Goal: Information Seeking & Learning: Stay updated

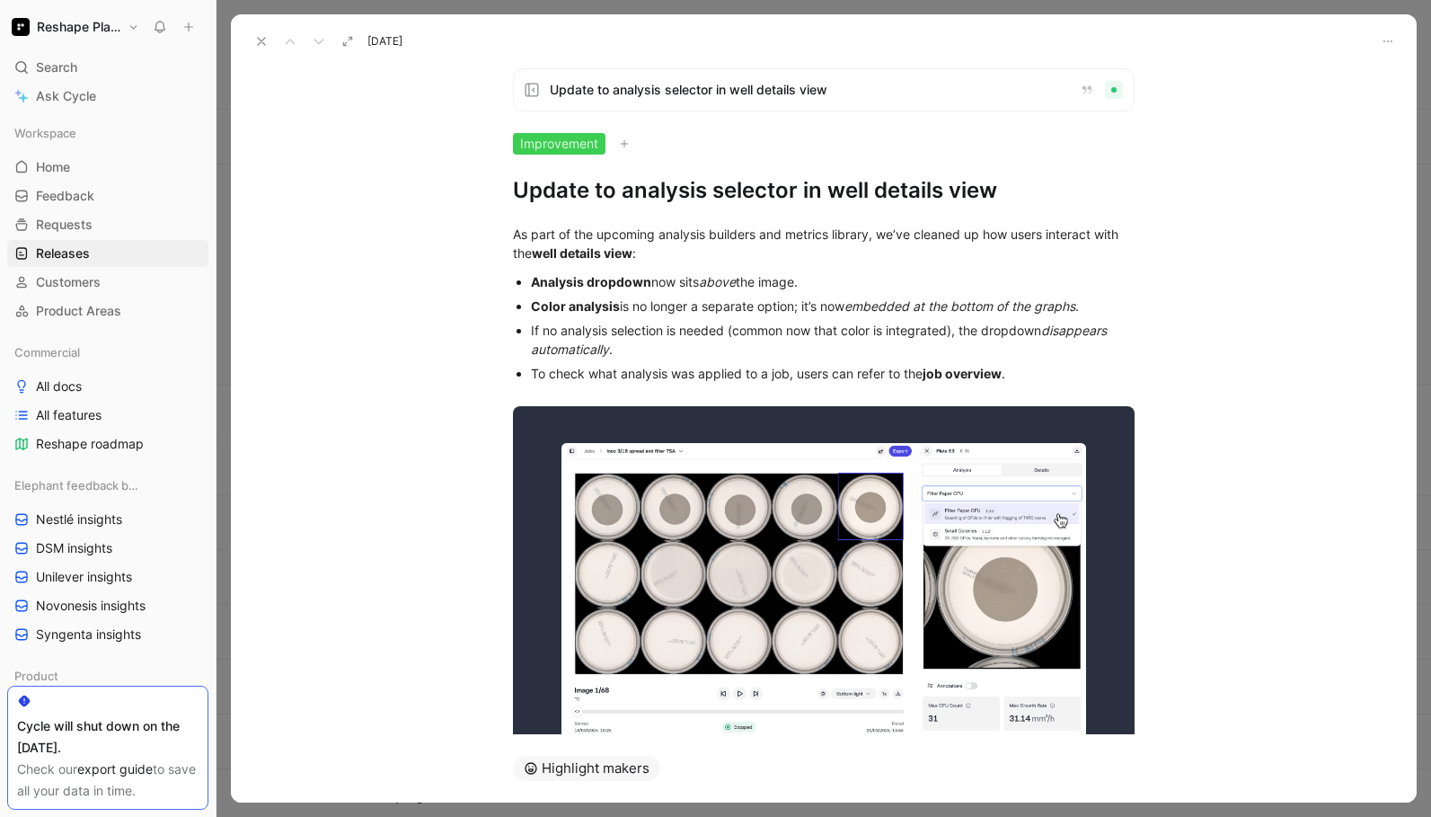
scroll to position [128, 0]
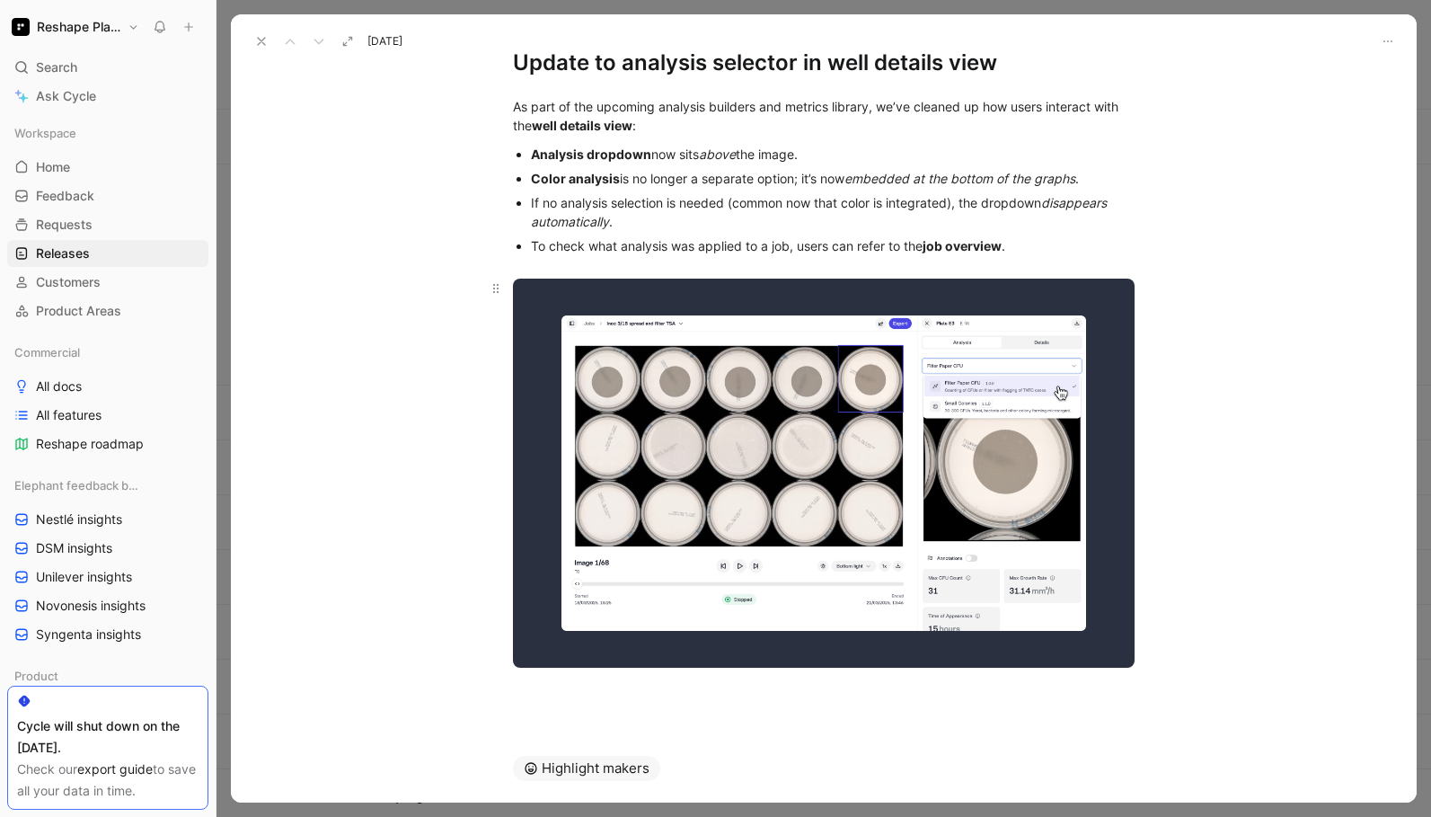
click at [789, 481] on body "Reshape Platform Search ⌘ K Ask Cycle Workspace Home G then H Feedback G then F…" at bounding box center [715, 408] width 1431 height 817
click at [256, 42] on icon at bounding box center [261, 41] width 14 height 14
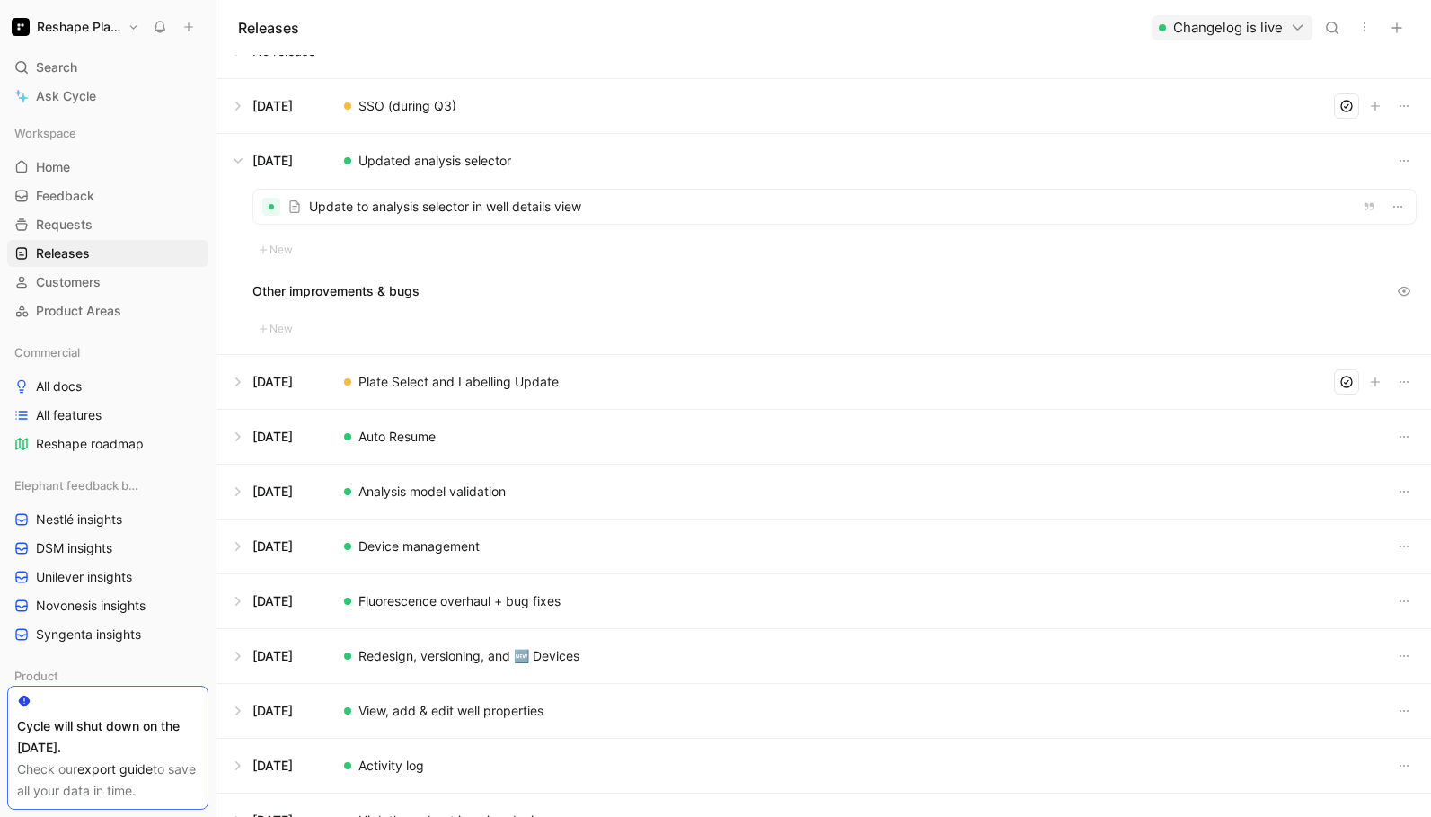
scroll to position [34, 0]
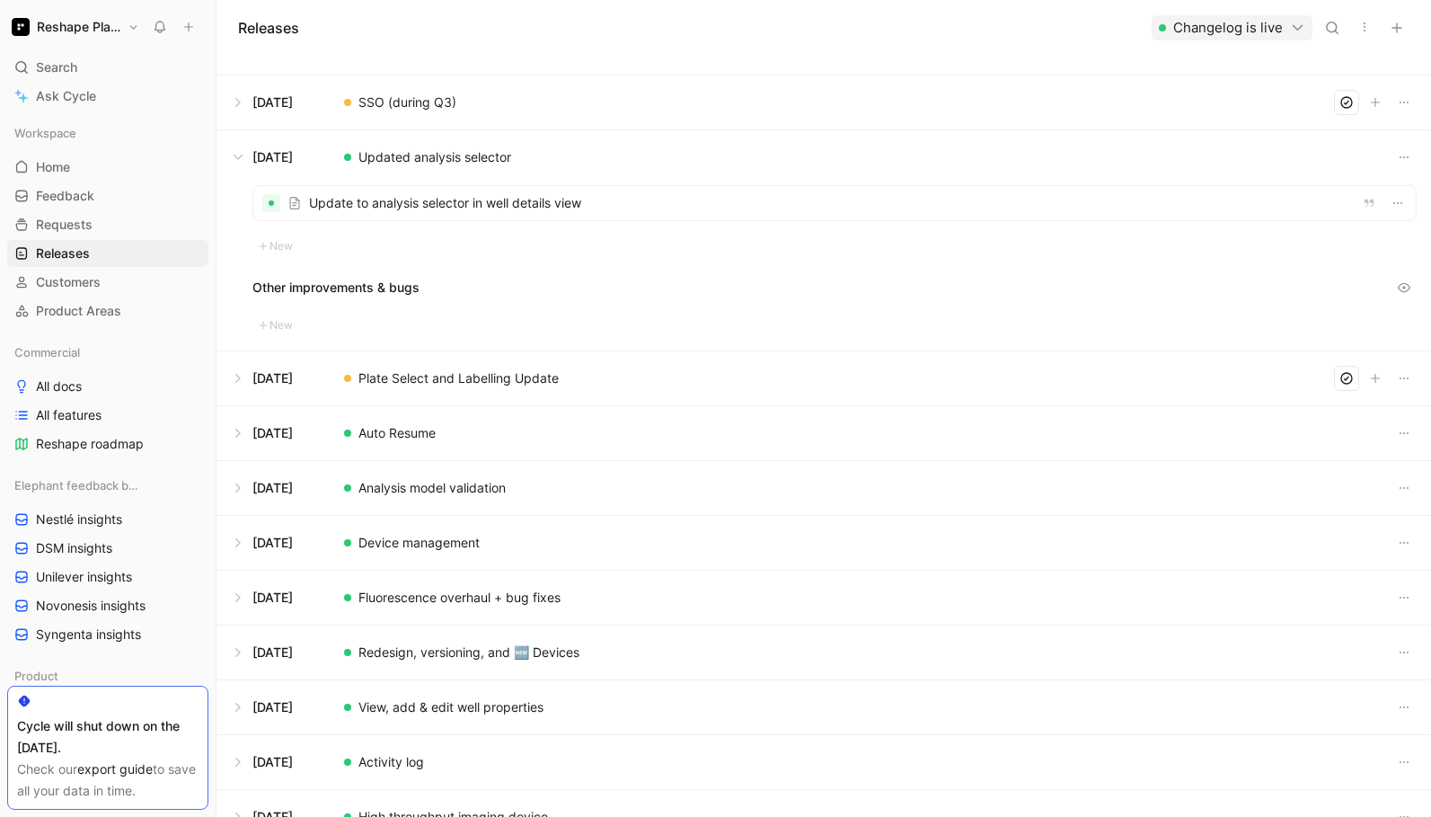
click at [495, 388] on button at bounding box center [823, 378] width 1213 height 54
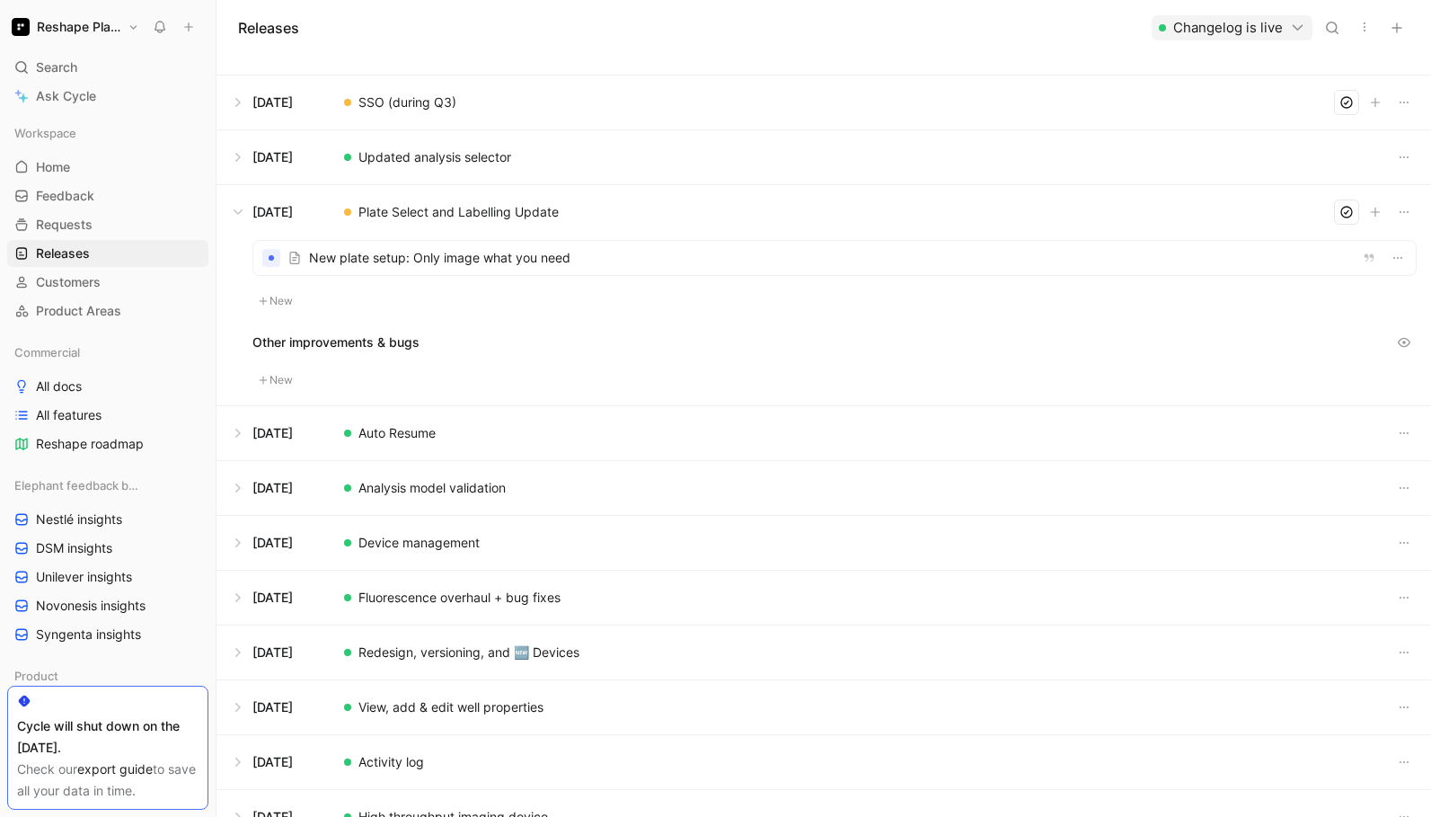
click at [384, 254] on div at bounding box center [834, 258] width 1162 height 34
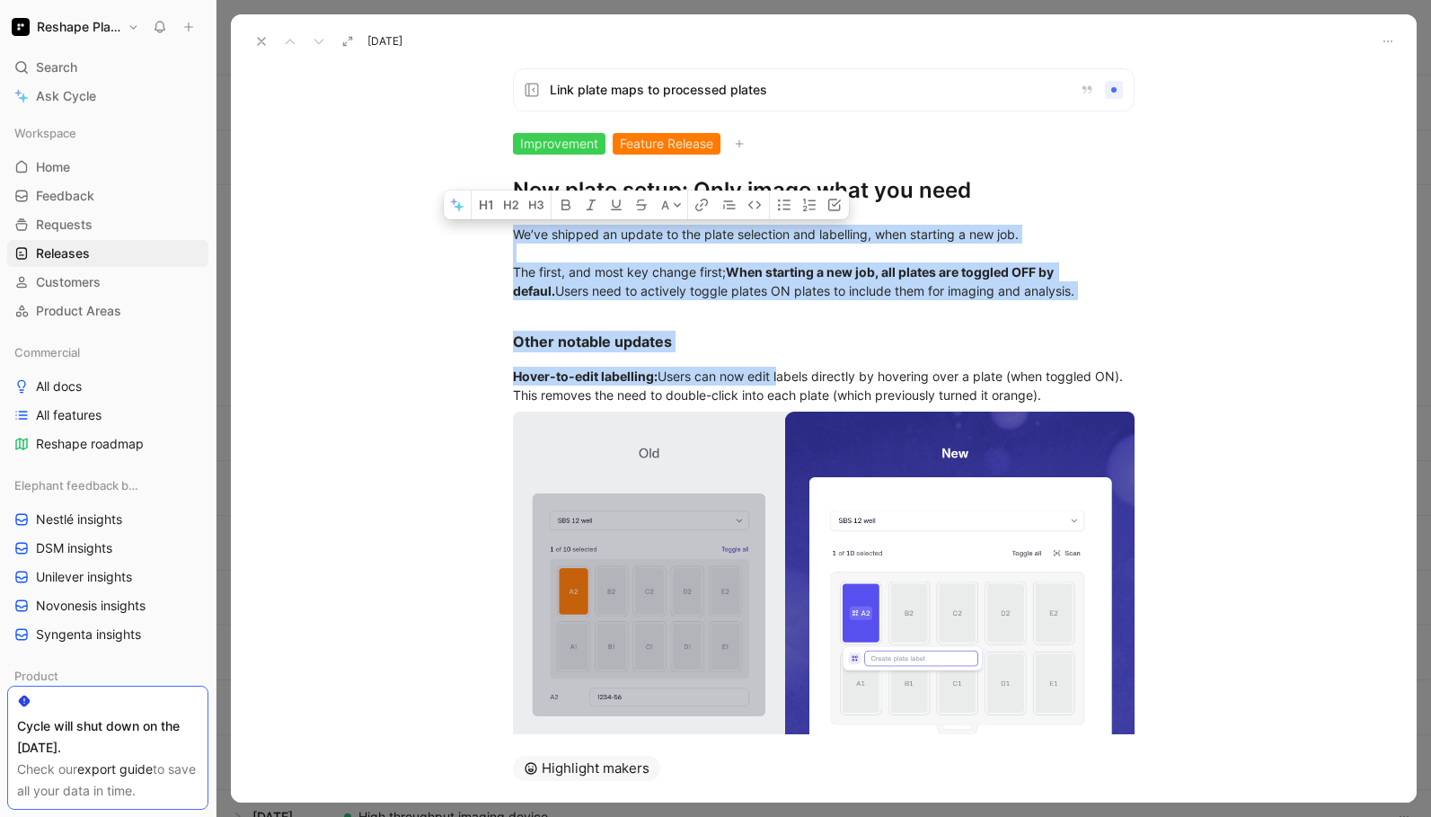
scroll to position [217, 0]
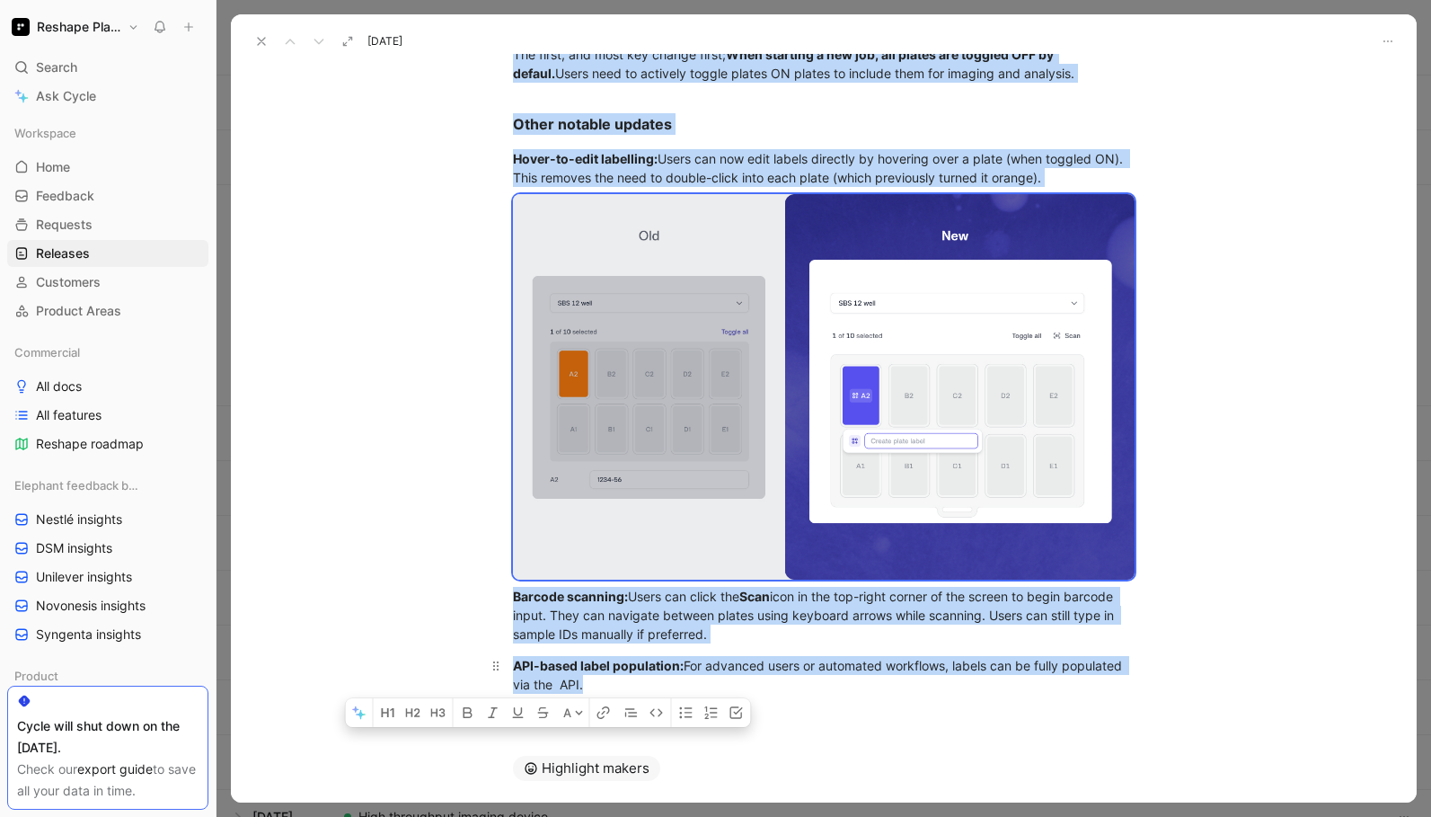
drag, startPoint x: 515, startPoint y: 233, endPoint x: 918, endPoint y: 681, distance: 603.0
click at [918, 681] on div "We’ve shipped an update to the plate selection and labelling, when starting a n…" at bounding box center [824, 350] width 1186 height 726
copy div "We’ve shipped an update to the plate selection and labelling, when starting a n…"
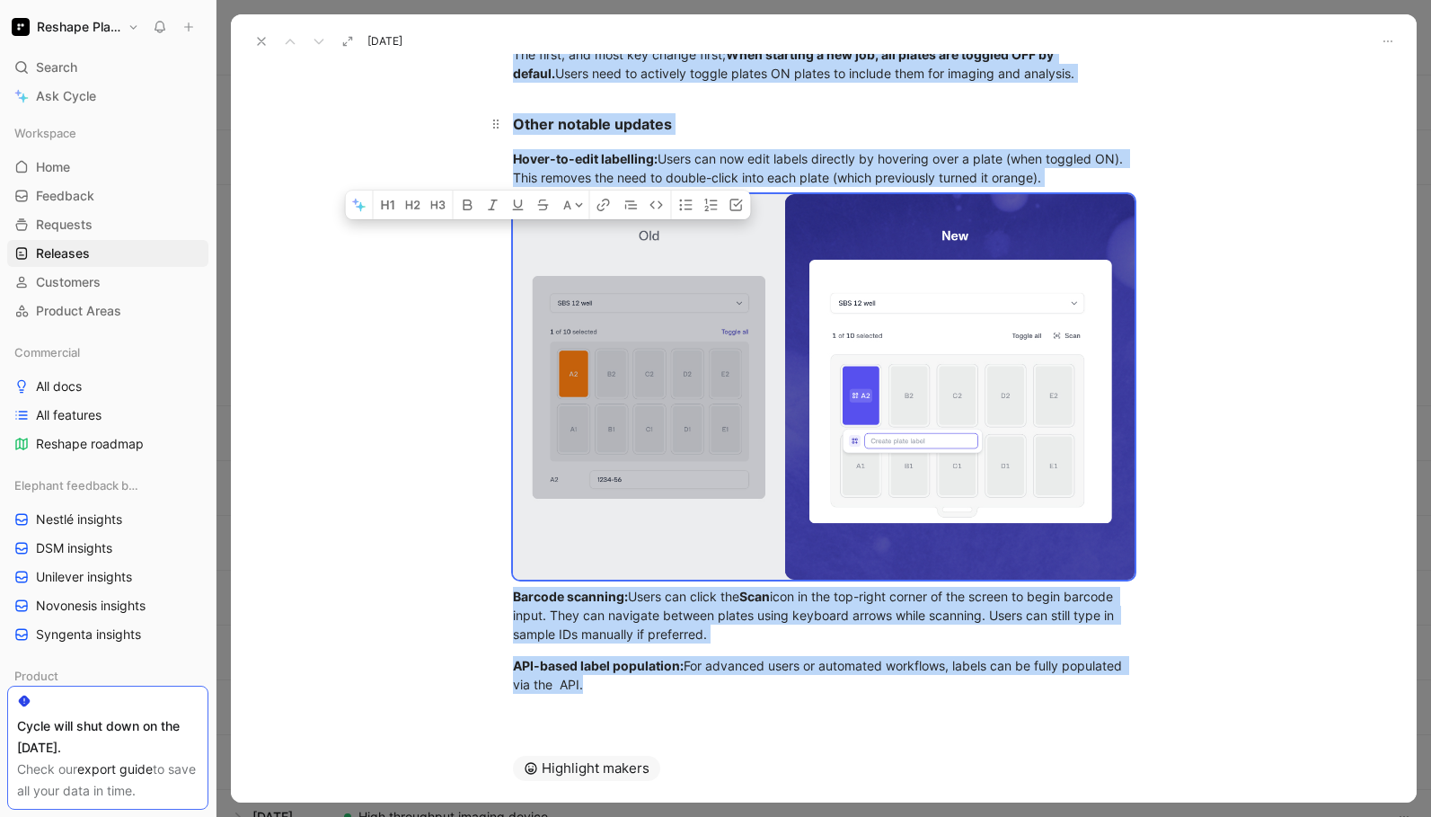
scroll to position [0, 0]
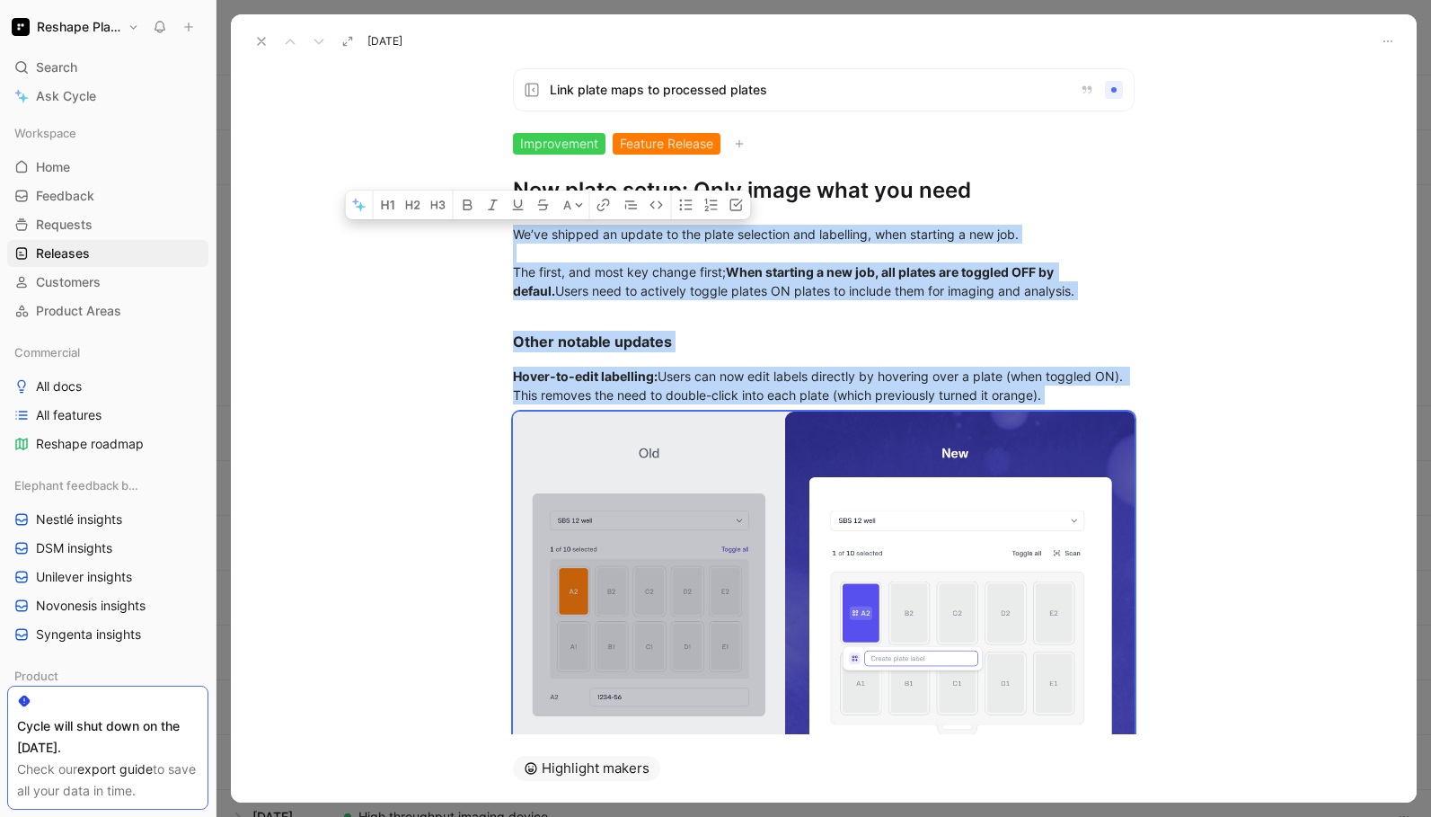
click at [738, 145] on icon at bounding box center [739, 143] width 11 height 11
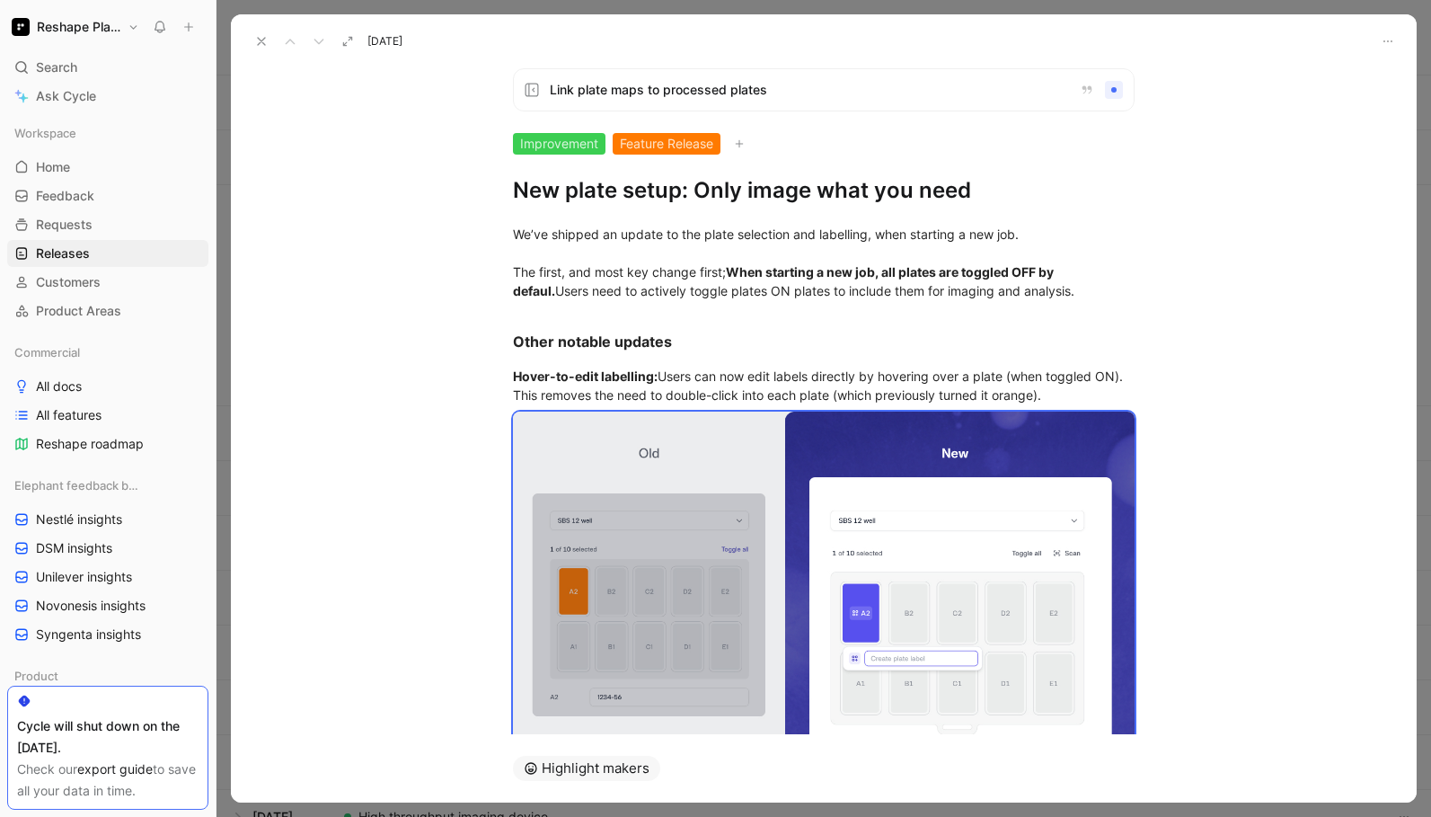
click at [262, 43] on use at bounding box center [261, 41] width 7 height 7
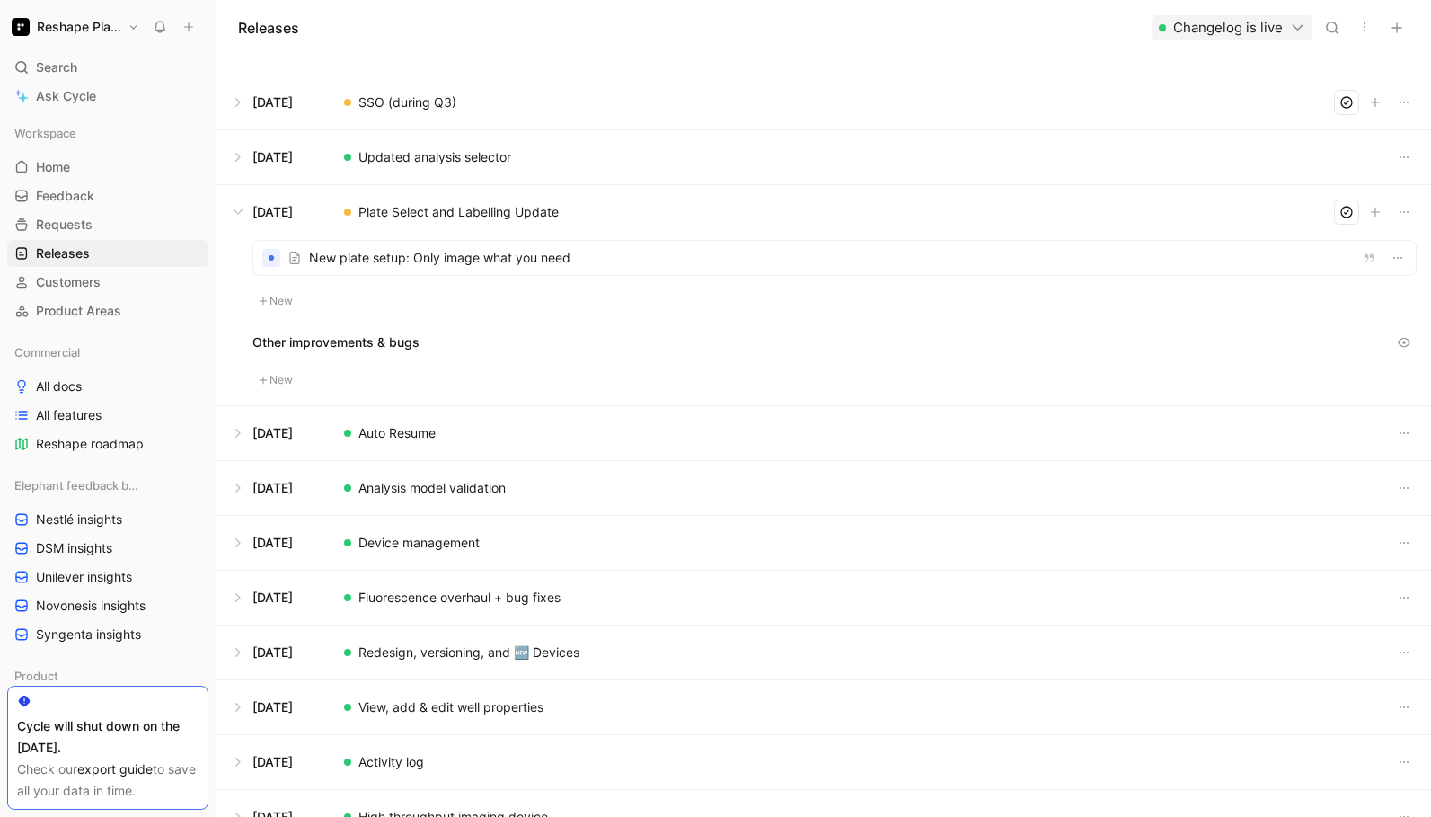
click at [376, 443] on button at bounding box center [823, 433] width 1213 height 54
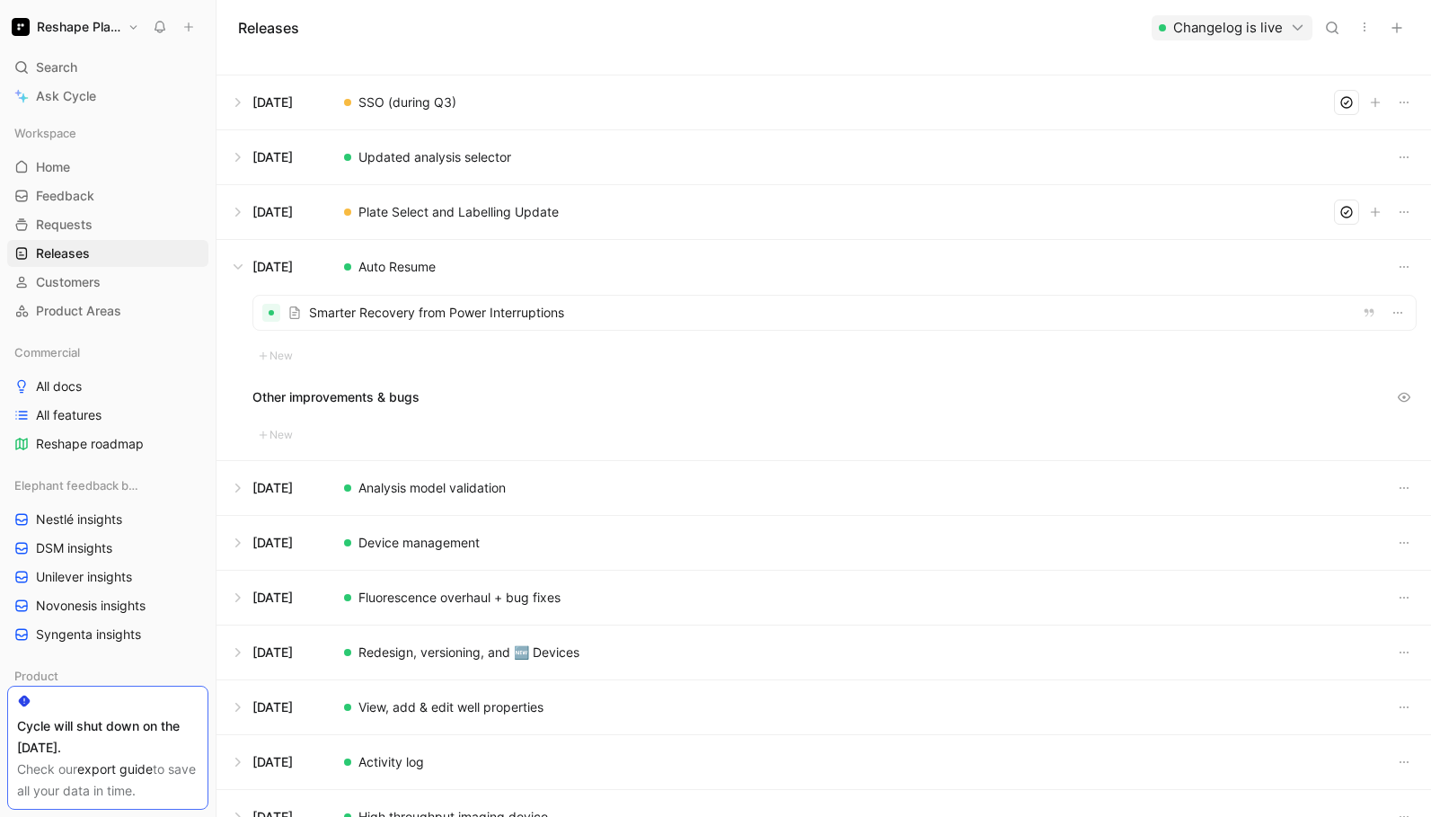
click at [331, 312] on div at bounding box center [834, 313] width 1162 height 34
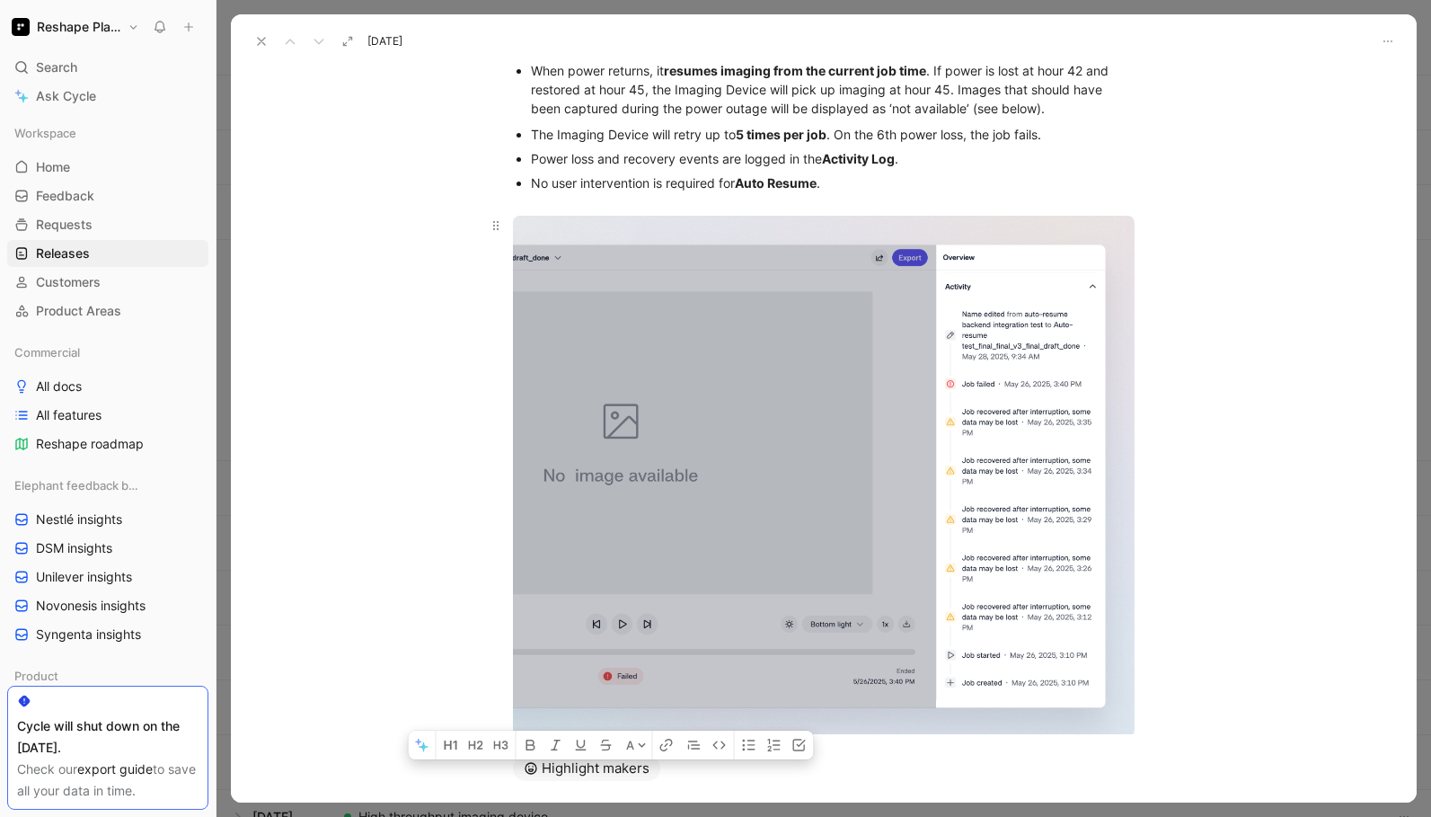
scroll to position [303, 0]
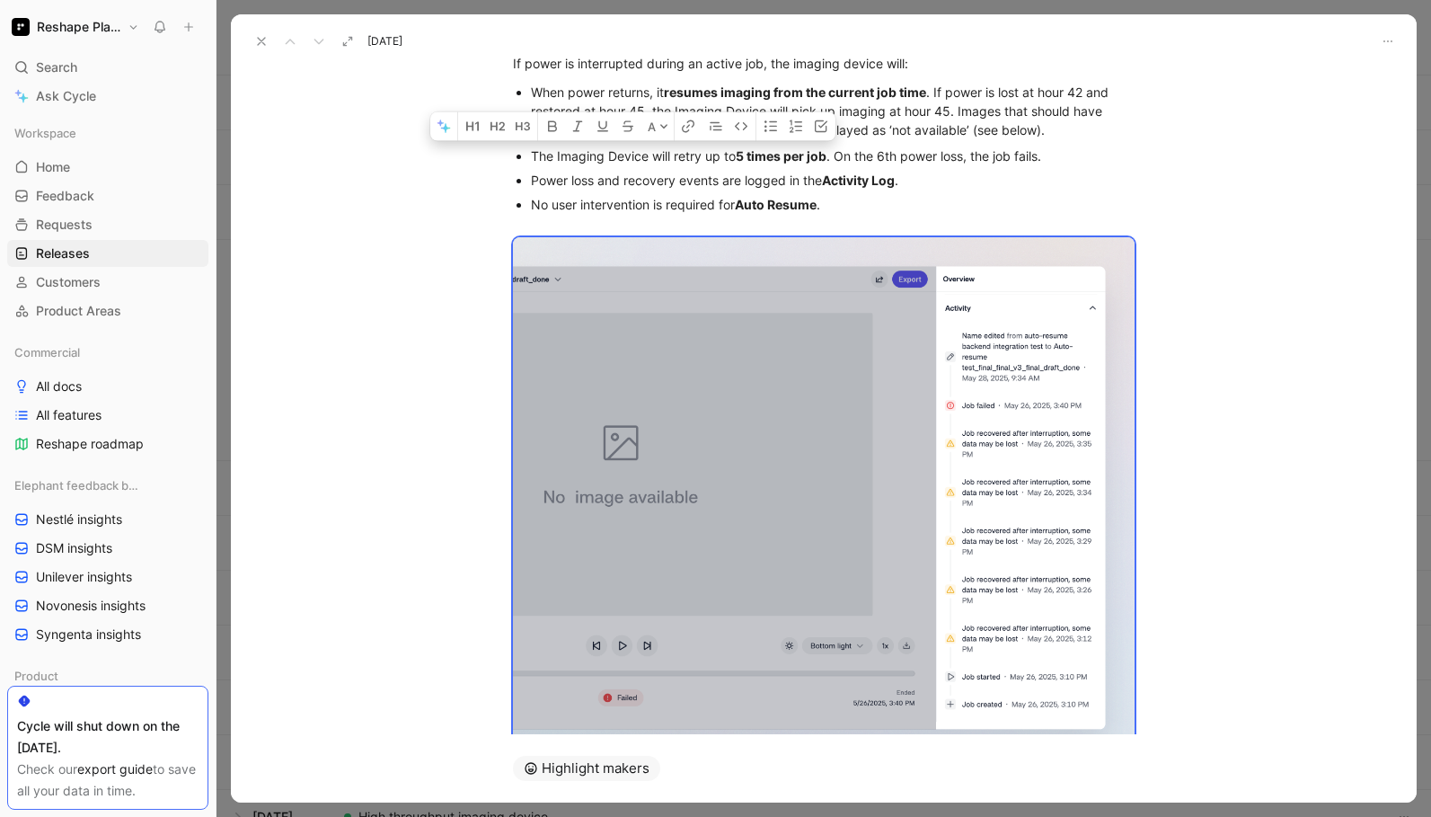
drag, startPoint x: 719, startPoint y: 681, endPoint x: 561, endPoint y: 154, distance: 550.5
click at [559, 155] on div "We’ve launched Auto Resume, a reliability feature that allows running jobs to r…" at bounding box center [824, 654] width 1186 height 1505
click at [819, 184] on div "Power loss and recovery events are logged in the Activity Log ." at bounding box center [833, 180] width 604 height 19
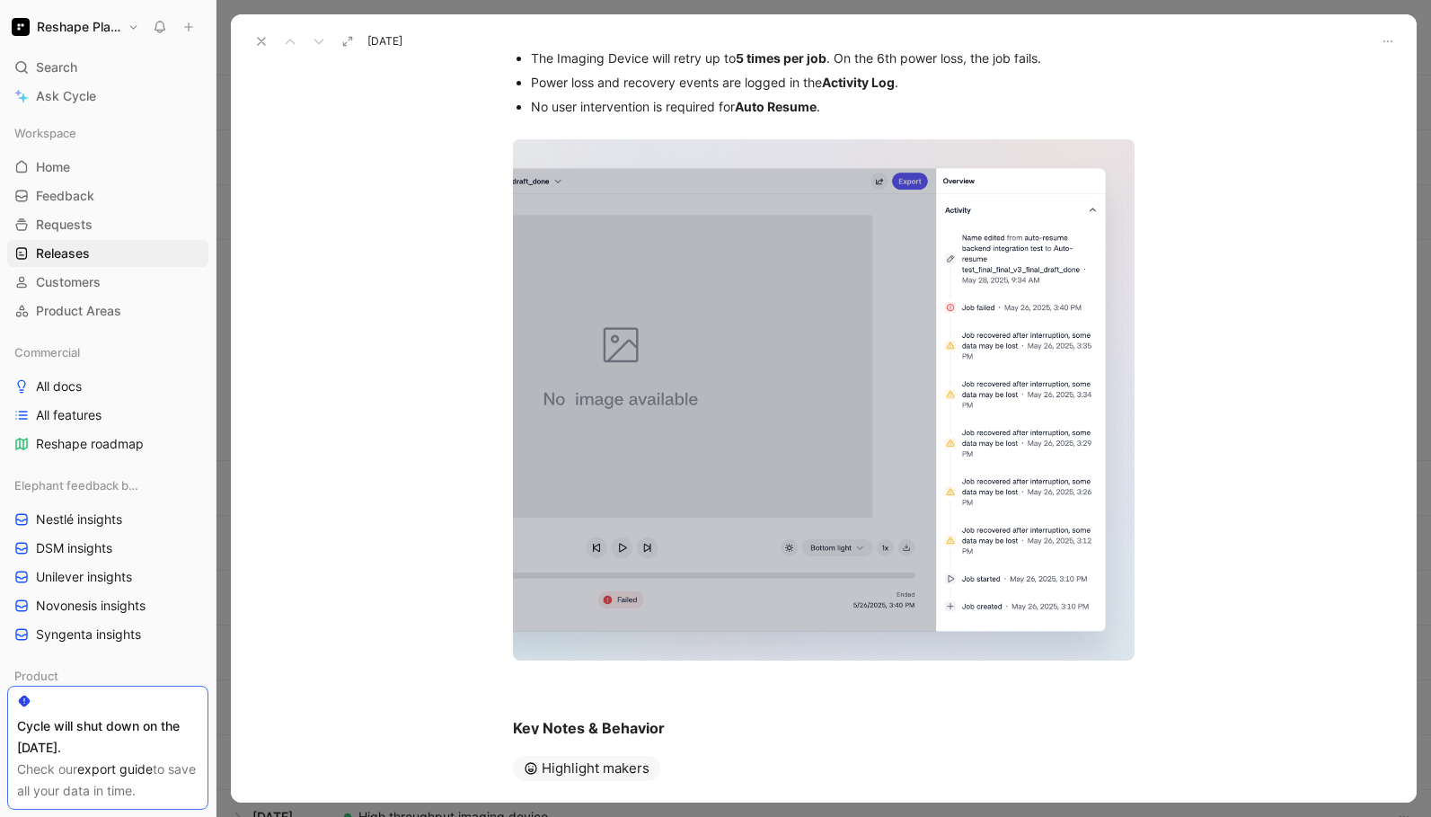
scroll to position [997, 0]
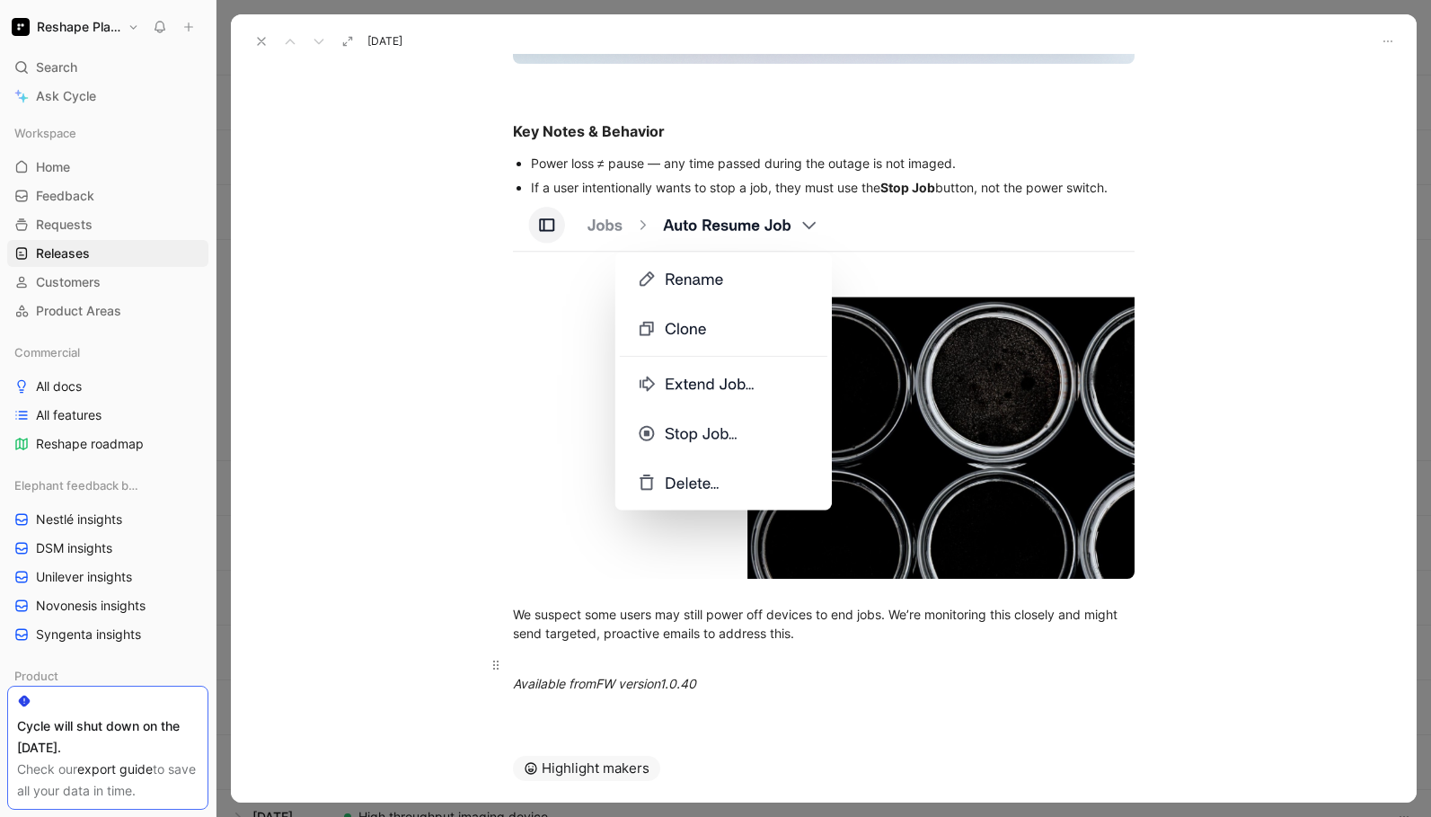
drag, startPoint x: 515, startPoint y: 192, endPoint x: 739, endPoint y: 692, distance: 547.7
click at [739, 692] on div "Auto-resume job after power outage Fix Improvement Smarter Recovery from Power …" at bounding box center [824, 394] width 1186 height 680
click at [711, 678] on div "Available from FW version 1.0.40" at bounding box center [824, 674] width 622 height 38
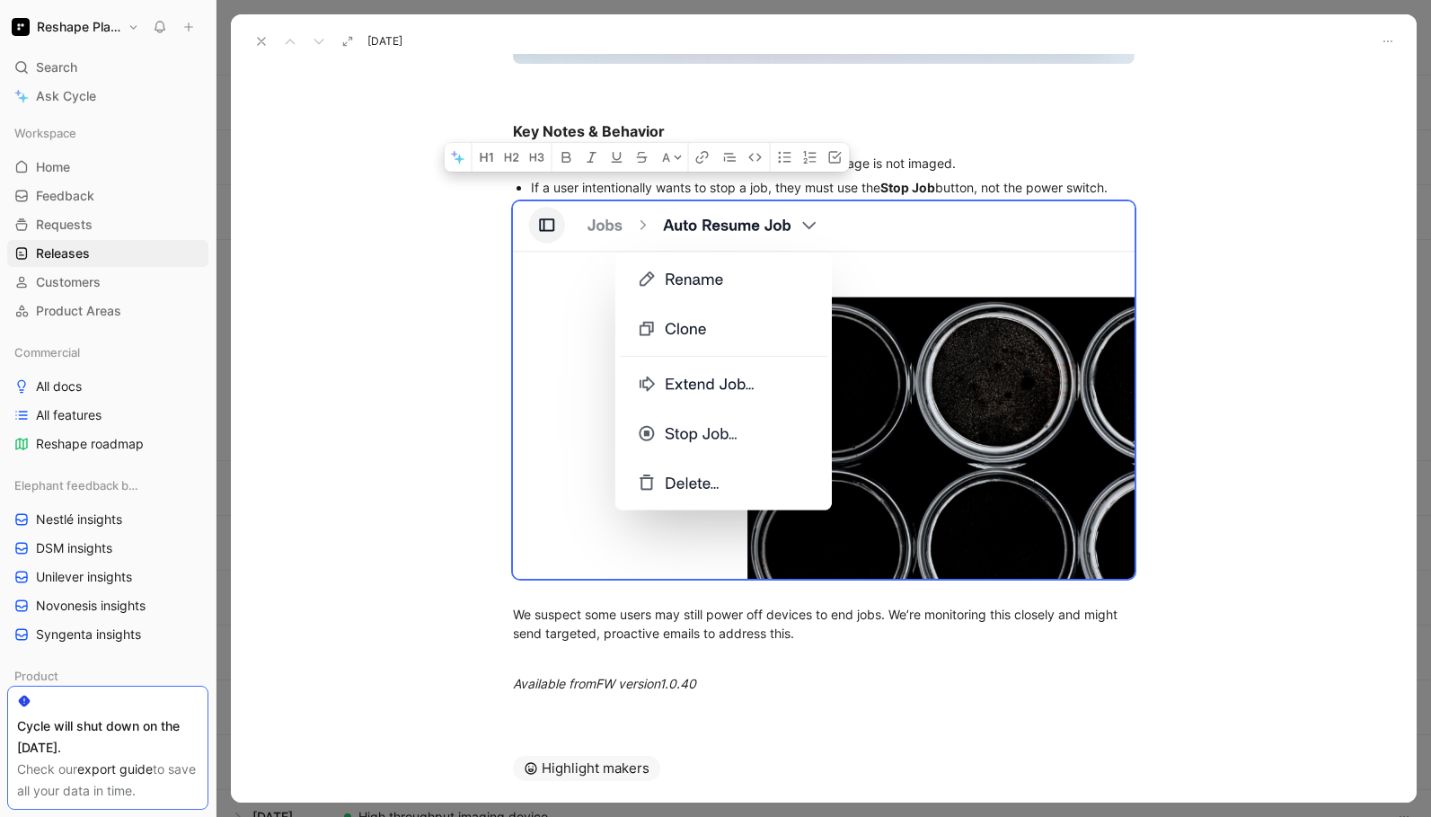
drag, startPoint x: 710, startPoint y: 681, endPoint x: 581, endPoint y: 178, distance: 519.2
click at [519, 130] on strong "Key Notes & Behavior" at bounding box center [589, 131] width 152 height 18
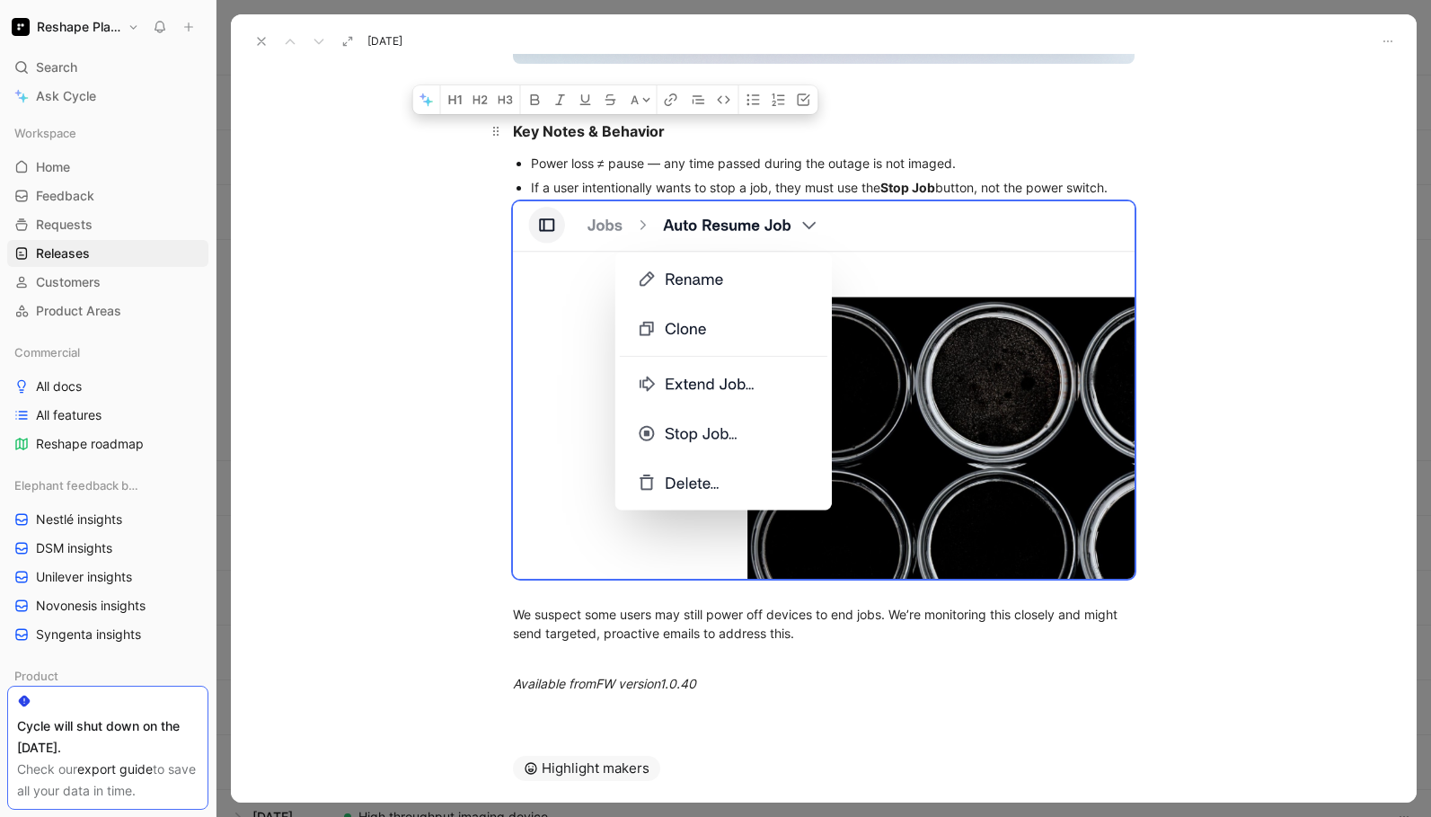
click at [509, 132] on h3 "Key Notes & Behavior" at bounding box center [824, 123] width 690 height 52
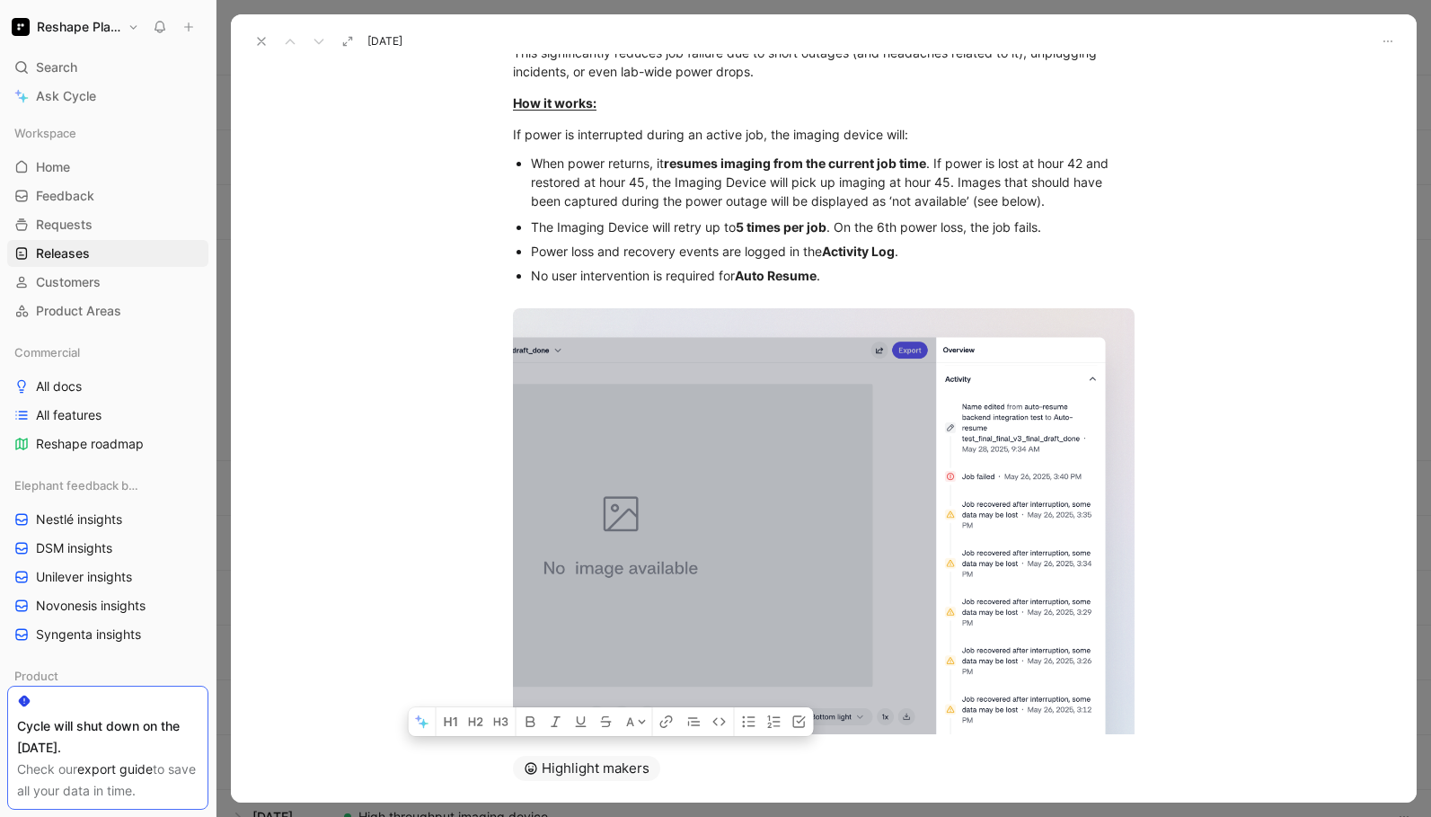
scroll to position [0, 0]
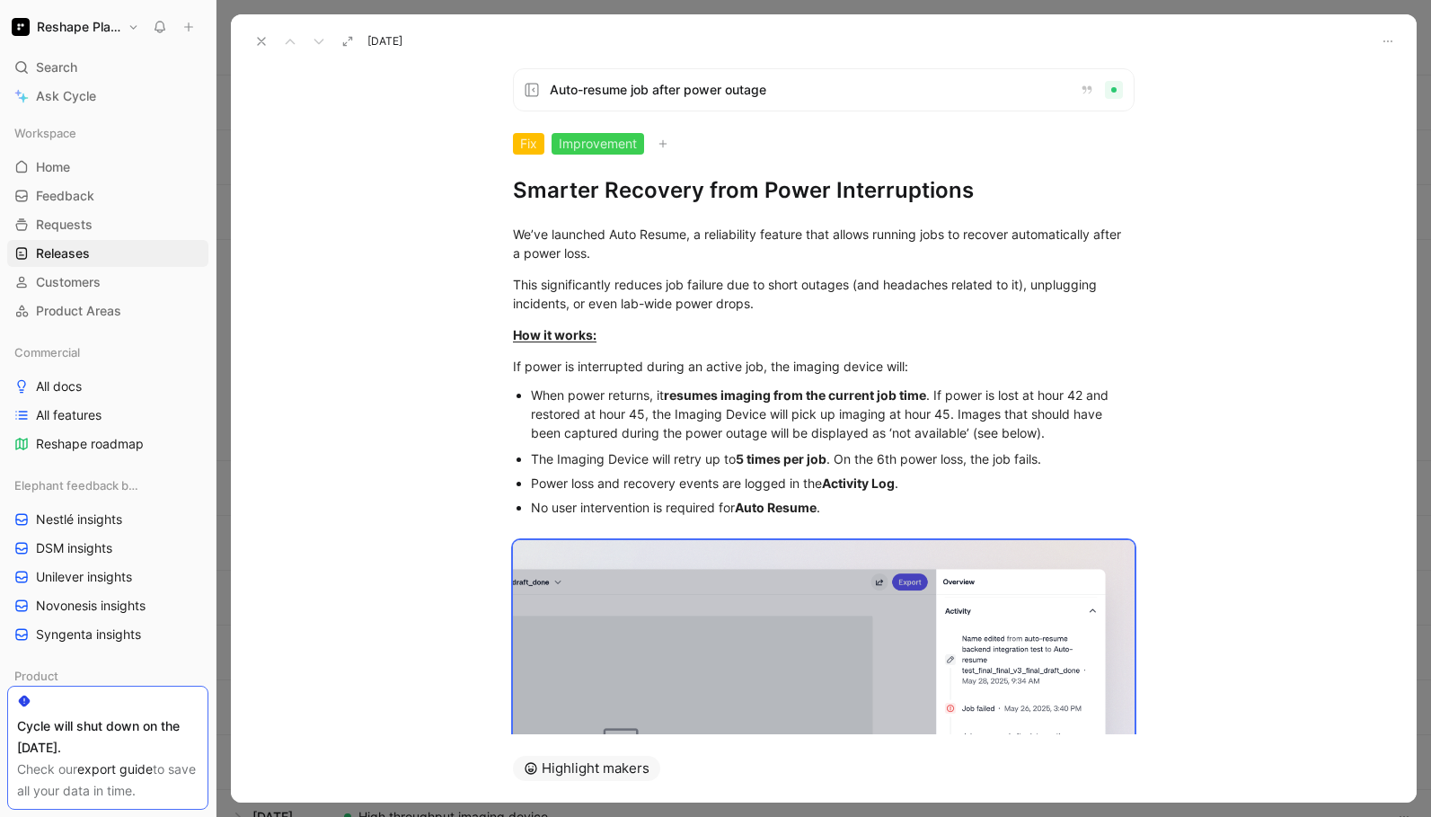
click at [515, 194] on div "Auto-resume job after power outage Fix Improvement Smarter Recovery from Power …" at bounding box center [824, 394] width 1186 height 680
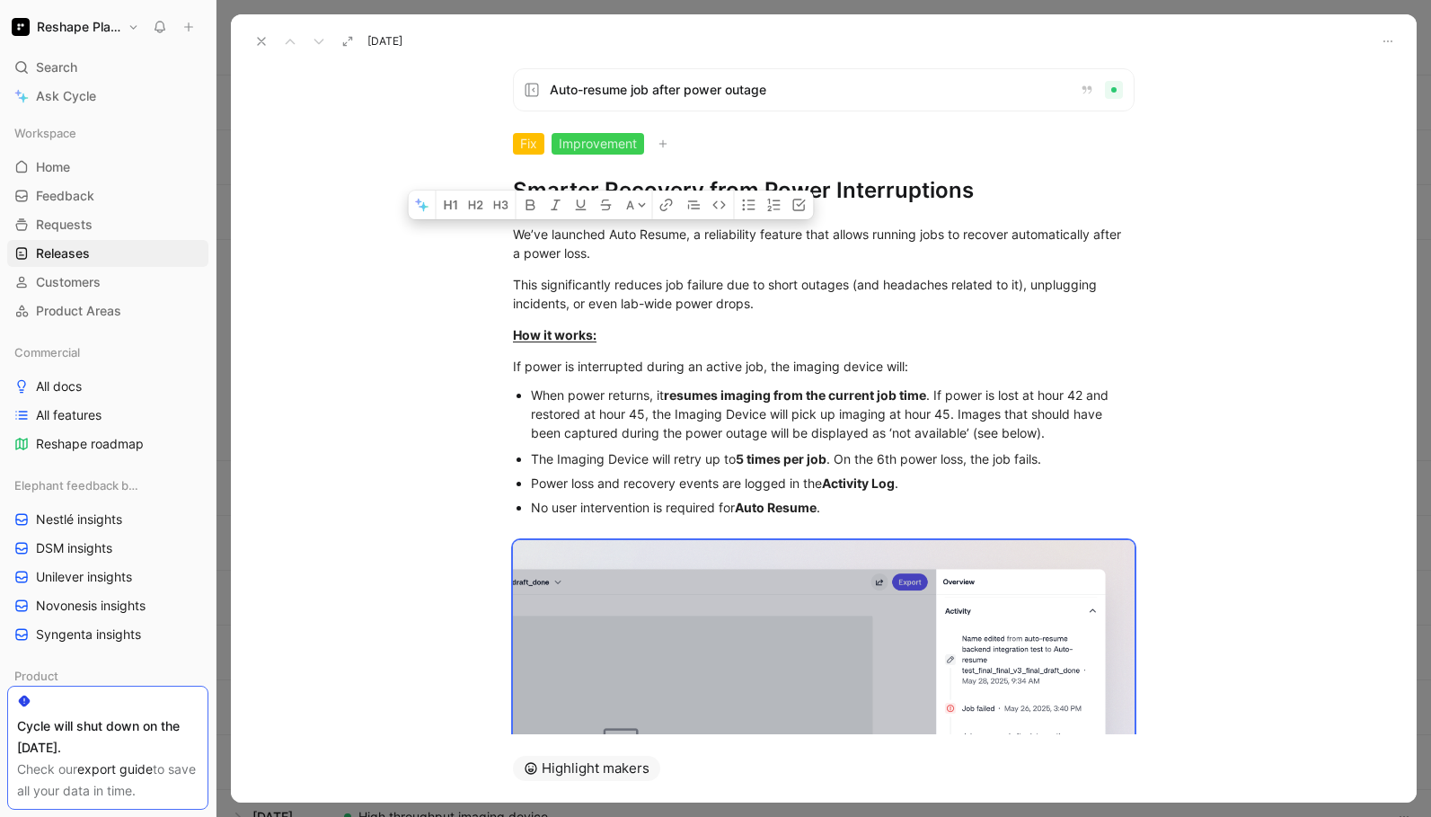
click at [521, 188] on h1 "Smarter Recovery from Power Interruptions" at bounding box center [824, 190] width 622 height 29
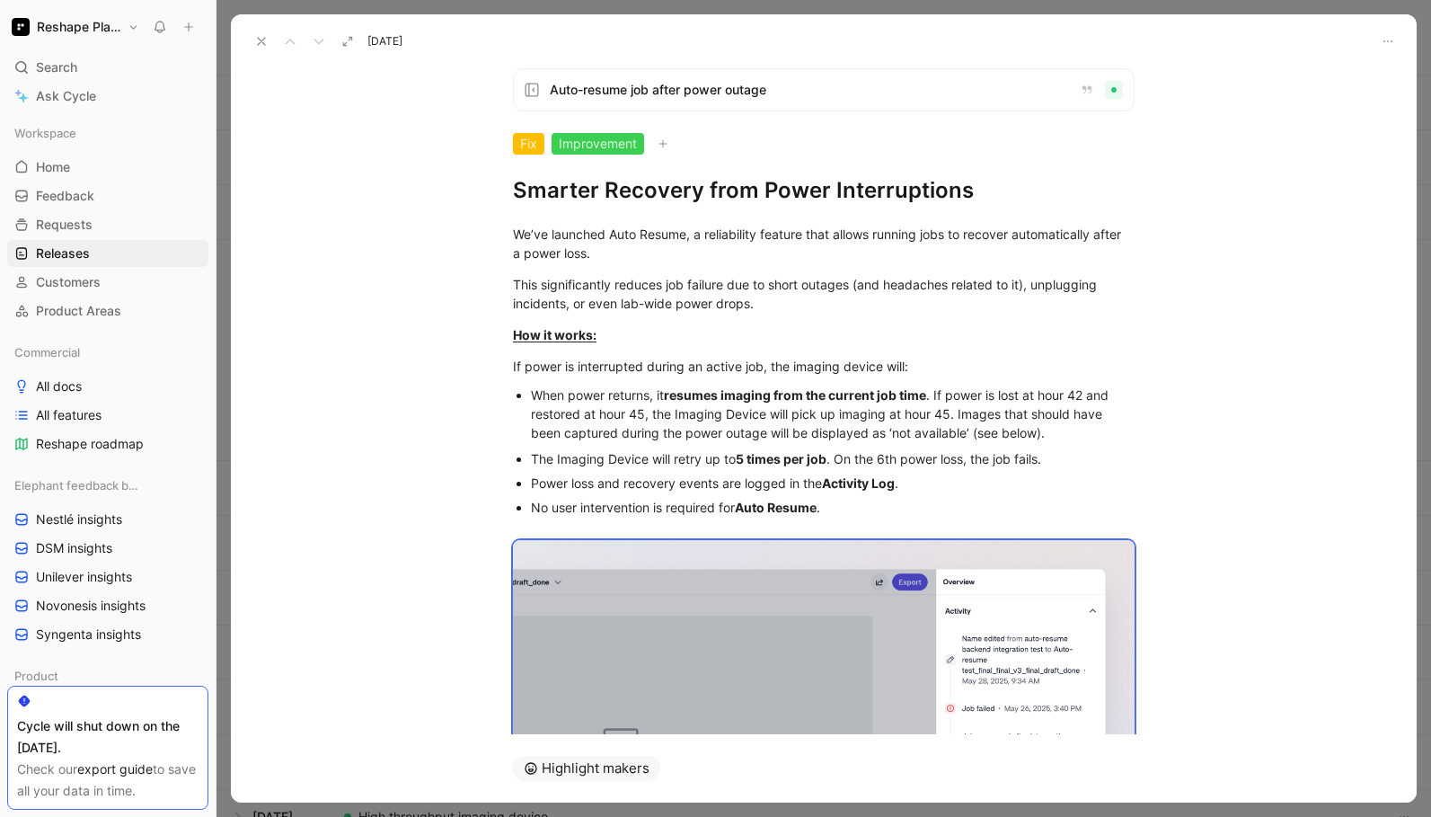
copy div "Lo’ip dolorsit Amet Consec, a elitseddoei tempori utla etdolo magnaal enim ad m…"
click at [258, 43] on use at bounding box center [261, 41] width 7 height 7
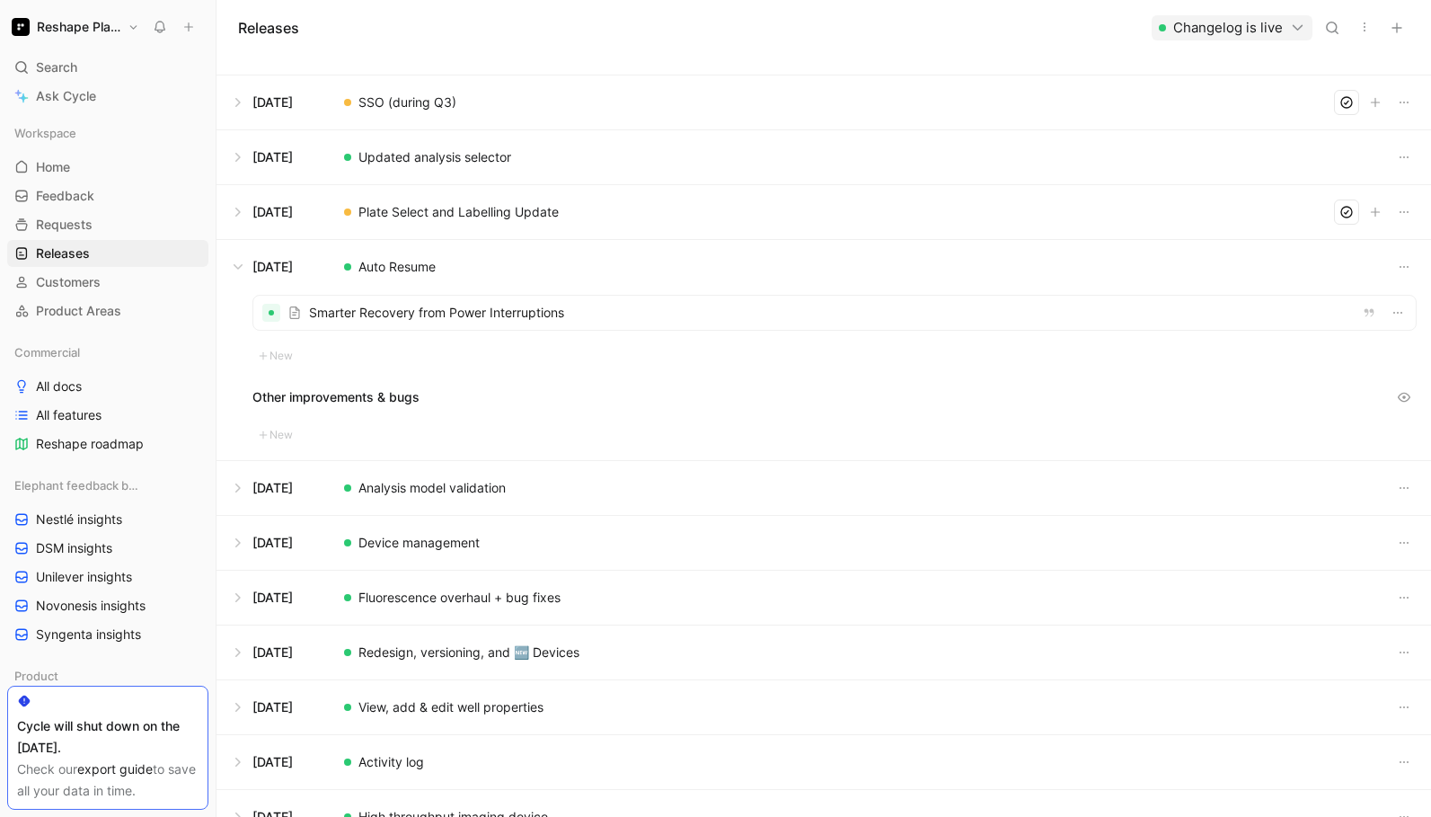
click at [396, 497] on button at bounding box center [823, 488] width 1213 height 54
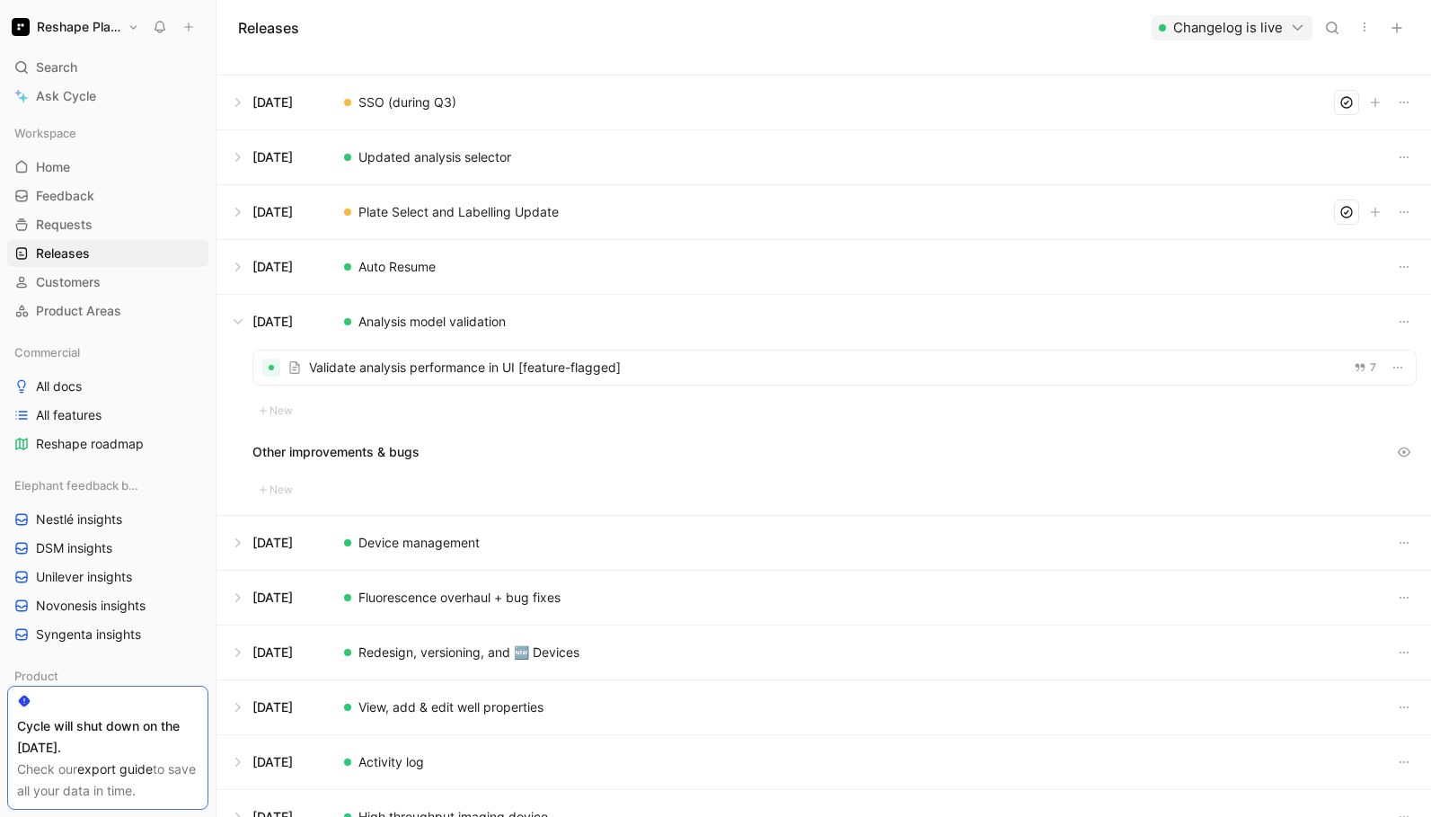
click at [380, 375] on div at bounding box center [834, 367] width 1162 height 34
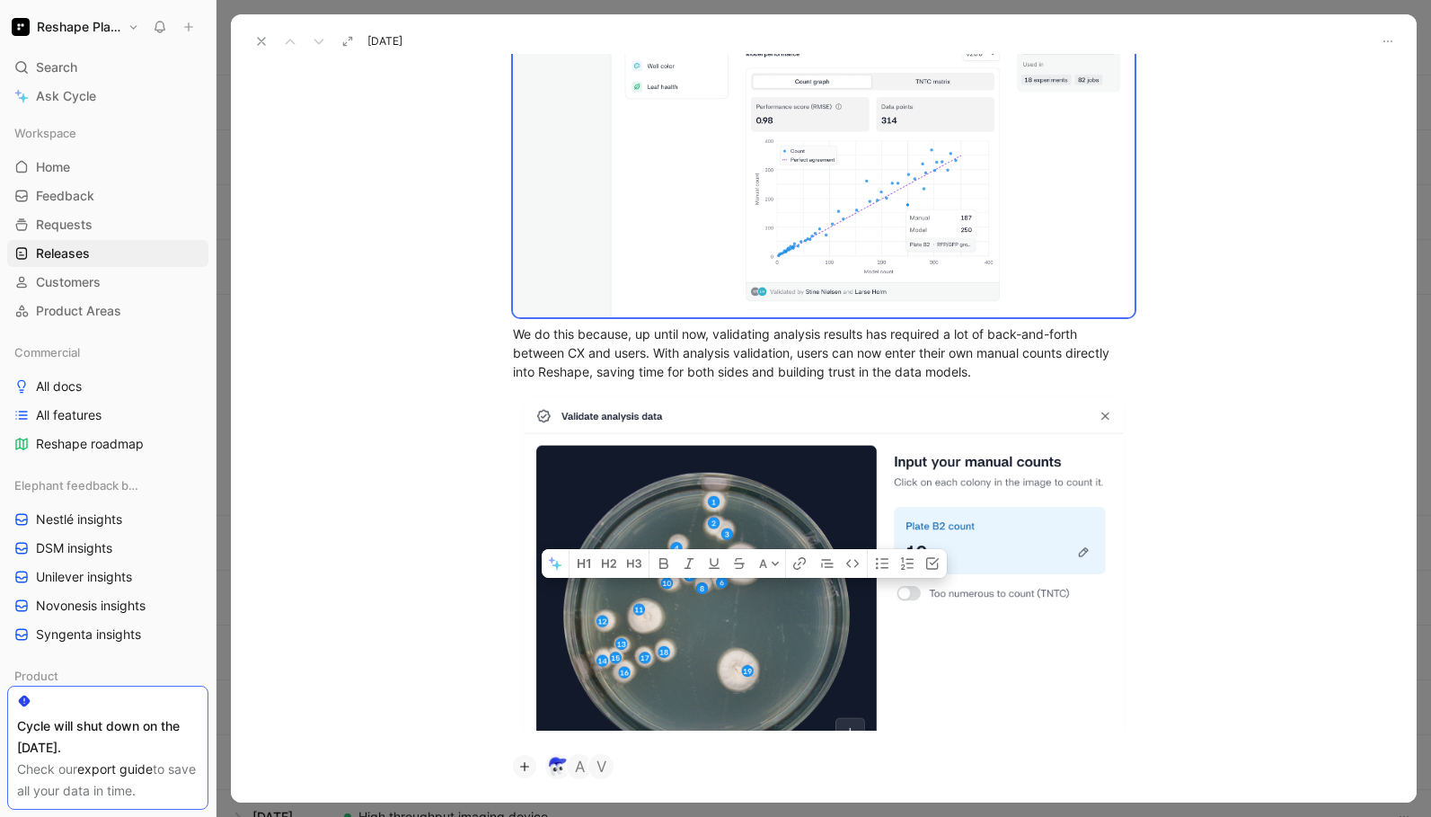
scroll to position [800, 0]
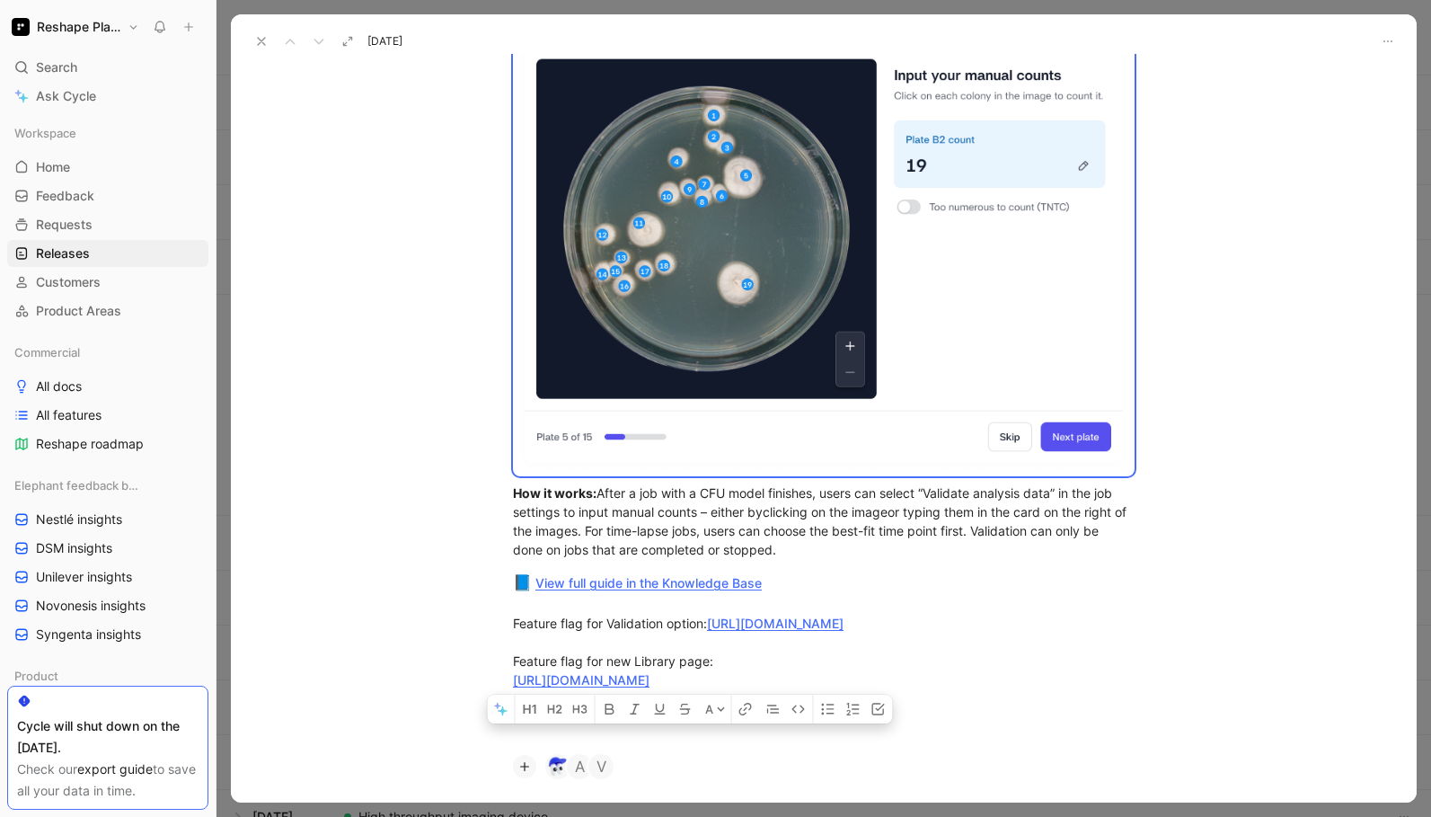
drag, startPoint x: 515, startPoint y: 231, endPoint x: 977, endPoint y: 716, distance: 669.7
click at [977, 716] on div "A [this feature is feature-flagged, so only available to select customers for t…" at bounding box center [824, 67] width 1186 height 1325
copy div "[lore ipsumdo si ametcon-adipisc, el sedd eiusmodte in utlabo etdolorem ali eni…"
click at [259, 40] on icon at bounding box center [261, 41] width 14 height 14
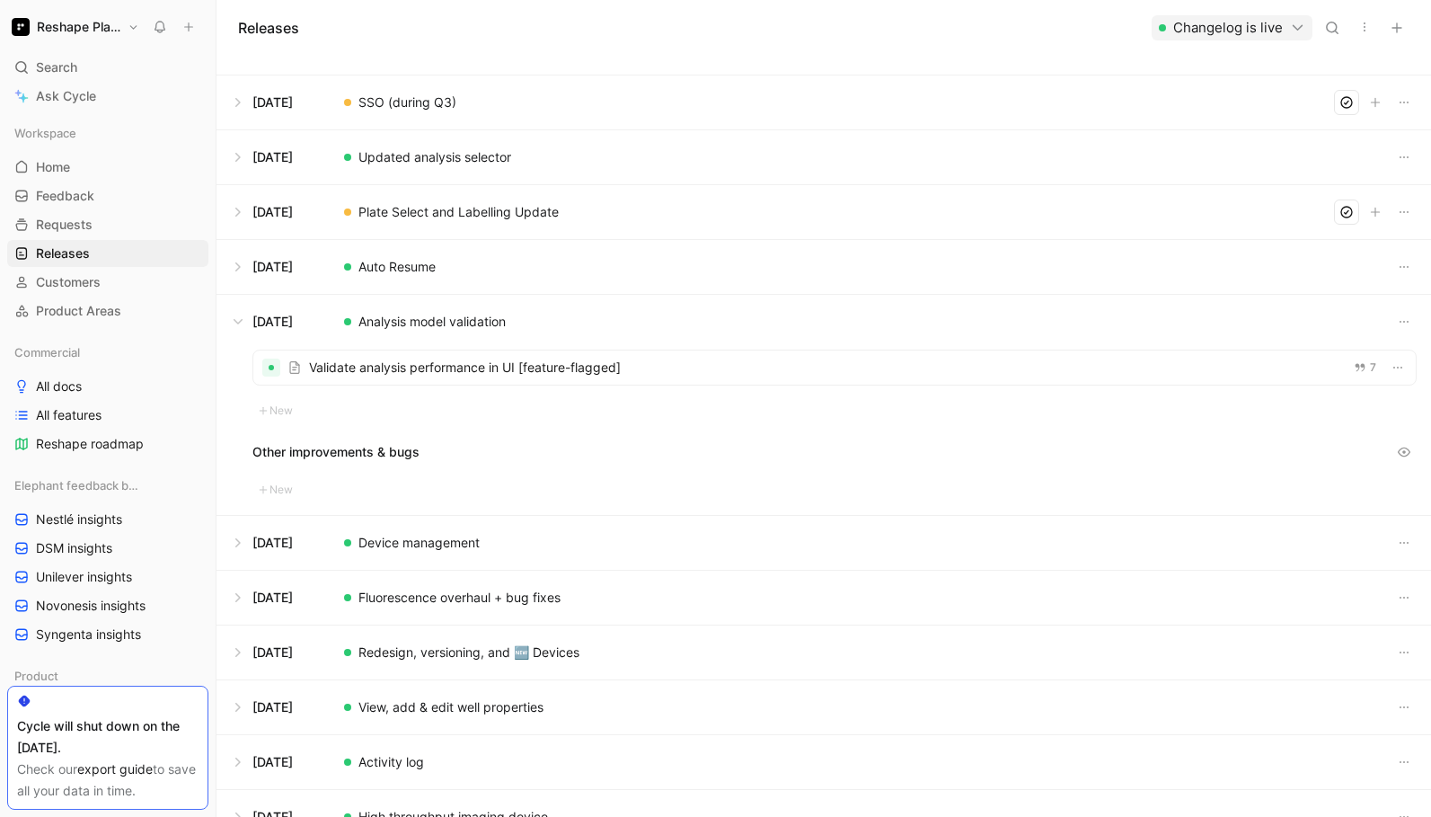
click at [392, 549] on button at bounding box center [823, 543] width 1213 height 54
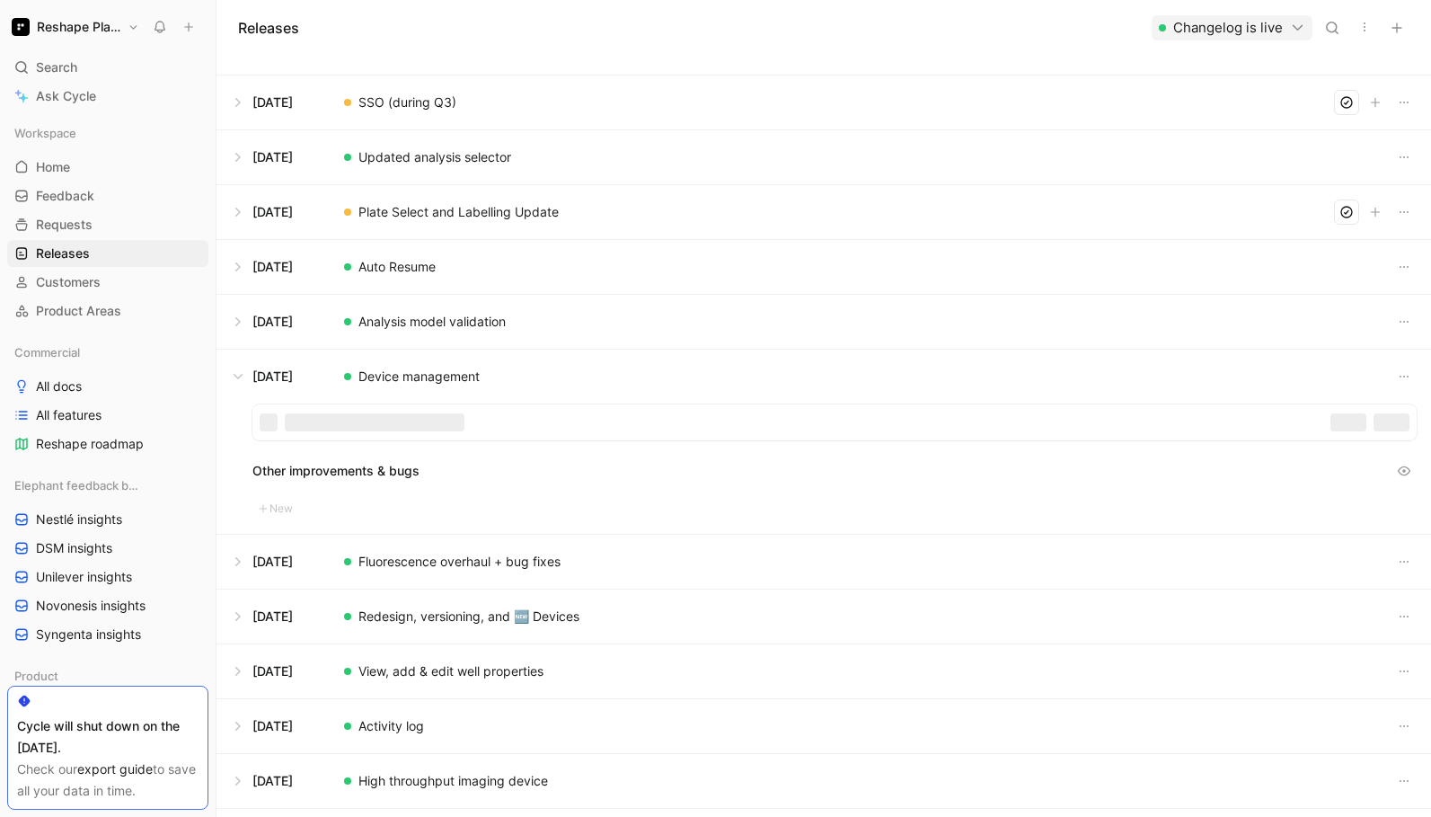
click at [354, 420] on div at bounding box center [834, 422] width 1164 height 36
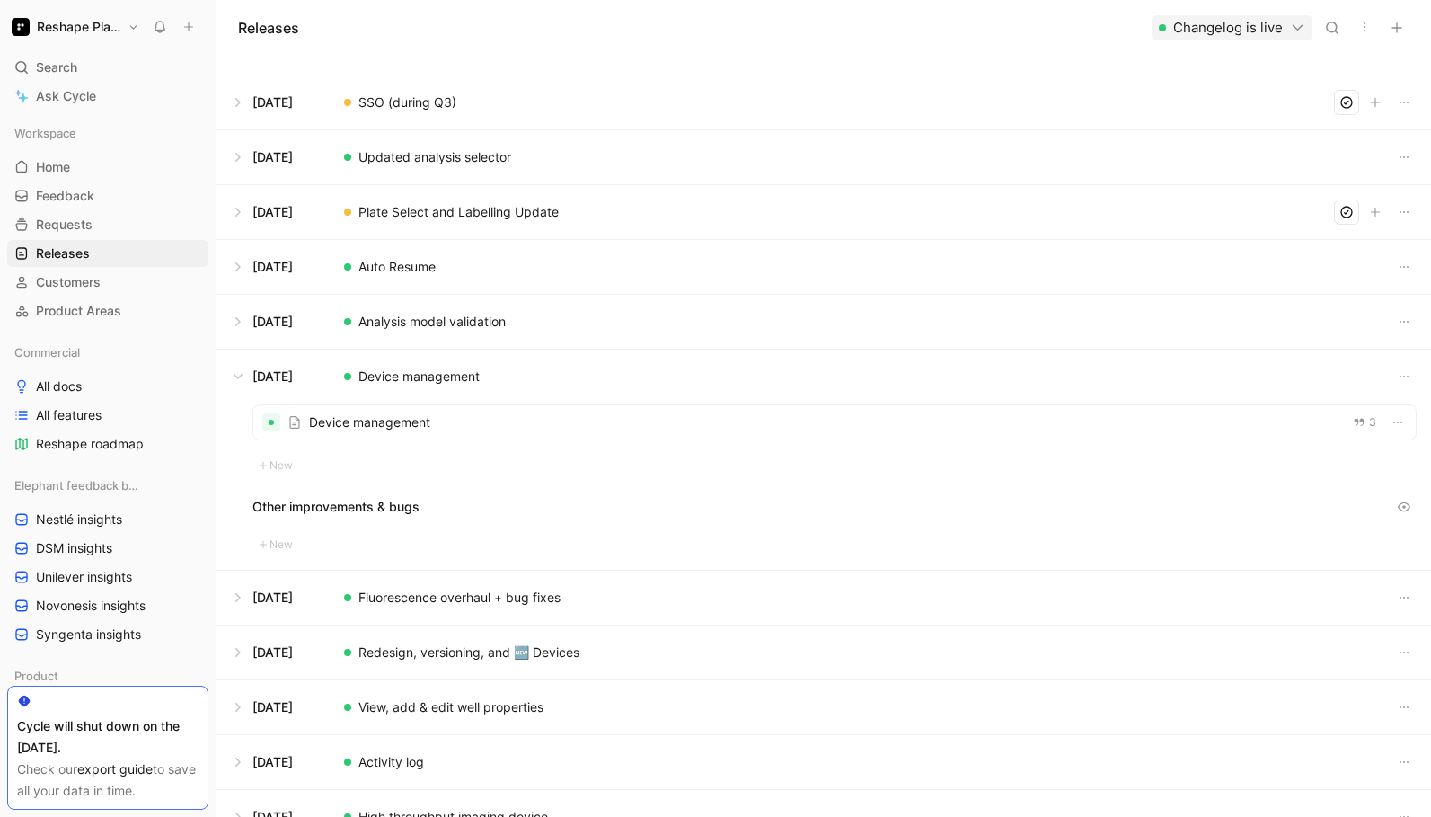
click at [683, 427] on div at bounding box center [834, 422] width 1162 height 34
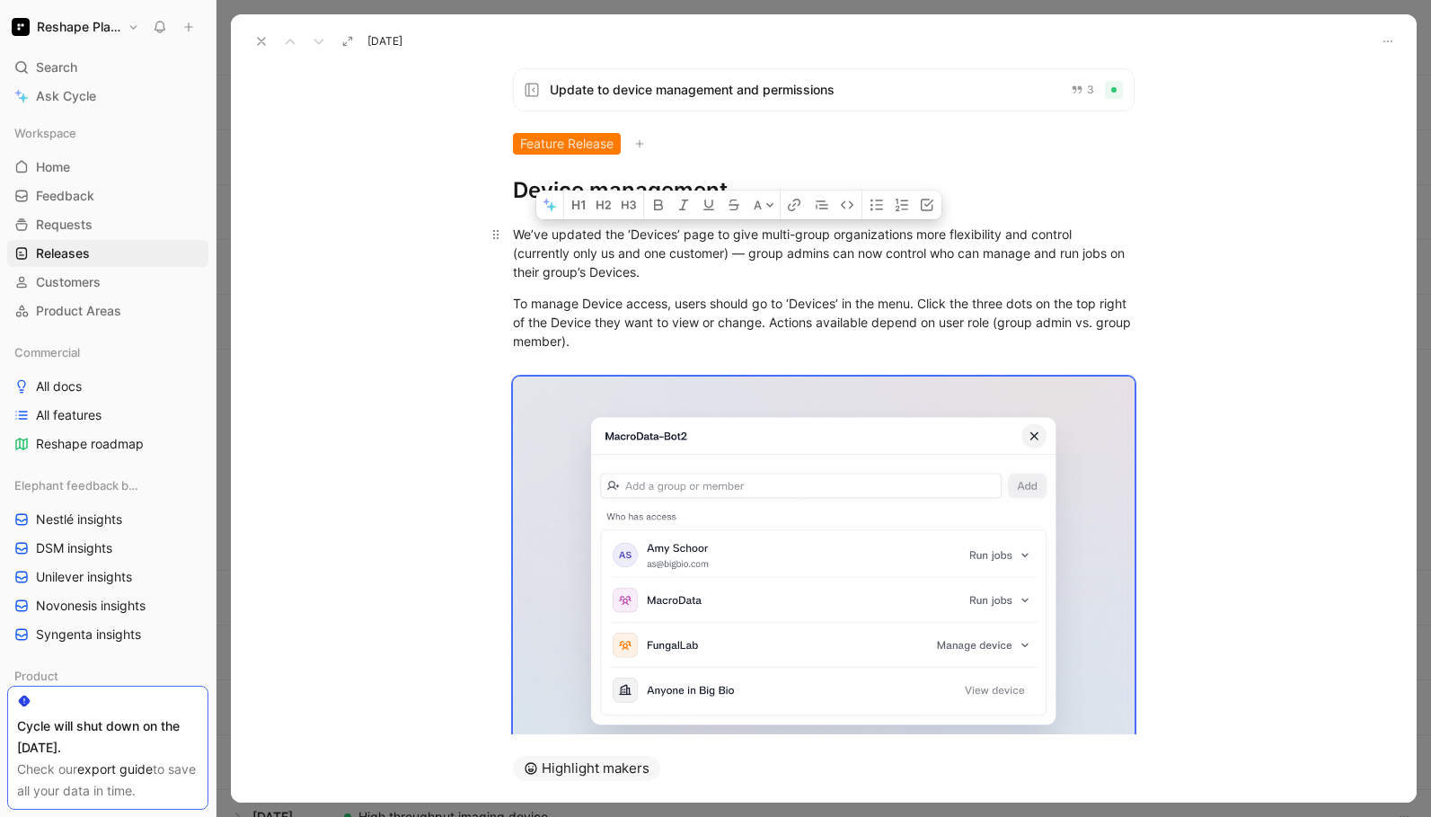
drag, startPoint x: 987, startPoint y: 684, endPoint x: 513, endPoint y: 224, distance: 660.7
click at [513, 224] on div "We’ve updated the ‘Devices’ page to give multi-group organizations more flexibi…" at bounding box center [824, 768] width 1186 height 1127
copy div "Lo’ip dolorsi ame ‘Consect’ adip el sedd eiusm-tempo incididuntutl etdo magnaal…"
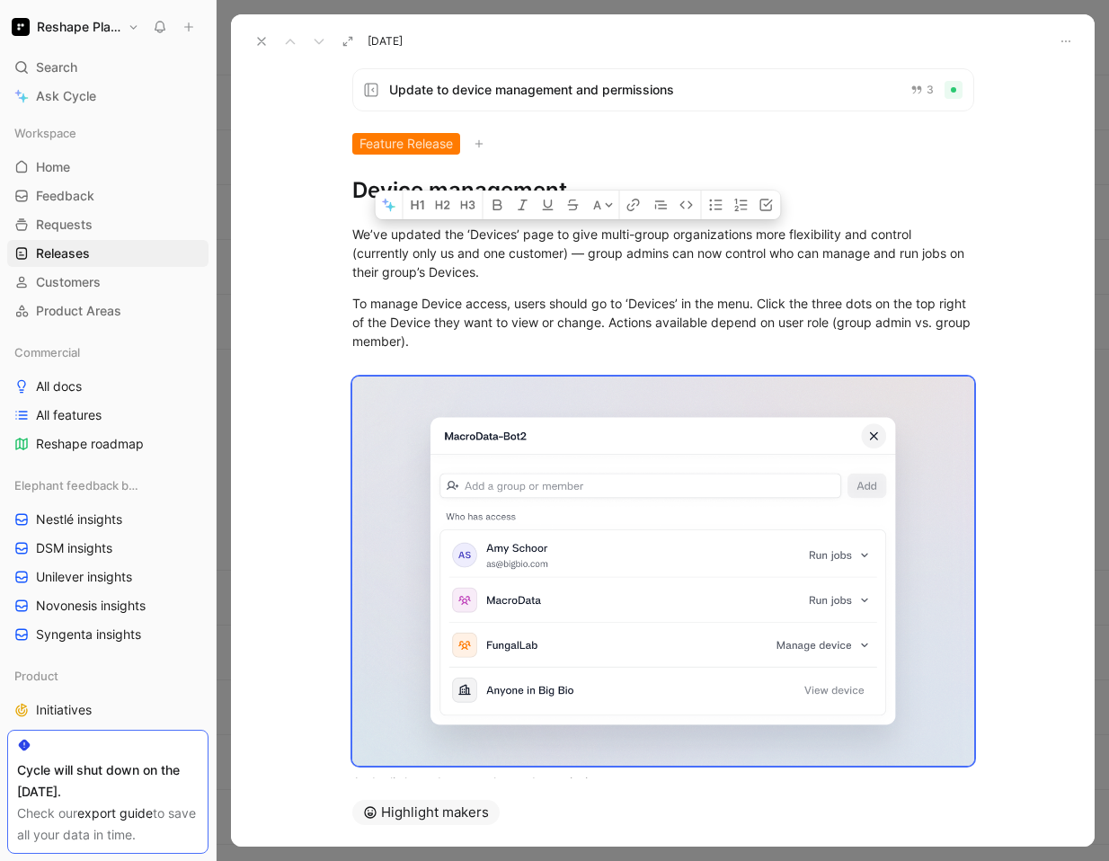
click at [259, 42] on icon at bounding box center [261, 41] width 14 height 14
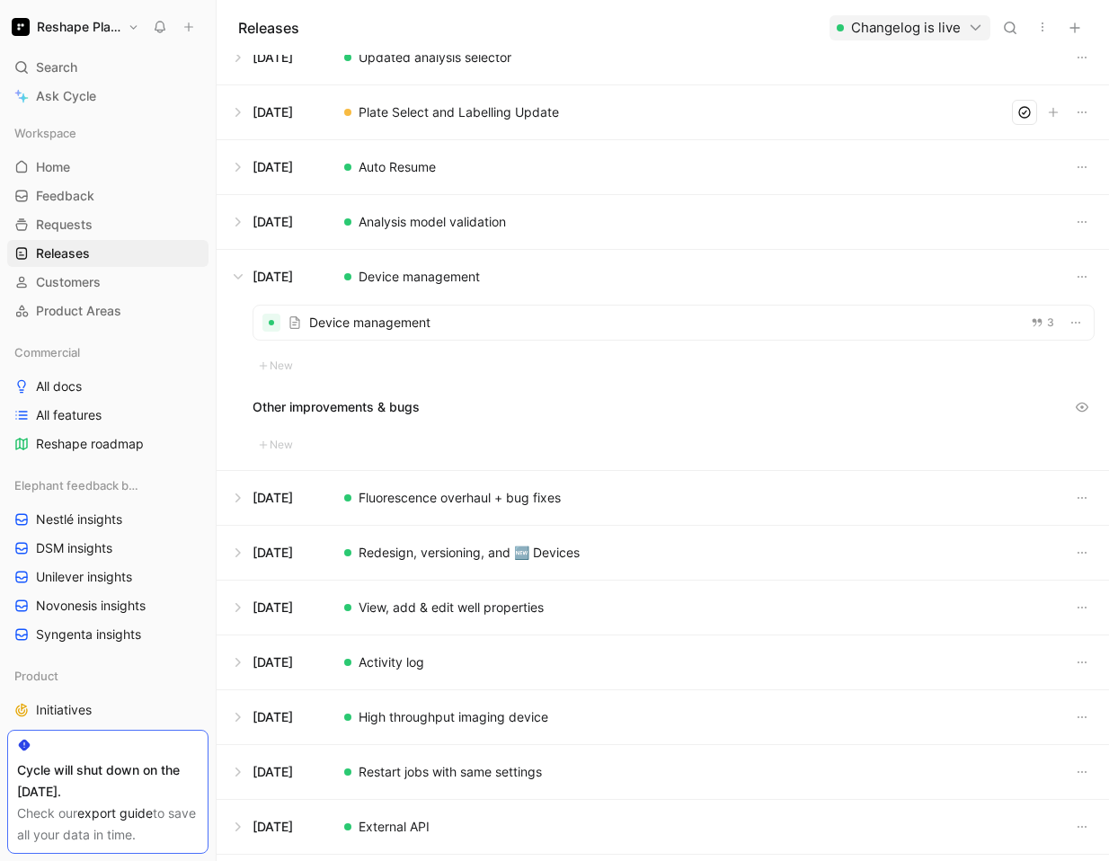
scroll to position [178, 0]
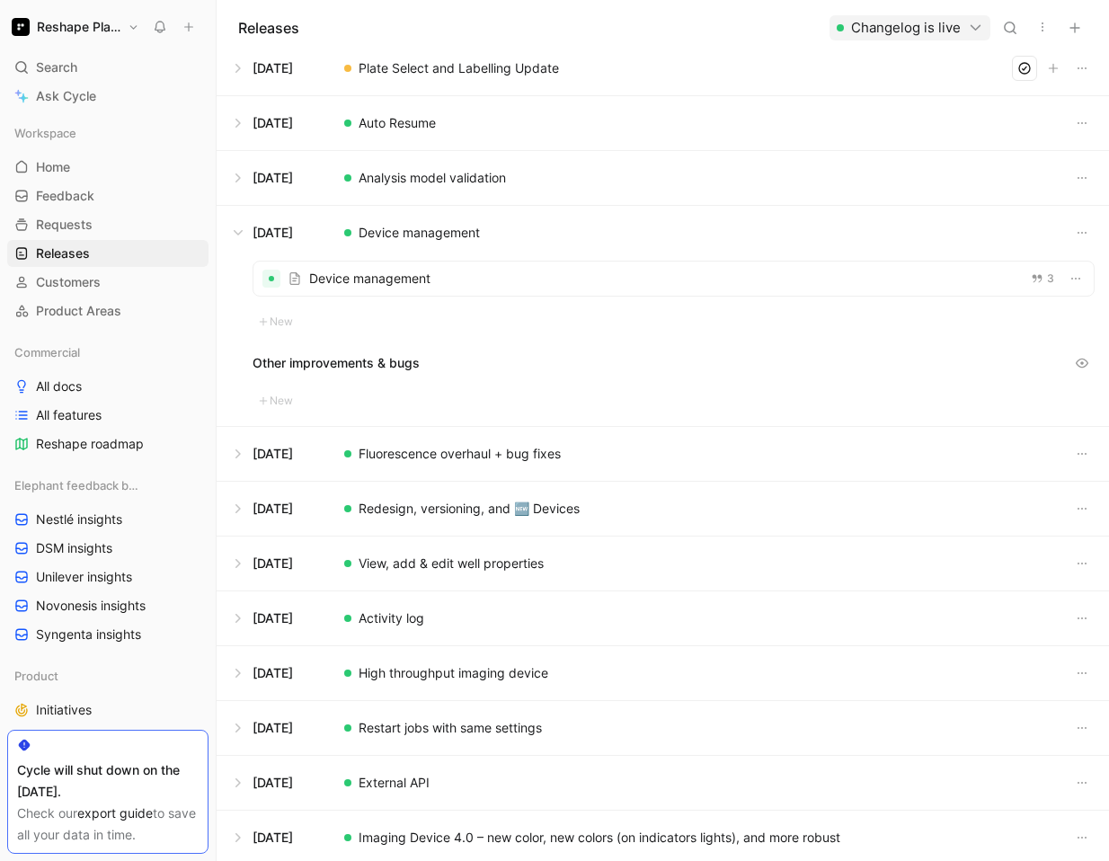
click at [392, 461] on button at bounding box center [662, 454] width 890 height 54
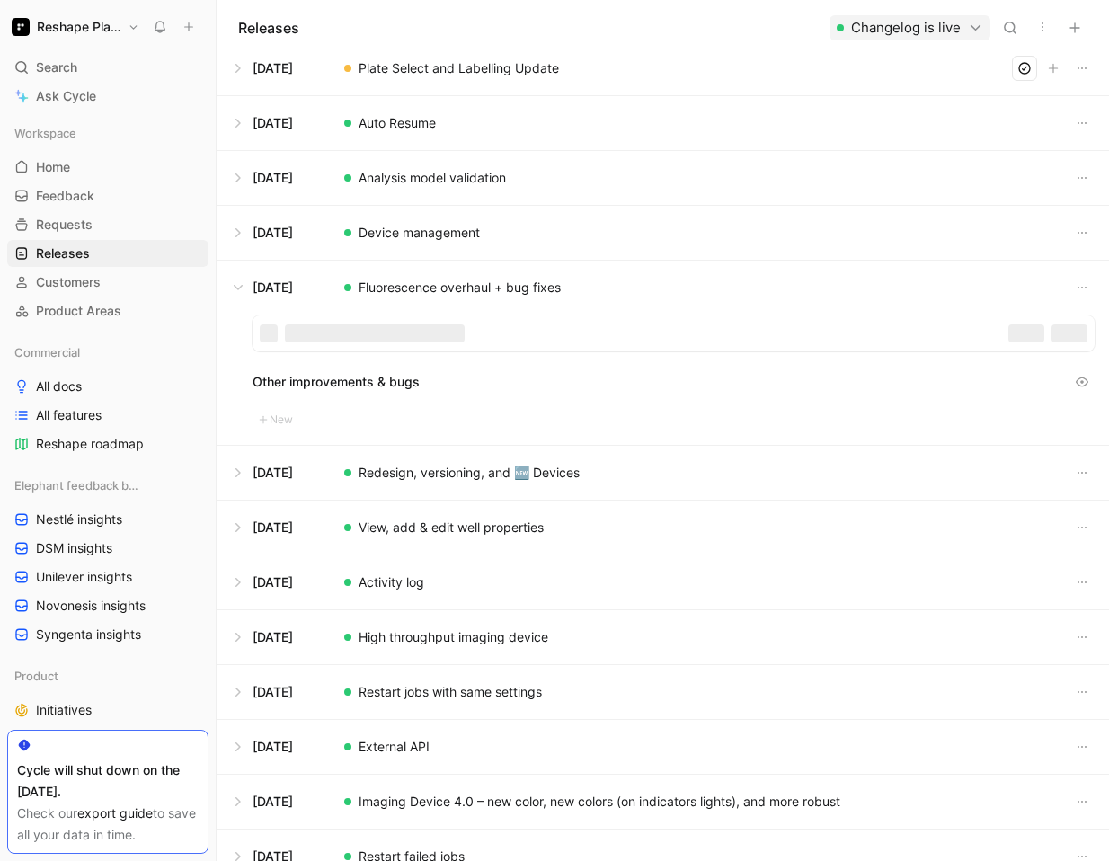
click at [356, 337] on div at bounding box center [673, 333] width 842 height 36
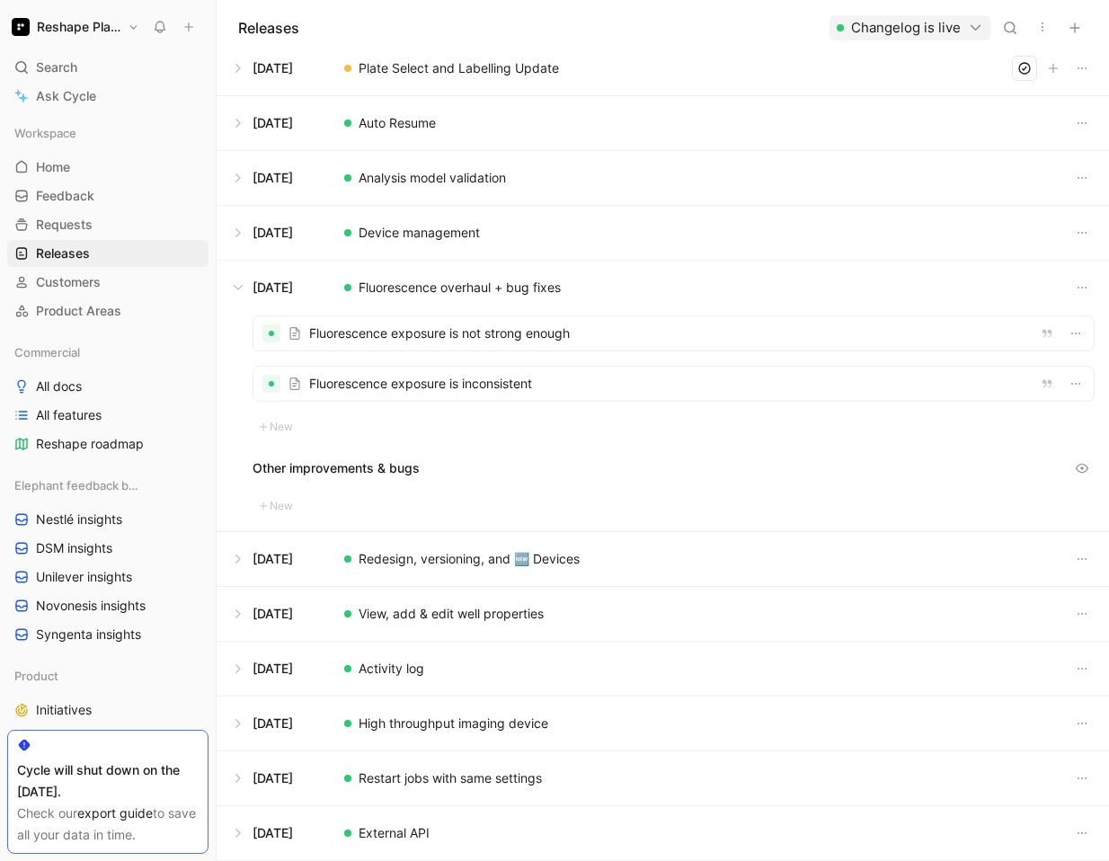
click at [331, 336] on div at bounding box center [673, 333] width 840 height 34
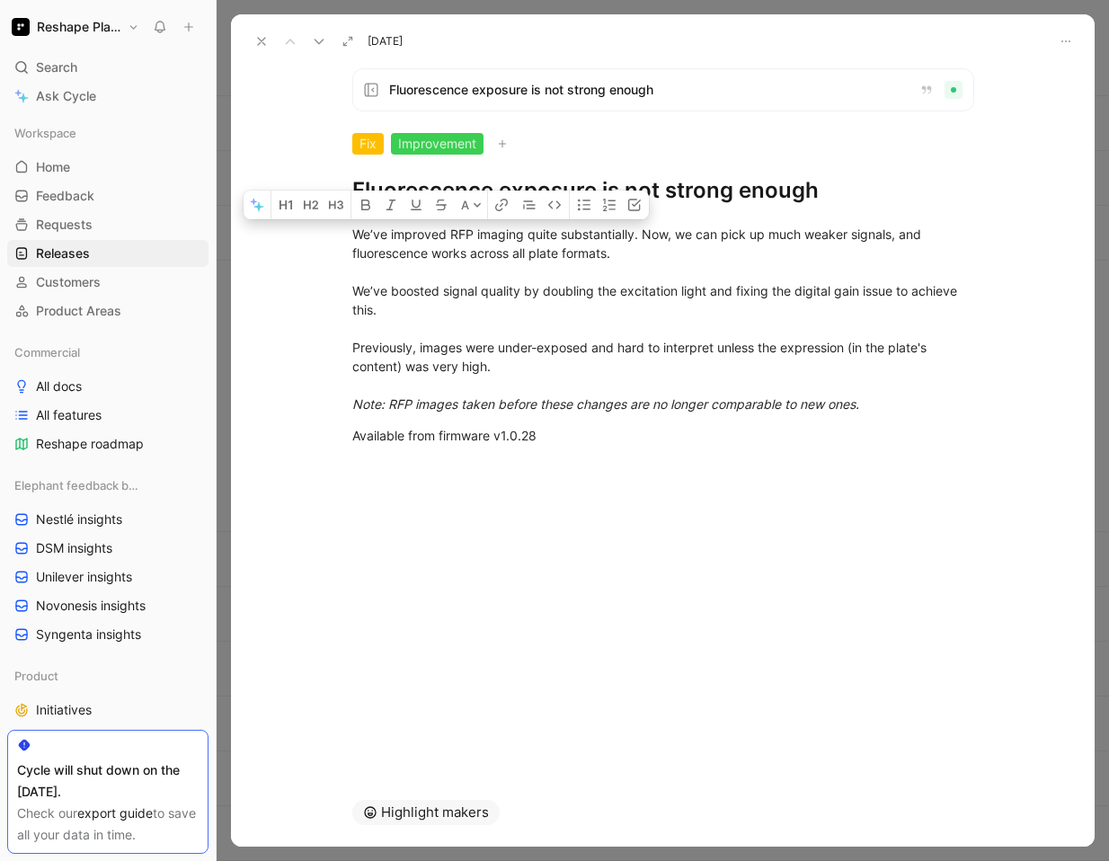
drag, startPoint x: 546, startPoint y: 436, endPoint x: 326, endPoint y: 181, distance: 336.3
click at [326, 181] on div "Fluorescence exposure is not strong enough Fix Improvement Fluorescence exposur…" at bounding box center [662, 416] width 863 height 724
copy div "We’ve improved RFP imaging quite substantially. Now, we can pick up much weaker…"
click at [828, 190] on h1 "Fluorescence exposure is not strong enough" at bounding box center [663, 190] width 622 height 29
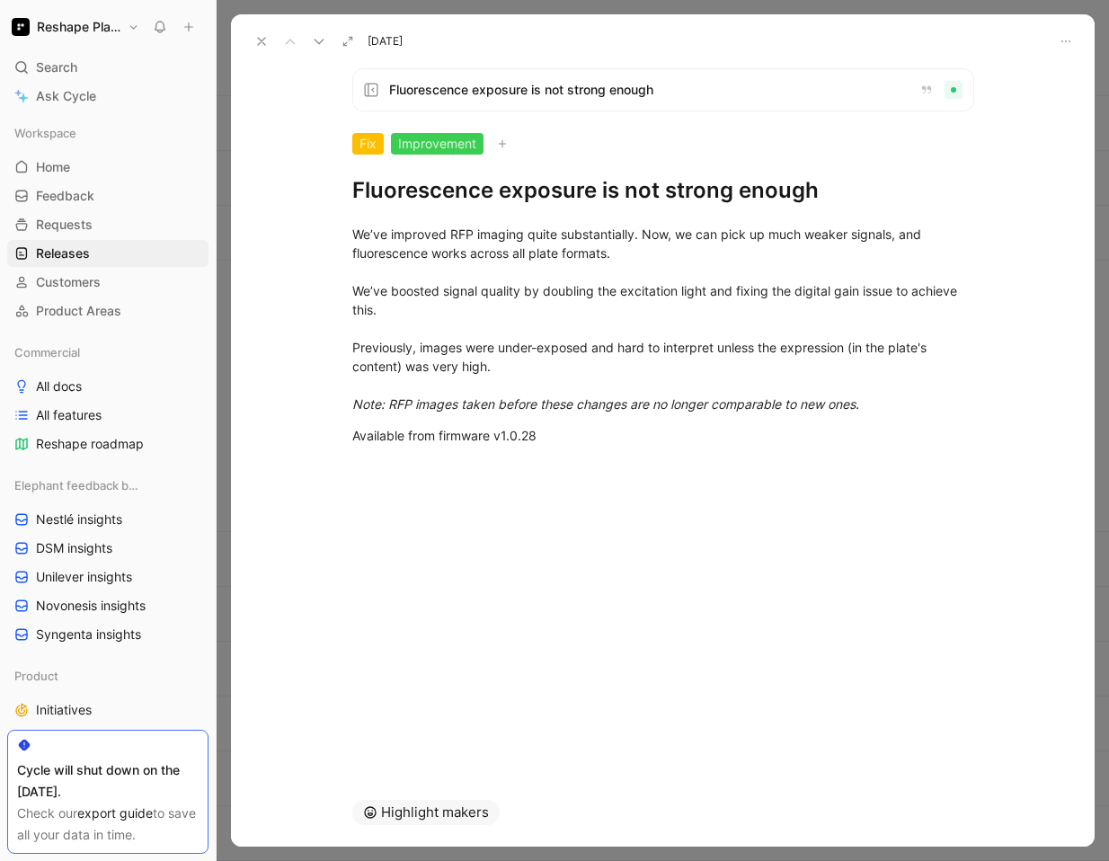
drag, startPoint x: 833, startPoint y: 190, endPoint x: 344, endPoint y: 182, distance: 488.8
click at [344, 182] on div "Fluorescence exposure is not strong enough Fix Improvement Fluorescence exposur…" at bounding box center [663, 136] width 690 height 137
copy h1 "Fluorescence exposure is not strong enough"
click at [263, 40] on use at bounding box center [261, 41] width 7 height 7
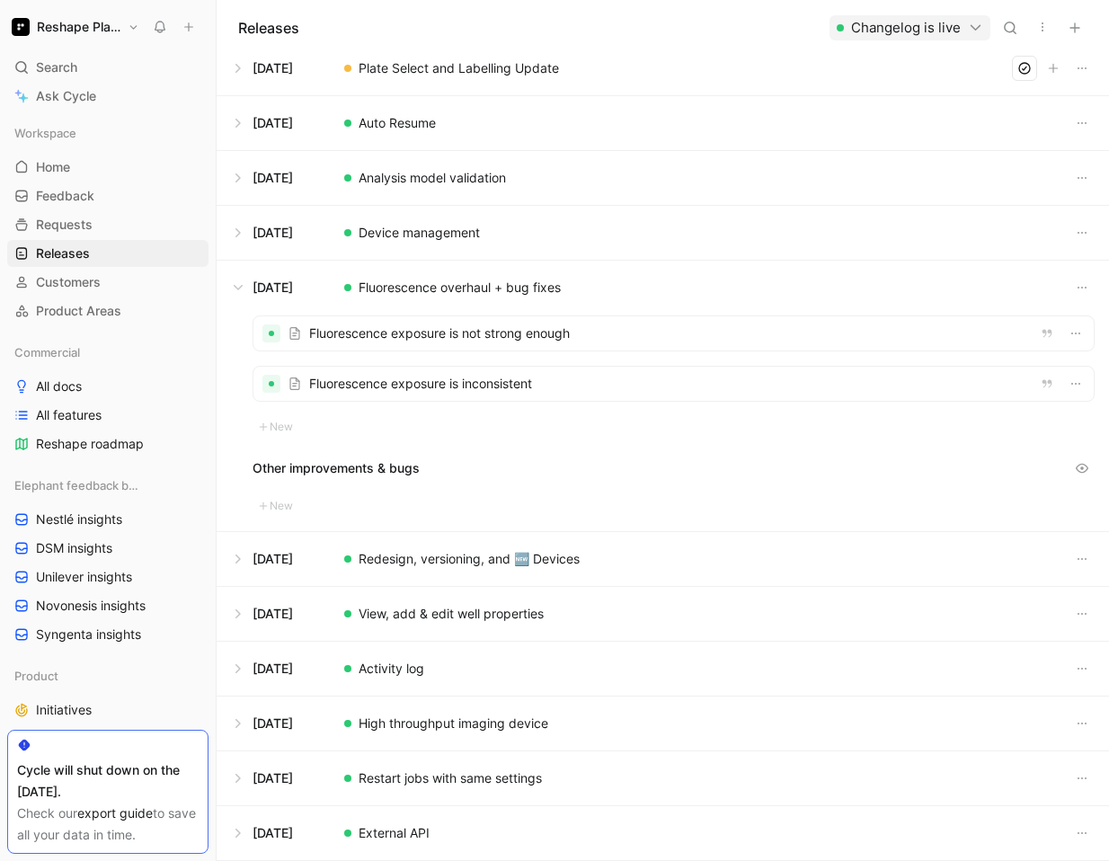
click at [414, 386] on div at bounding box center [673, 384] width 840 height 34
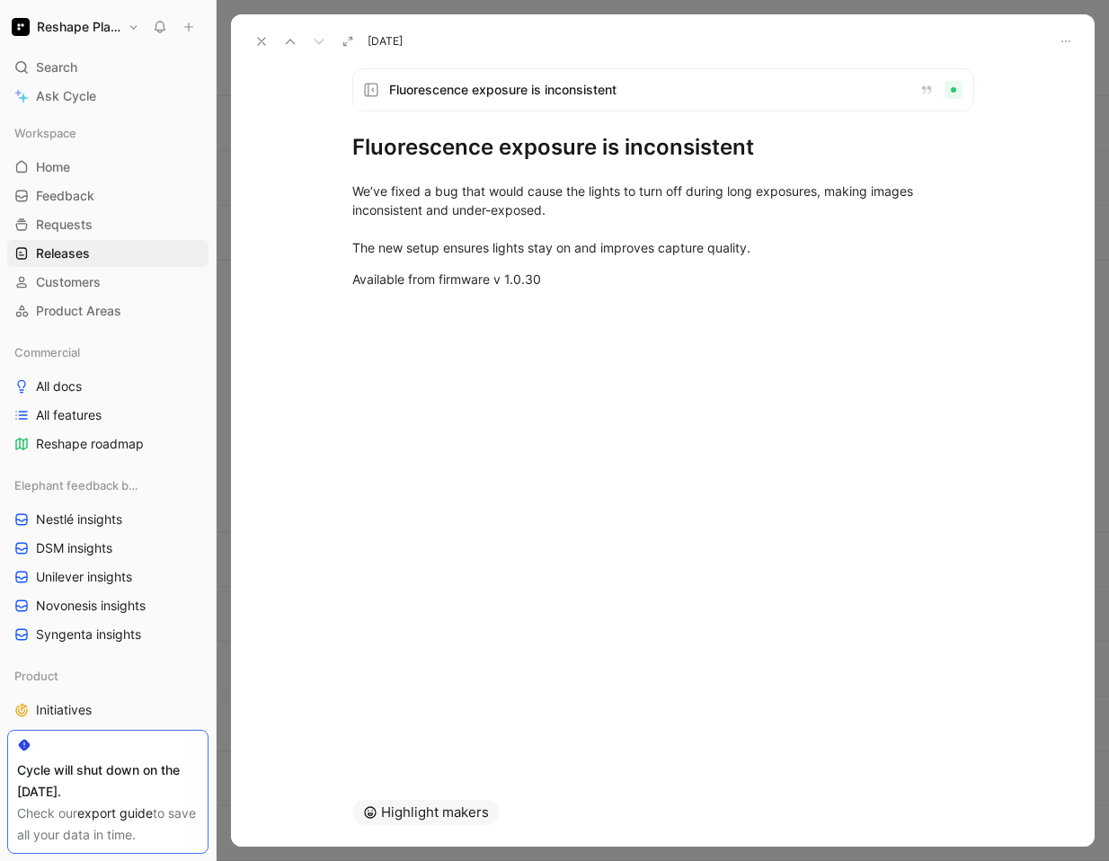
drag, startPoint x: 762, startPoint y: 149, endPoint x: 358, endPoint y: 152, distance: 404.3
click at [358, 152] on h1 "Fluorescence exposure is inconsistent" at bounding box center [663, 147] width 622 height 29
copy h1 "luorescence exposure is inconsistent"
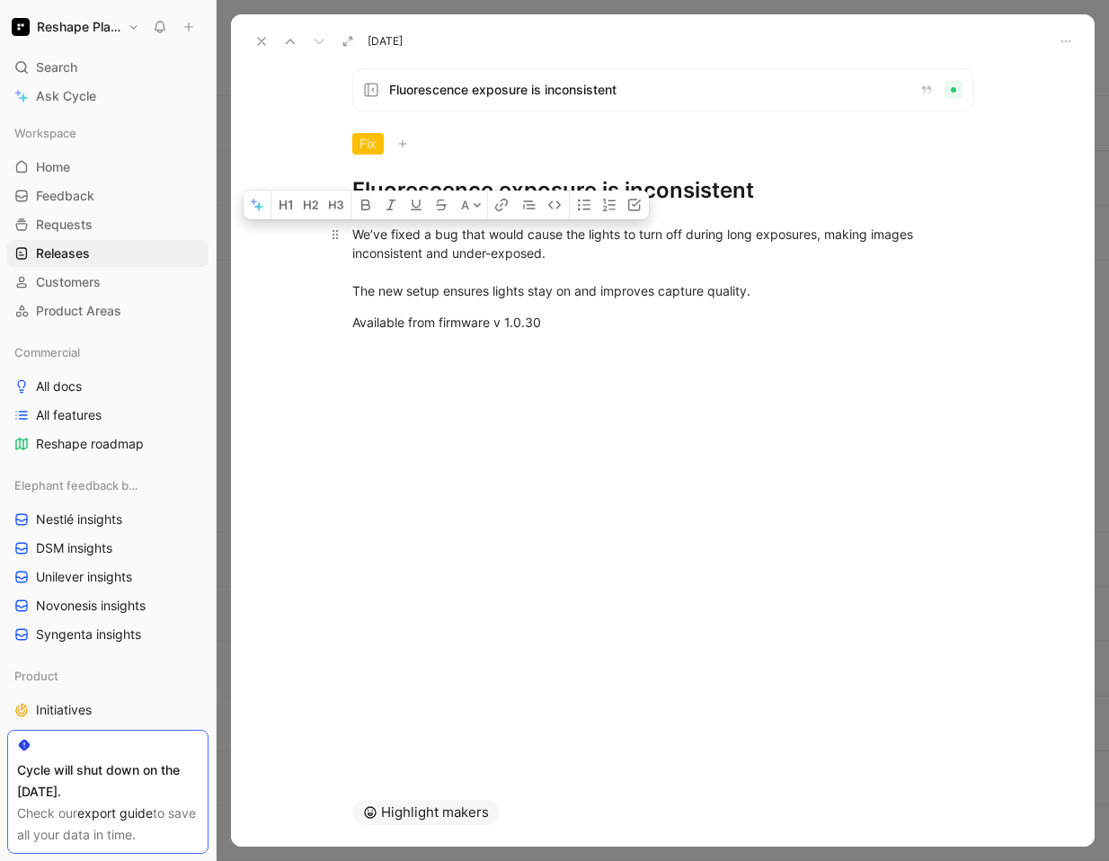
drag, startPoint x: 544, startPoint y: 326, endPoint x: 352, endPoint y: 236, distance: 211.4
click at [352, 236] on div "We’ve fixed a bug that would cause the lights to turn off during long exposures…" at bounding box center [662, 278] width 863 height 146
copy div "We’ve fixed a bug that would cause the lights to turn off during long exposures…"
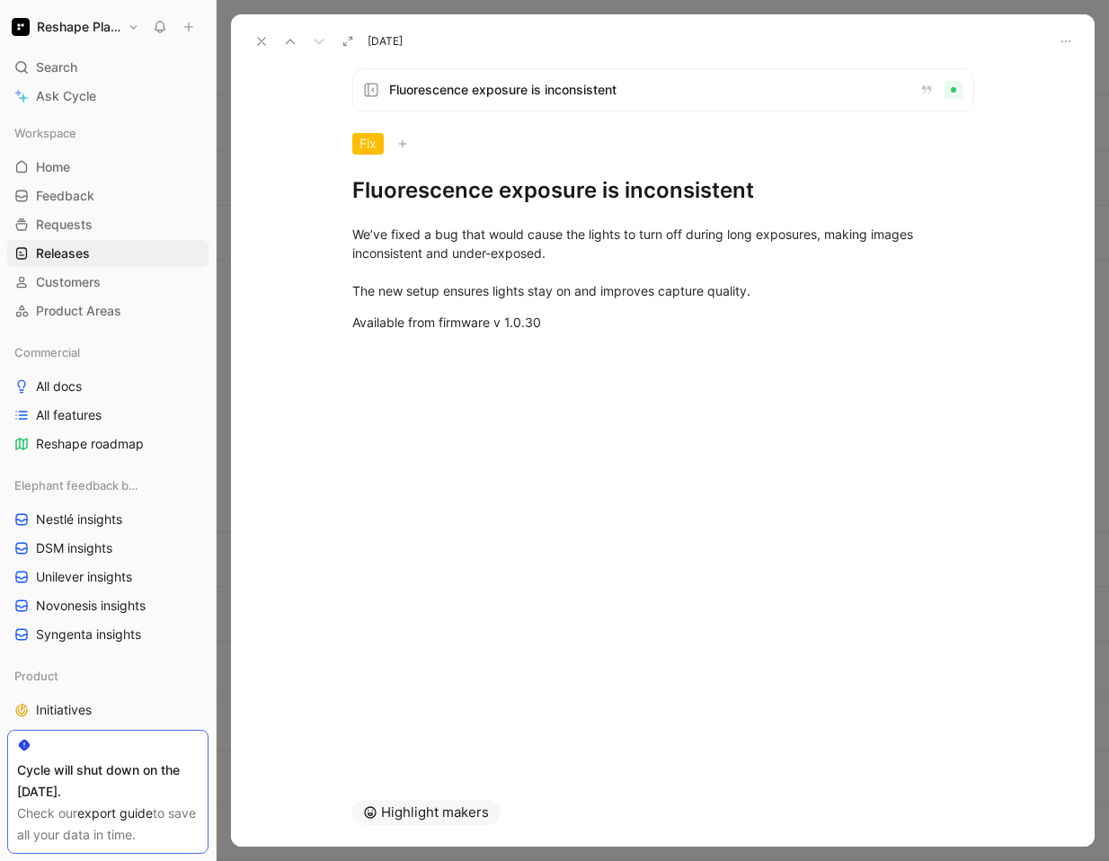
click at [259, 40] on icon at bounding box center [261, 41] width 14 height 14
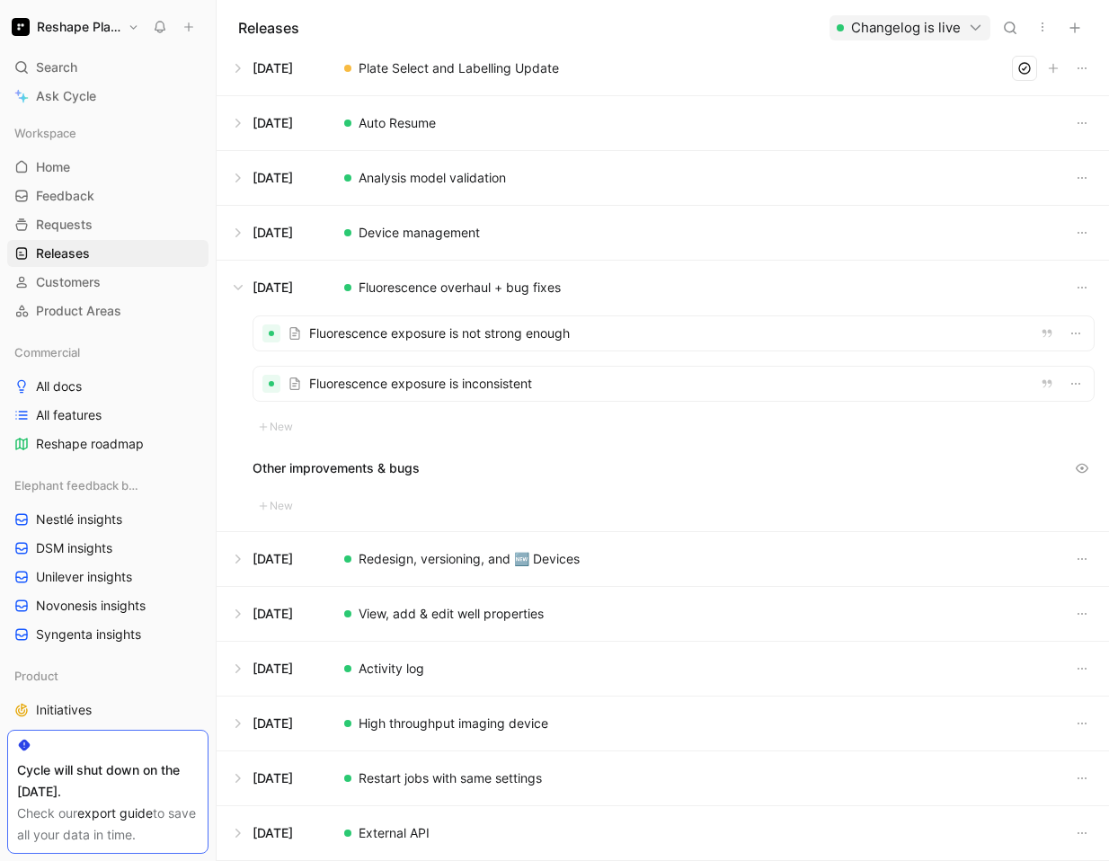
click at [406, 558] on button at bounding box center [662, 559] width 890 height 54
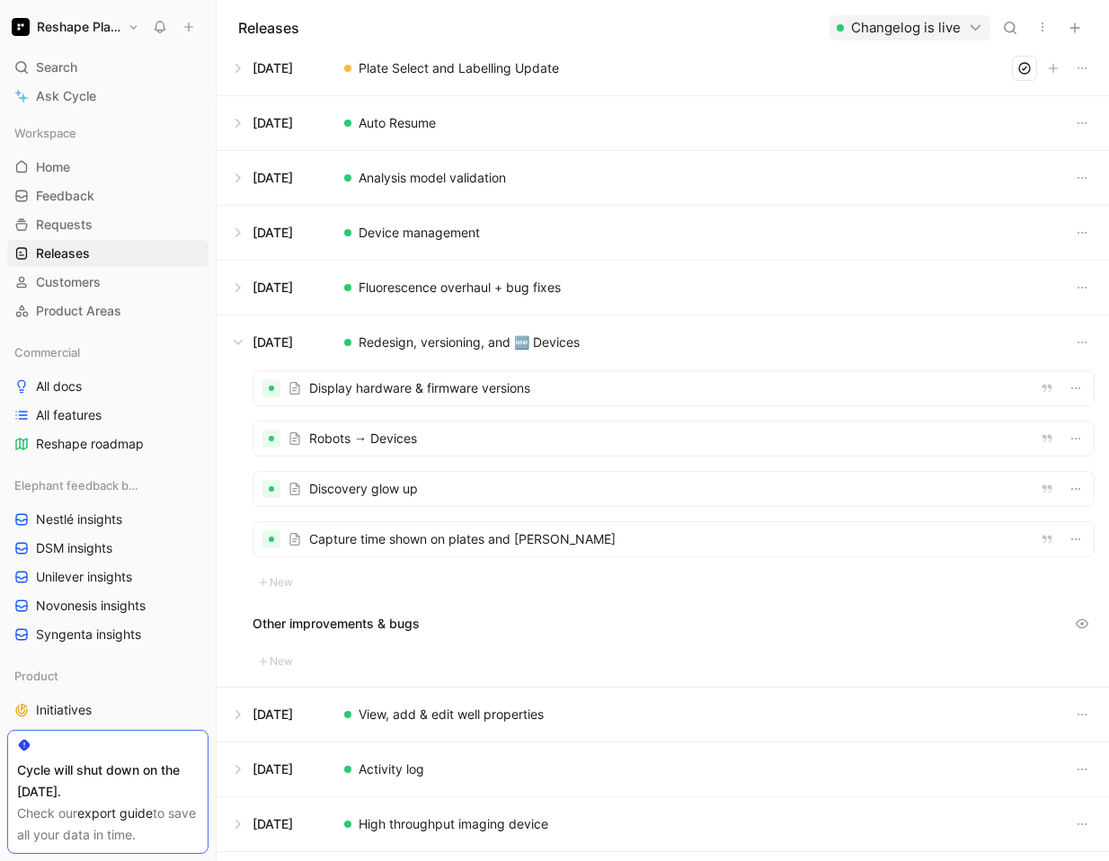
click at [385, 392] on div at bounding box center [673, 388] width 840 height 34
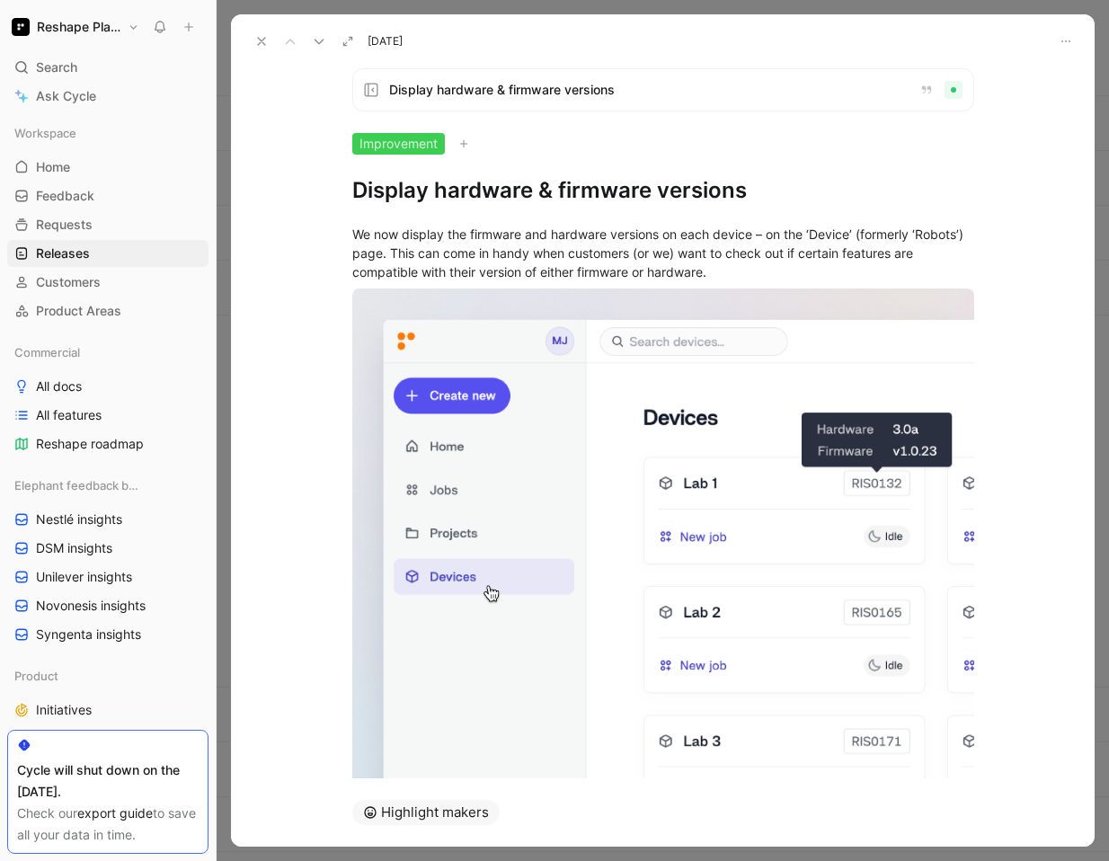
drag, startPoint x: 746, startPoint y: 185, endPoint x: 354, endPoint y: 188, distance: 391.7
click at [354, 188] on h1 "Display hardware & firmware versions" at bounding box center [663, 190] width 622 height 29
copy h1 "Display hardware & firmware versions"
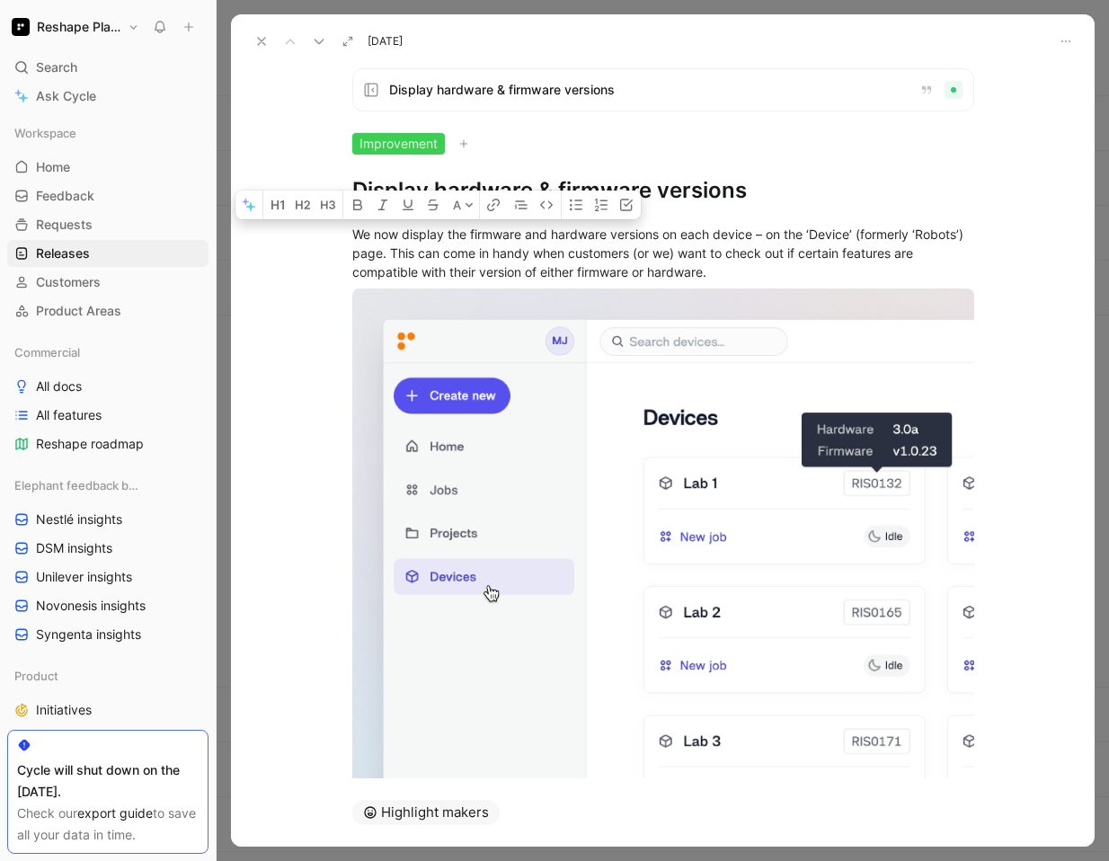
scroll to position [98, 0]
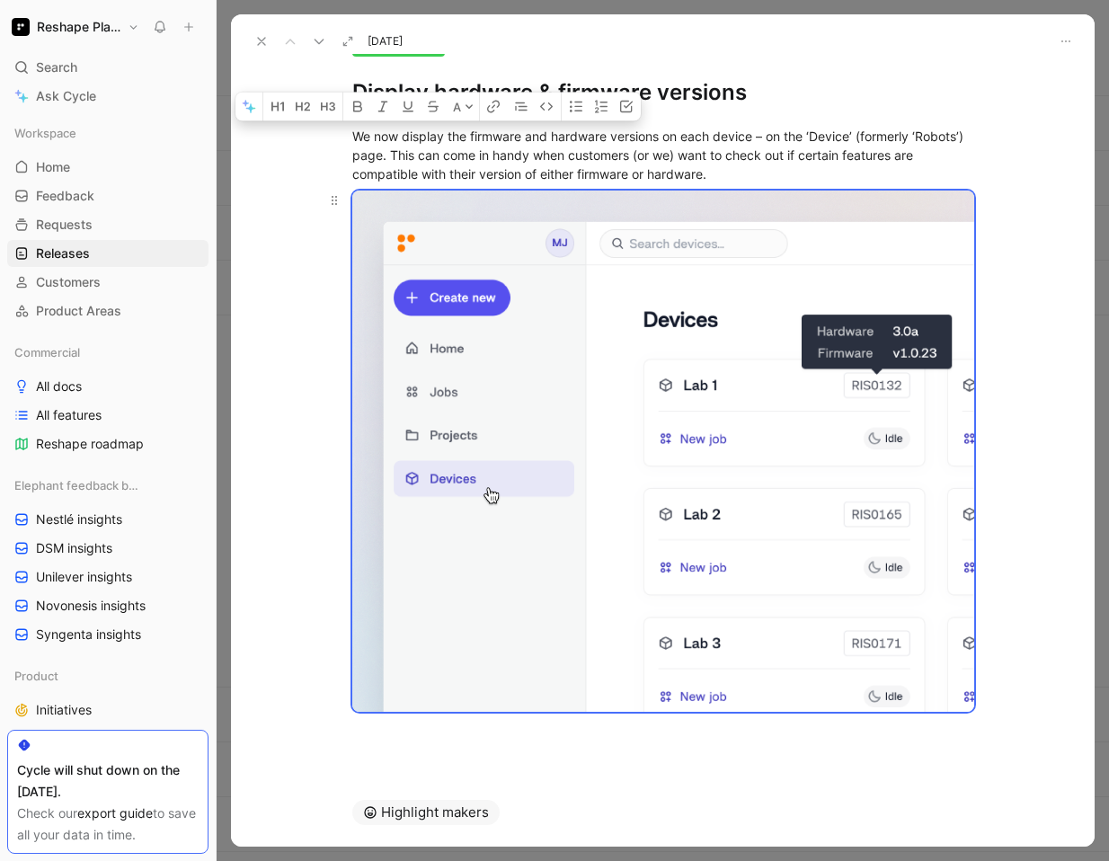
drag, startPoint x: 353, startPoint y: 237, endPoint x: 878, endPoint y: 688, distance: 691.8
click at [878, 688] on div "We now display the firmware and hardware versions on each device – on the ‘Devi…" at bounding box center [662, 432] width 863 height 650
copy div "We now display the firmware and hardware versions on each device – on the ‘Devi…"
click at [517, 387] on body "Reshape Platform Search ⌘ K Ask Cycle Workspace Home G then H Feedback G then F…" at bounding box center [554, 430] width 1109 height 861
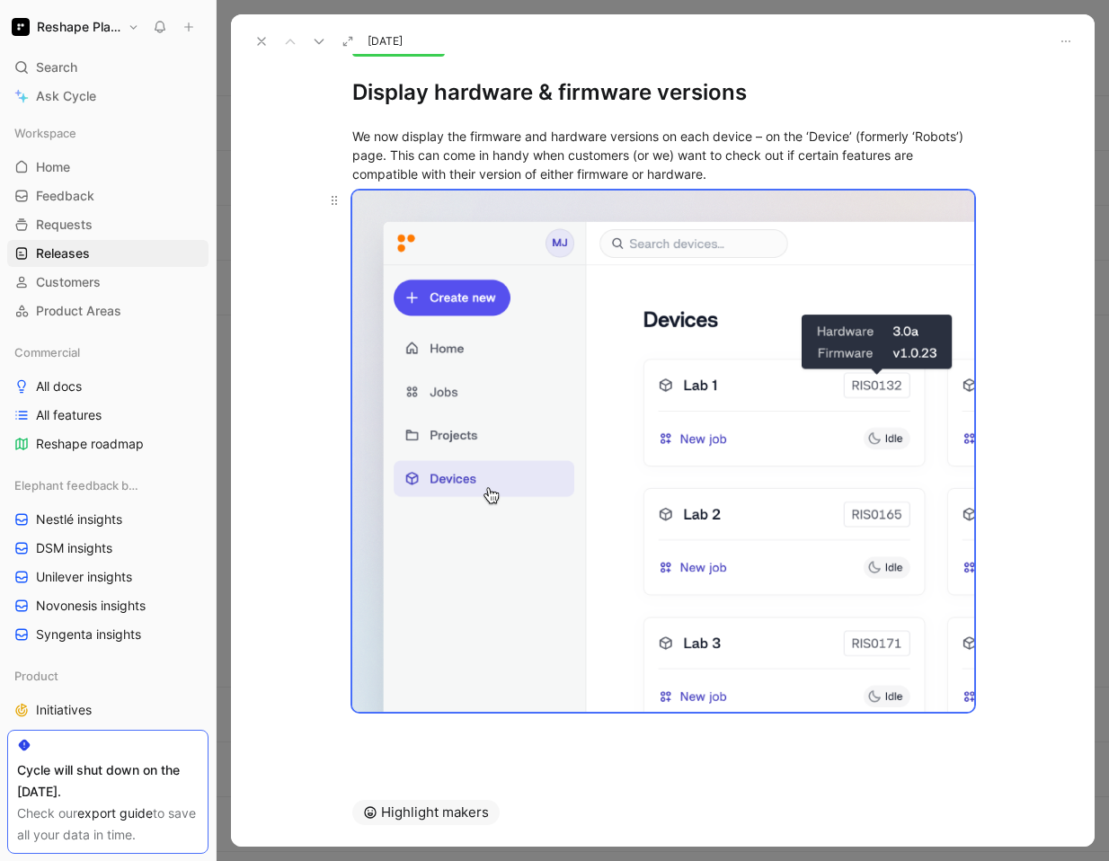
click at [517, 387] on body "Reshape Platform Search ⌘ K Ask Cycle Workspace Home G then H Feedback G then F…" at bounding box center [554, 430] width 1109 height 861
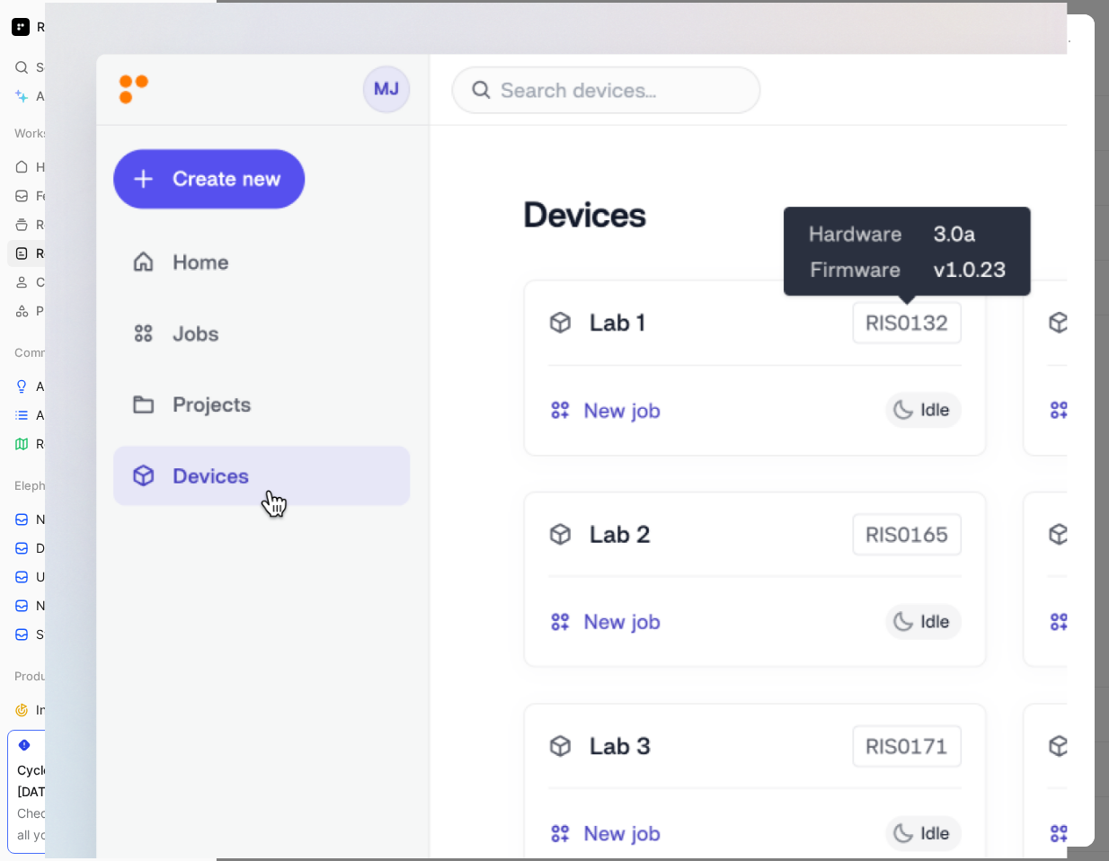
click at [517, 387] on img at bounding box center [555, 430] width 1021 height 855
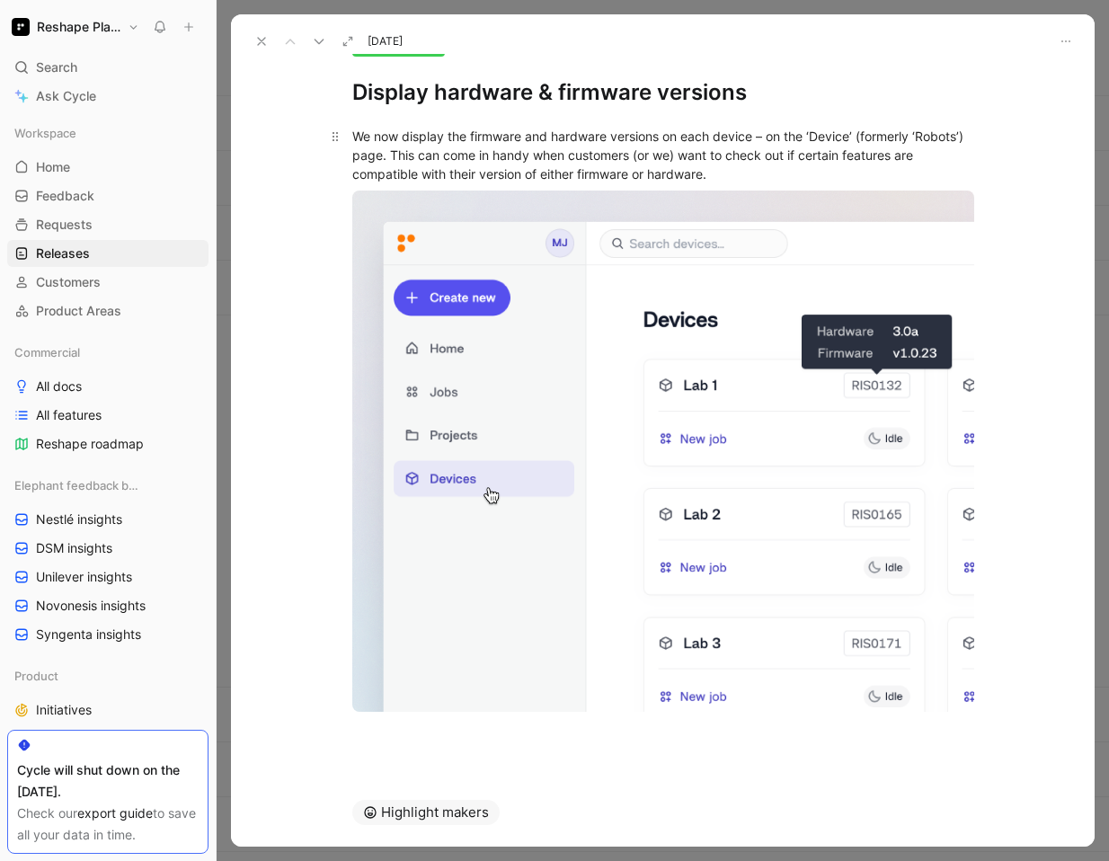
click at [543, 153] on div "We now display the firmware and hardware versions on each device – on the ‘Devi…" at bounding box center [663, 155] width 622 height 57
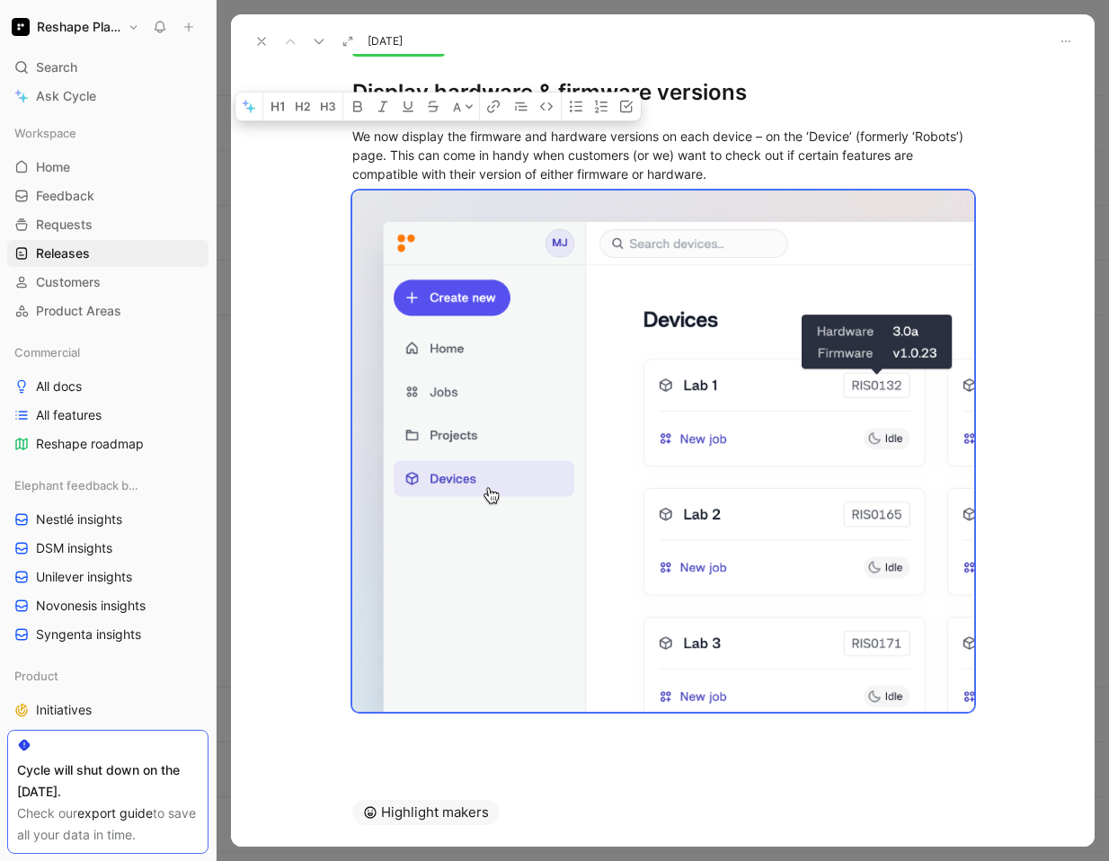
drag, startPoint x: 354, startPoint y: 133, endPoint x: 979, endPoint y: 829, distance: 935.8
click at [979, 816] on div "[DATE] Display hardware & firmware versions Improvement Display hardware & firm…" at bounding box center [662, 430] width 863 height 832
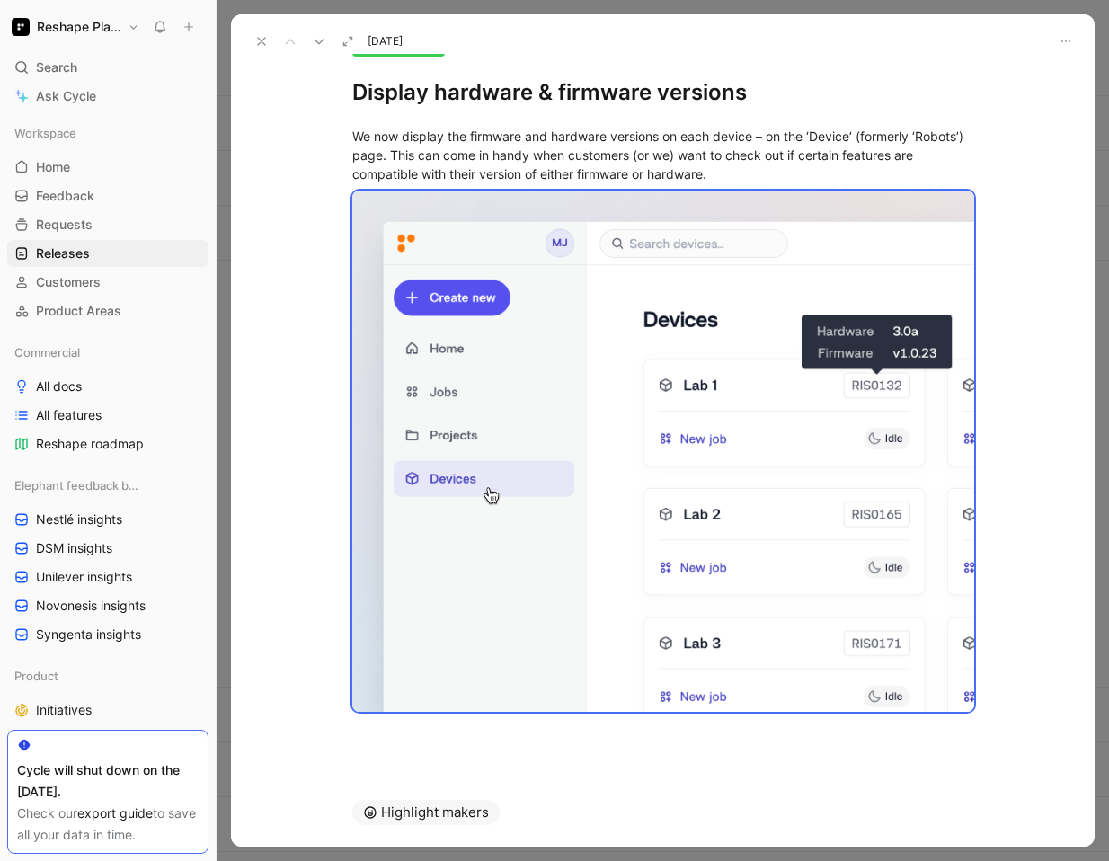
click at [260, 40] on use at bounding box center [261, 41] width 7 height 7
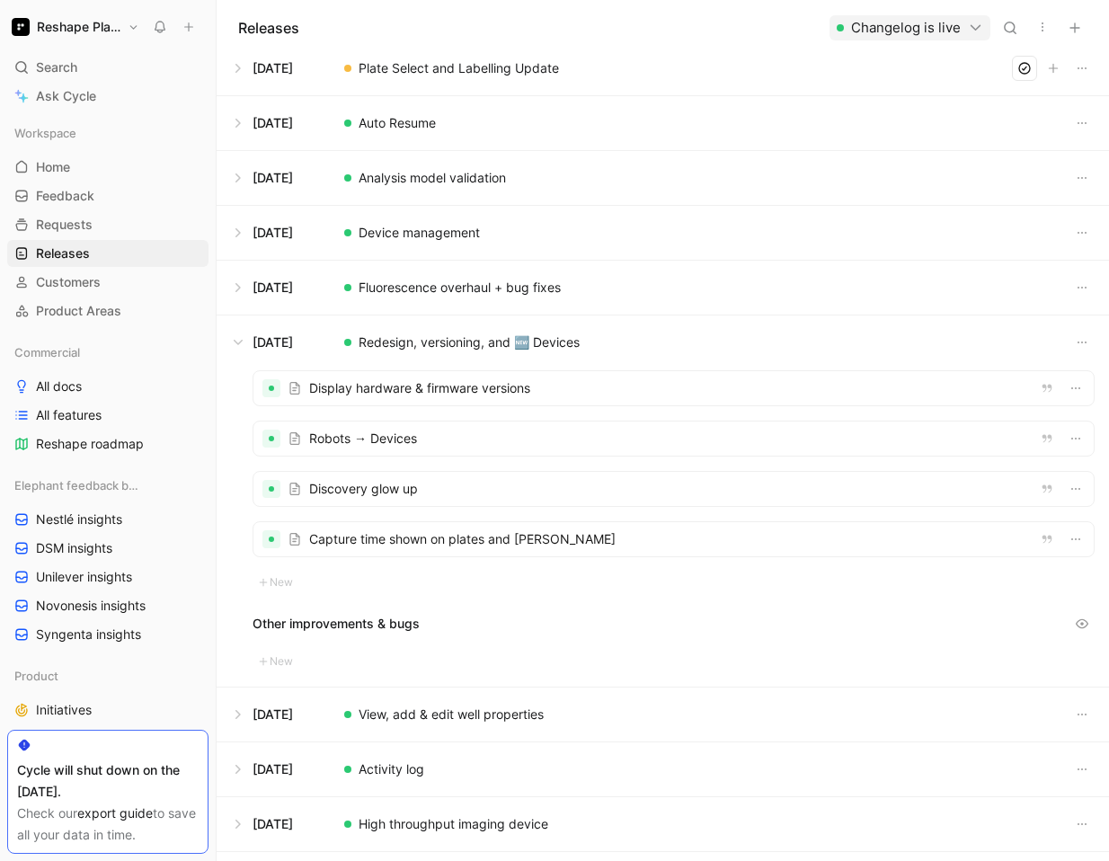
click at [338, 444] on div at bounding box center [673, 438] width 840 height 34
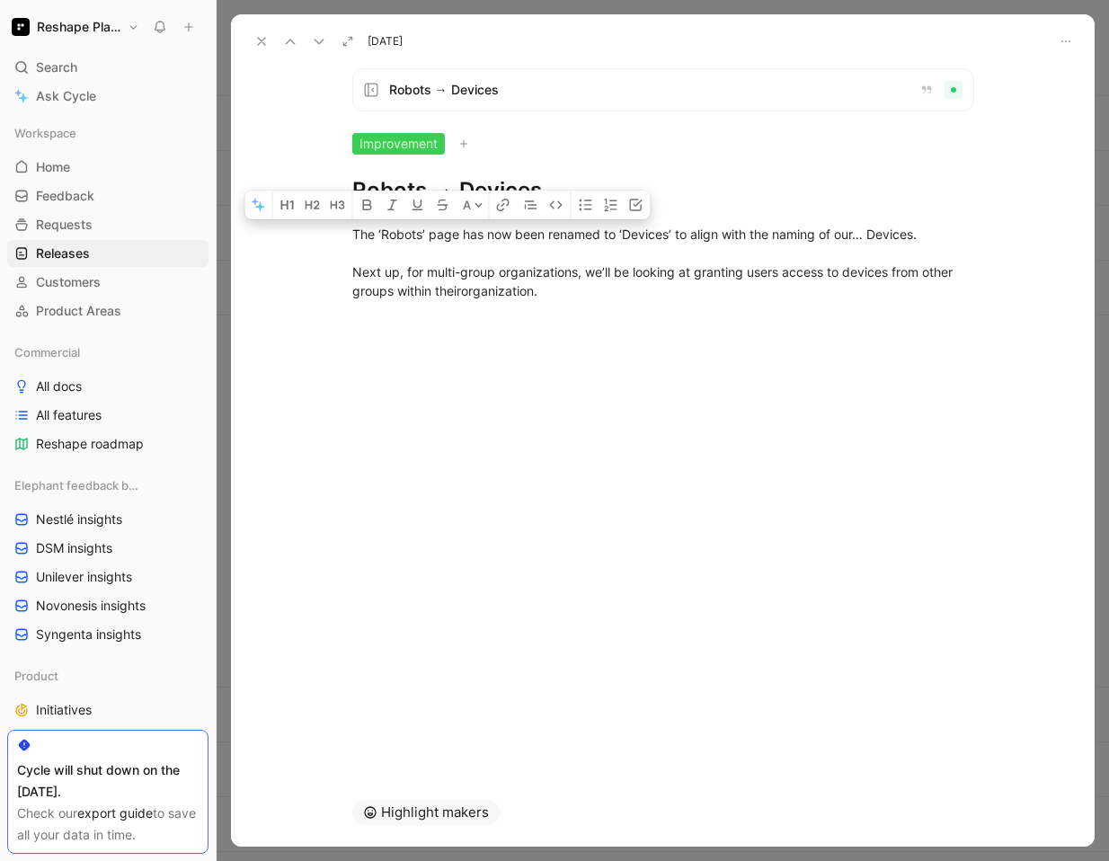
drag, startPoint x: 575, startPoint y: 296, endPoint x: 357, endPoint y: 206, distance: 236.1
click at [357, 206] on div "The ‘Robots’ page has now been renamed to ‘Devices’ to align with the naming of…" at bounding box center [662, 262] width 863 height 115
click at [556, 181] on h1 "Robots → Devices" at bounding box center [663, 190] width 622 height 29
drag, startPoint x: 554, startPoint y: 199, endPoint x: 355, endPoint y: 192, distance: 199.5
click at [355, 192] on h1 "Robots → Devices" at bounding box center [663, 190] width 622 height 29
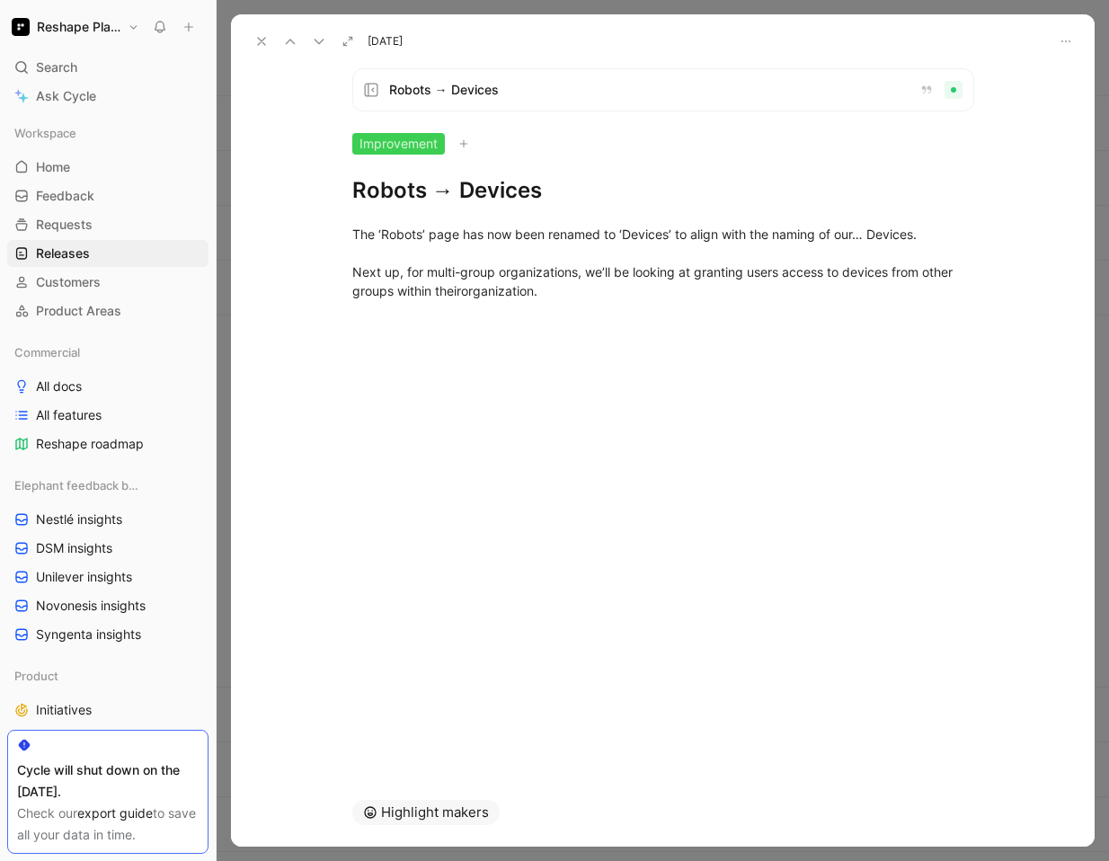
click at [259, 42] on use at bounding box center [261, 41] width 7 height 7
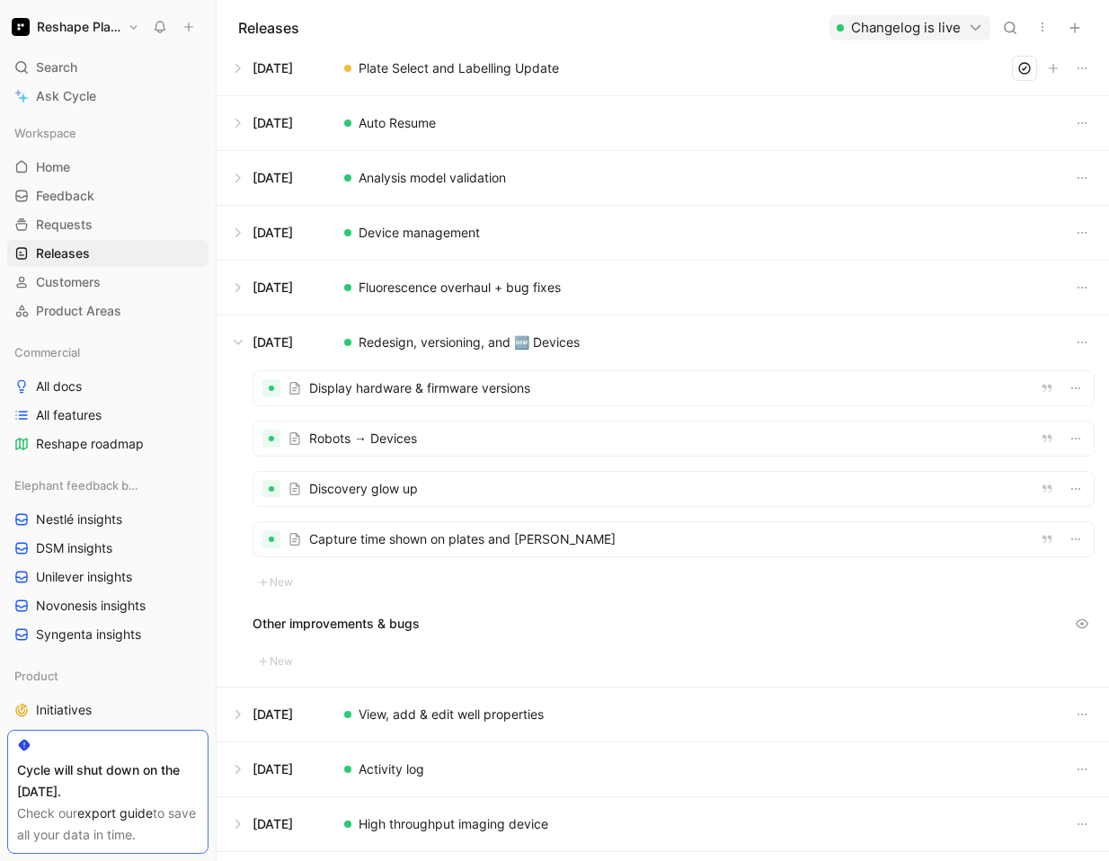
click at [378, 493] on div at bounding box center [673, 489] width 840 height 34
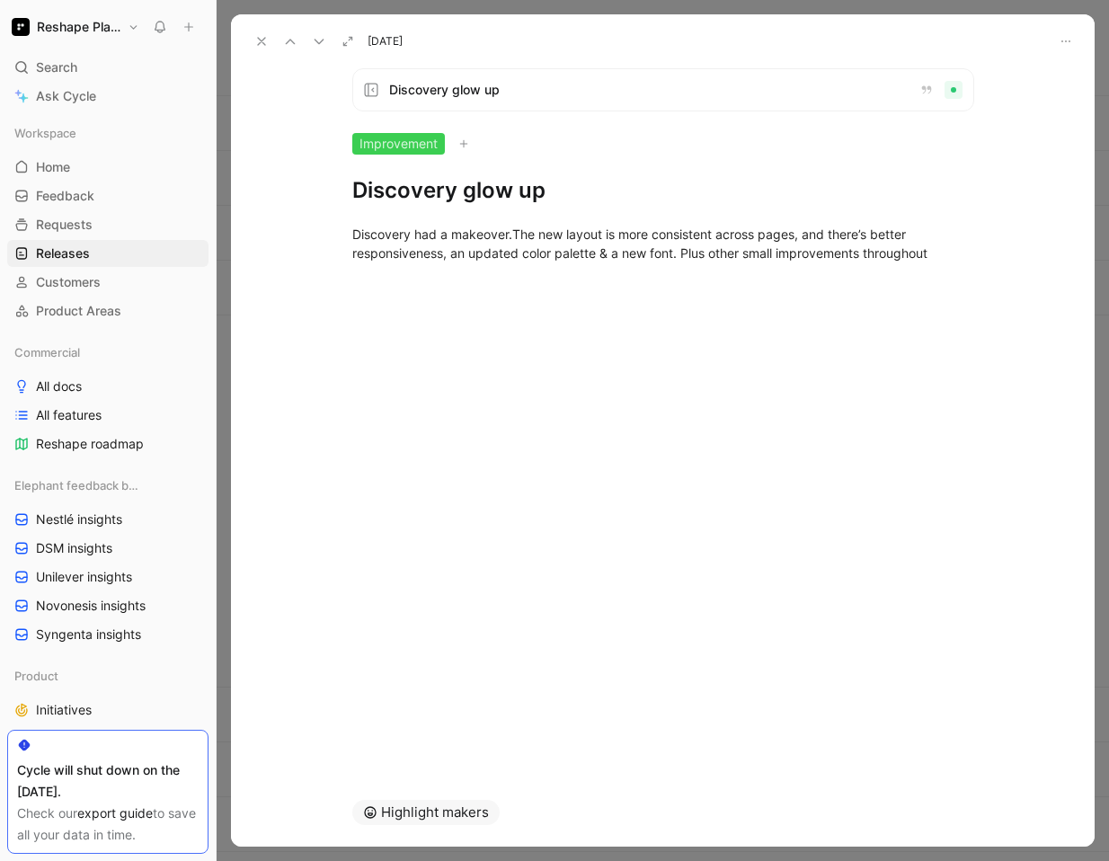
drag, startPoint x: 544, startPoint y: 196, endPoint x: 356, endPoint y: 195, distance: 188.7
click at [356, 195] on h1 "Discovery glow up" at bounding box center [663, 190] width 622 height 29
drag, startPoint x: 941, startPoint y: 261, endPoint x: 350, endPoint y: 236, distance: 591.7
click at [350, 236] on p "Discovery had a makeover. The new layout is more consistent across pages, and t…" at bounding box center [663, 243] width 690 height 49
click at [265, 37] on icon at bounding box center [261, 41] width 14 height 14
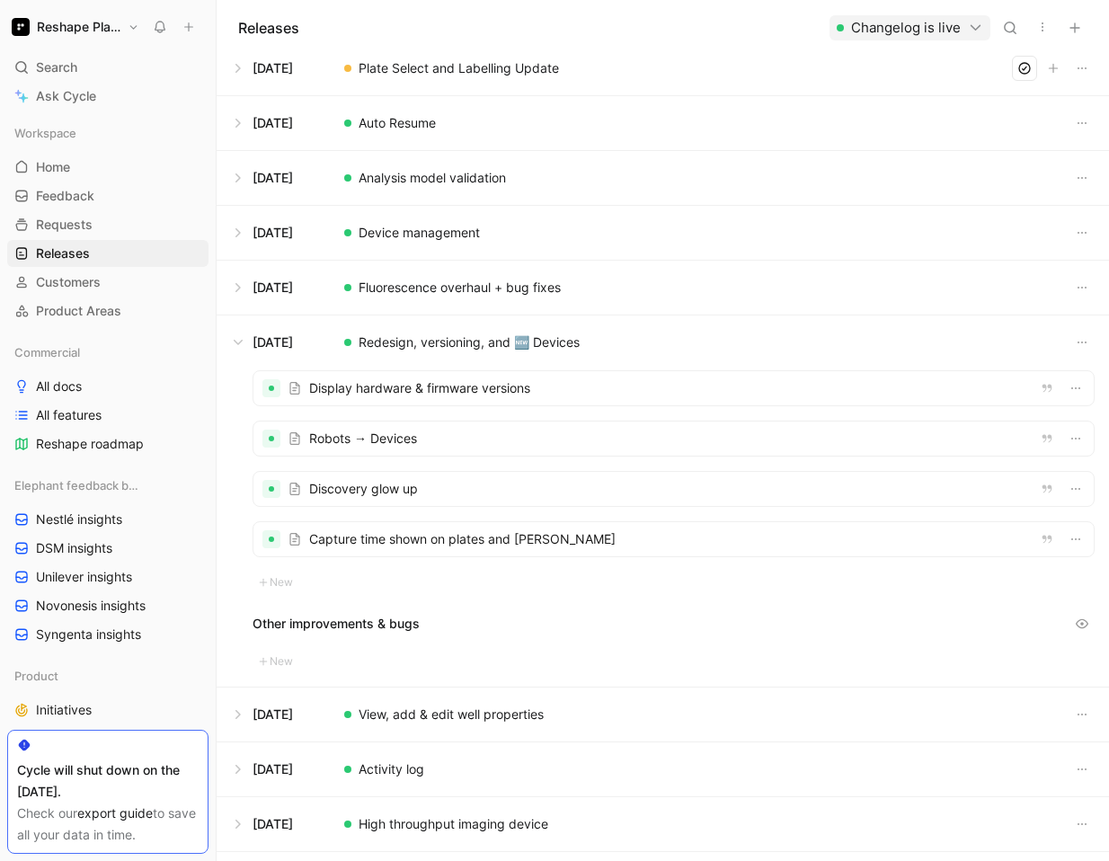
click at [354, 525] on div at bounding box center [673, 539] width 840 height 34
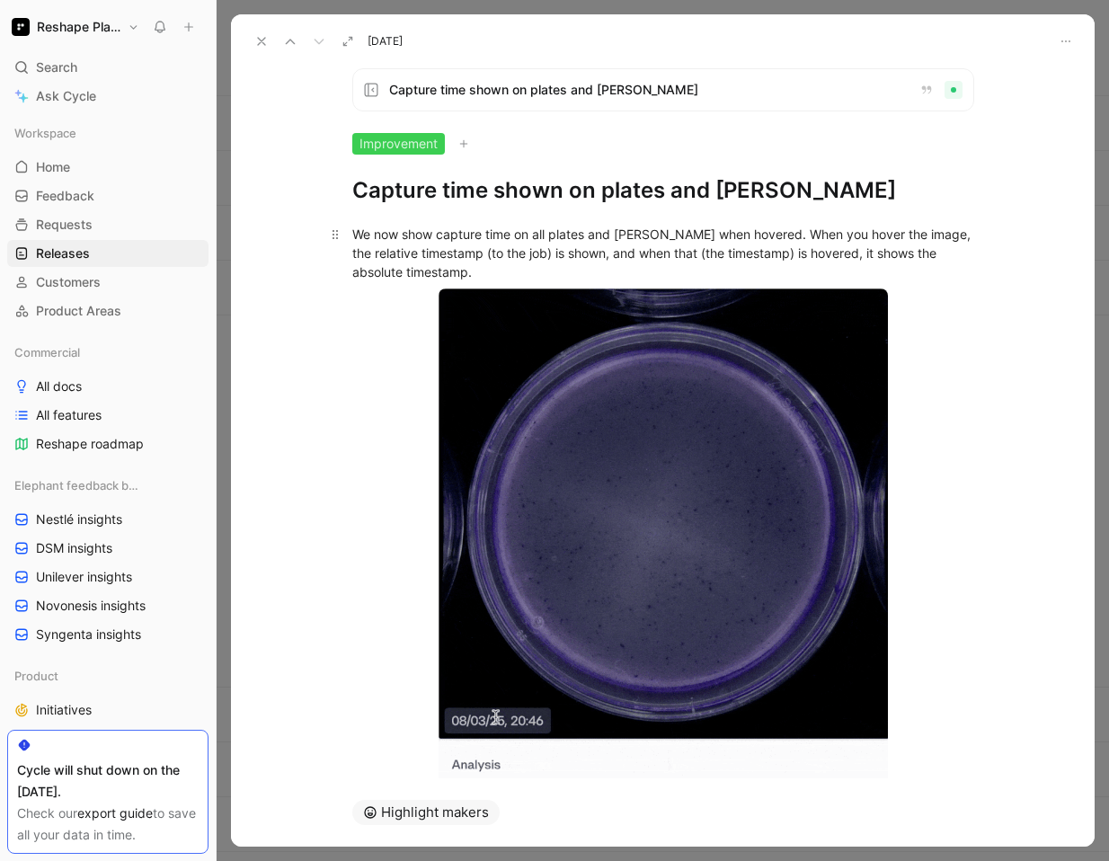
click at [486, 265] on div "We now show capture time on all plates and [PERSON_NAME] when hovered. When you…" at bounding box center [663, 253] width 622 height 57
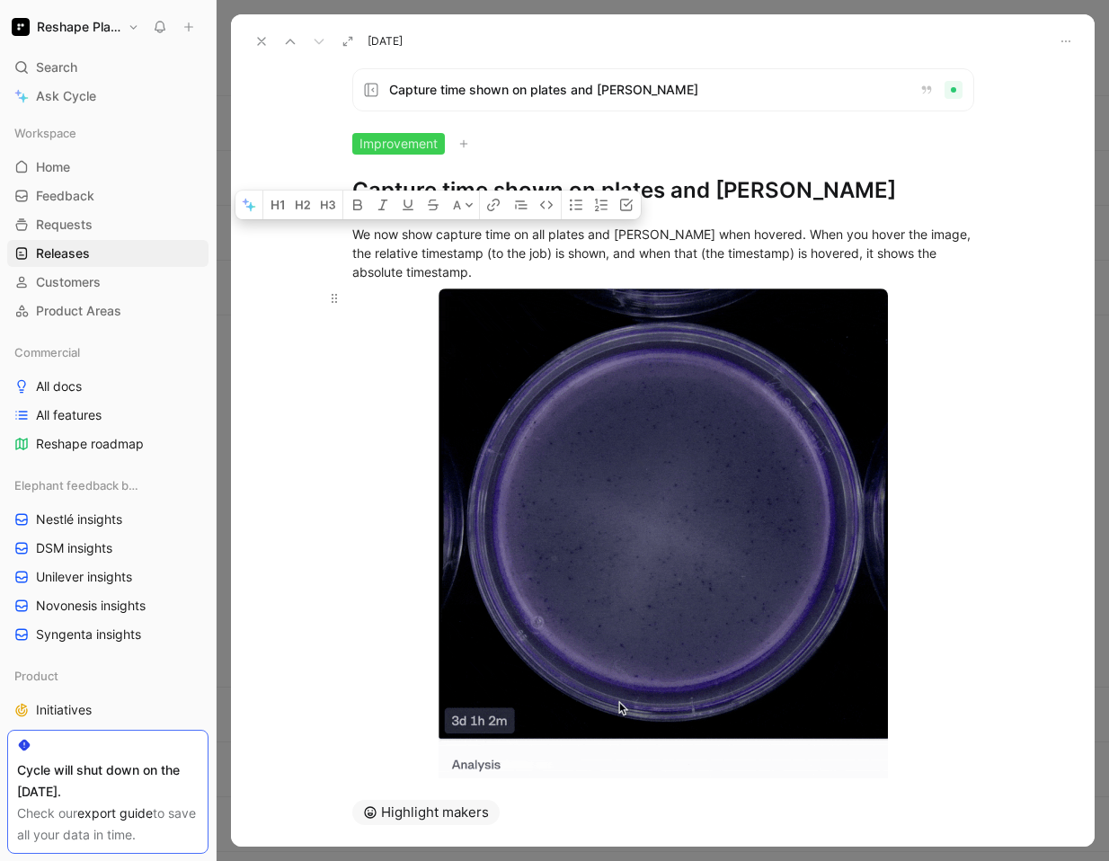
drag, startPoint x: 352, startPoint y: 234, endPoint x: 705, endPoint y: 640, distance: 537.4
click at [700, 641] on div "We now show capture time on all plates and [PERSON_NAME] when hovered. When you…" at bounding box center [662, 530] width 863 height 651
click at [737, 648] on body "Reshape Platform Search ⌘ K Ask Cycle Workspace Home G then H Feedback G then F…" at bounding box center [554, 430] width 1109 height 861
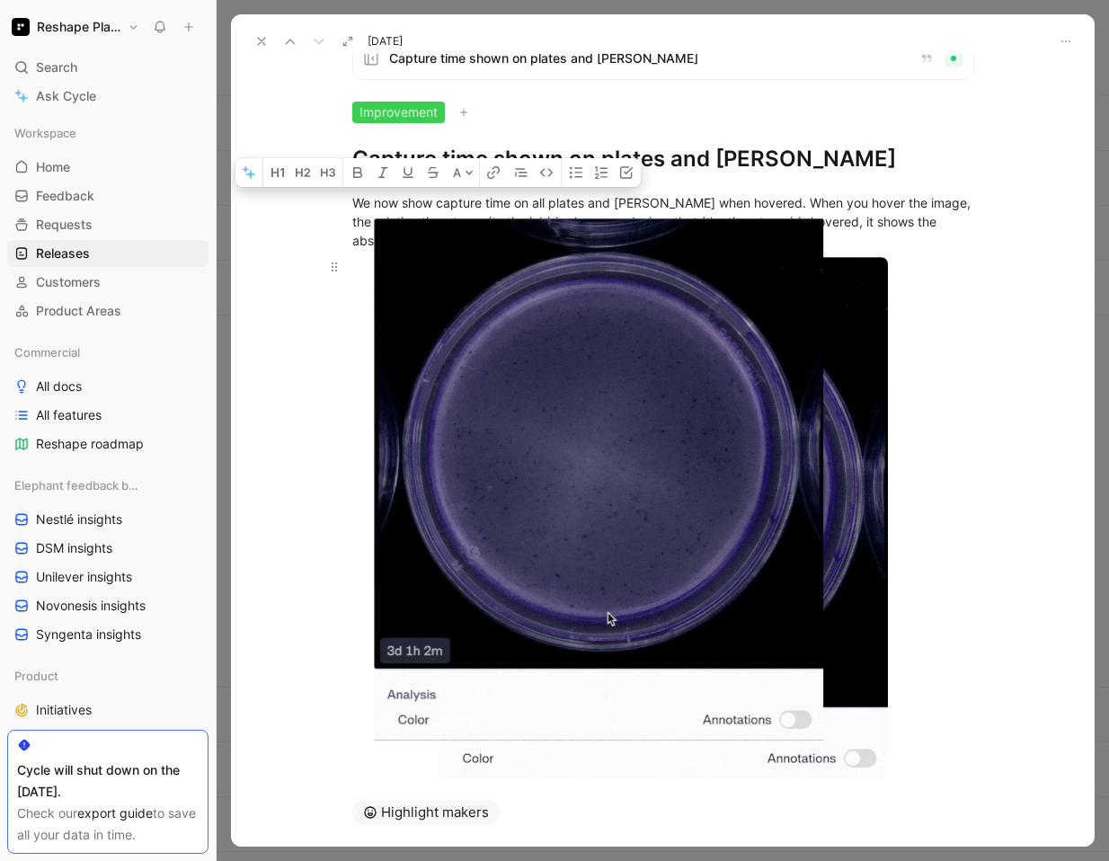
scroll to position [32, 0]
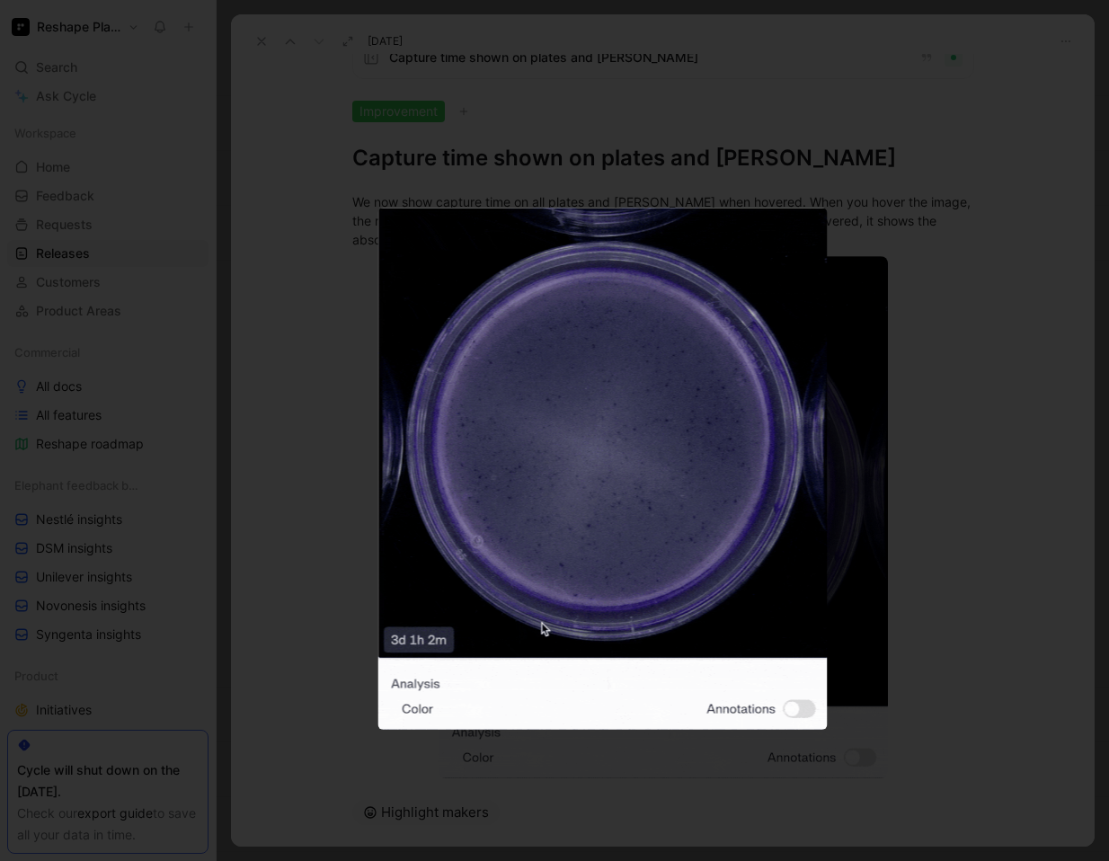
click at [970, 816] on div at bounding box center [554, 861] width 1109 height 0
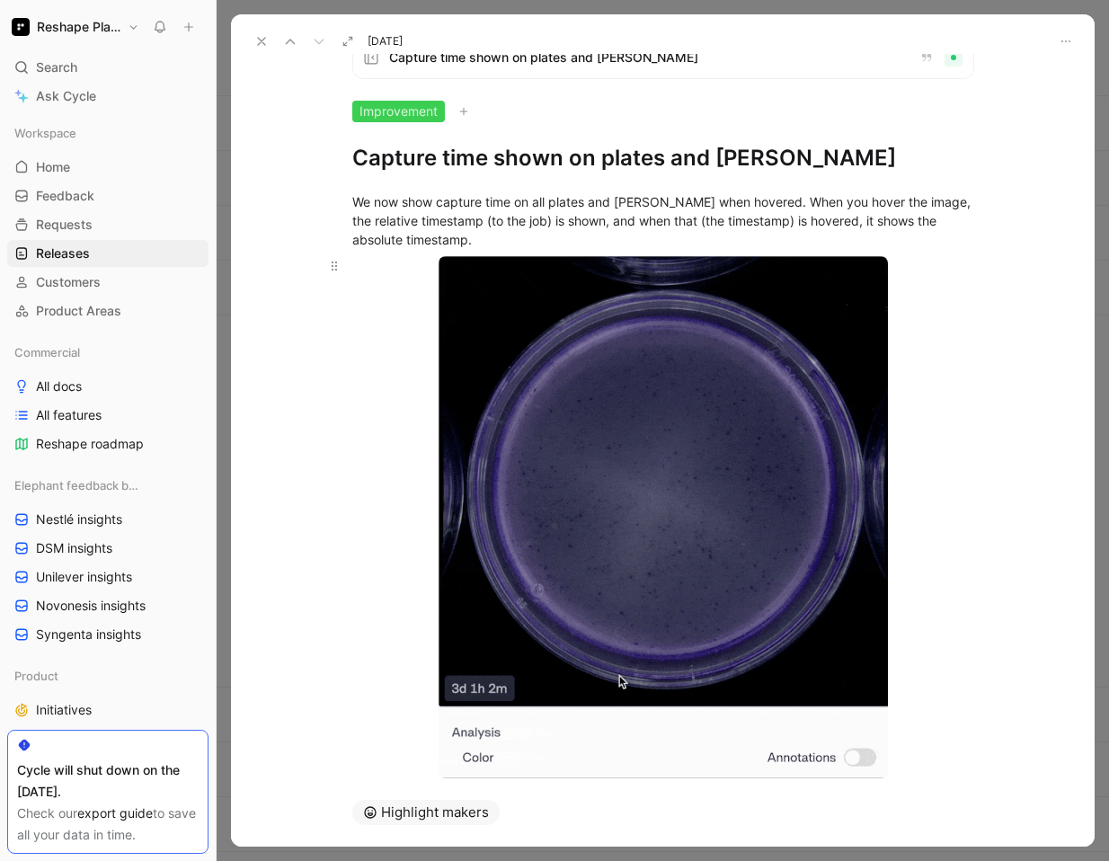
scroll to position [100, 0]
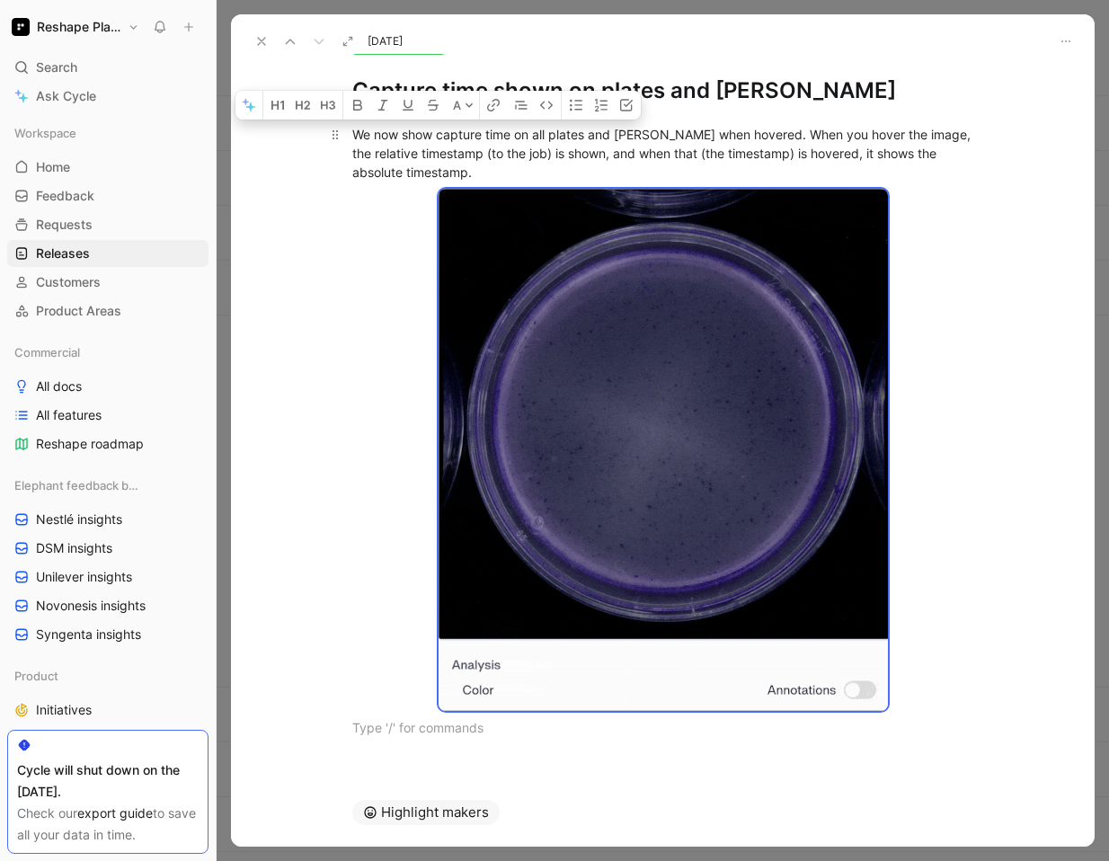
drag, startPoint x: 578, startPoint y: 747, endPoint x: 354, endPoint y: 137, distance: 649.7
click at [354, 137] on div "We now show capture time on all plates and [PERSON_NAME] when hovered. When you…" at bounding box center [662, 430] width 863 height 651
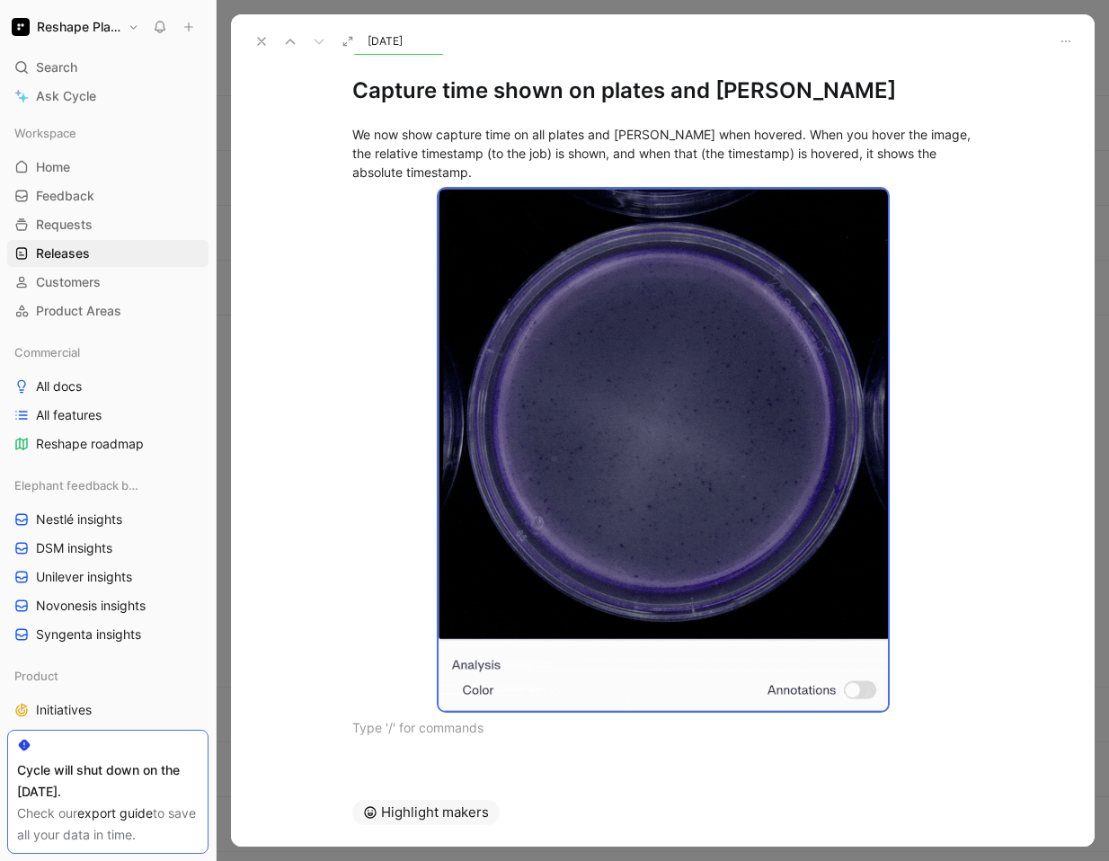
drag, startPoint x: 772, startPoint y: 90, endPoint x: 336, endPoint y: 98, distance: 435.8
click at [336, 98] on div "Capture time shown on plates and [PERSON_NAME] Improvement Capture time shown o…" at bounding box center [663, 37] width 690 height 137
click at [262, 44] on icon at bounding box center [261, 41] width 14 height 14
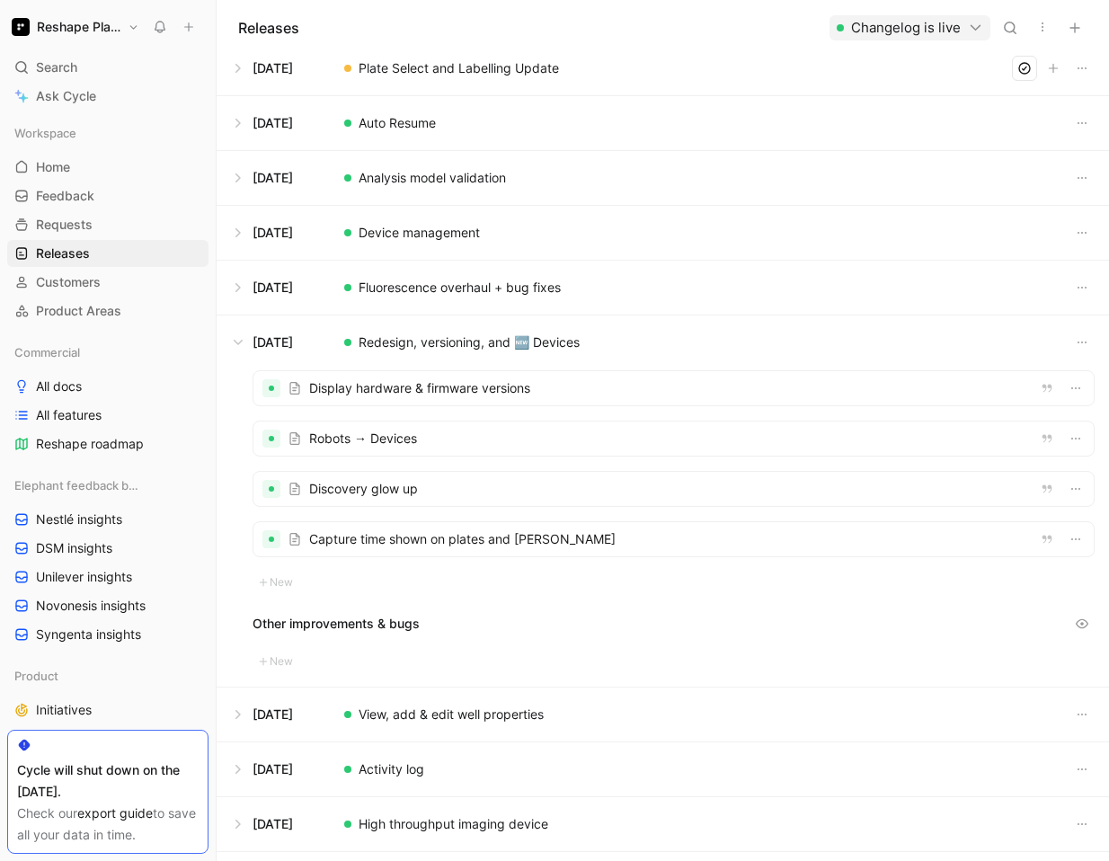
click at [262, 44] on div "Releases Changelog is live" at bounding box center [663, 27] width 892 height 55
click at [234, 713] on button at bounding box center [662, 714] width 890 height 54
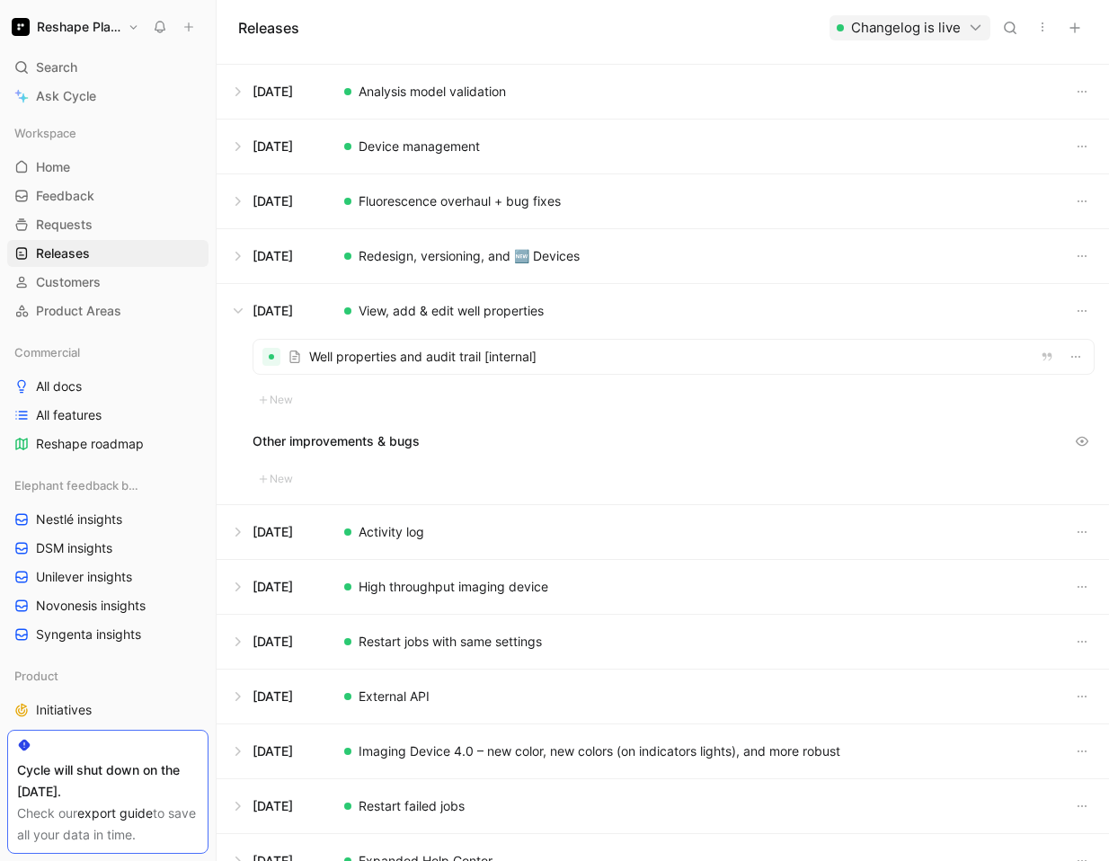
scroll to position [265, 0]
click at [391, 350] on div at bounding box center [673, 356] width 840 height 34
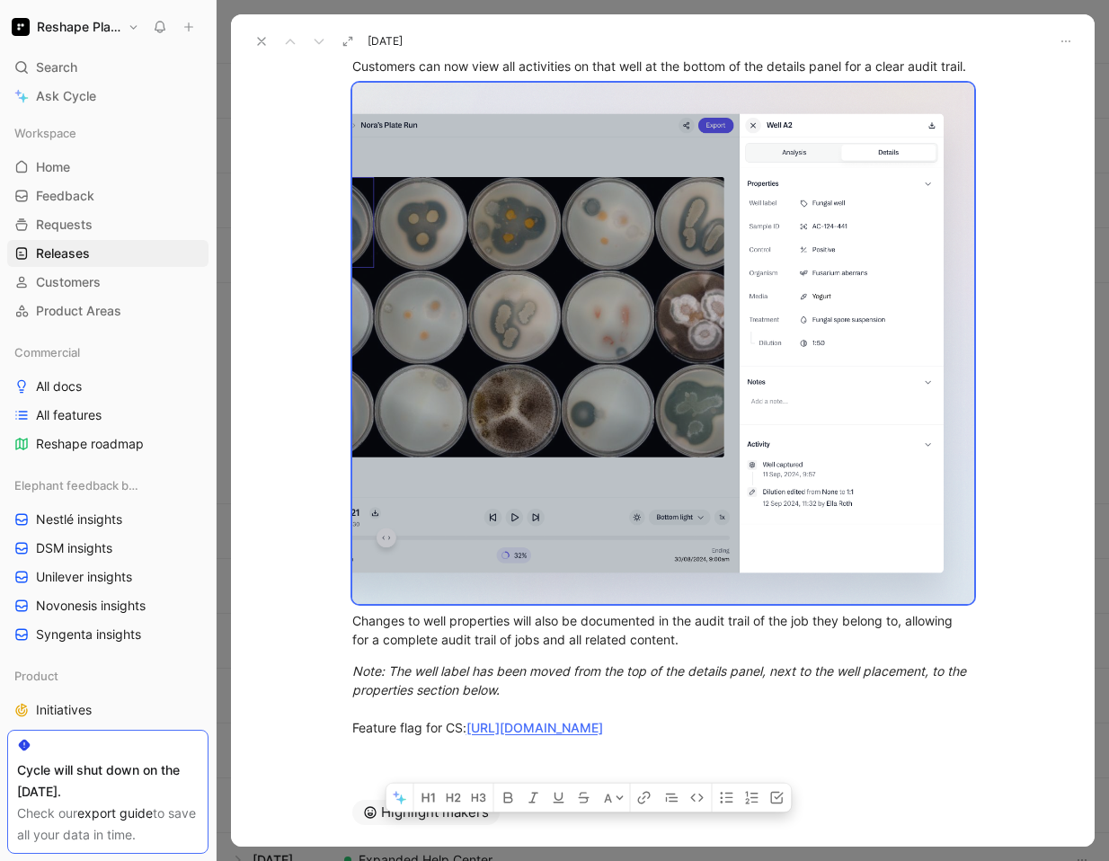
scroll to position [324, 0]
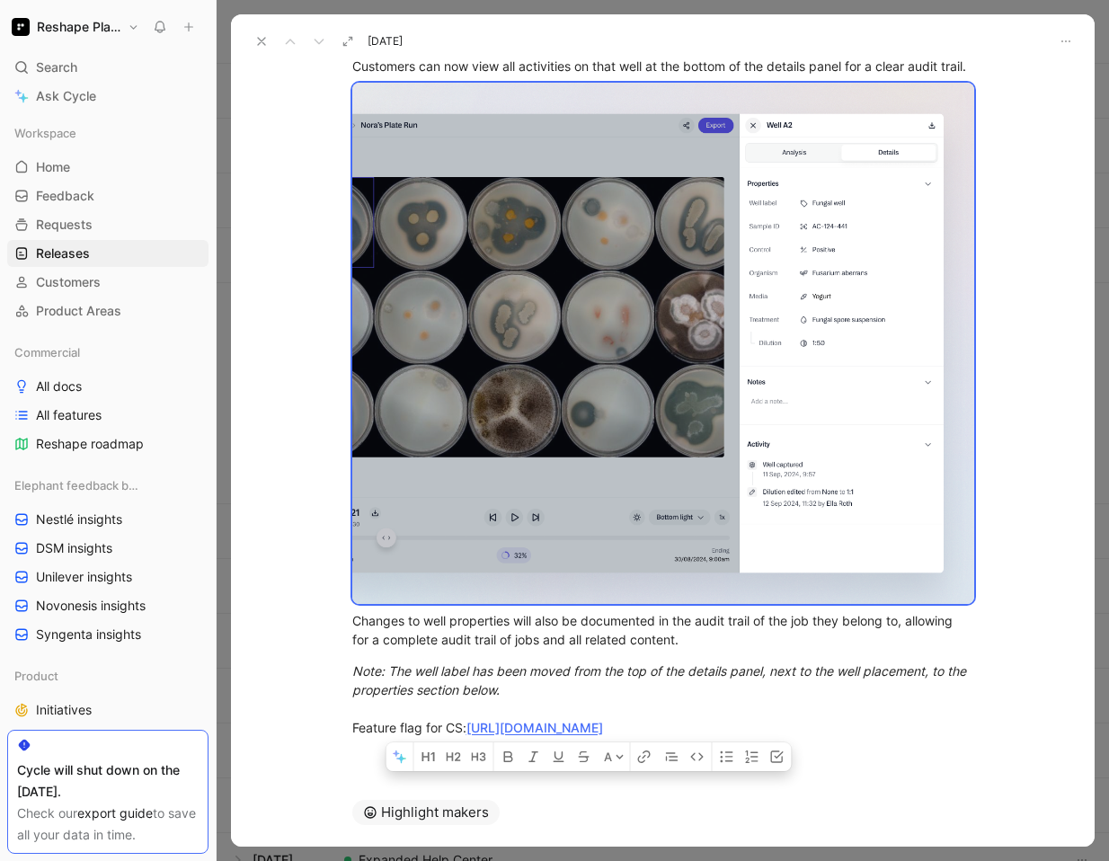
drag, startPoint x: 353, startPoint y: 234, endPoint x: 880, endPoint y: 744, distance: 733.2
click at [880, 744] on div "Note : this is feature flagged and only set live internally.The external launch…" at bounding box center [662, 327] width 863 height 858
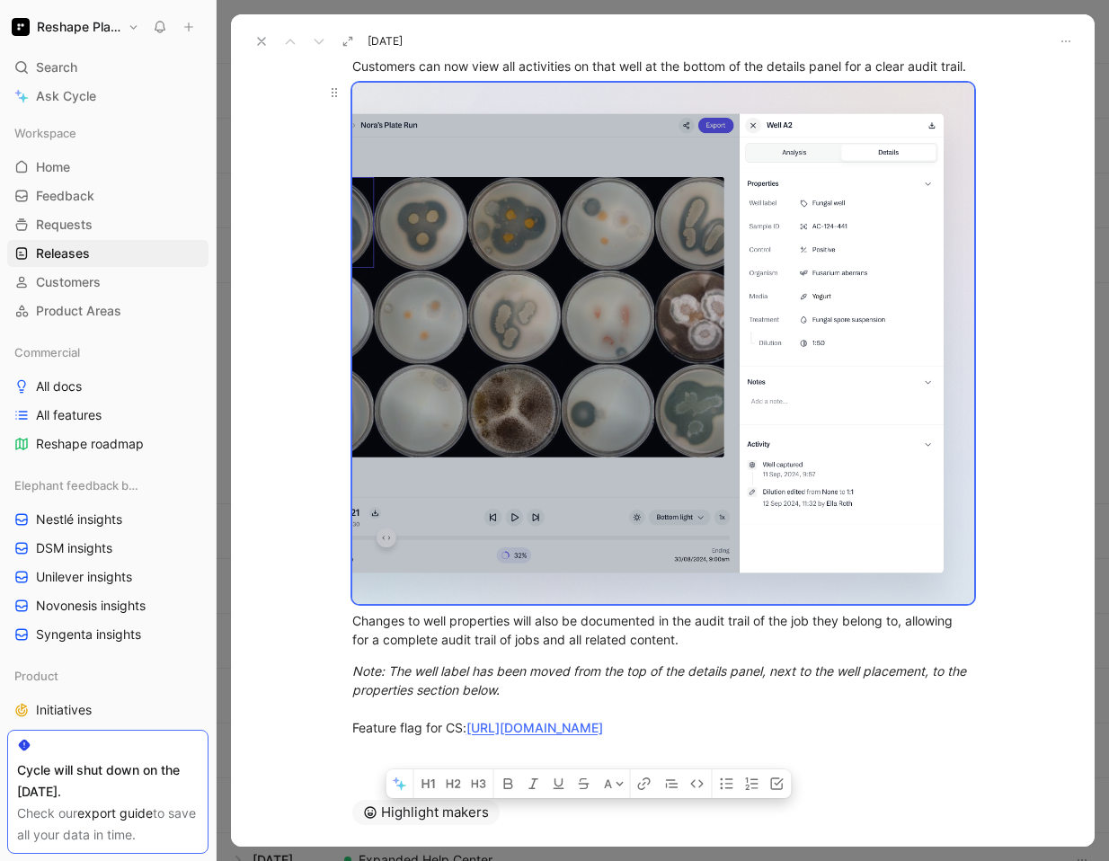
scroll to position [0, 0]
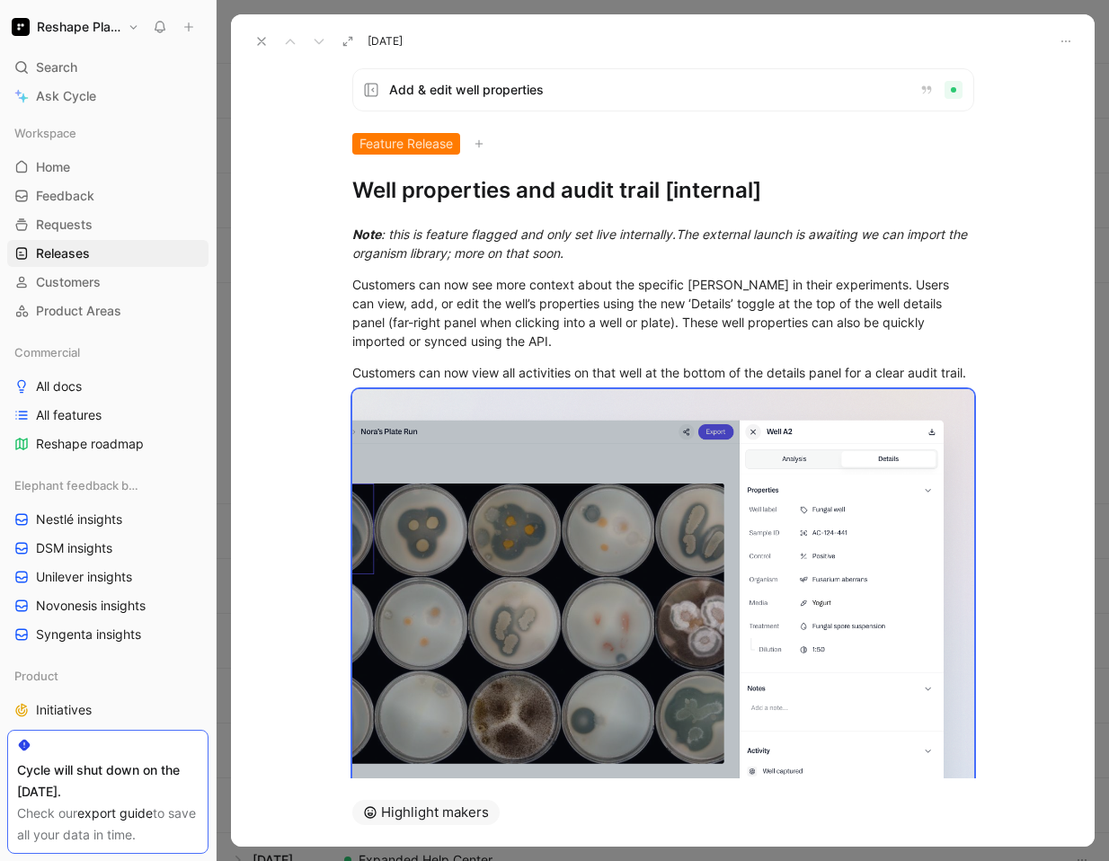
click at [617, 185] on h1 "Well properties and audit trail [internal]" at bounding box center [663, 190] width 622 height 29
click at [258, 41] on icon at bounding box center [261, 41] width 14 height 14
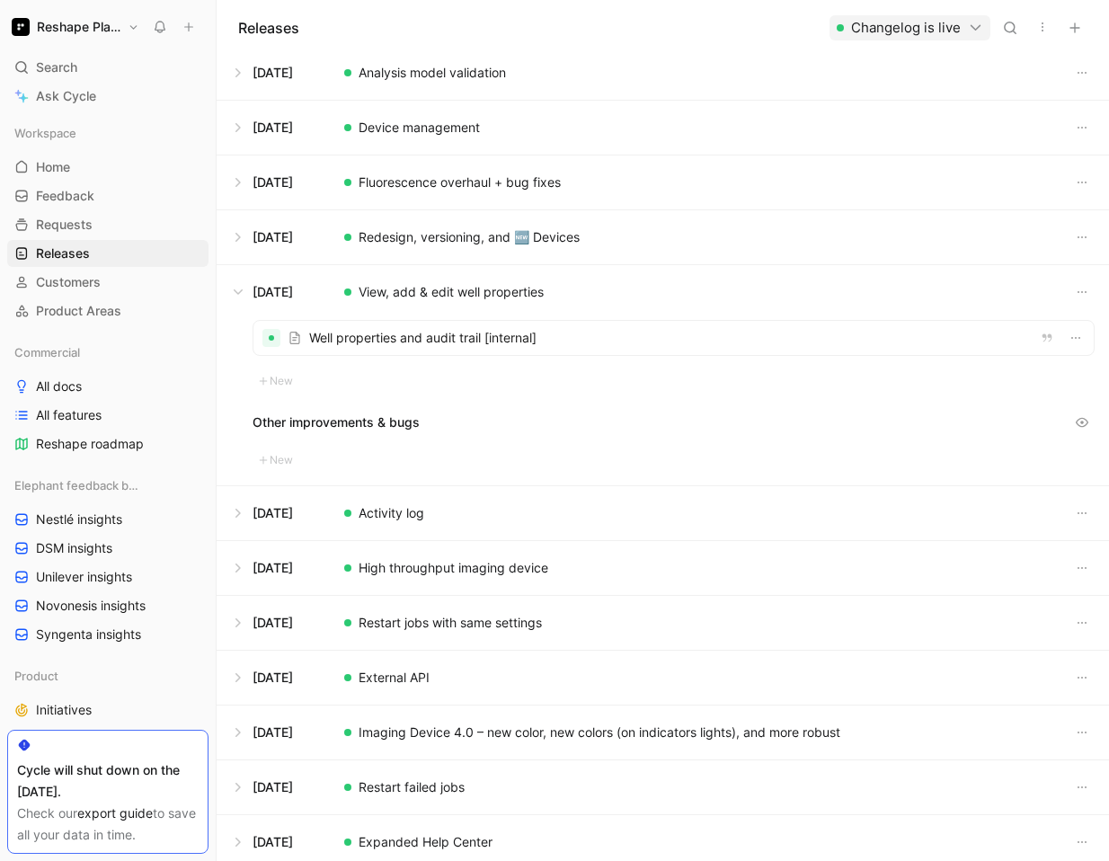
scroll to position [284, 0]
click at [399, 511] on button at bounding box center [662, 512] width 890 height 54
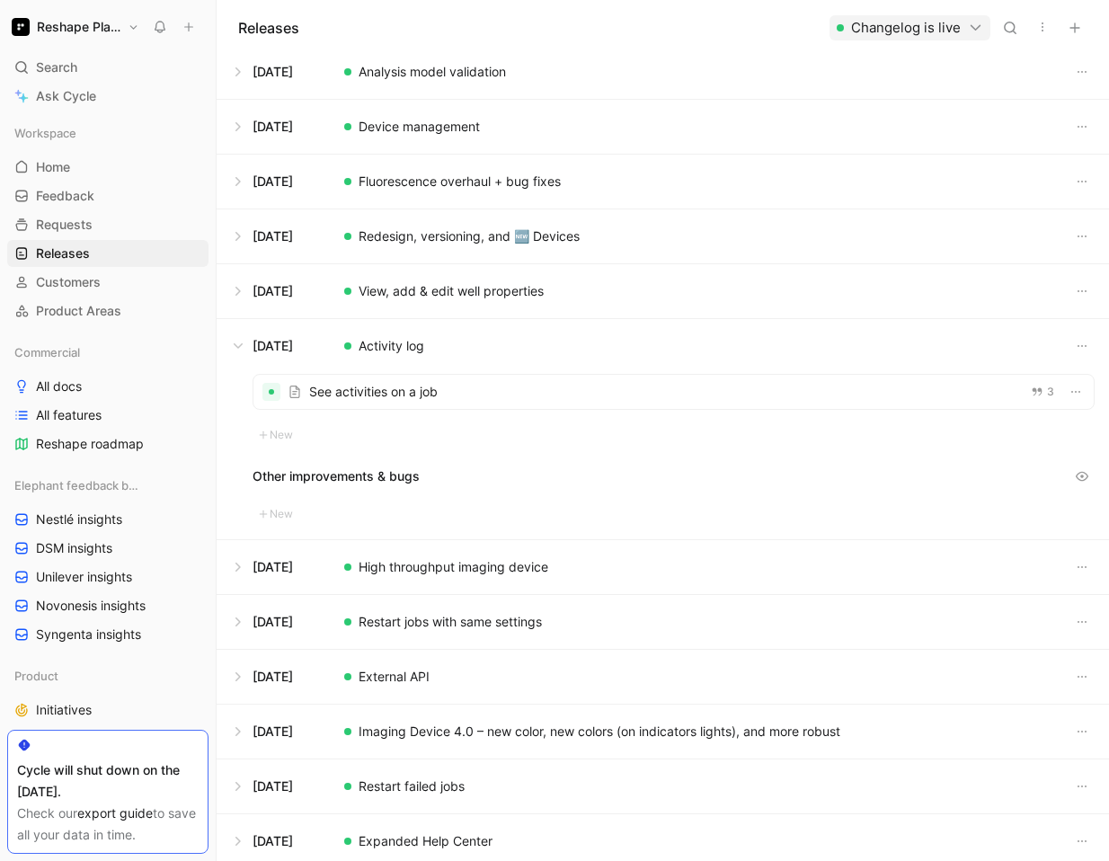
click at [387, 397] on div at bounding box center [673, 392] width 840 height 34
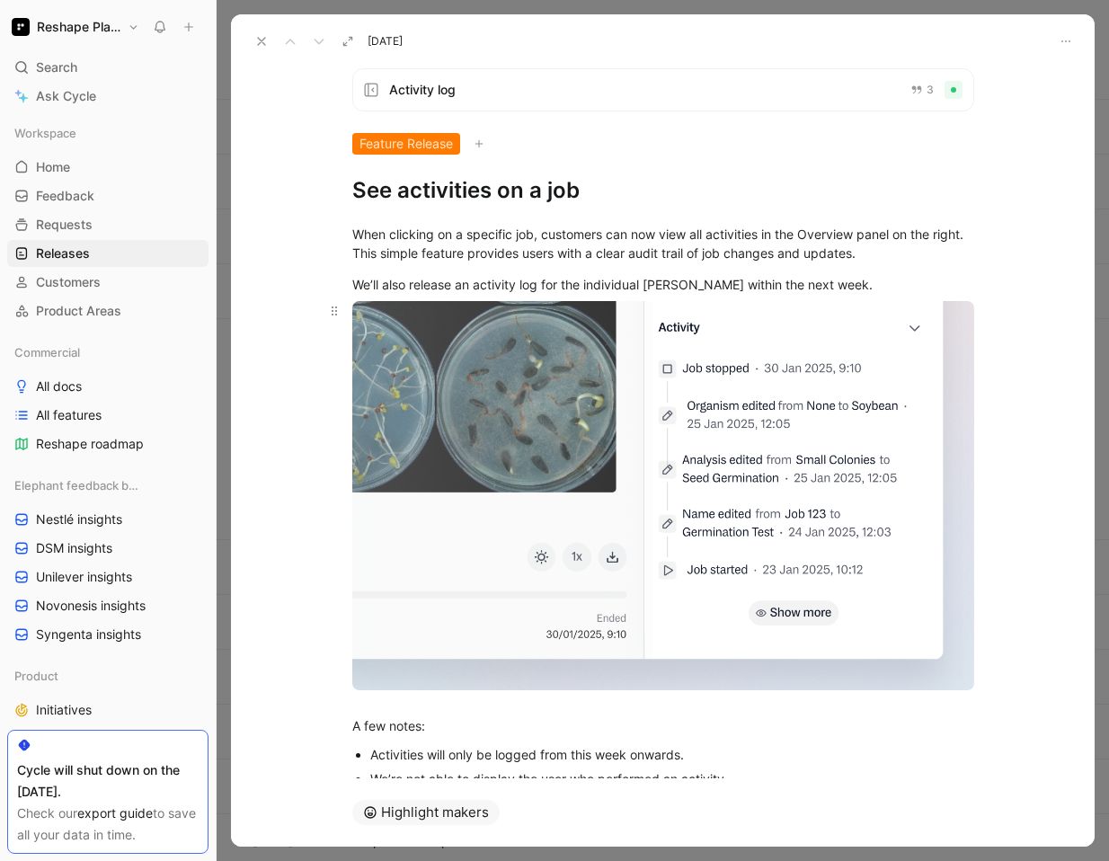
scroll to position [48, 0]
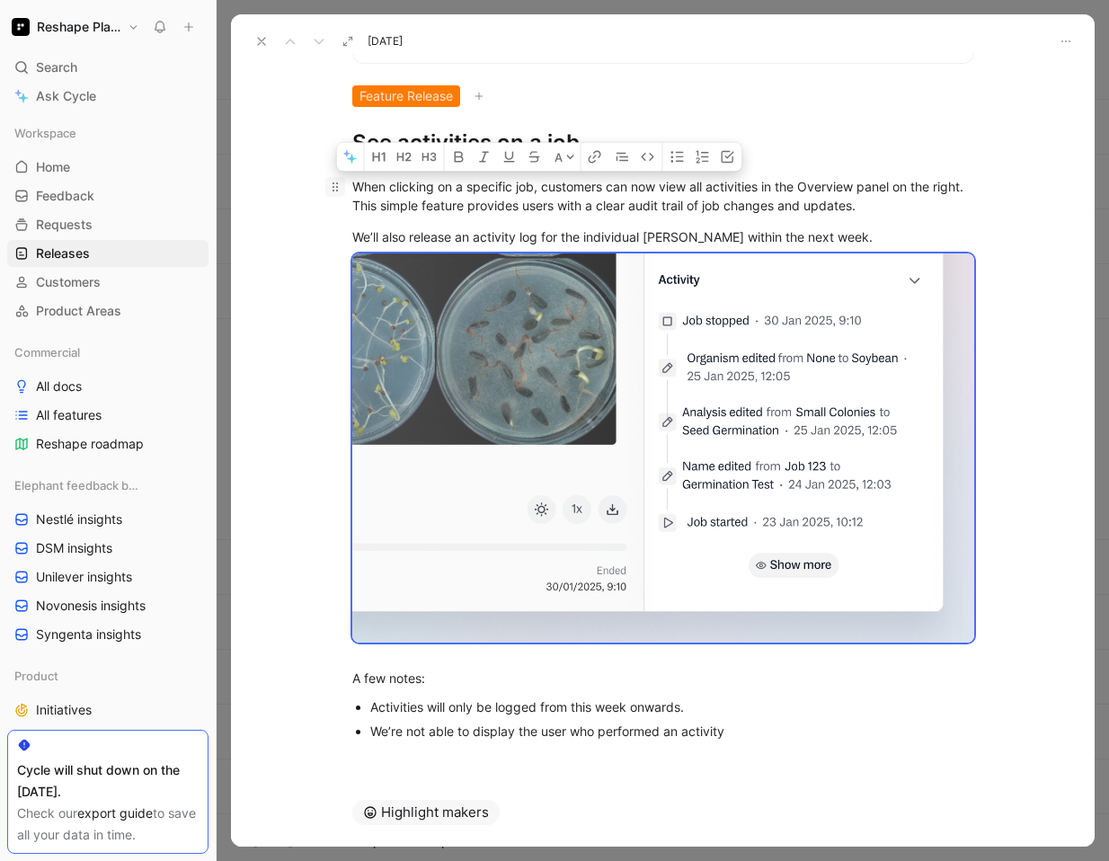
drag, startPoint x: 733, startPoint y: 736, endPoint x: 340, endPoint y: 181, distance: 679.2
click at [340, 181] on div "When clicking on a specific job, customers can now view all activities in the O…" at bounding box center [662, 457] width 863 height 600
click at [260, 41] on icon at bounding box center [261, 41] width 14 height 14
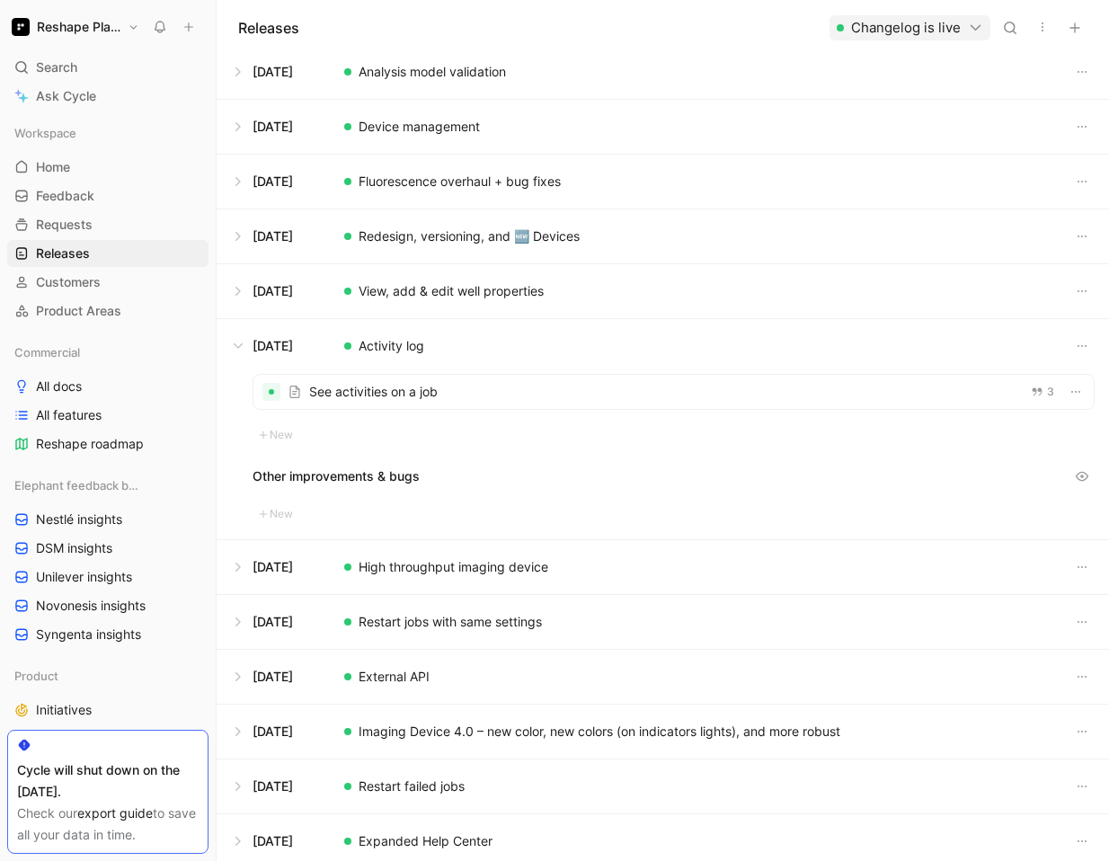
click at [442, 570] on button at bounding box center [662, 567] width 890 height 54
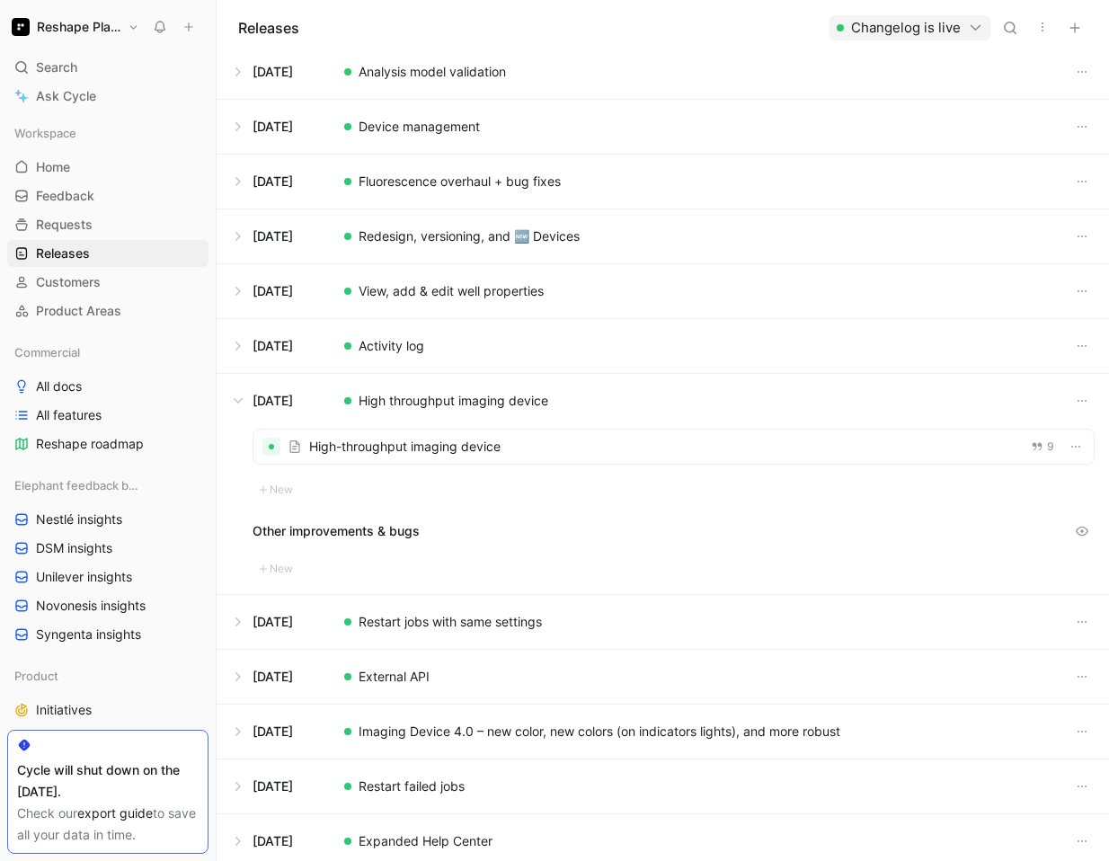
click at [381, 446] on div at bounding box center [673, 446] width 840 height 34
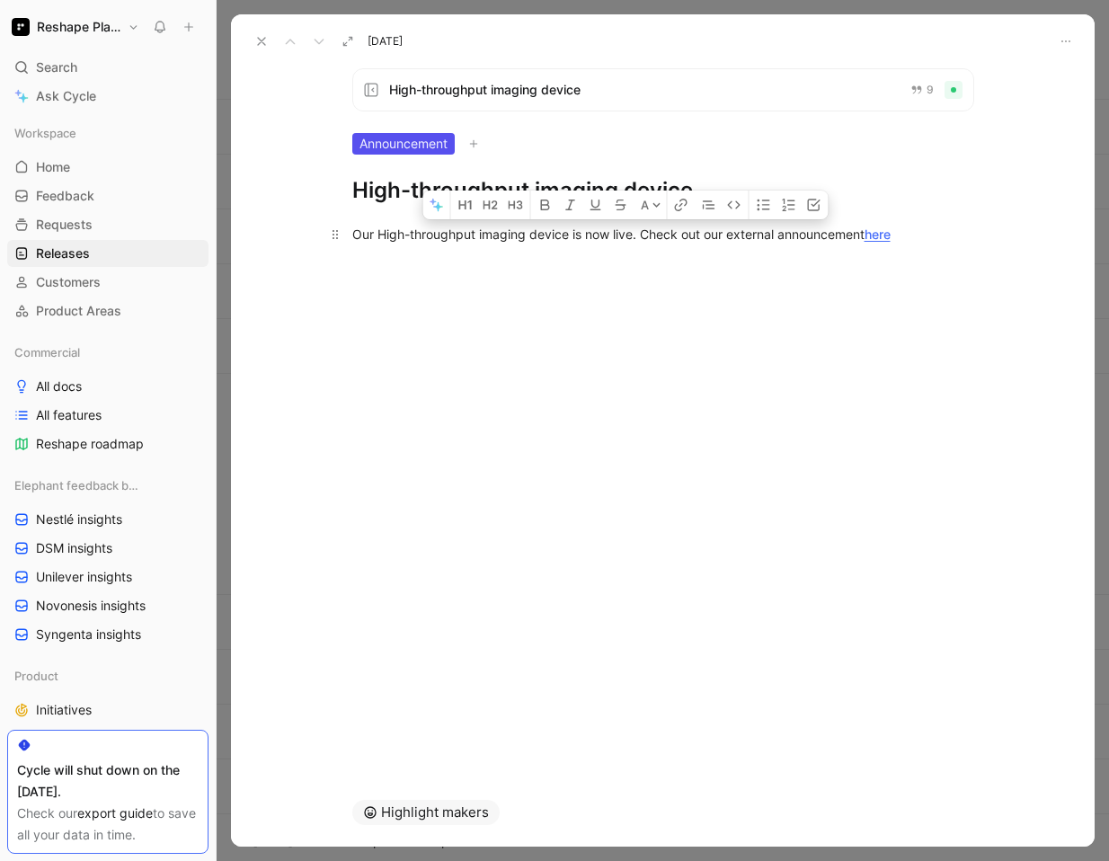
drag, startPoint x: 922, startPoint y: 234, endPoint x: 353, endPoint y: 239, distance: 568.7
click at [353, 239] on div "Our High-throughput imaging device is now live. Check out our external announce…" at bounding box center [663, 234] width 622 height 19
click at [261, 42] on icon at bounding box center [261, 41] width 14 height 14
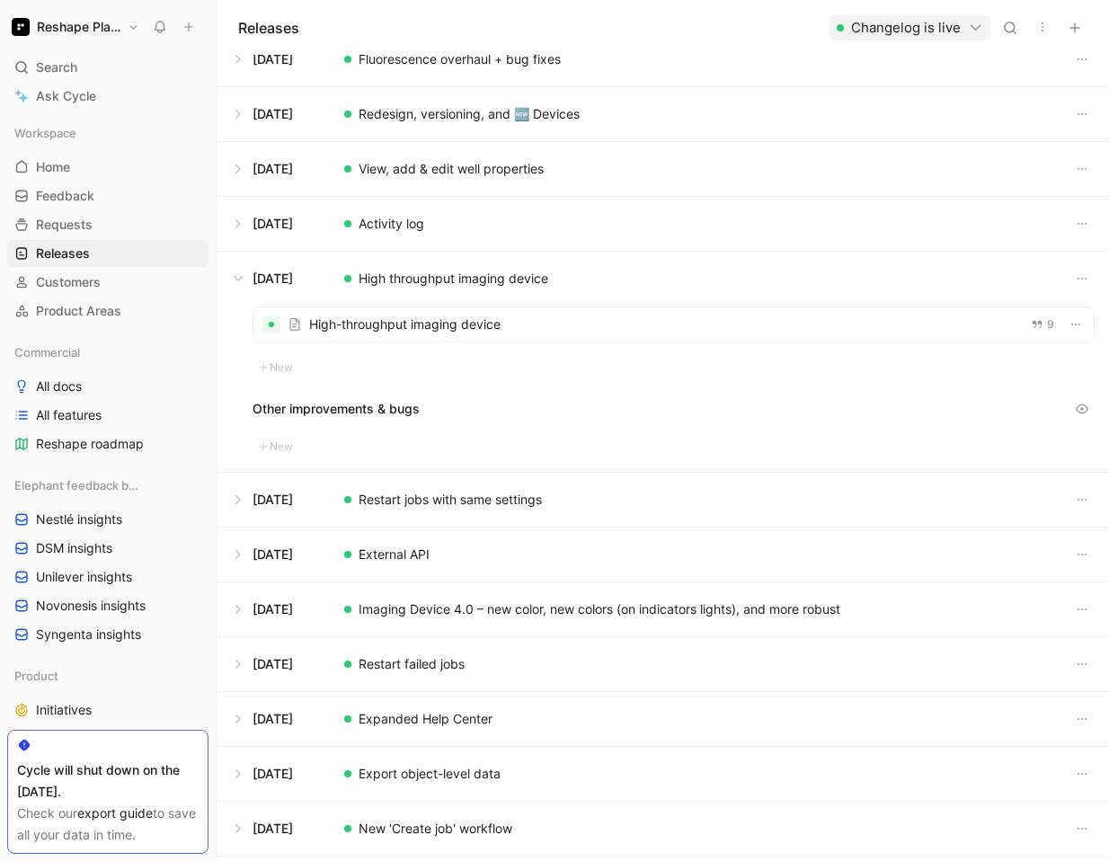
scroll to position [425, 0]
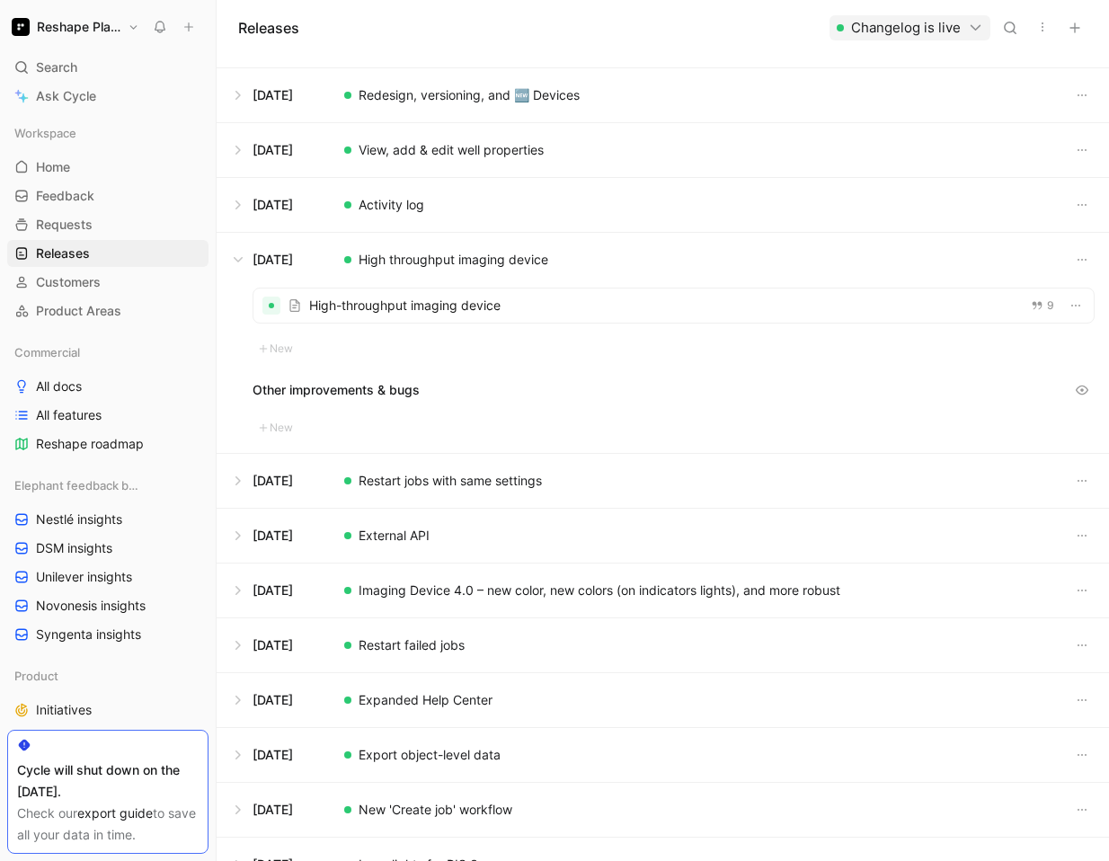
click at [443, 475] on button at bounding box center [662, 481] width 890 height 54
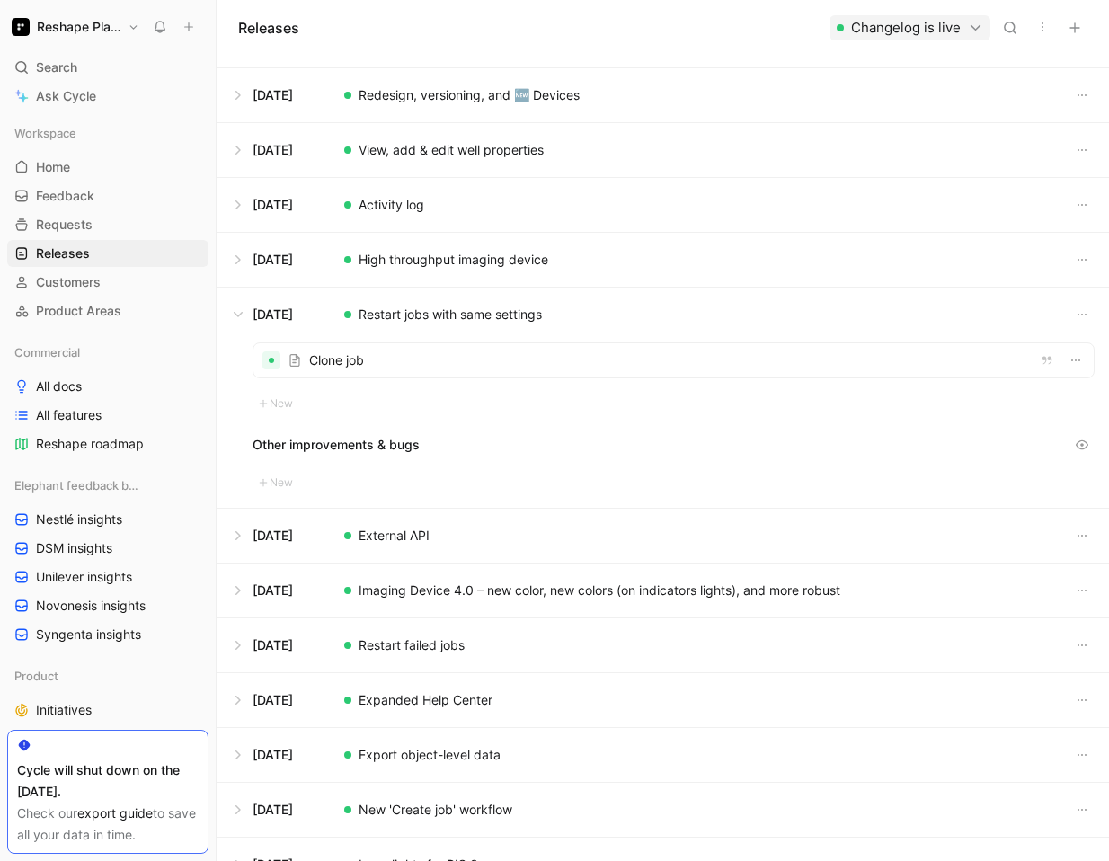
click at [355, 370] on div at bounding box center [673, 360] width 840 height 34
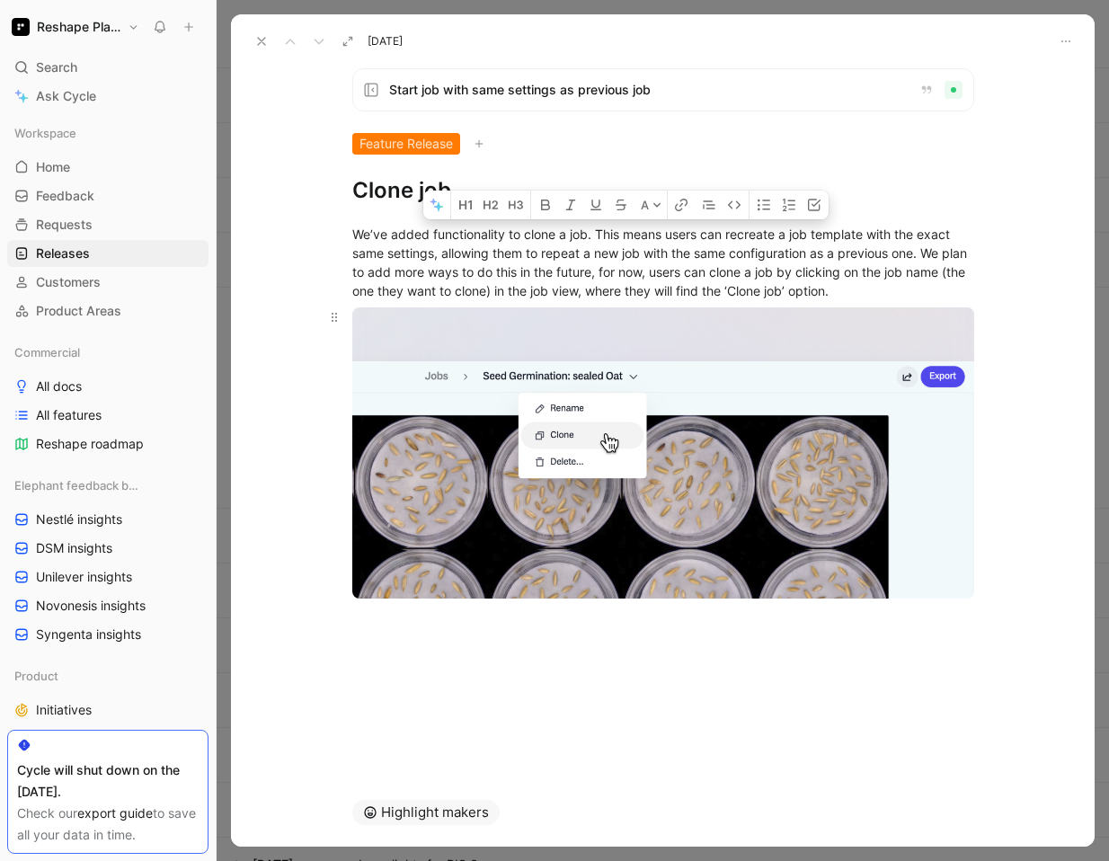
drag, startPoint x: 354, startPoint y: 233, endPoint x: 913, endPoint y: 561, distance: 648.3
click at [913, 561] on div "We’ve added functionality to clone a job. This means users can recreate a job t…" at bounding box center [662, 409] width 863 height 408
click at [913, 561] on body "Reshape Platform Search ⌘ K Ask Cycle Workspace Home G then H Feedback G then F…" at bounding box center [554, 430] width 1109 height 861
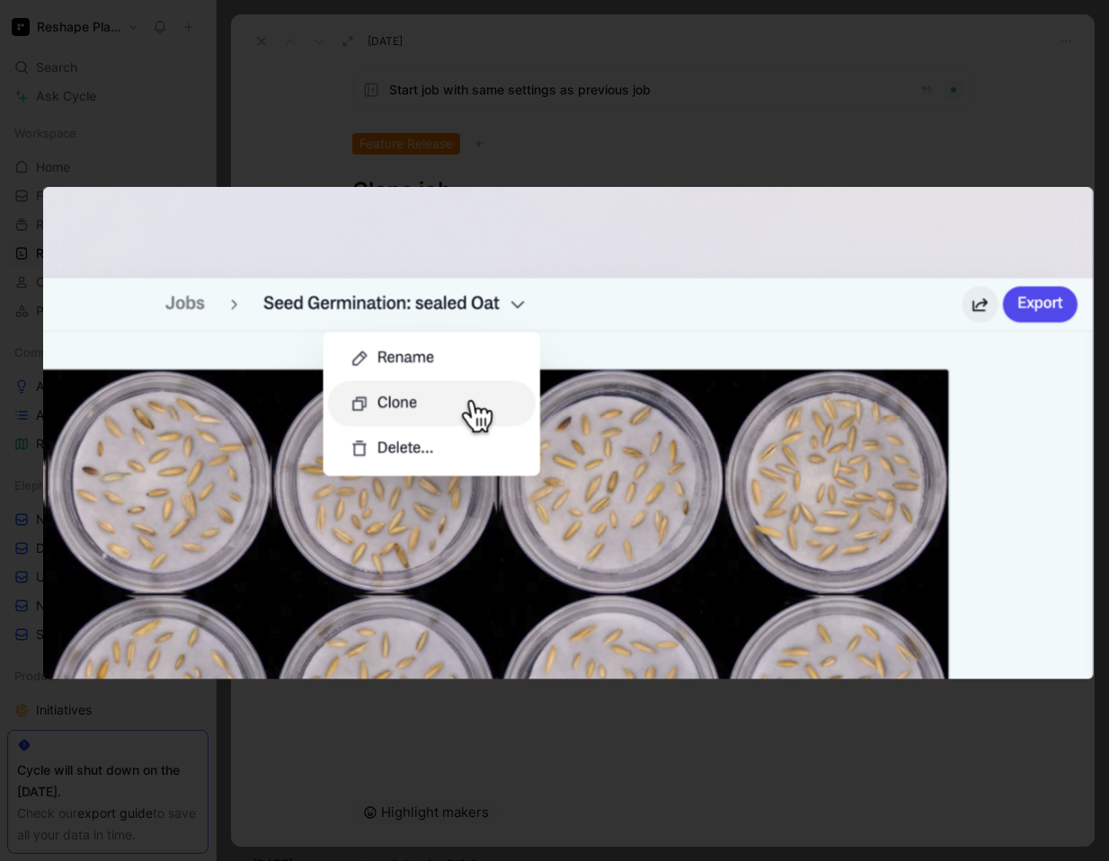
click at [798, 816] on div at bounding box center [554, 861] width 1109 height 0
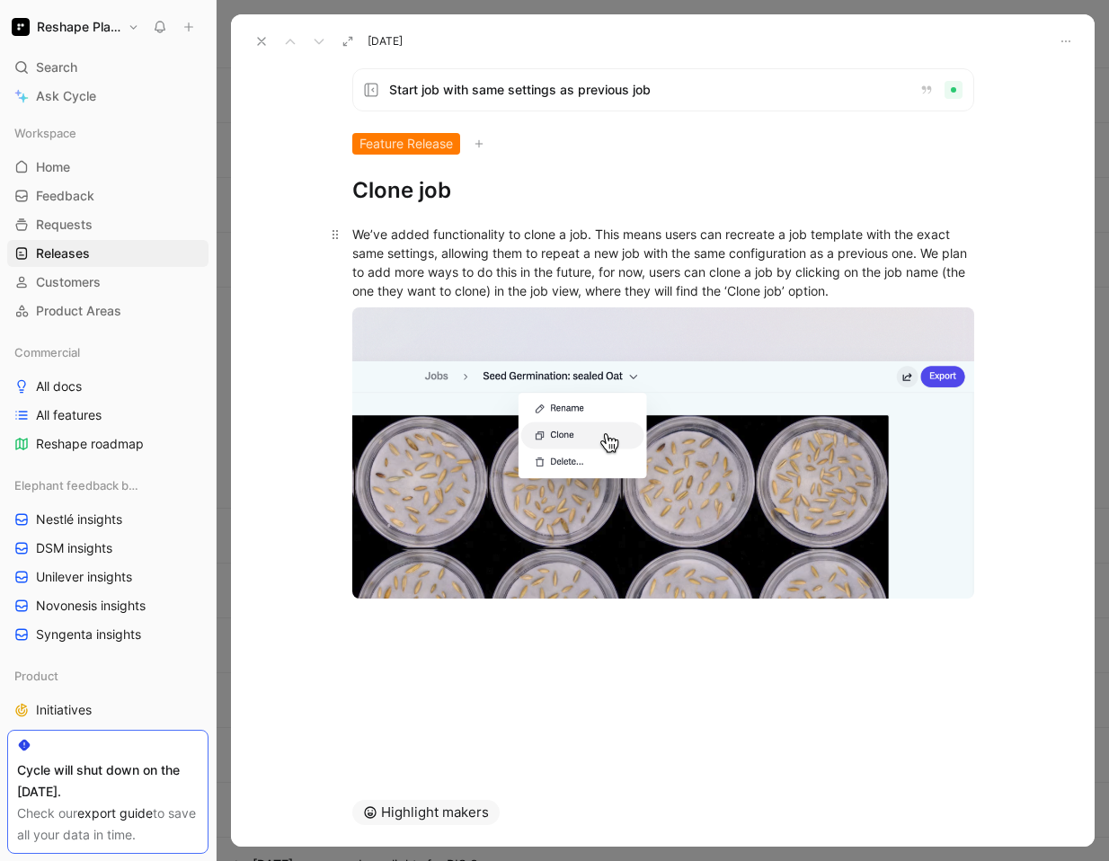
click at [843, 270] on div "We’ve added functionality to clone a job. This means users can recreate a job t…" at bounding box center [663, 262] width 622 height 75
click at [918, 628] on div at bounding box center [662, 624] width 863 height 22
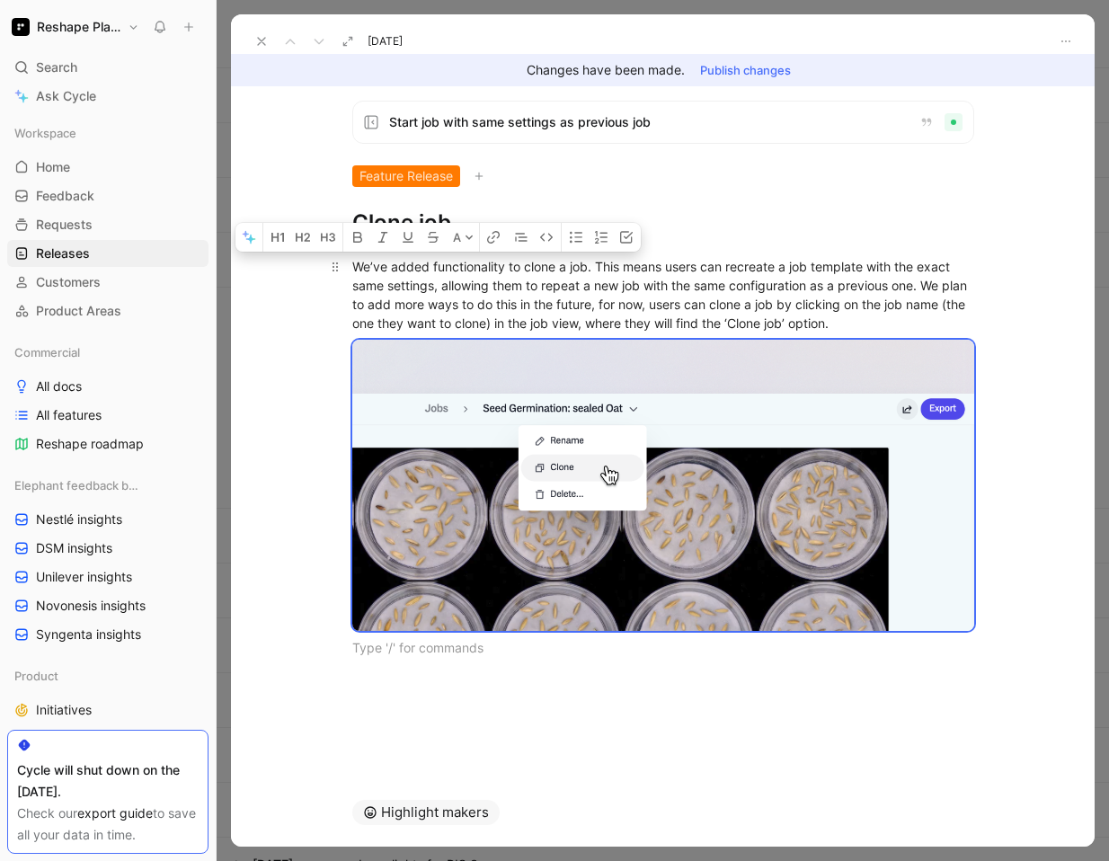
drag, startPoint x: 600, startPoint y: 660, endPoint x: 353, endPoint y: 268, distance: 463.8
click at [353, 269] on div "We’ve added functionality to clone a job. This means users can recreate a job t…" at bounding box center [662, 456] width 863 height 439
click at [261, 44] on icon at bounding box center [261, 41] width 14 height 14
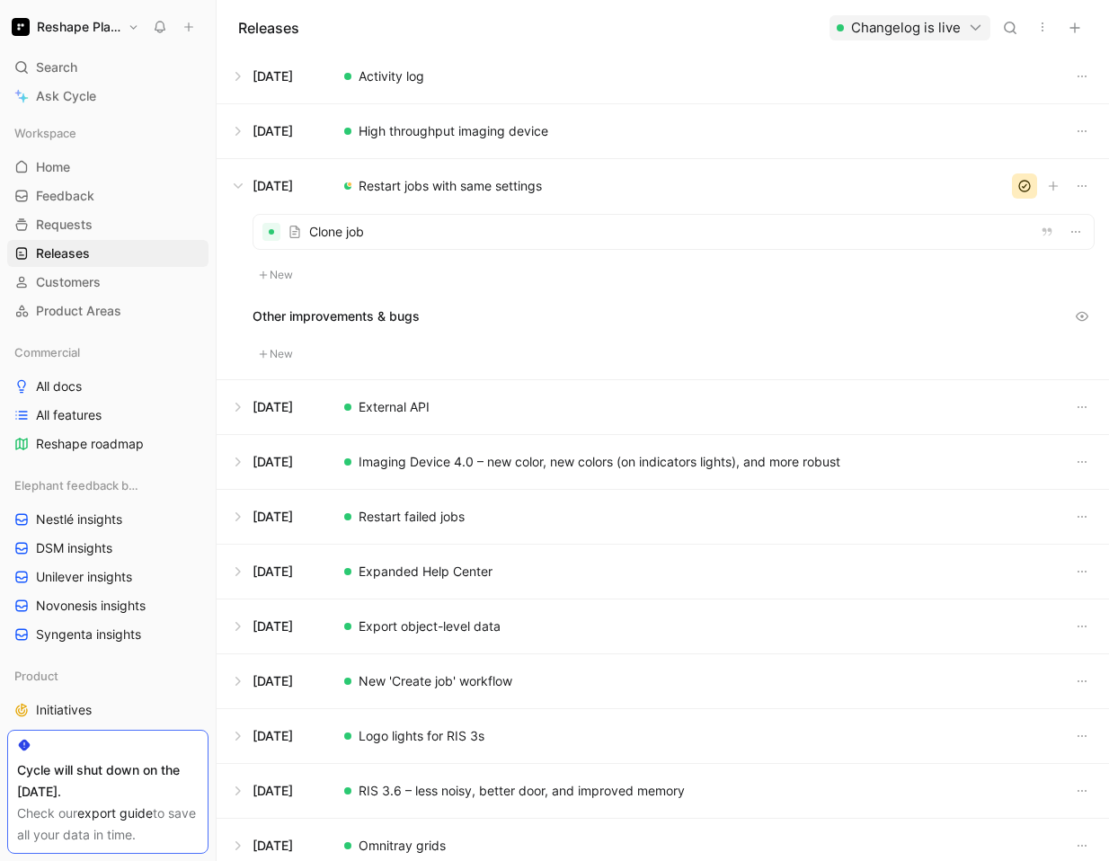
scroll to position [539, 0]
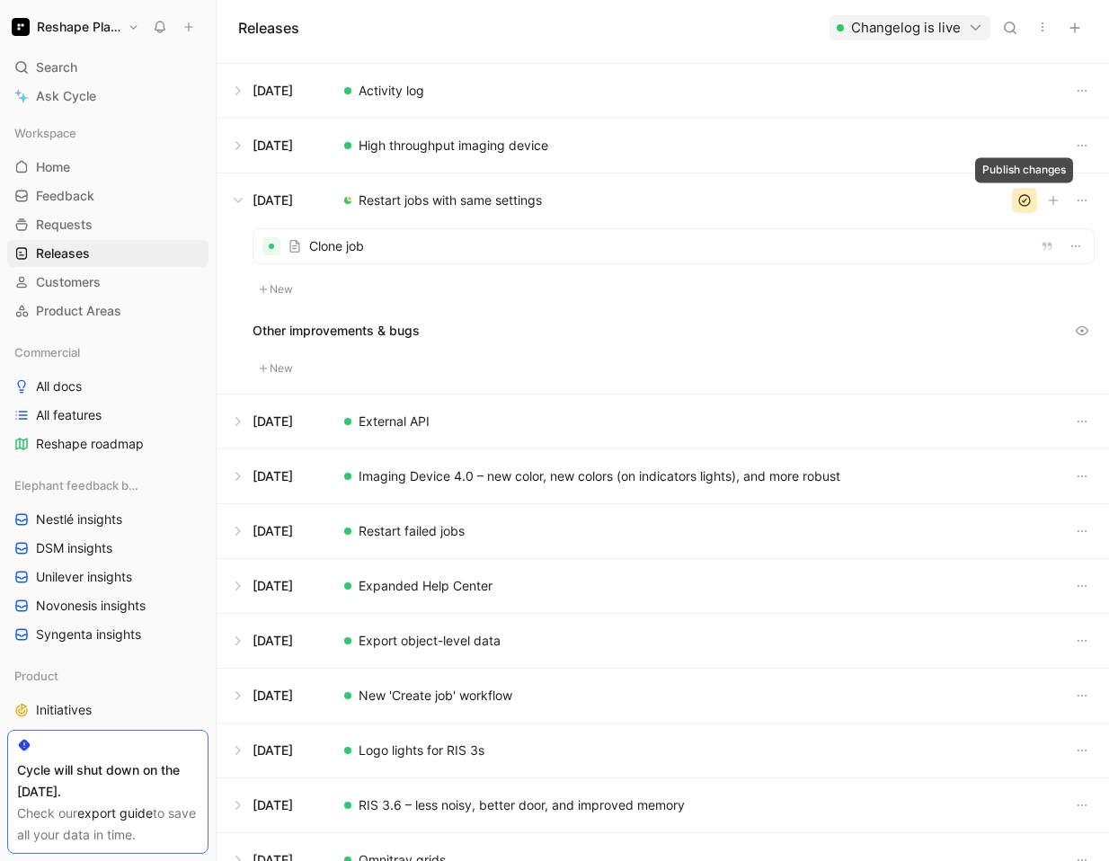
click at [1022, 196] on icon "button" at bounding box center [1024, 200] width 14 height 14
click at [370, 429] on button at bounding box center [662, 421] width 890 height 54
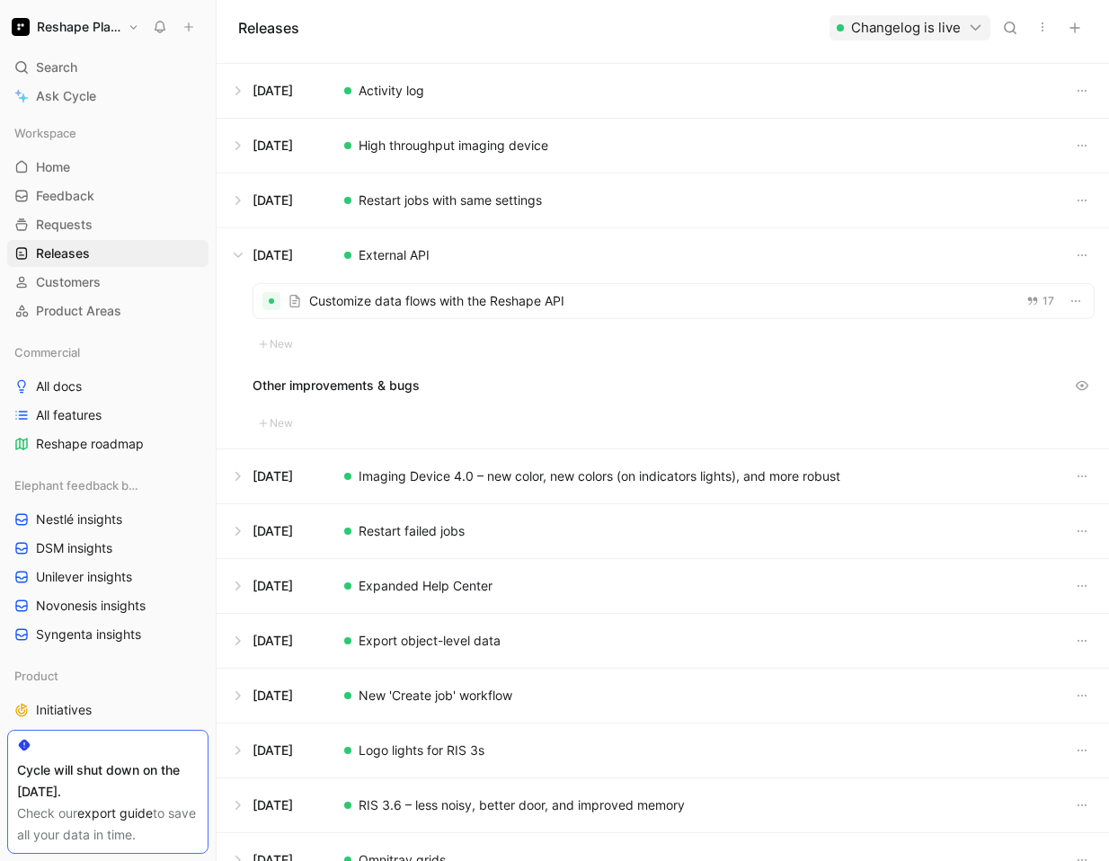
click at [400, 298] on div at bounding box center [673, 301] width 840 height 34
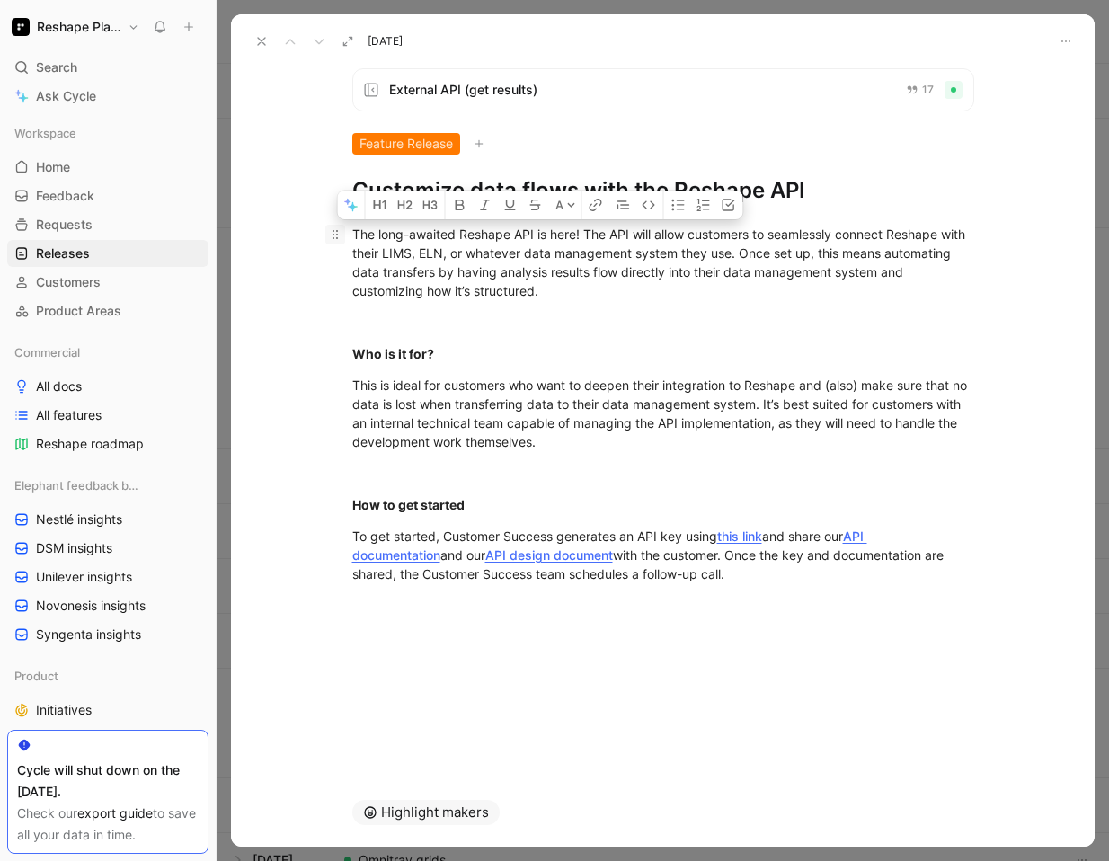
drag, startPoint x: 759, startPoint y: 580, endPoint x: 342, endPoint y: 240, distance: 538.2
click at [342, 240] on div "The long-awaited Reshape API is here! The API will allow customers to seamlessl…" at bounding box center [662, 404] width 863 height 398
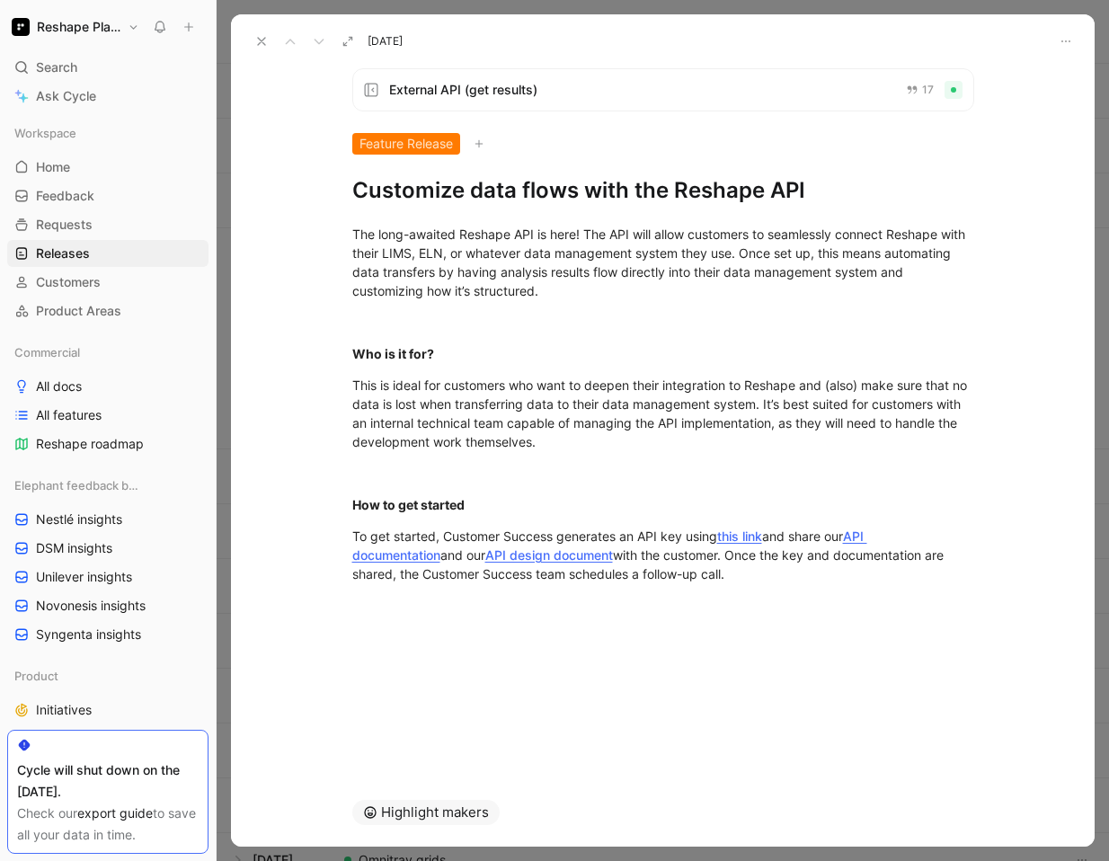
click at [255, 42] on icon at bounding box center [261, 41] width 14 height 14
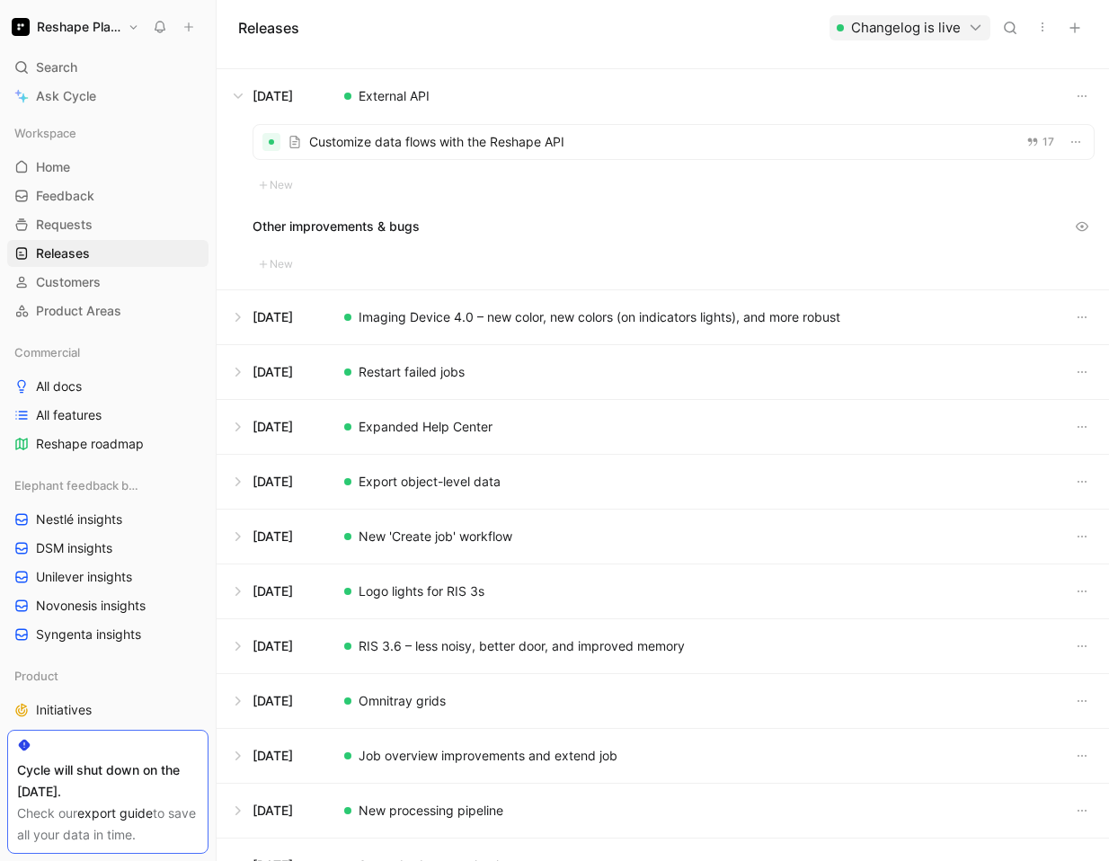
scroll to position [705, 0]
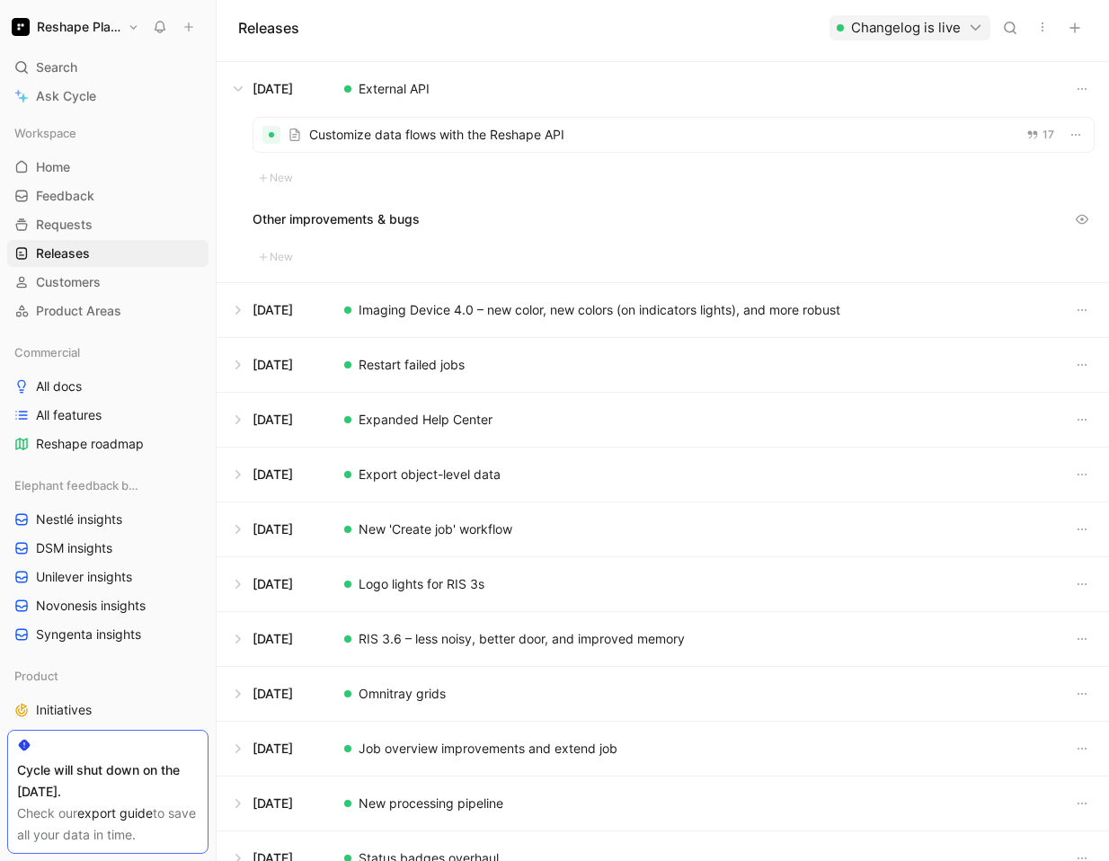
click at [407, 318] on button at bounding box center [662, 310] width 890 height 54
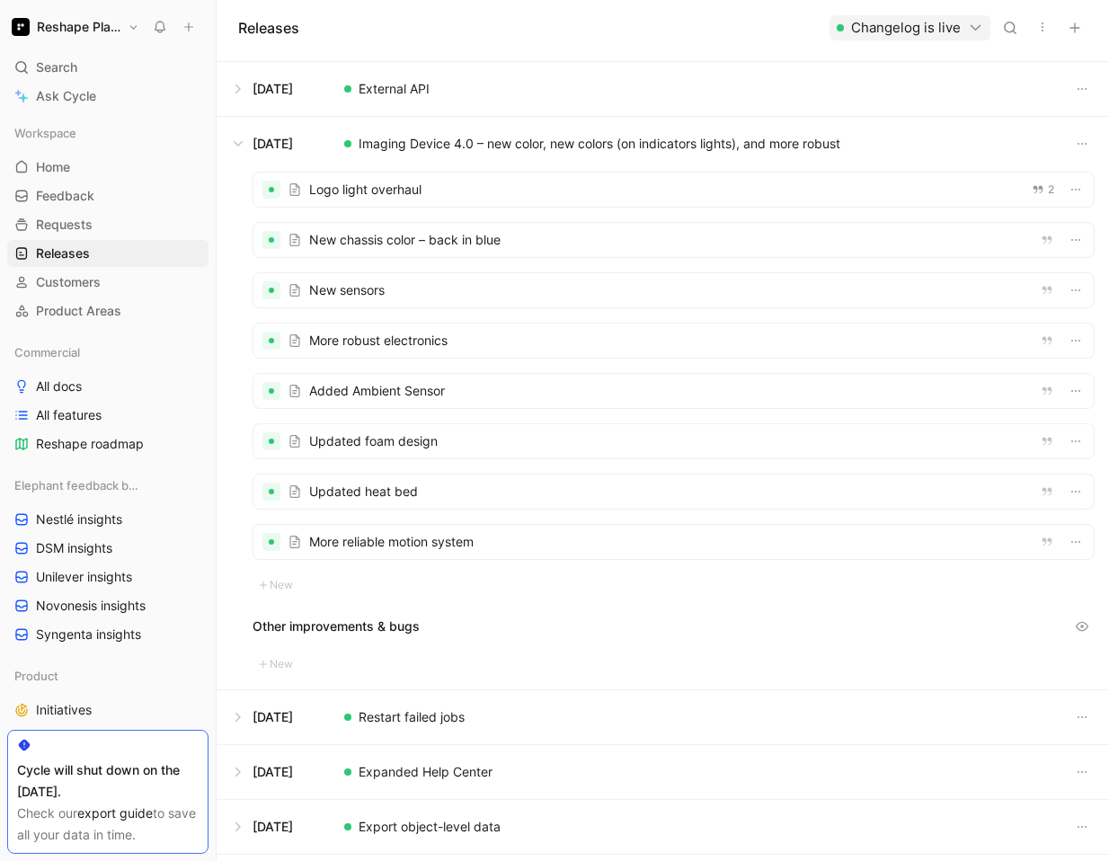
click at [341, 192] on div at bounding box center [673, 189] width 840 height 34
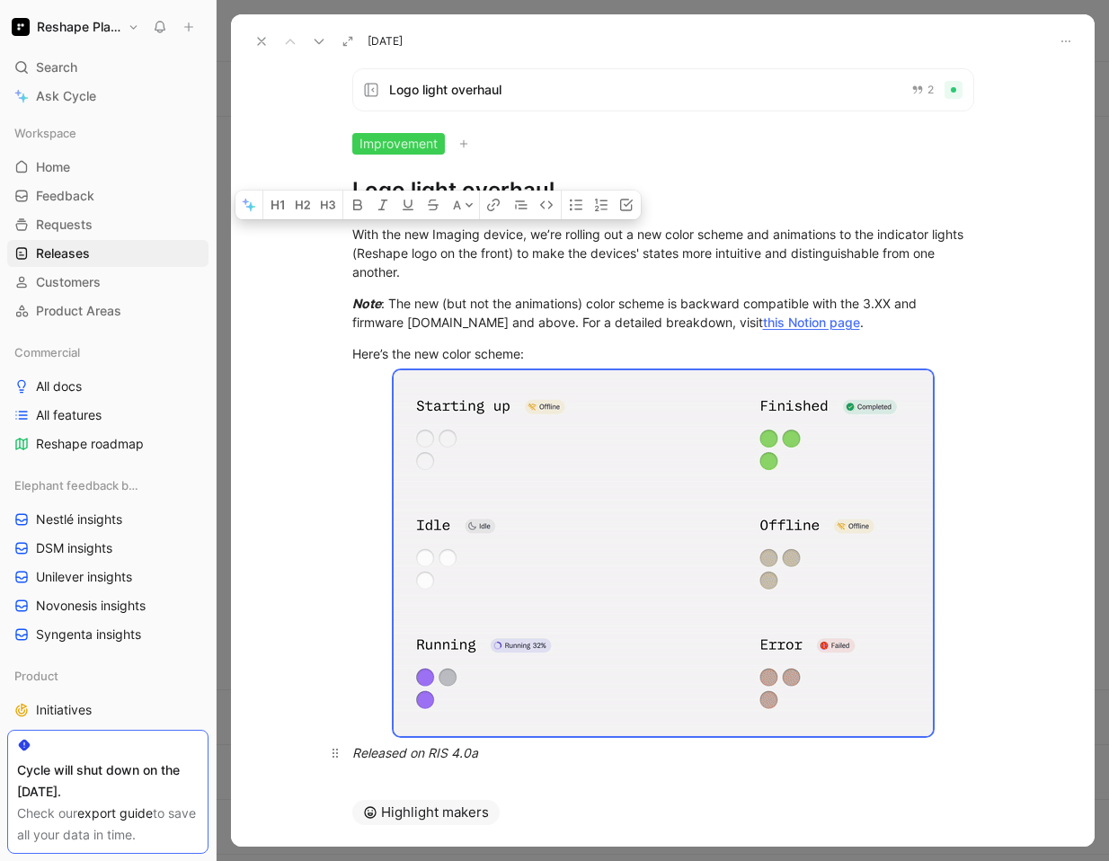
drag, startPoint x: 354, startPoint y: 234, endPoint x: 646, endPoint y: 763, distance: 604.3
click at [646, 763] on div "With the new Imaging device, we’re rolling out a new color scheme and animation…" at bounding box center [662, 493] width 863 height 577
click at [322, 43] on icon at bounding box center [319, 41] width 14 height 14
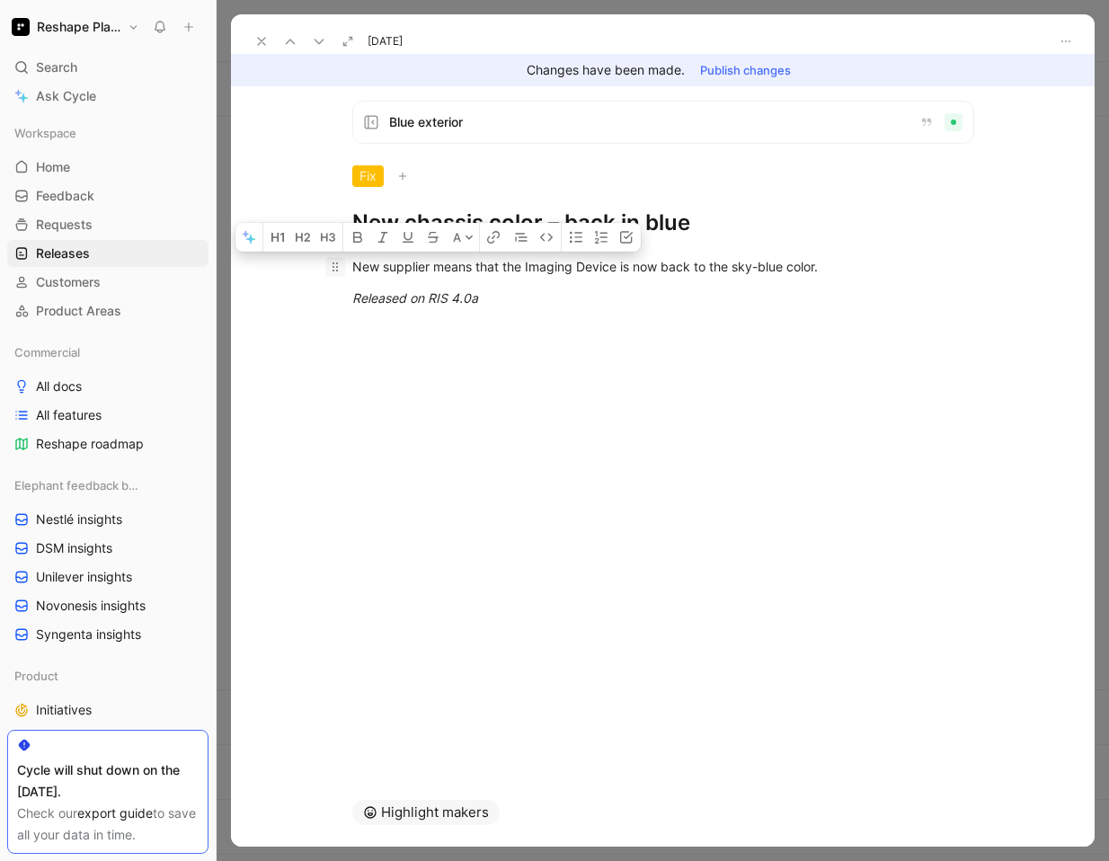
drag, startPoint x: 541, startPoint y: 317, endPoint x: 335, endPoint y: 259, distance: 213.9
click at [335, 259] on div "New supplier means that the Imaging Device is now back to the sky-blue color. R…" at bounding box center [662, 282] width 863 height 90
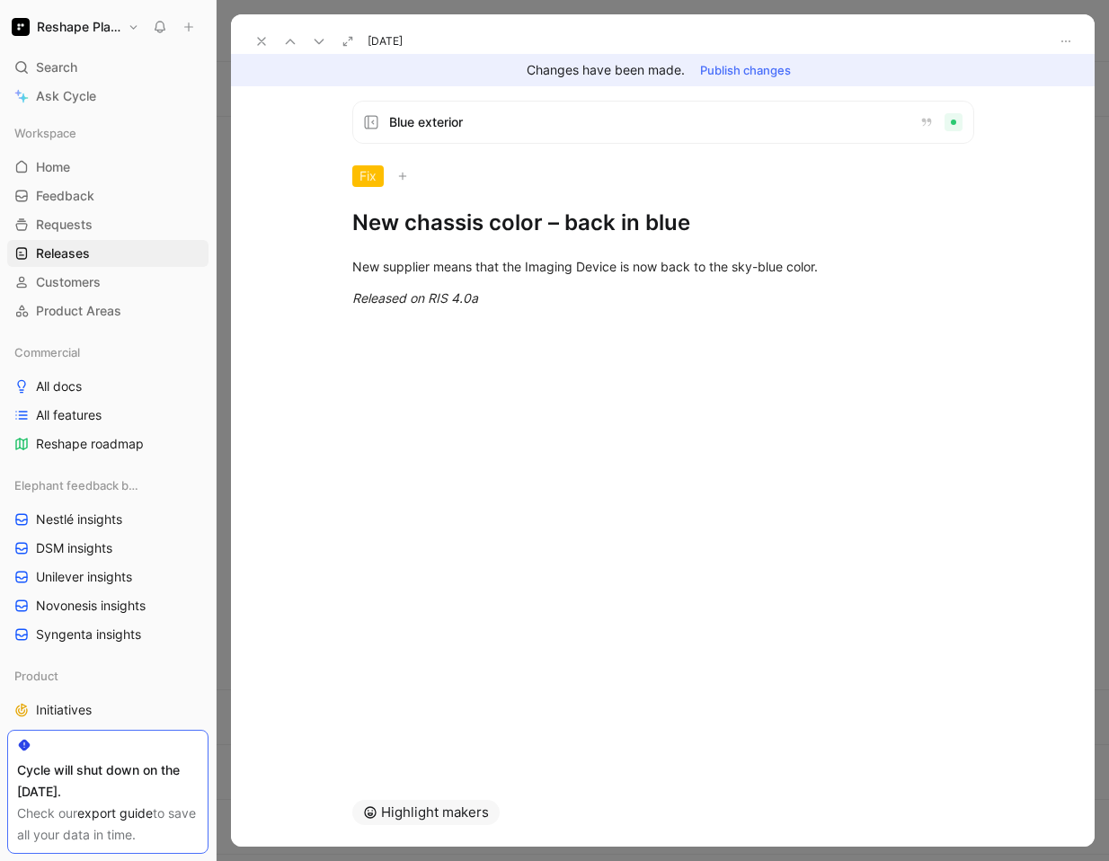
click at [318, 47] on icon at bounding box center [319, 41] width 14 height 14
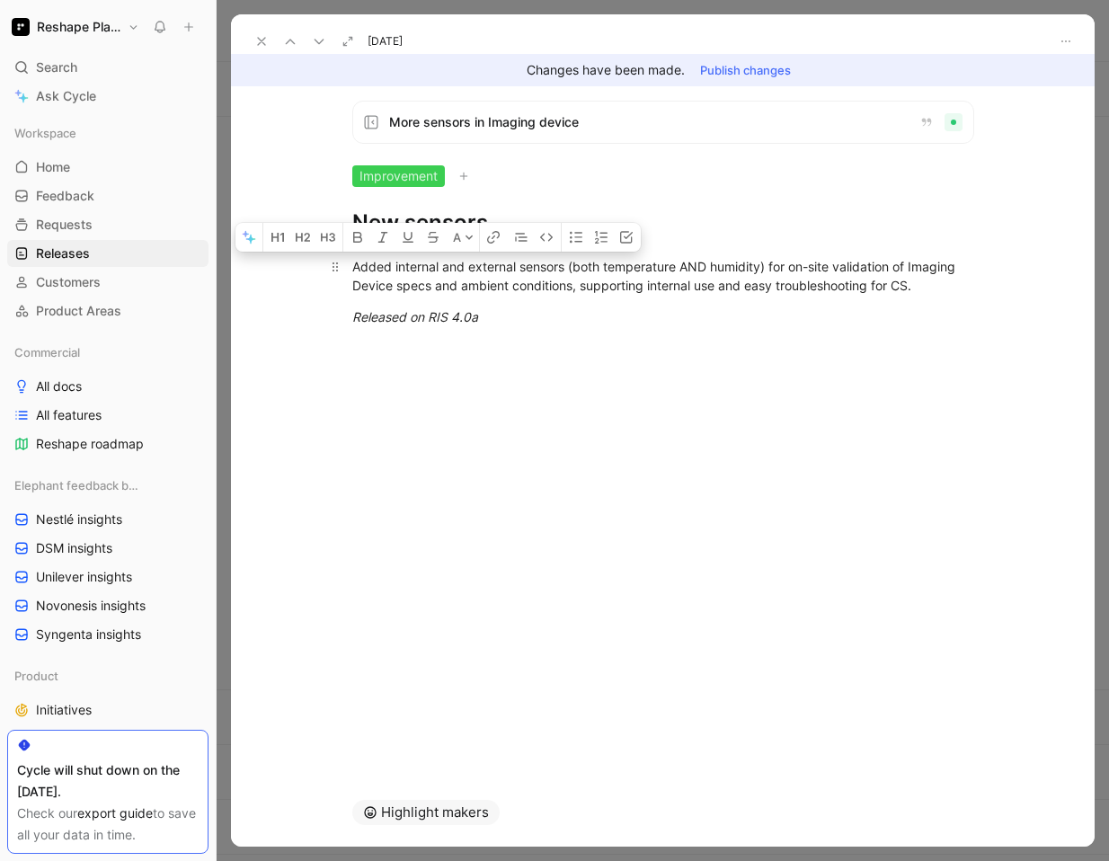
drag, startPoint x: 497, startPoint y: 326, endPoint x: 353, endPoint y: 270, distance: 154.2
click at [353, 270] on div "Added internal and external sensors (both temperature AND humidity) for on-site…" at bounding box center [662, 291] width 863 height 109
click at [316, 43] on icon at bounding box center [319, 41] width 14 height 14
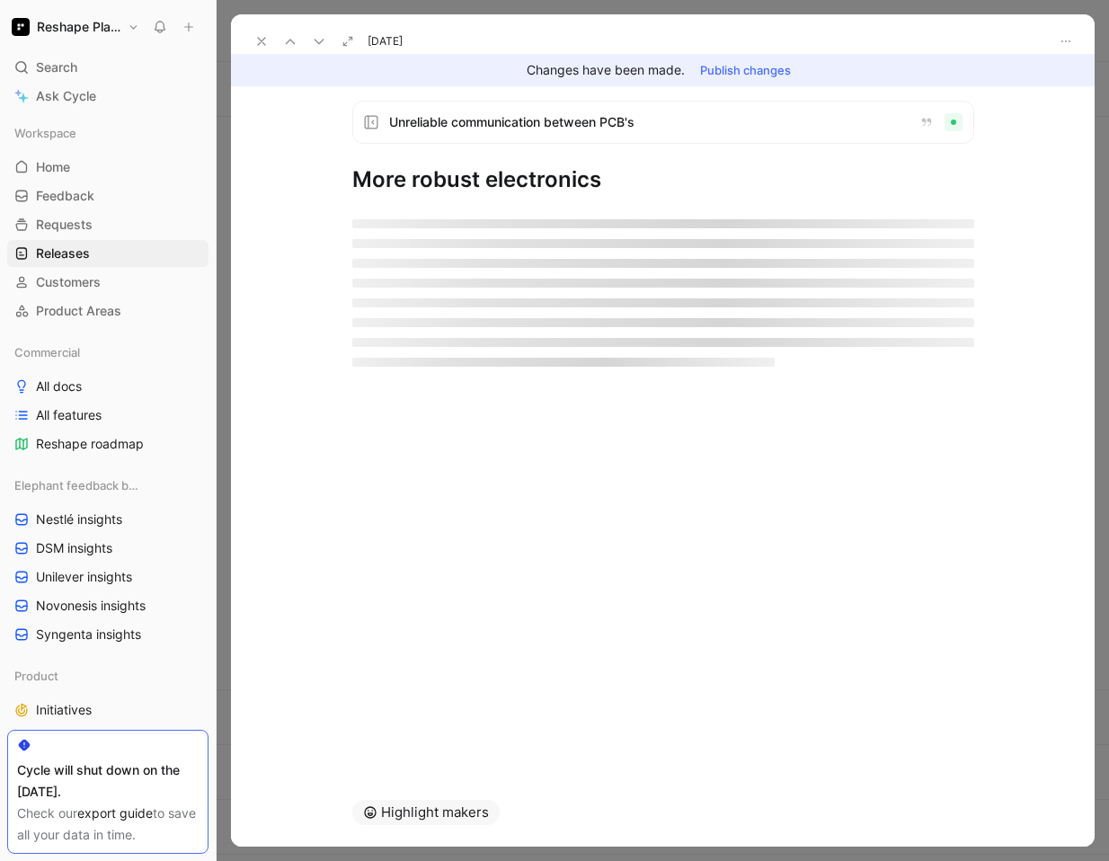
click at [316, 43] on icon at bounding box center [319, 41] width 14 height 14
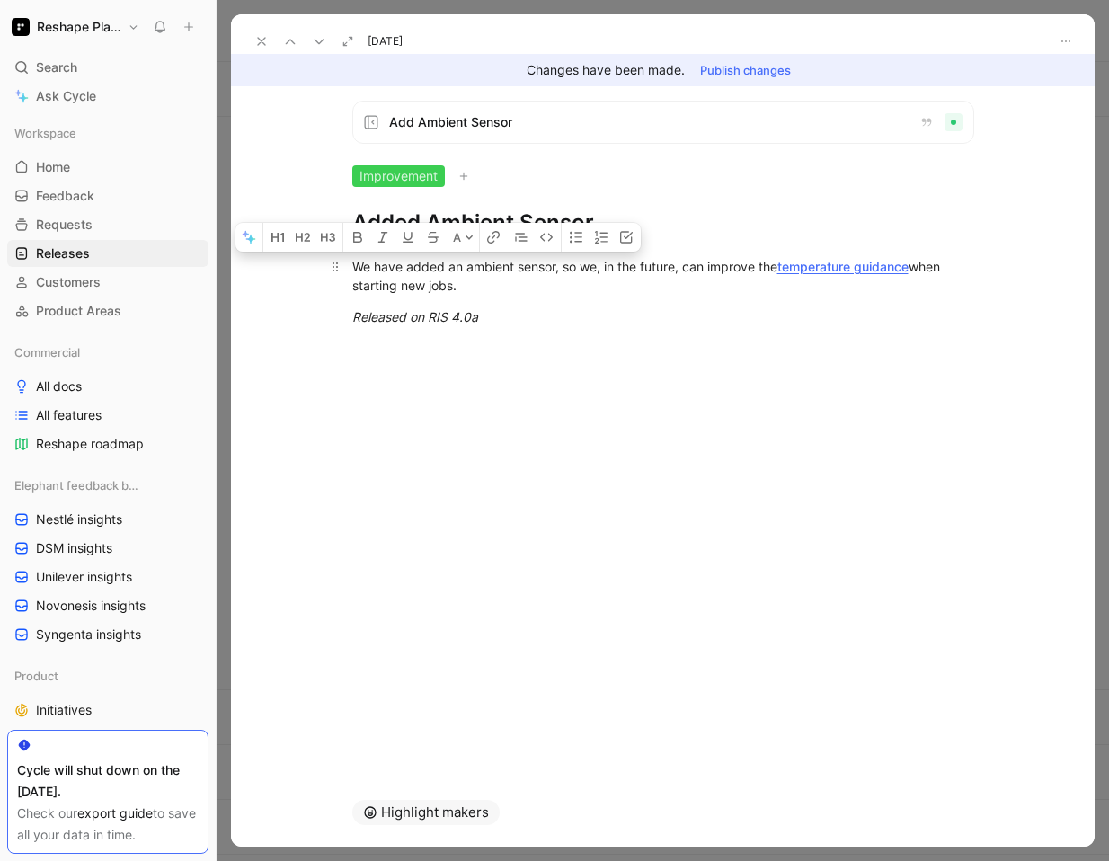
drag, startPoint x: 508, startPoint y: 319, endPoint x: 356, endPoint y: 264, distance: 162.3
click at [356, 264] on div "We have added an ambient sensor, so we, in the future, can improve the temperat…" at bounding box center [662, 291] width 863 height 109
click at [844, 266] on link "temperature guidance" at bounding box center [842, 266] width 131 height 15
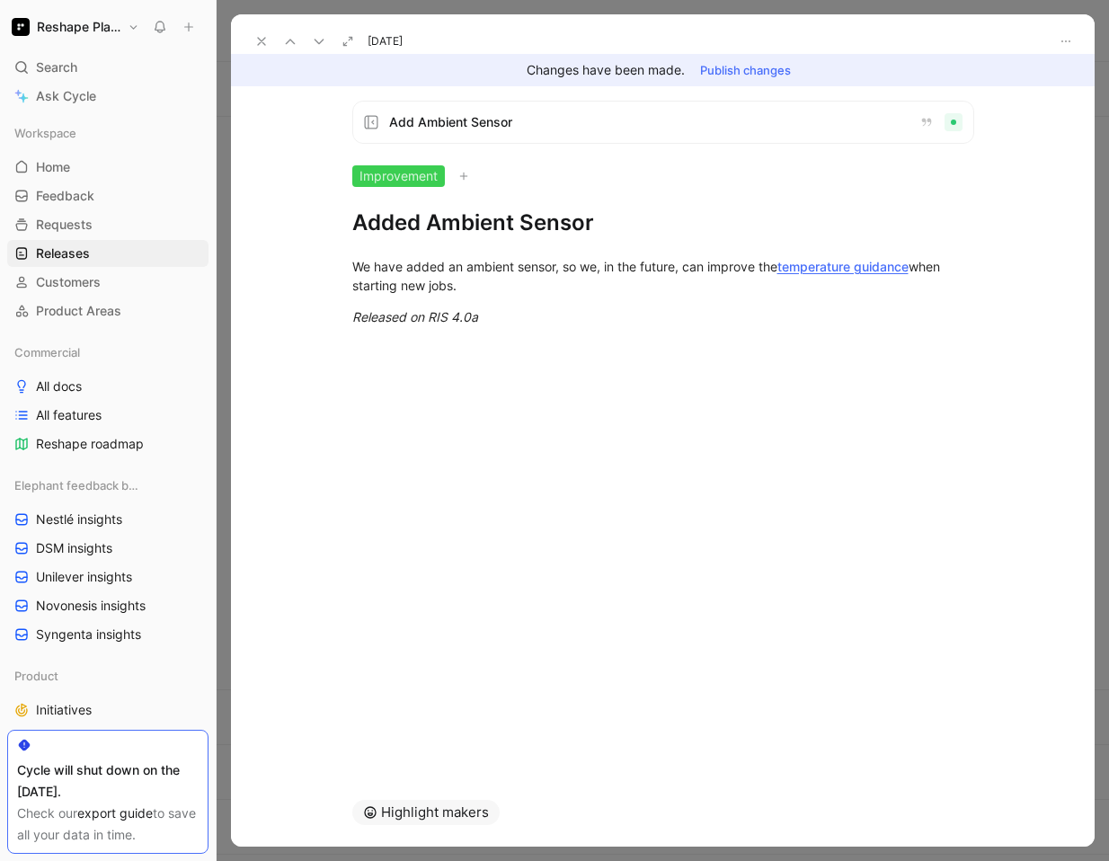
click at [288, 40] on use at bounding box center [290, 42] width 8 height 4
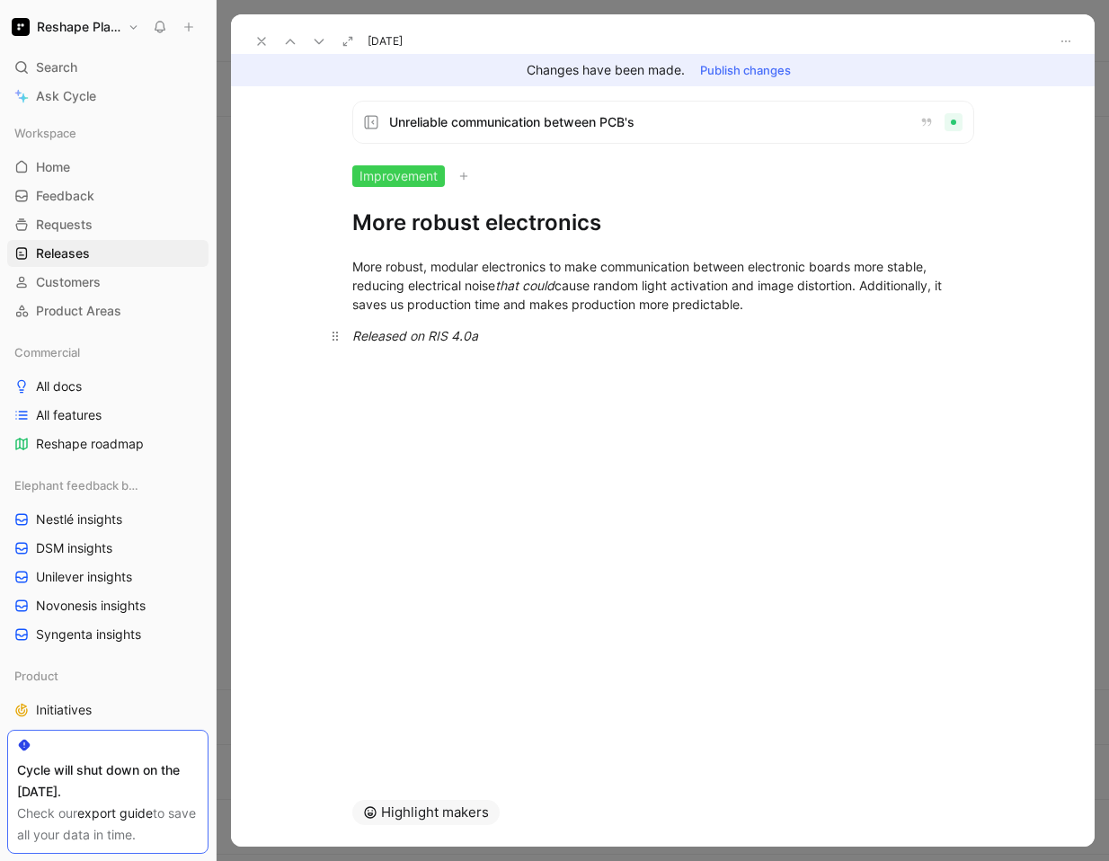
click at [493, 341] on div "Released on RIS 4.0a" at bounding box center [663, 335] width 622 height 19
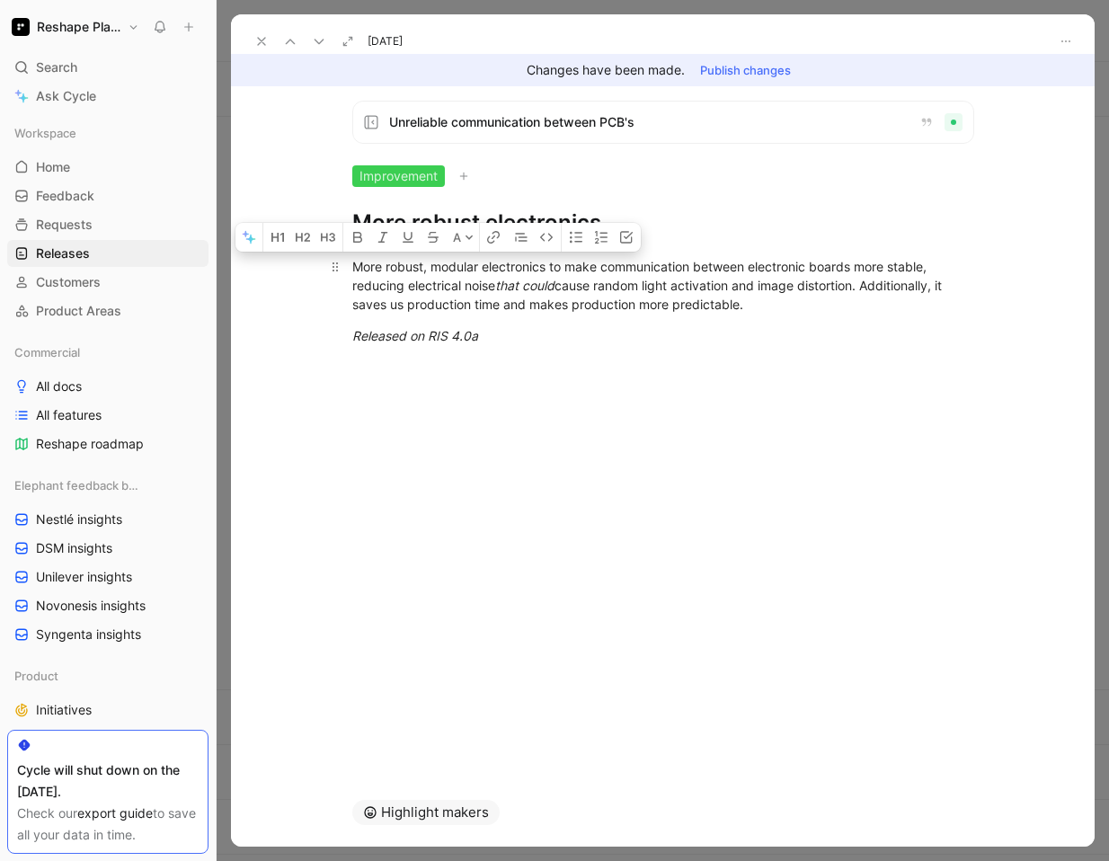
drag, startPoint x: 502, startPoint y: 338, endPoint x: 352, endPoint y: 265, distance: 166.7
click at [352, 265] on div "More robust, modular electronics to make communication between electronic board…" at bounding box center [662, 301] width 863 height 128
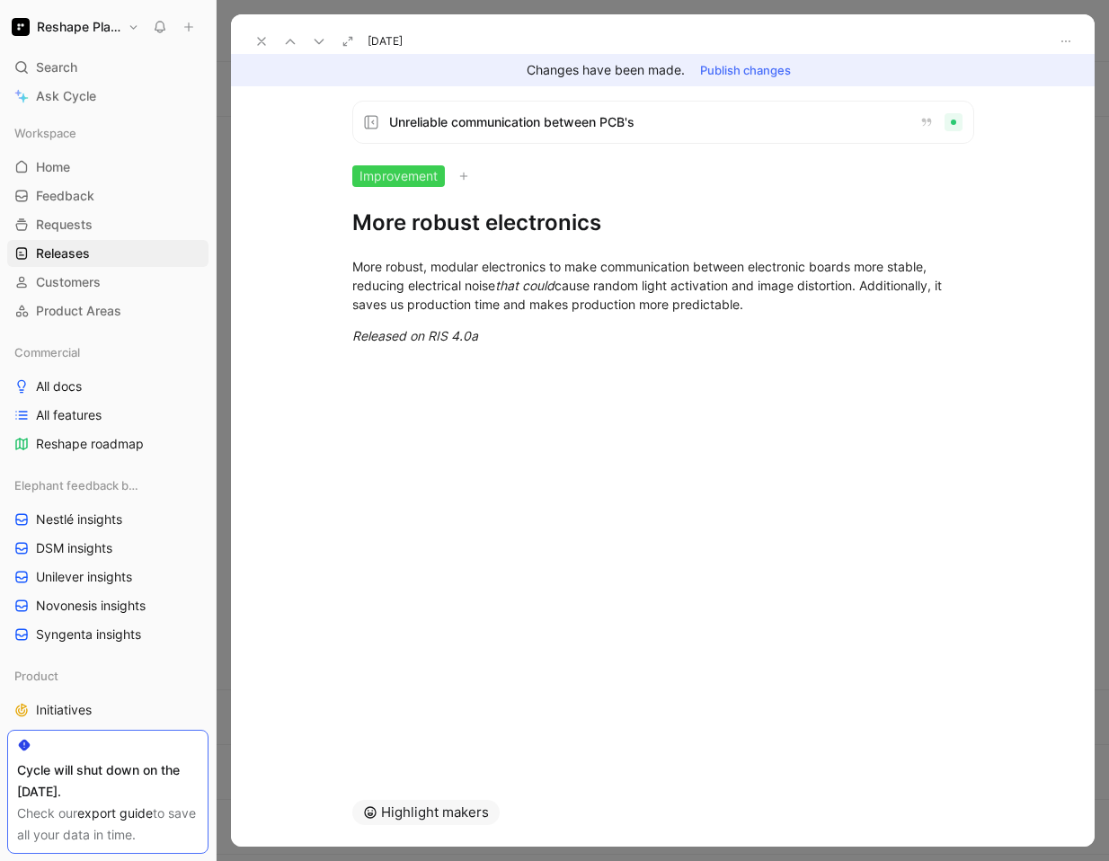
click at [291, 44] on icon at bounding box center [290, 41] width 14 height 14
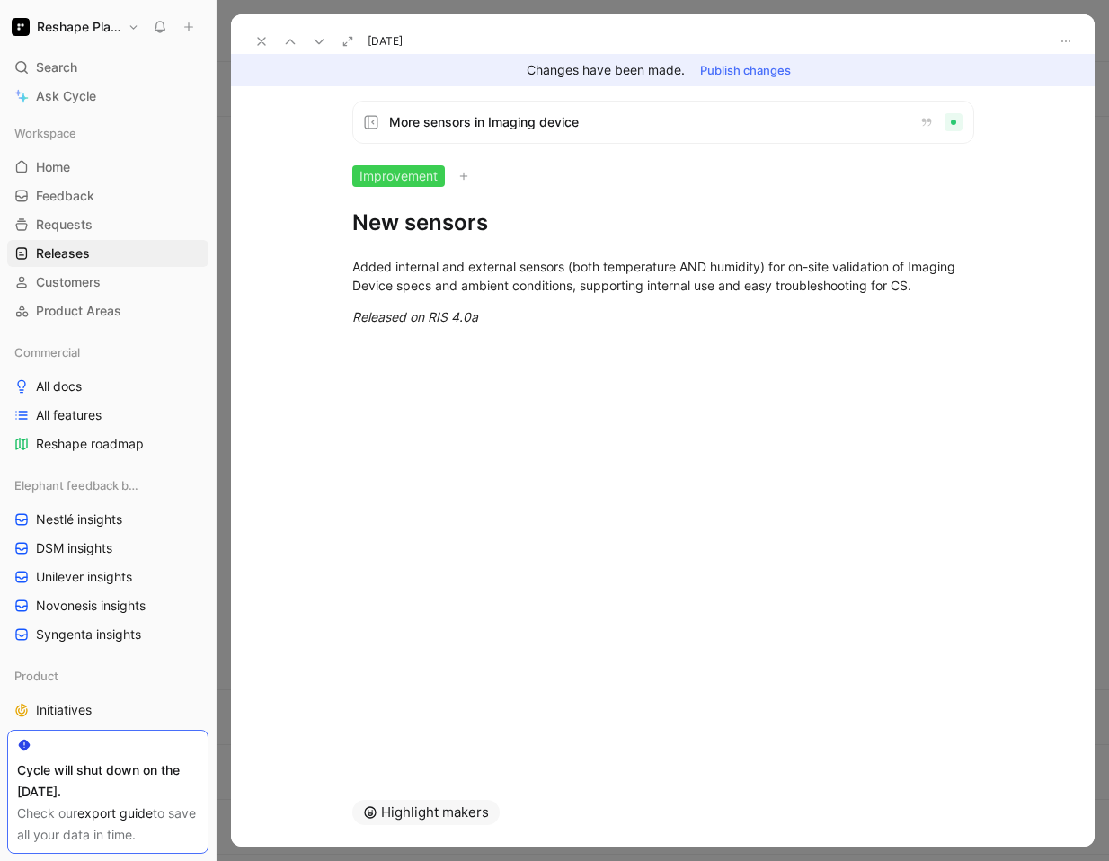
click at [315, 40] on use at bounding box center [318, 42] width 8 height 4
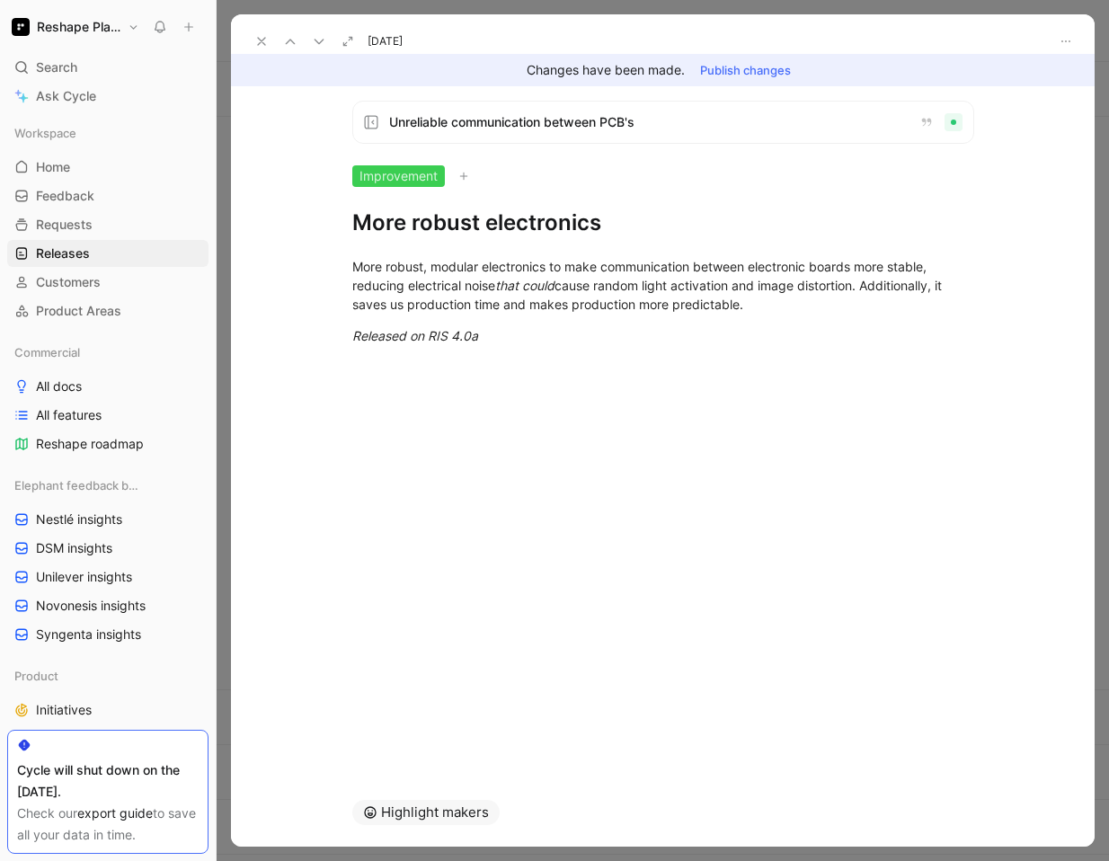
click at [315, 40] on use at bounding box center [318, 42] width 8 height 4
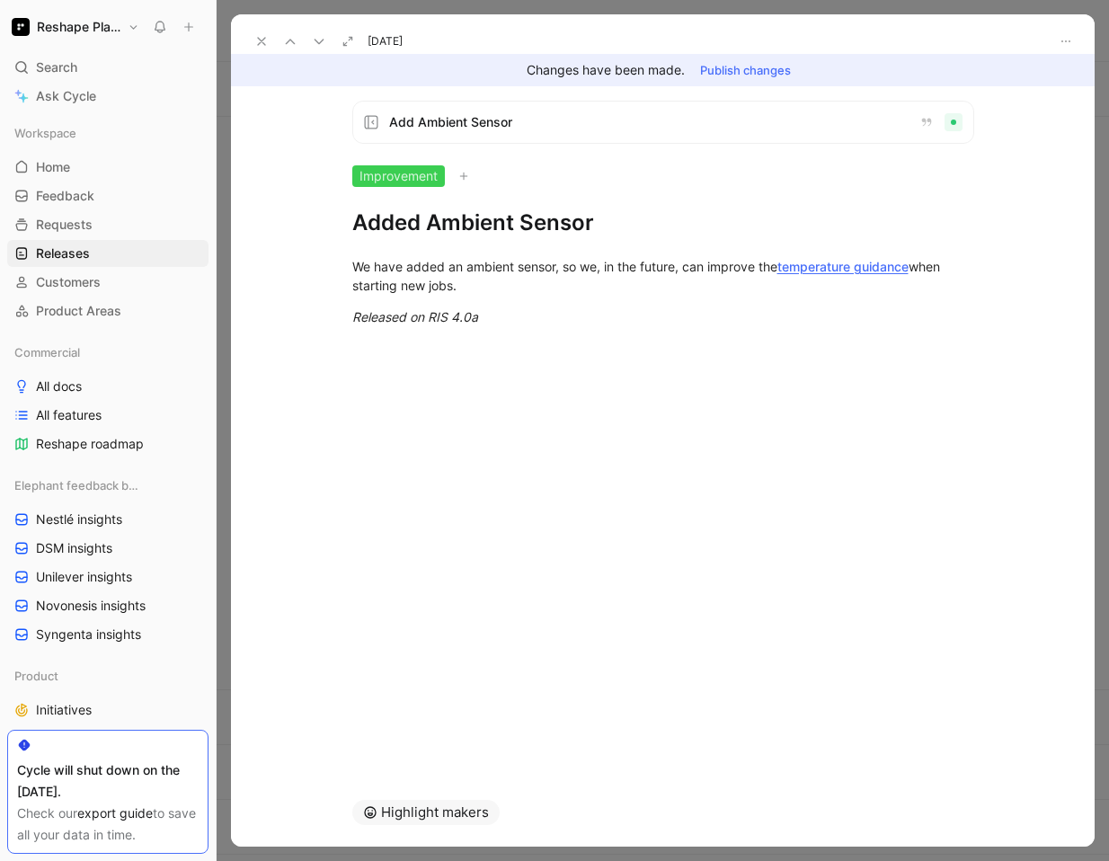
click at [315, 40] on use at bounding box center [318, 42] width 8 height 4
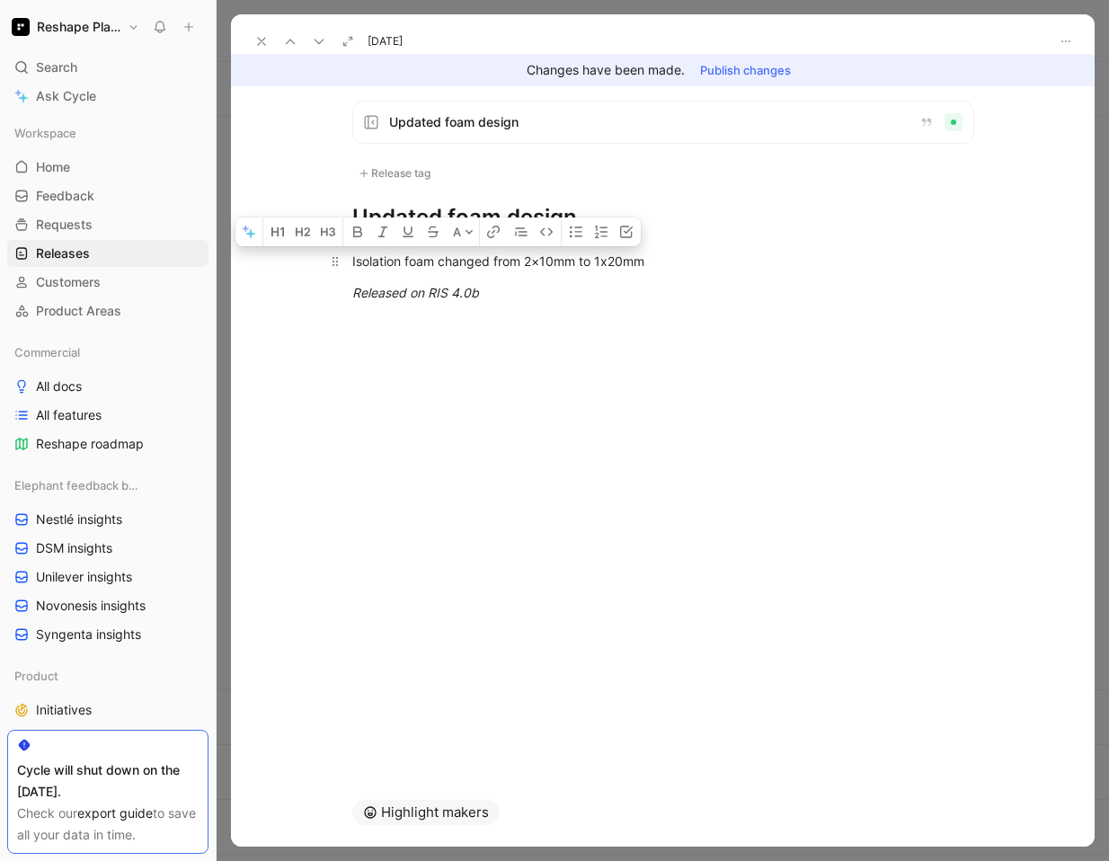
drag, startPoint x: 491, startPoint y: 295, endPoint x: 350, endPoint y: 261, distance: 145.1
click at [350, 261] on div "Isolation foam changed from 2×10mm to 1x20mm Released on RIS 4.0b" at bounding box center [662, 277] width 863 height 90
click at [319, 41] on icon at bounding box center [319, 41] width 14 height 14
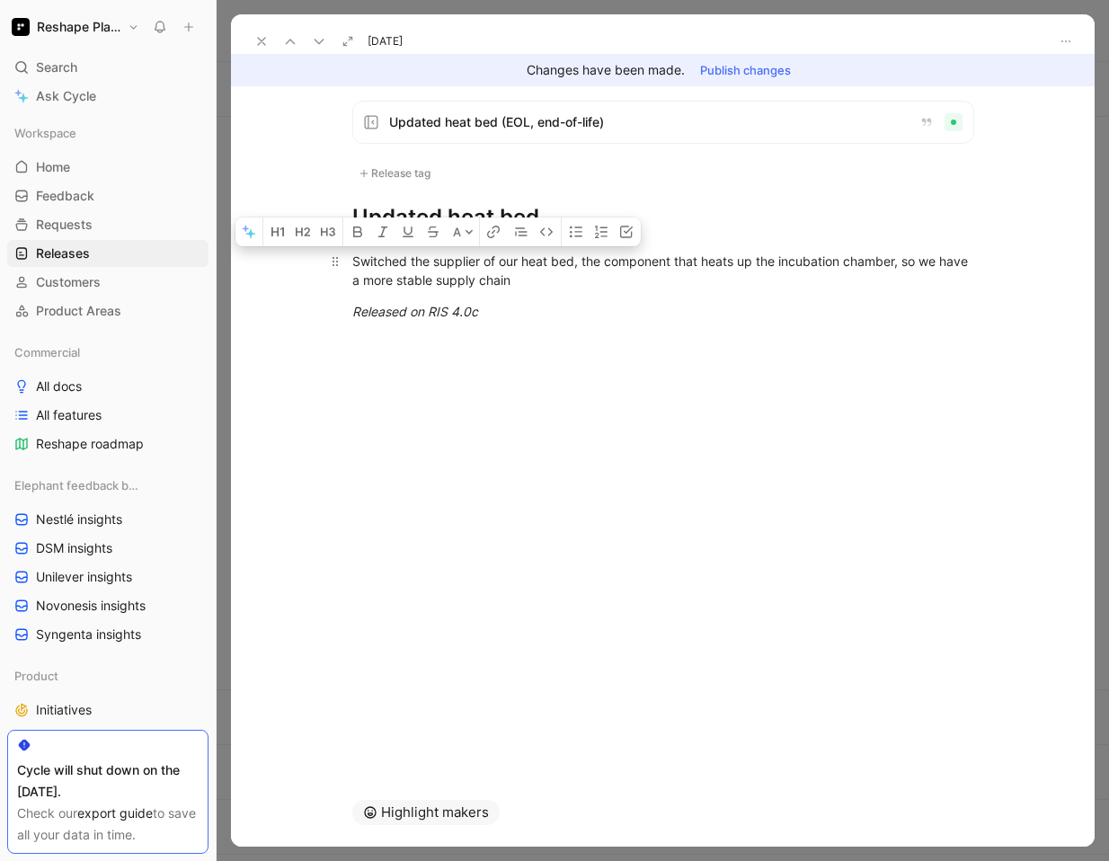
drag, startPoint x: 536, startPoint y: 325, endPoint x: 348, endPoint y: 262, distance: 198.9
click at [348, 262] on div "Switched the supplier of our heat bed, the component that heats up the incubati…" at bounding box center [662, 286] width 863 height 109
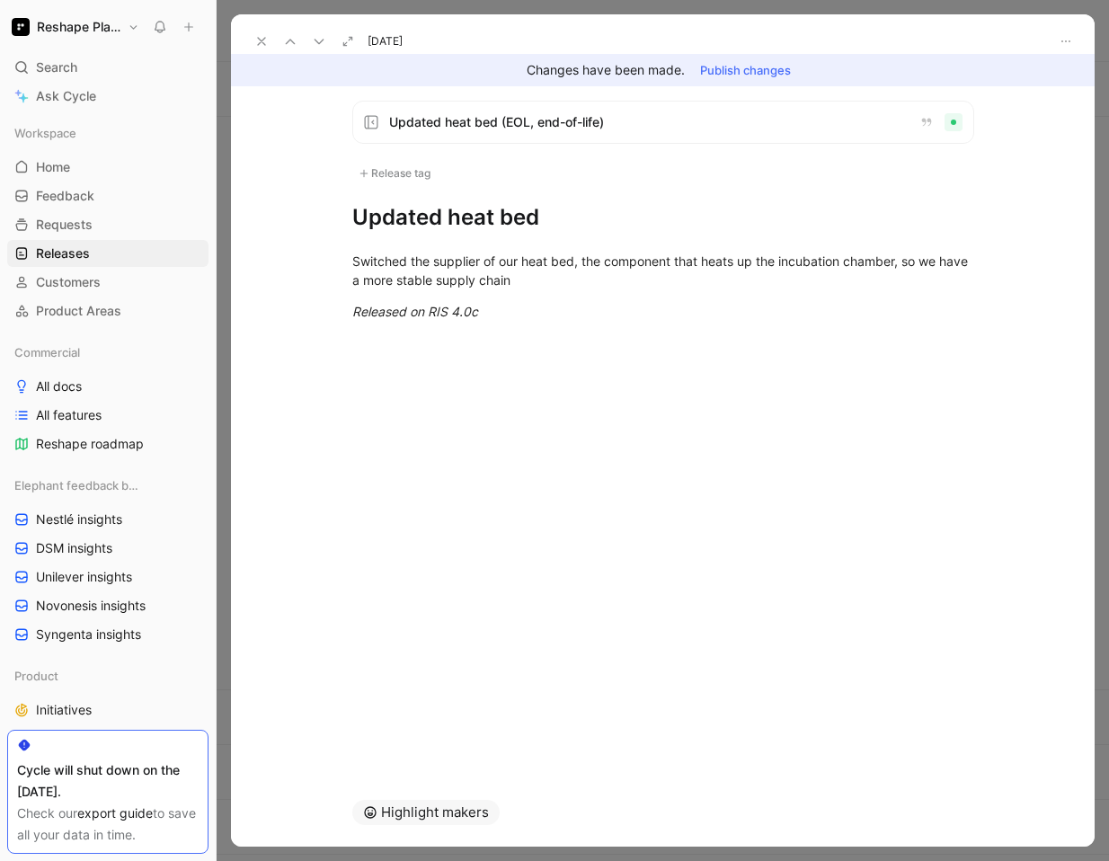
click at [316, 40] on icon at bounding box center [319, 41] width 14 height 14
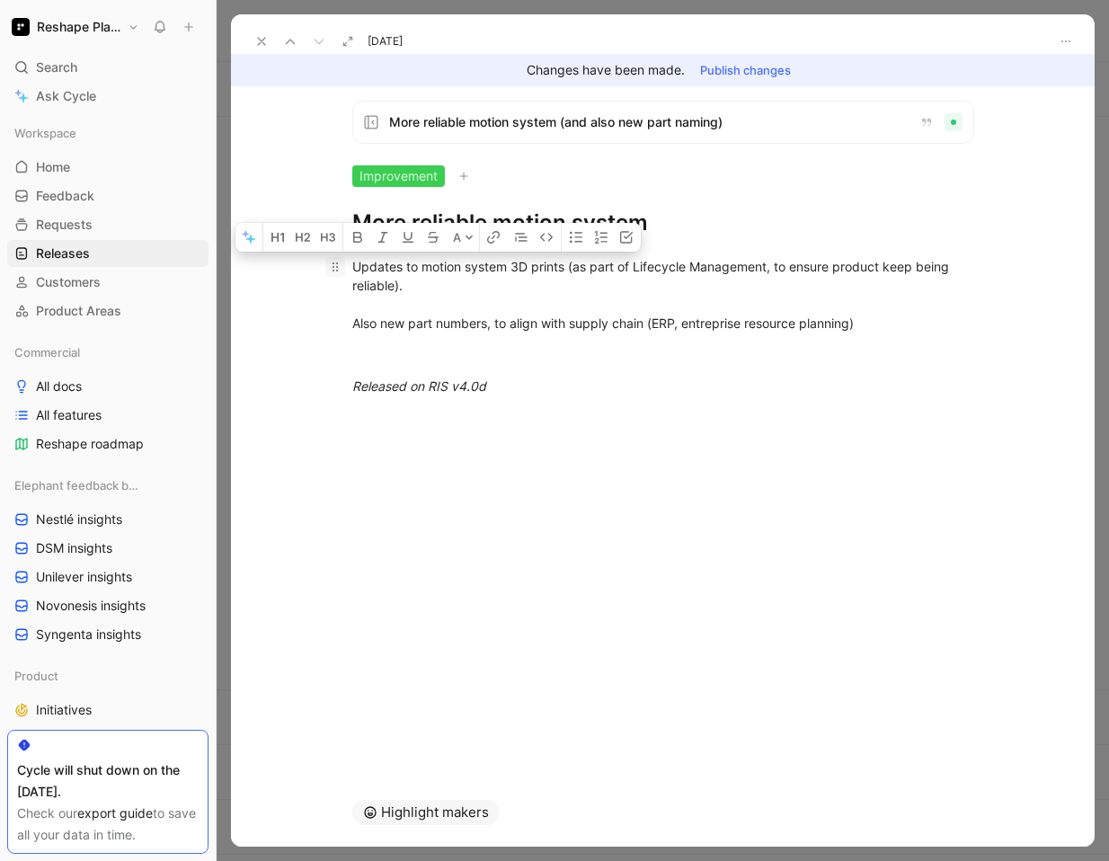
drag, startPoint x: 545, startPoint y: 396, endPoint x: 331, endPoint y: 264, distance: 251.3
click at [331, 264] on div "Updates to motion system 3D prints (as part of Lifecycle Management, to ensure …" at bounding box center [662, 326] width 863 height 178
click at [260, 43] on use at bounding box center [261, 41] width 7 height 7
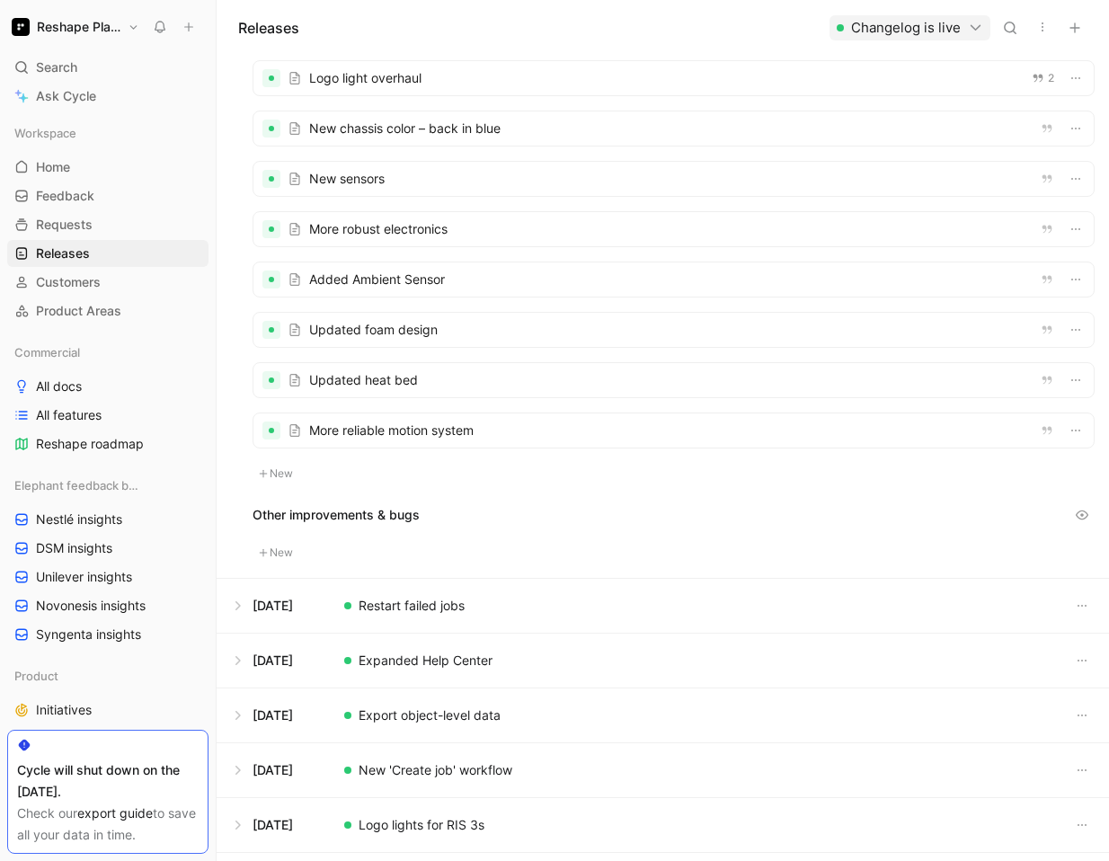
scroll to position [922, 0]
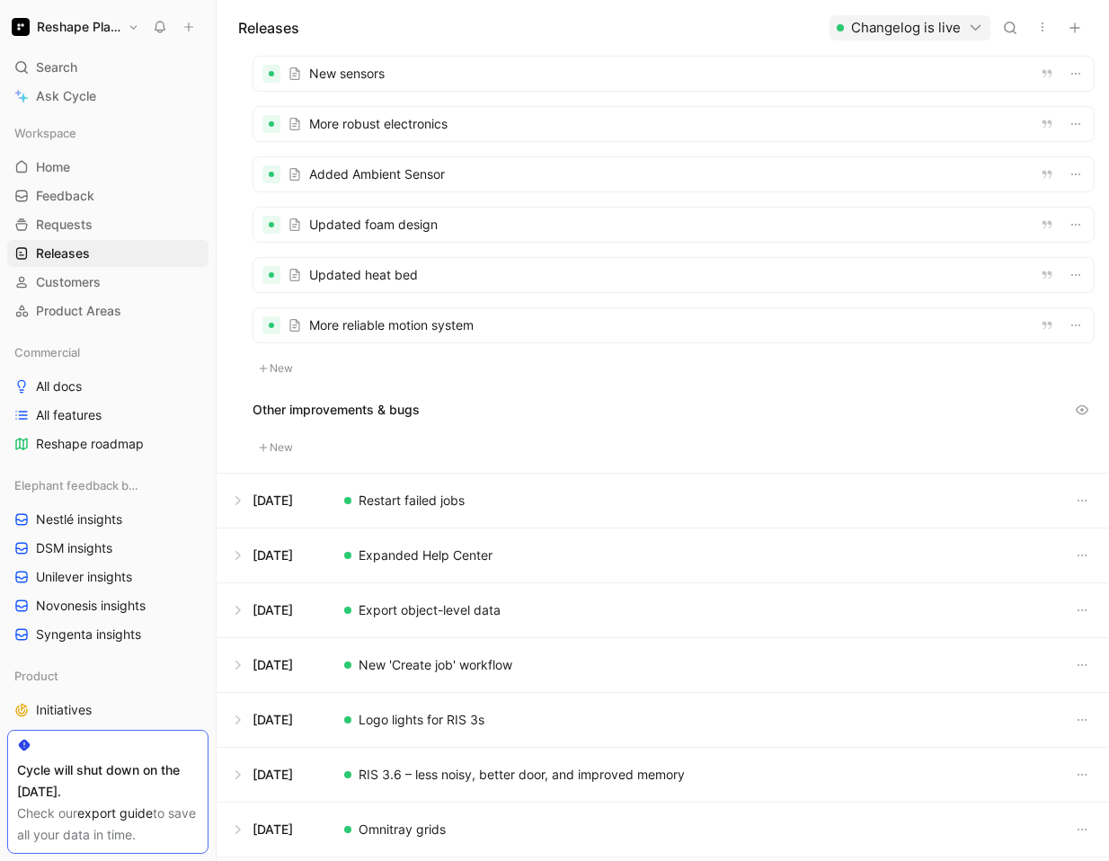
click at [404, 506] on button at bounding box center [662, 500] width 890 height 54
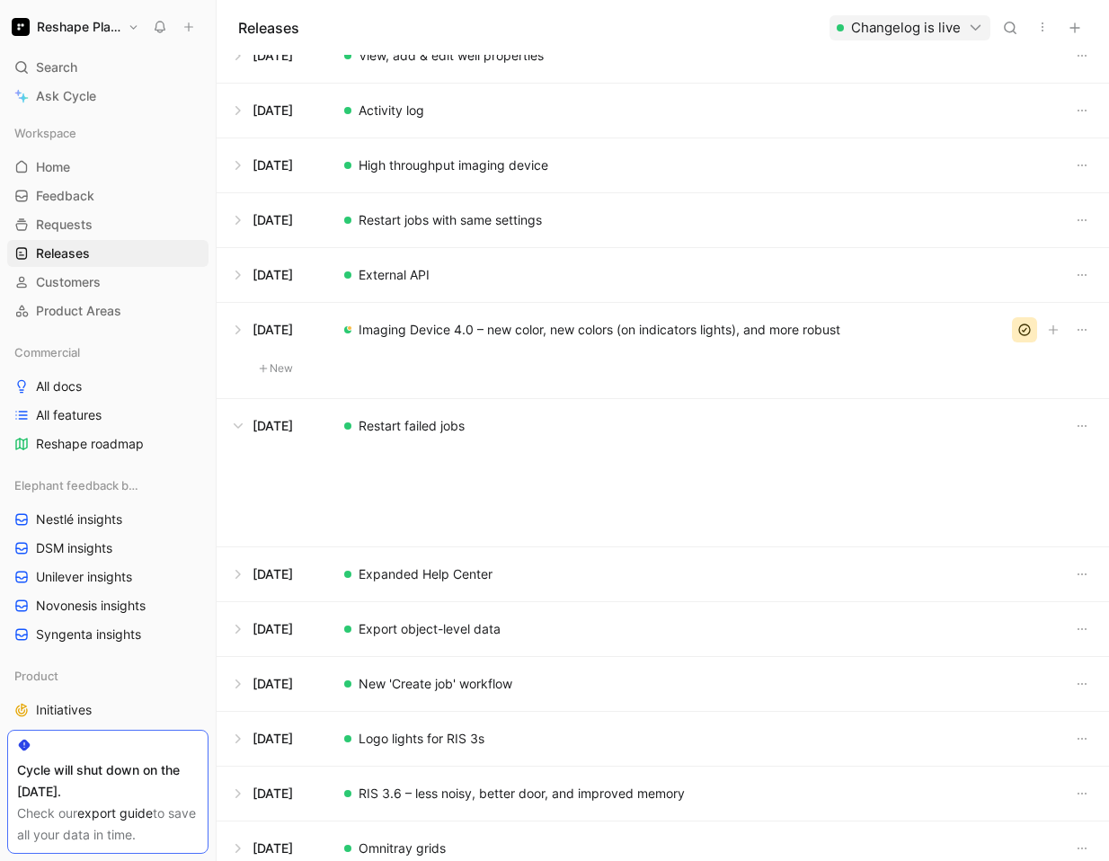
scroll to position [570, 0]
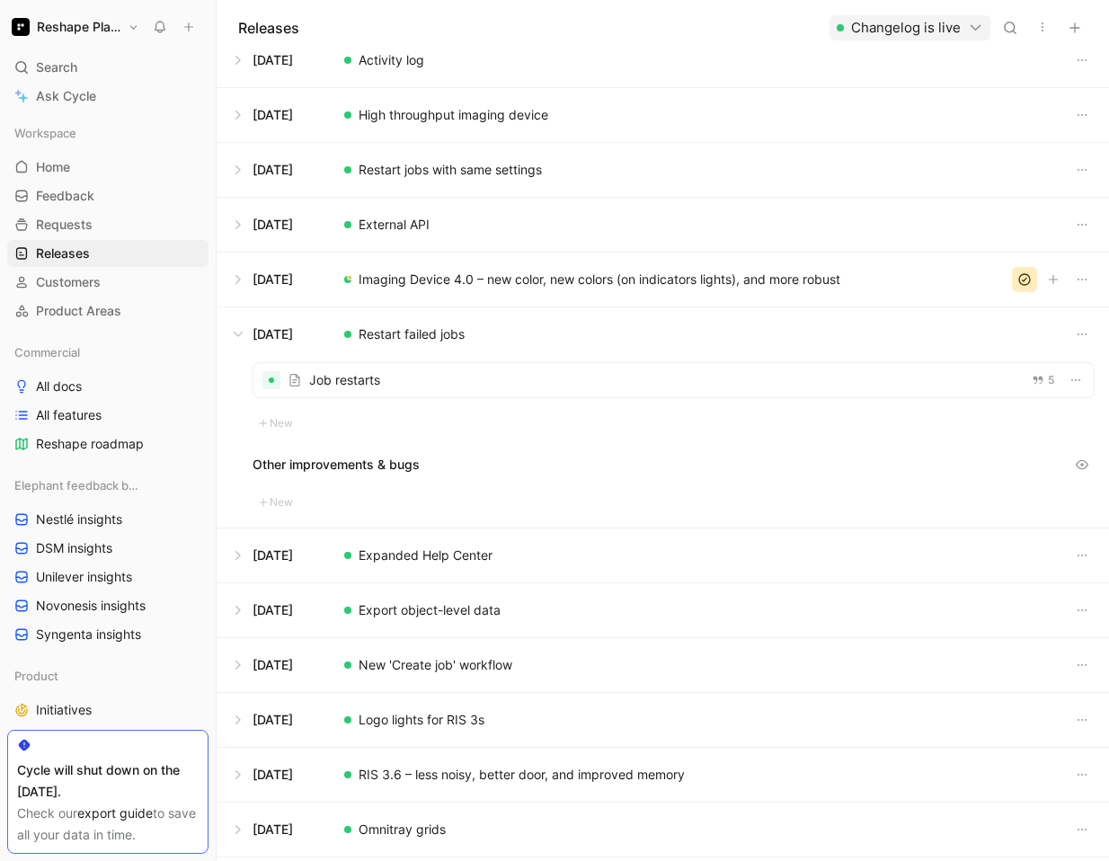
click at [375, 384] on div at bounding box center [673, 380] width 840 height 34
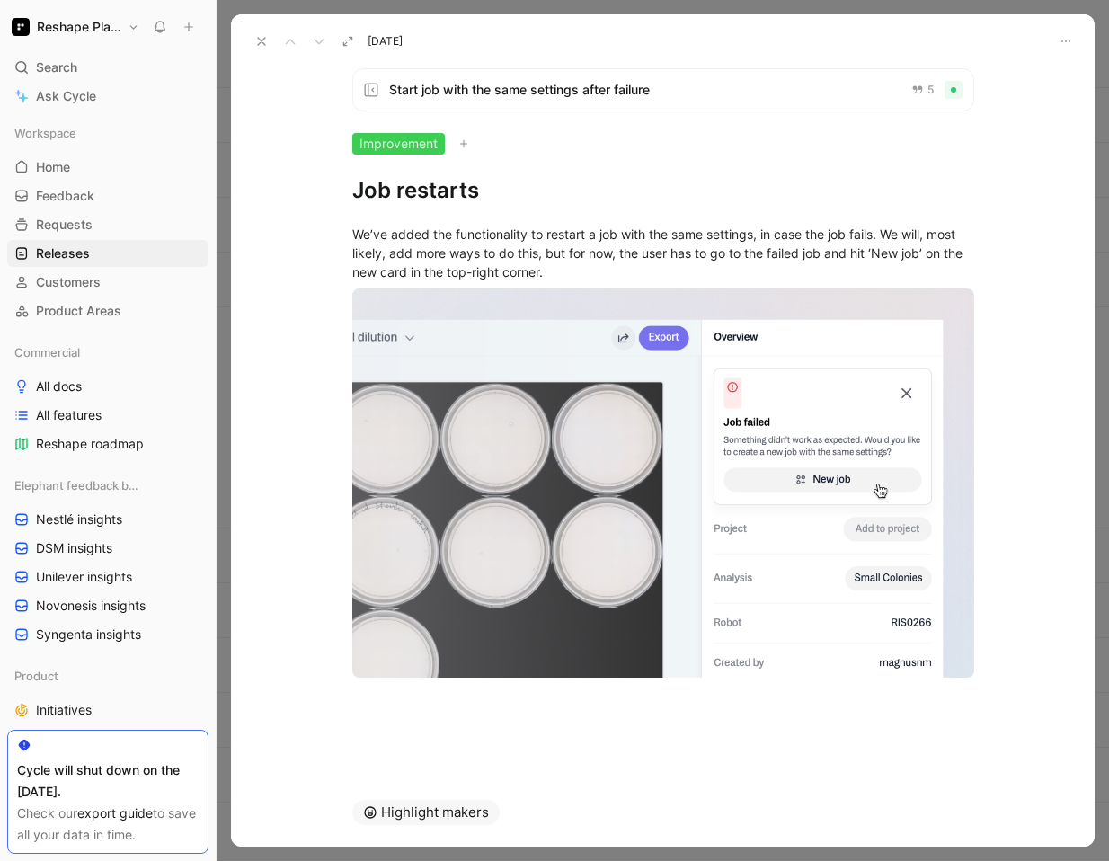
drag, startPoint x: 398, startPoint y: 732, endPoint x: 395, endPoint y: 710, distance: 22.6
click at [397, 715] on div "Start job with the same settings after failure 5 Improvement Job restarts We’ve…" at bounding box center [662, 416] width 863 height 724
click at [390, 695] on div at bounding box center [662, 703] width 863 height 22
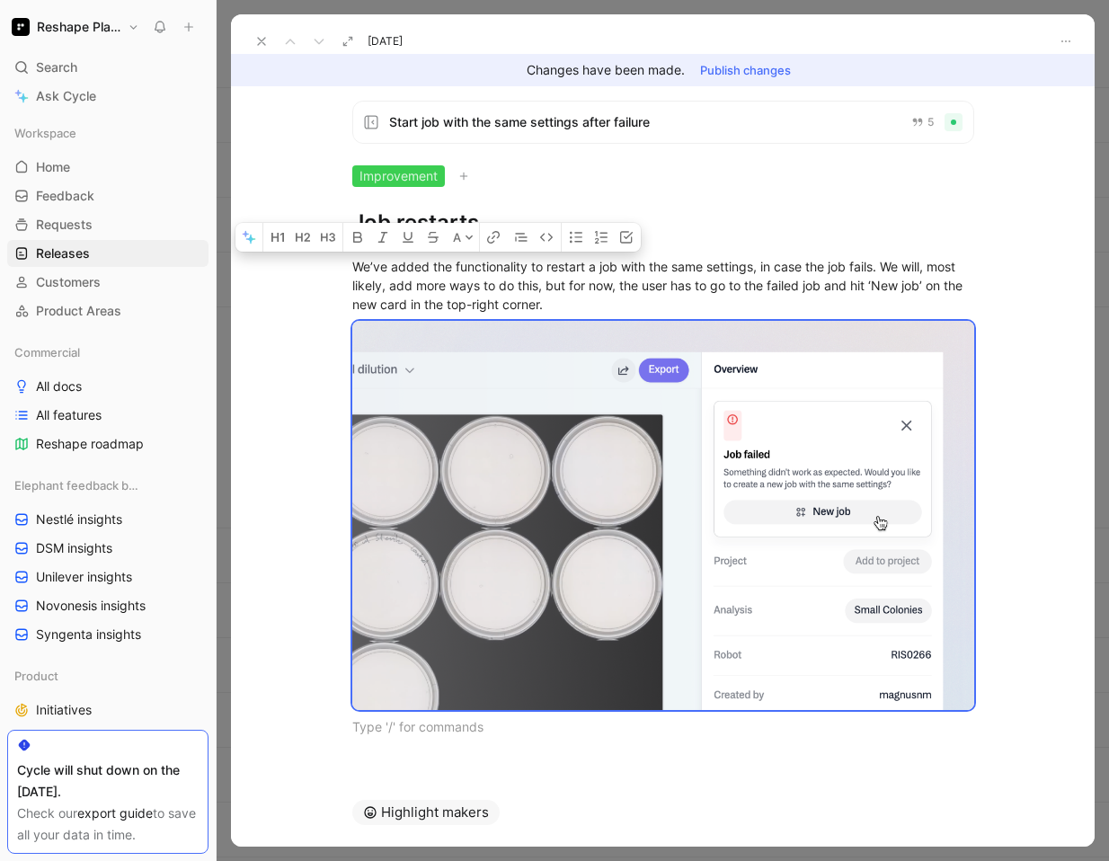
drag, startPoint x: 423, startPoint y: 727, endPoint x: 349, endPoint y: 248, distance: 484.6
click at [349, 248] on div "We’ve added the functionality to restart a job with the same settings, in case …" at bounding box center [662, 496] width 863 height 518
click at [262, 40] on icon at bounding box center [261, 41] width 14 height 14
click at [262, 40] on div "Releases Changelog is live" at bounding box center [663, 27] width 892 height 55
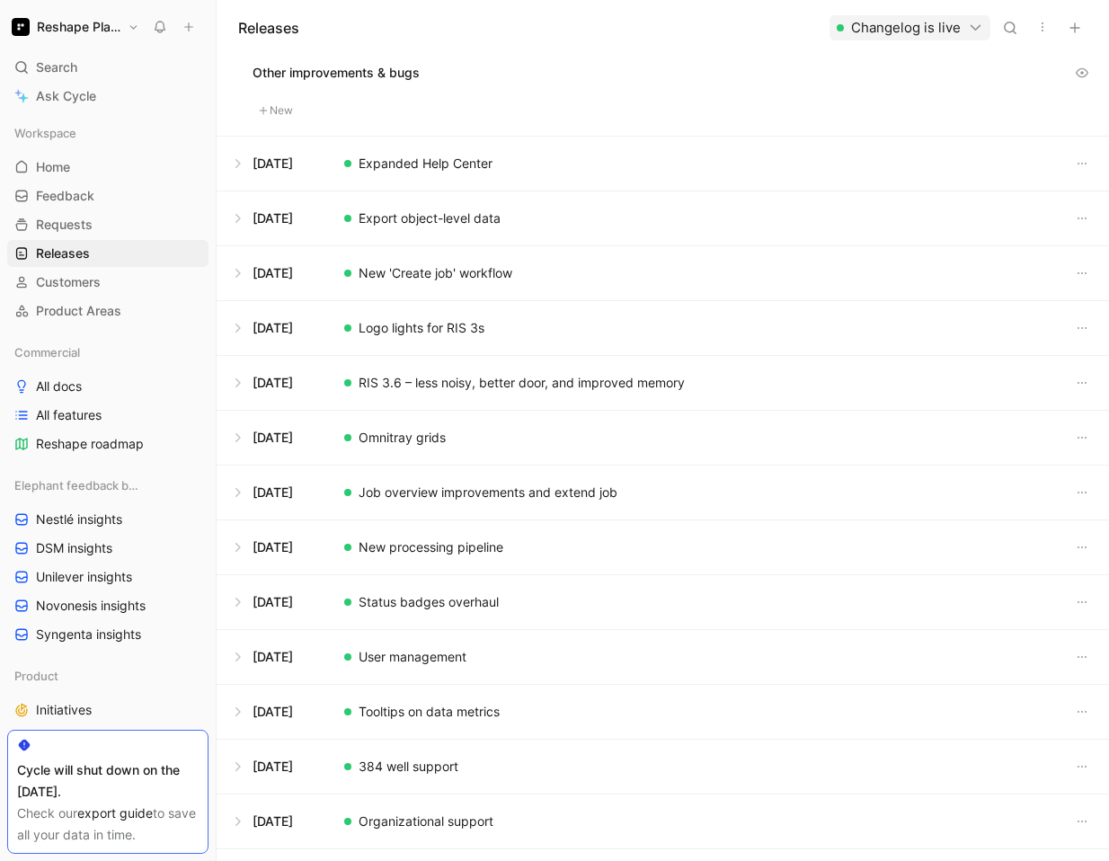
scroll to position [968, 0]
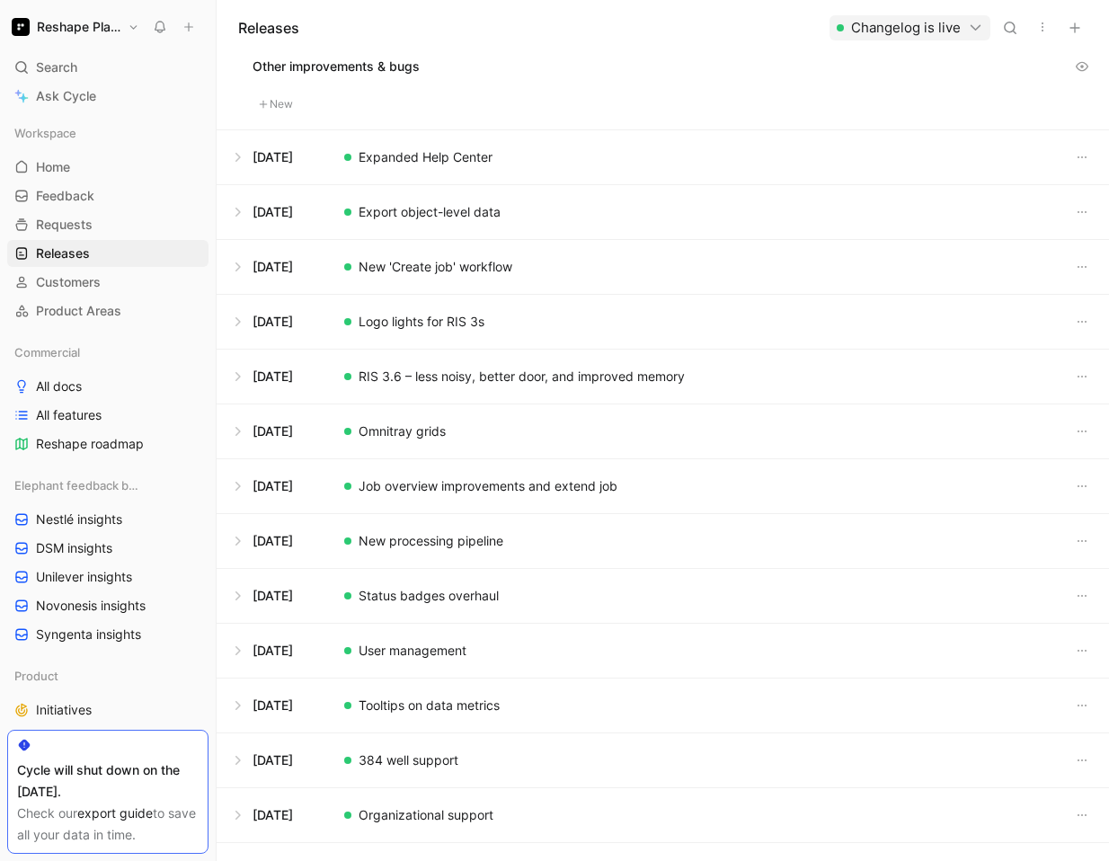
click at [424, 164] on button at bounding box center [662, 157] width 890 height 54
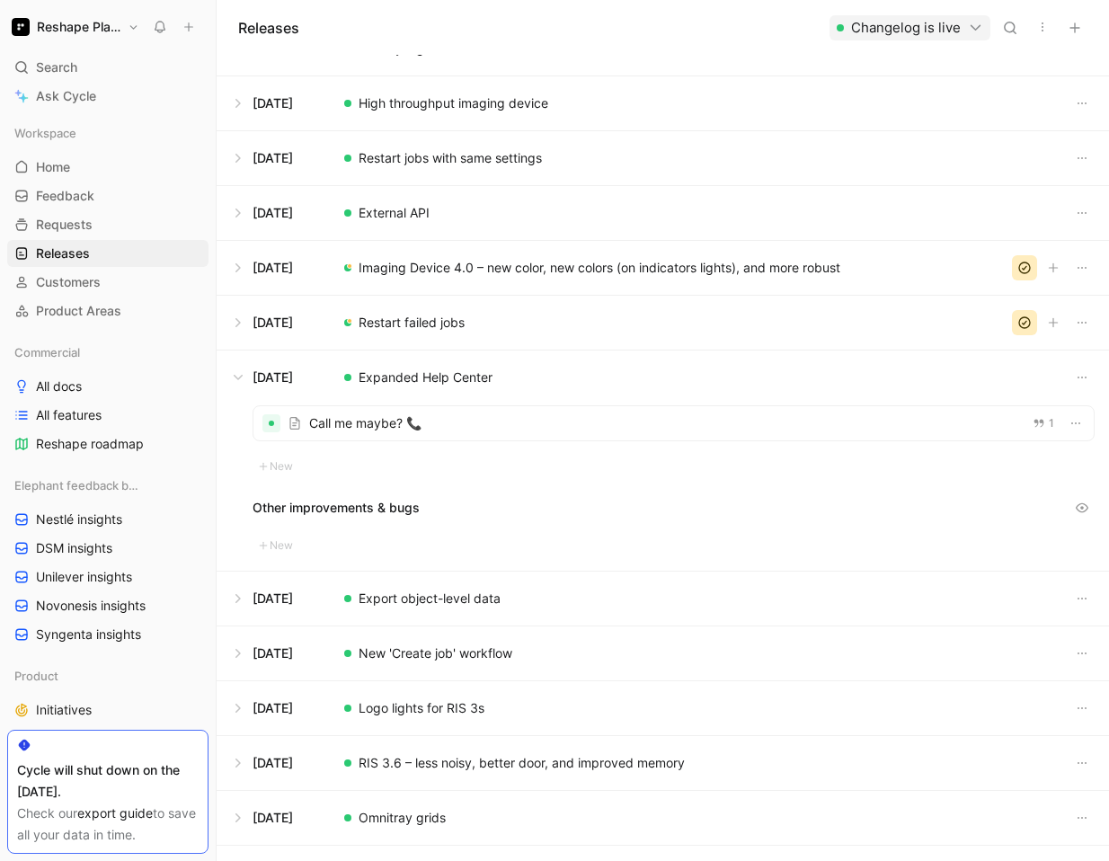
scroll to position [573, 0]
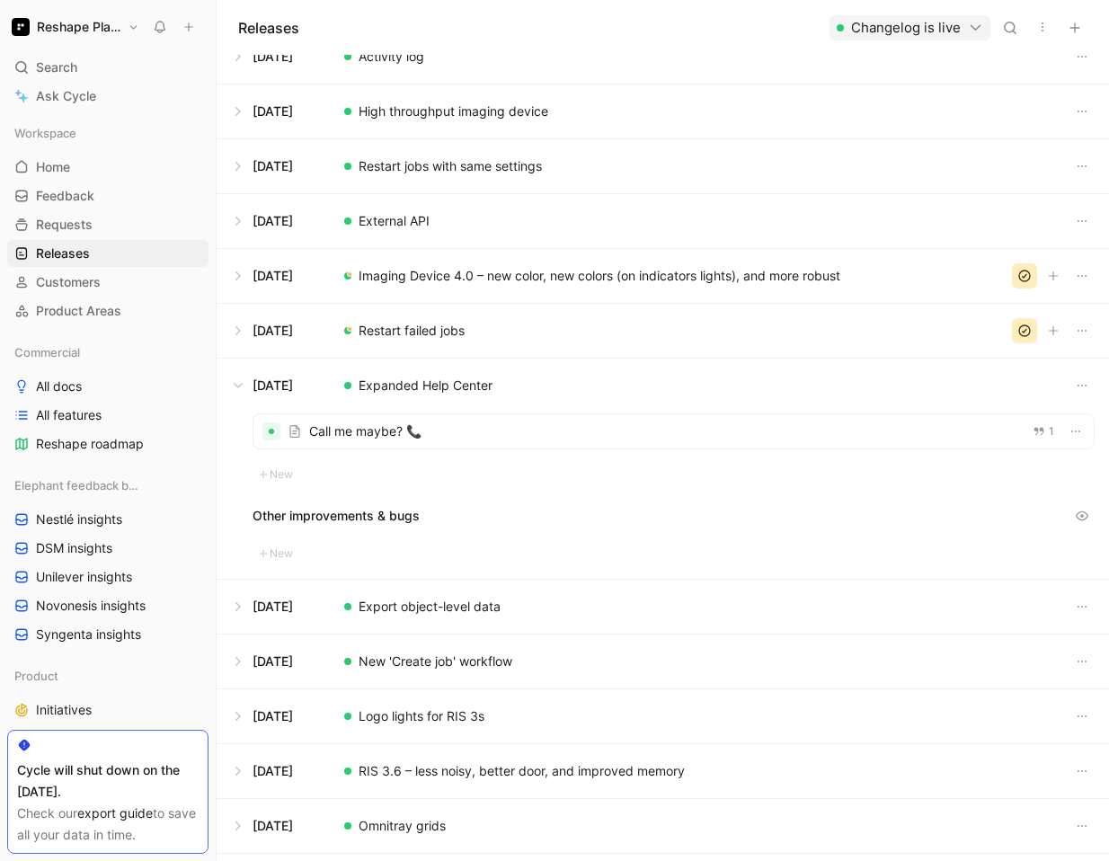
click at [414, 437] on div at bounding box center [673, 431] width 840 height 34
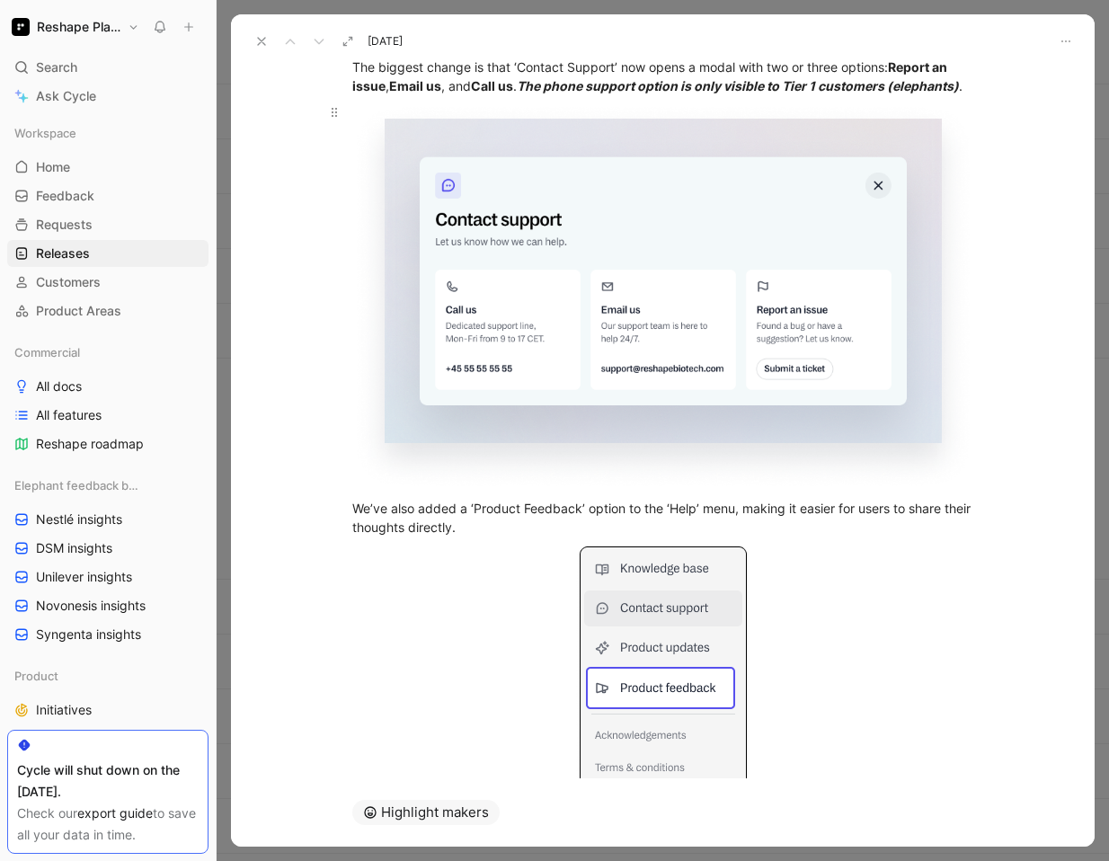
scroll to position [278, 0]
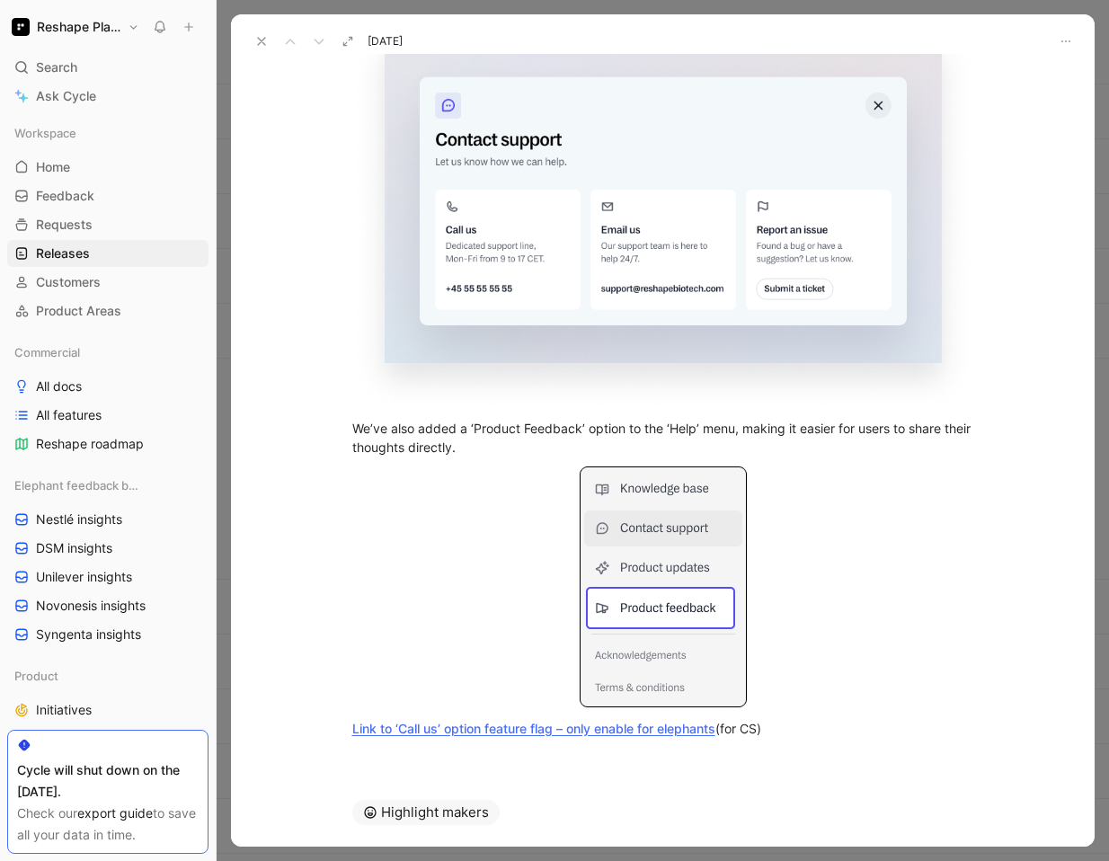
click at [385, 758] on div at bounding box center [662, 768] width 863 height 22
click at [376, 752] on div "We’ve made some valuable updates to our ‘Help’ menu to improve support. The big…" at bounding box center [662, 341] width 863 height 831
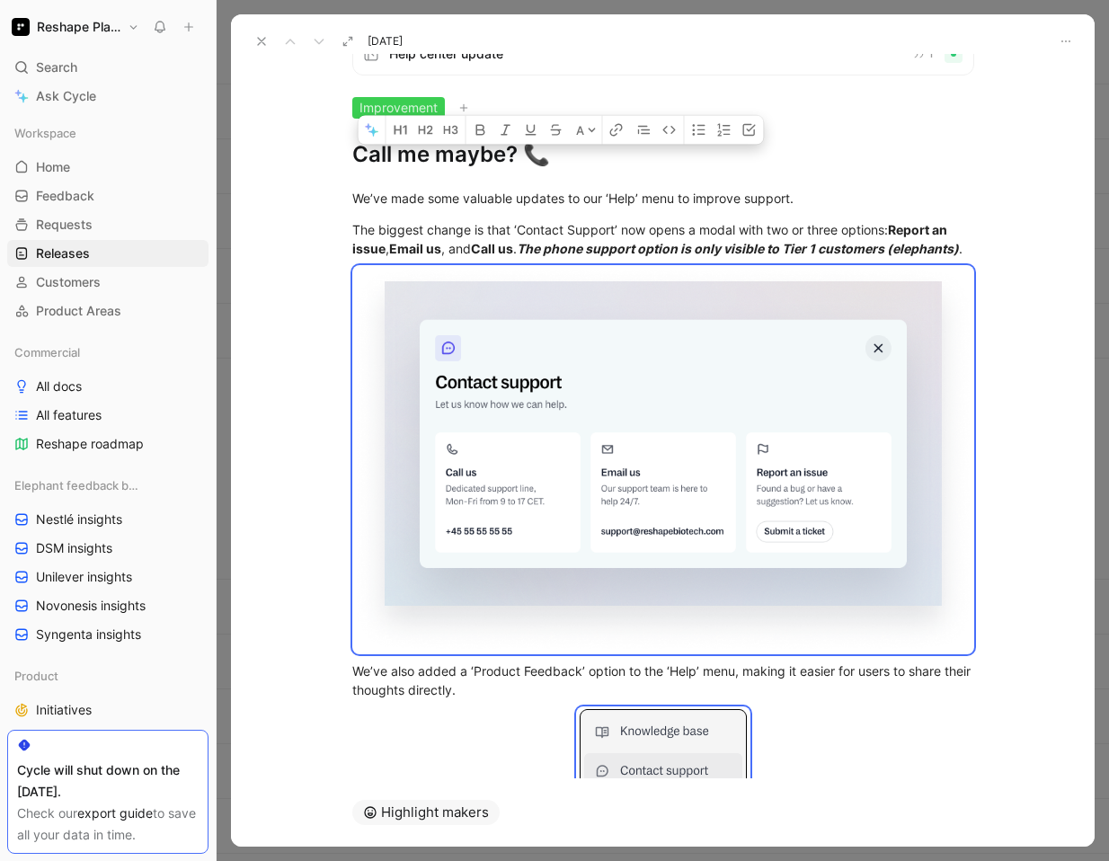
scroll to position [5, 0]
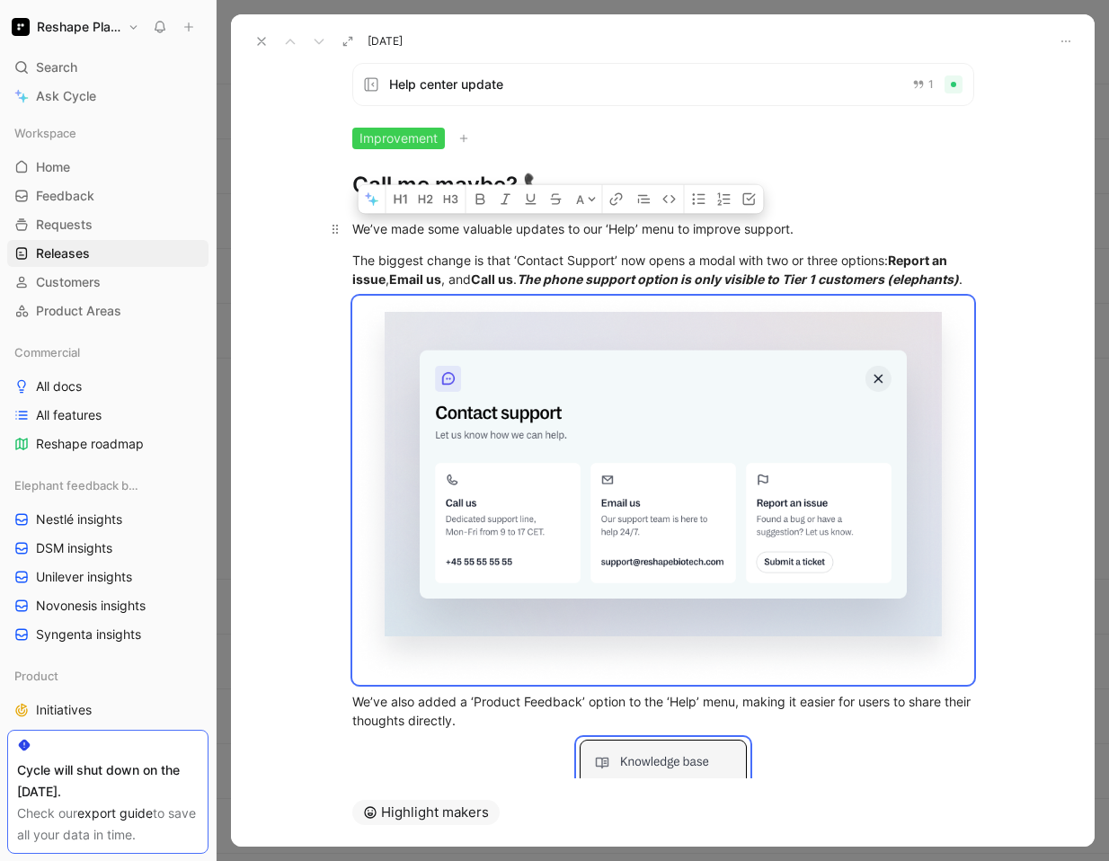
drag, startPoint x: 791, startPoint y: 728, endPoint x: 354, endPoint y: 234, distance: 659.4
click at [354, 234] on div "We’ve made some valuable updates to our ‘Help’ menu to improve support. The big…" at bounding box center [662, 614] width 863 height 831
click at [261, 40] on use at bounding box center [261, 41] width 7 height 7
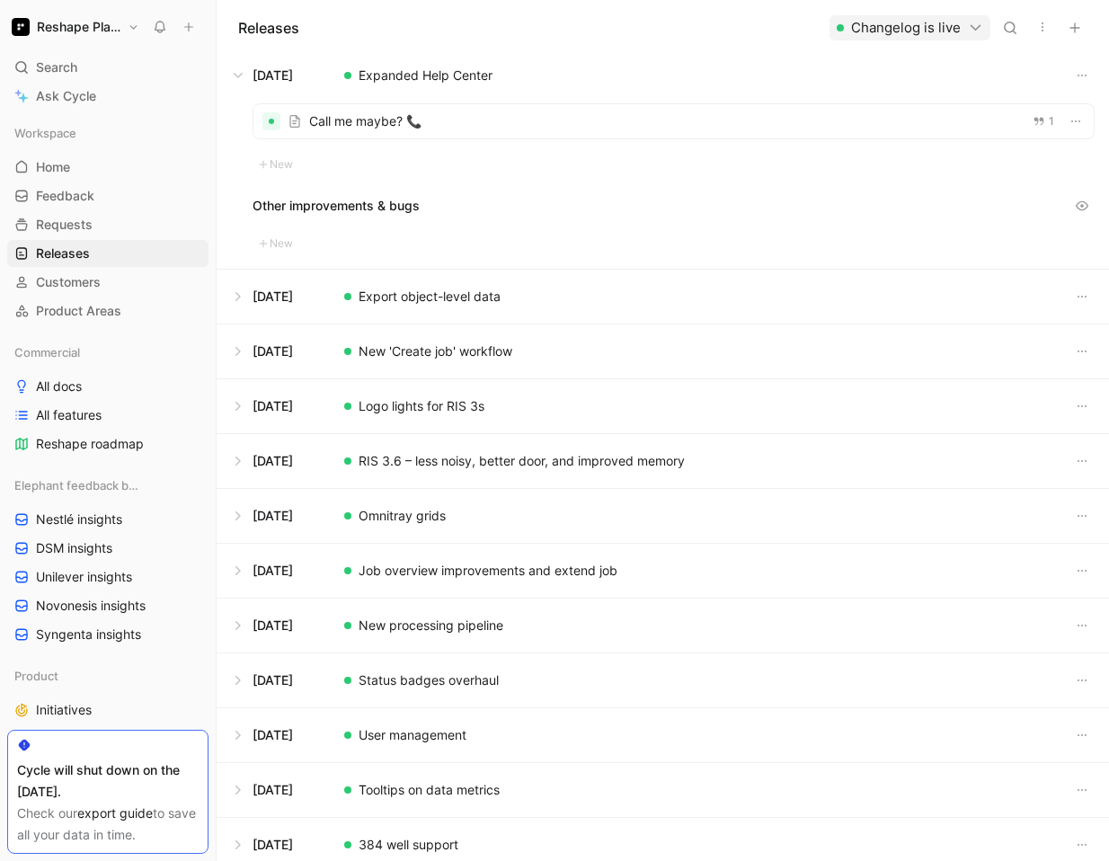
scroll to position [867, 0]
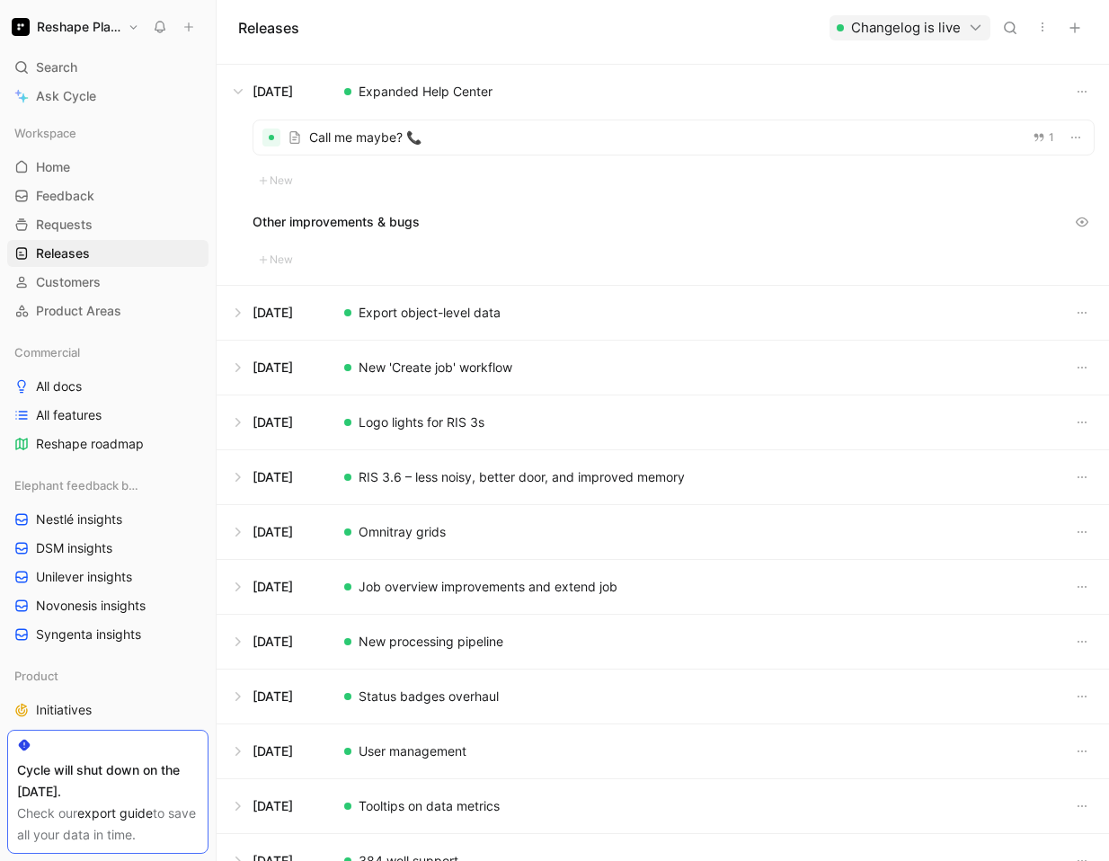
click at [371, 327] on button at bounding box center [662, 313] width 890 height 54
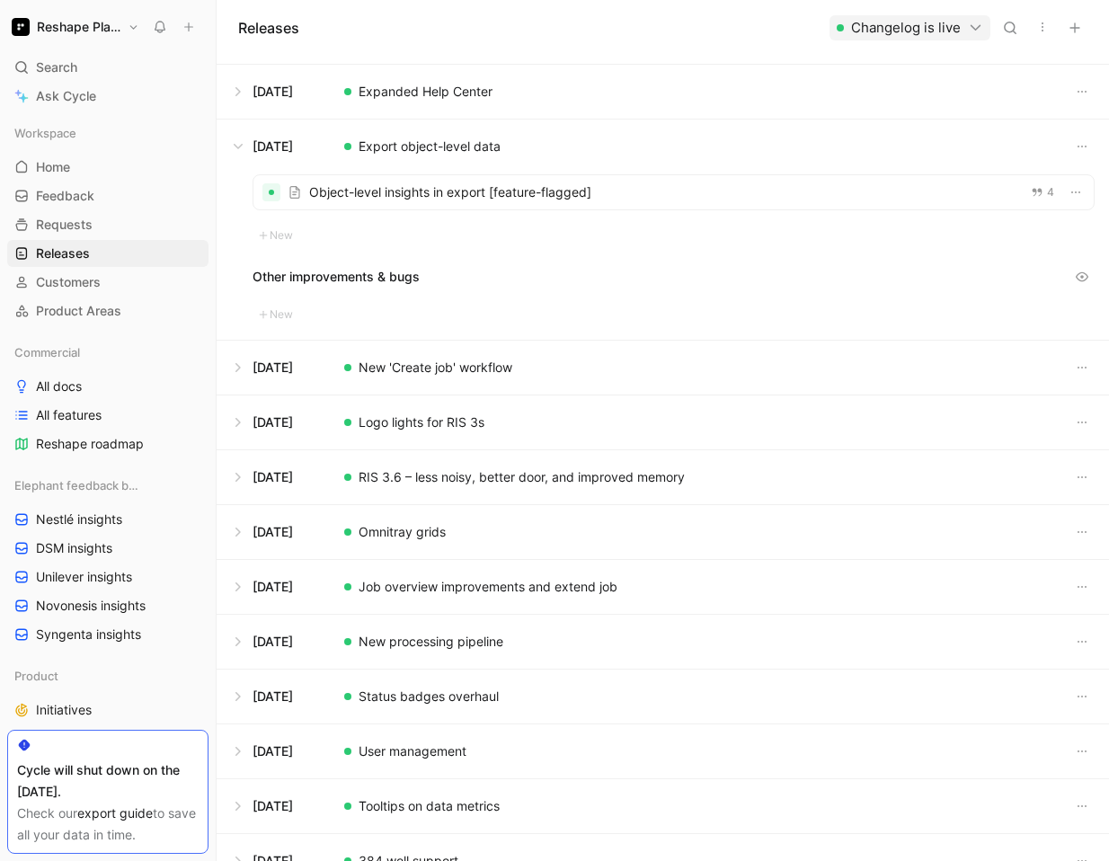
click at [419, 192] on div at bounding box center [673, 192] width 840 height 34
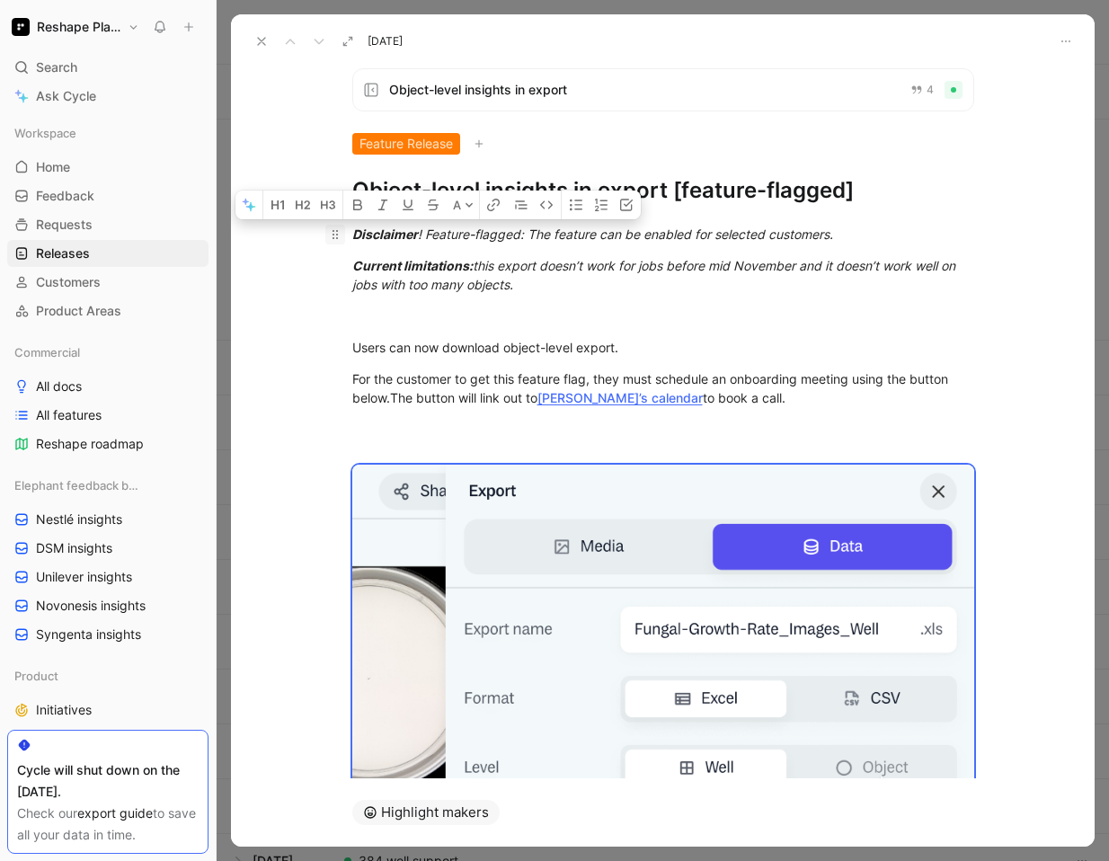
drag, startPoint x: 551, startPoint y: 726, endPoint x: 331, endPoint y: 228, distance: 544.2
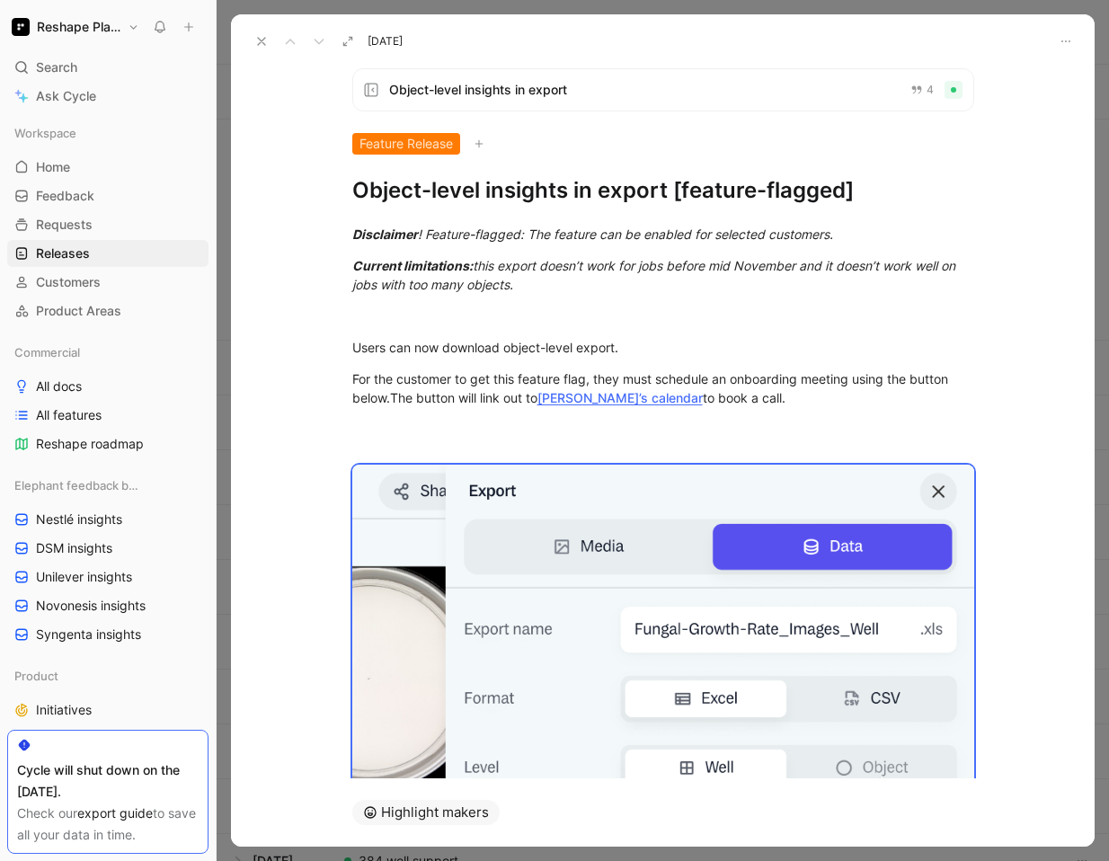
click at [256, 41] on icon at bounding box center [261, 41] width 14 height 14
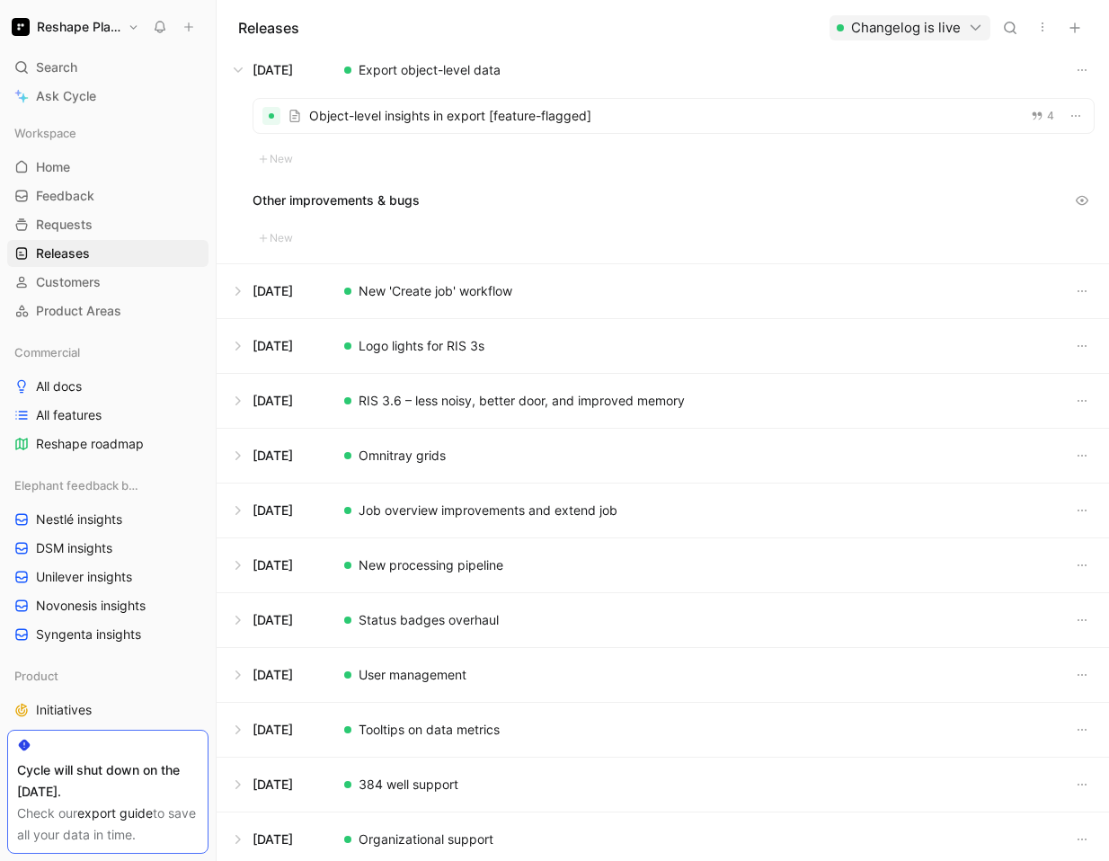
scroll to position [966, 0]
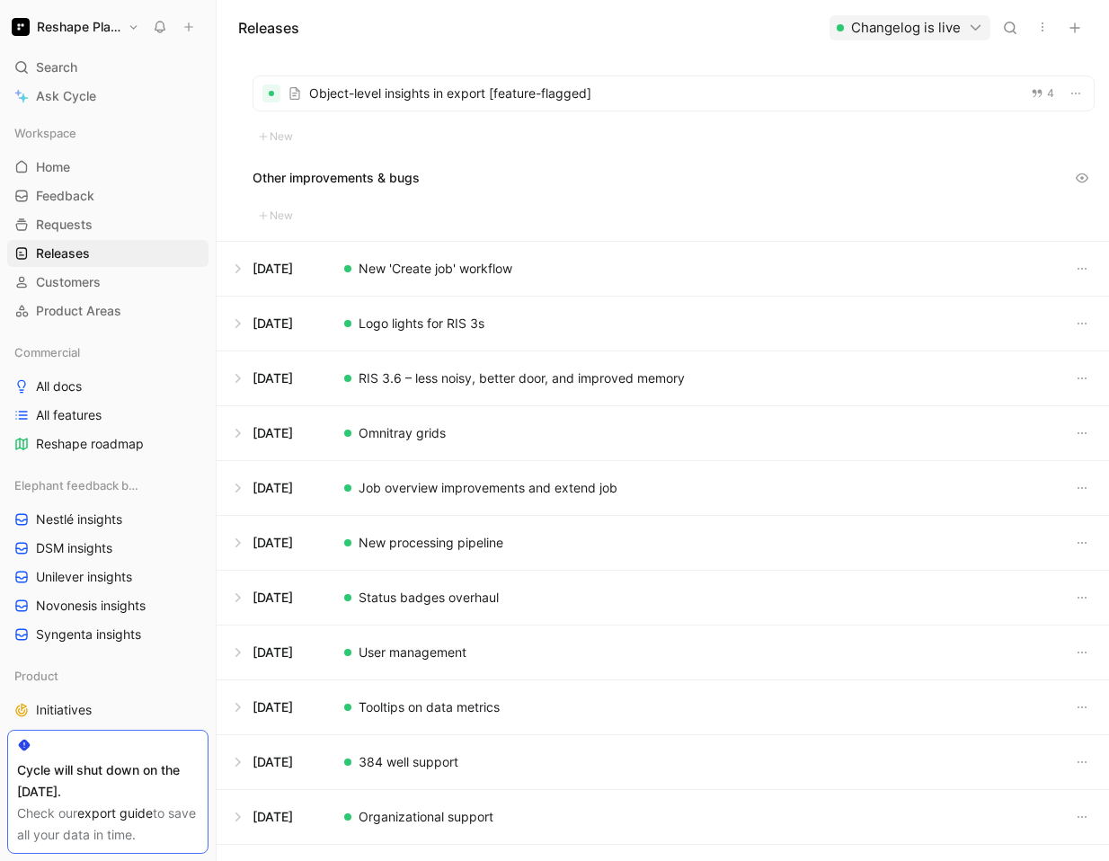
click at [471, 266] on button at bounding box center [662, 269] width 890 height 54
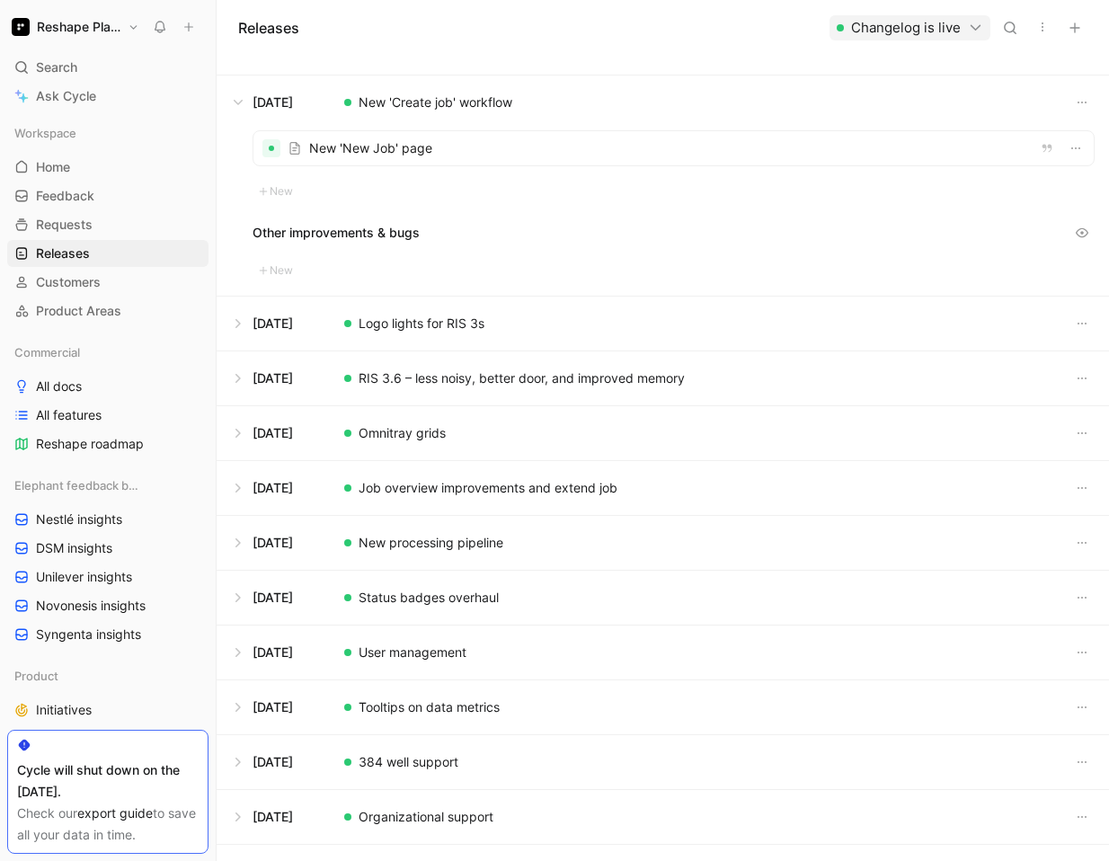
click at [361, 156] on div at bounding box center [673, 148] width 840 height 34
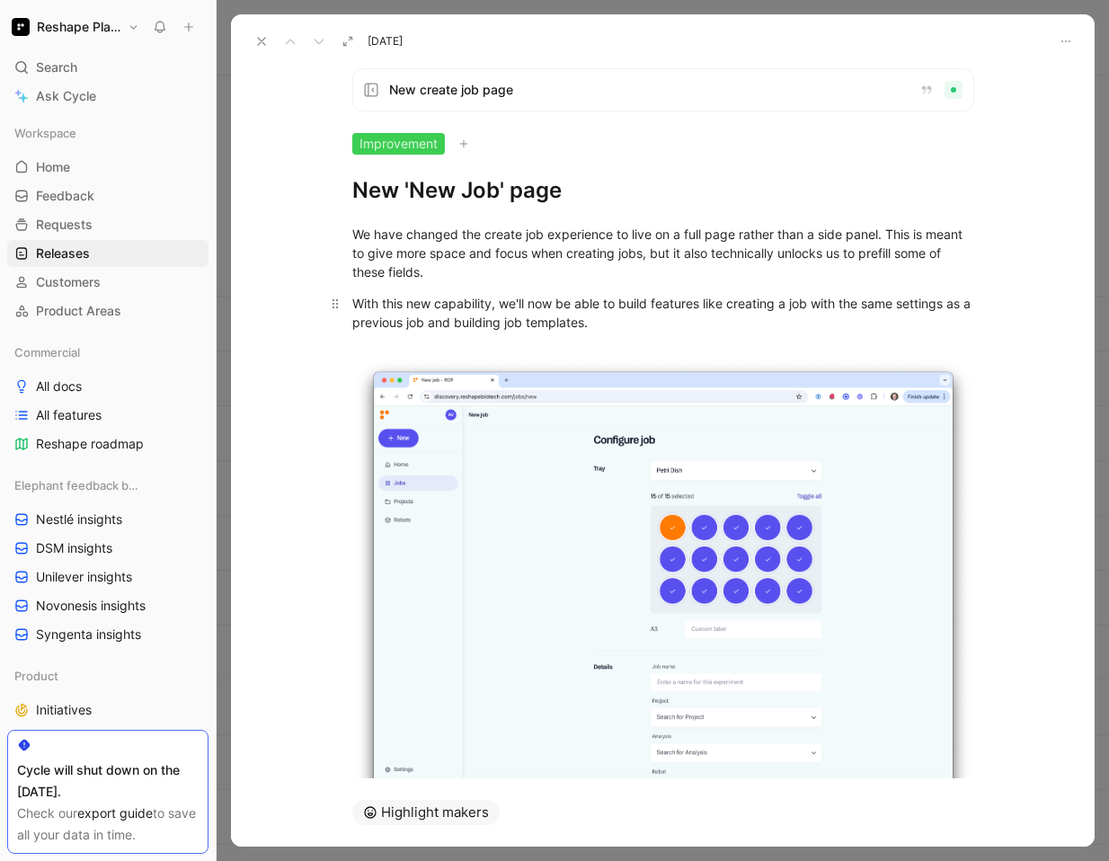
scroll to position [88, 0]
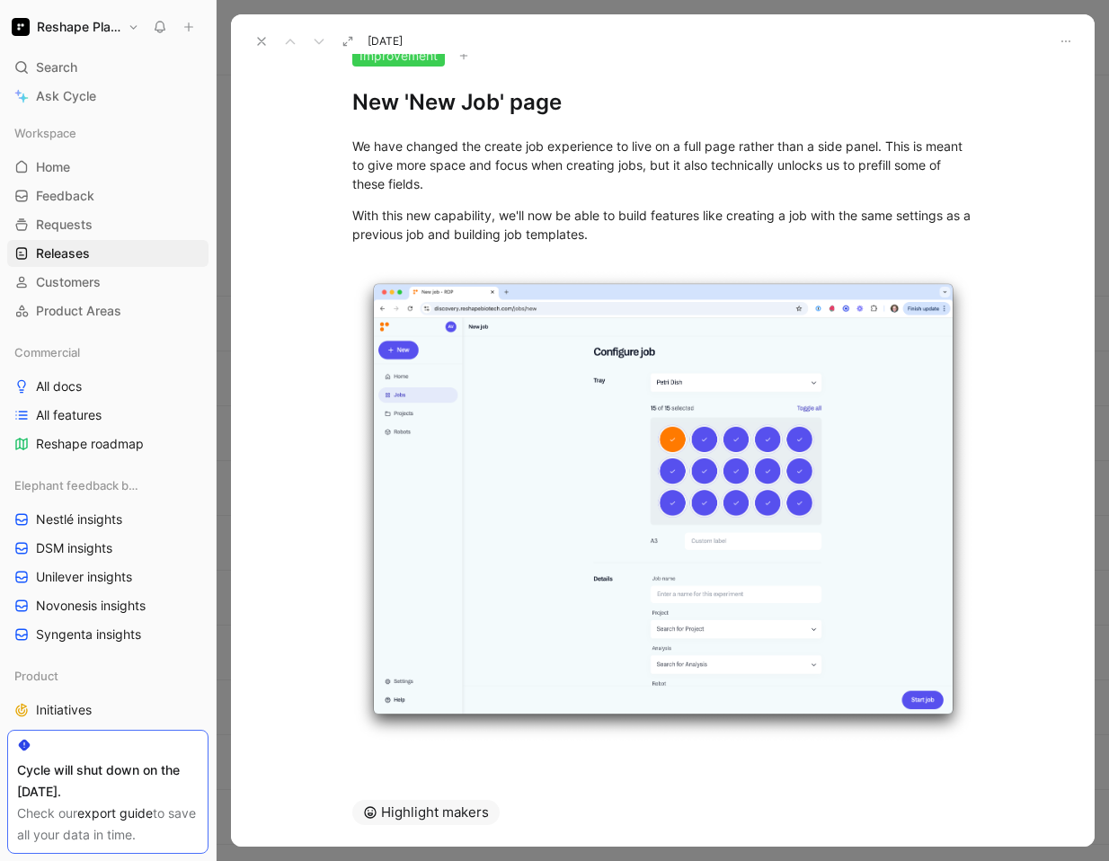
click at [418, 756] on div at bounding box center [662, 767] width 863 height 22
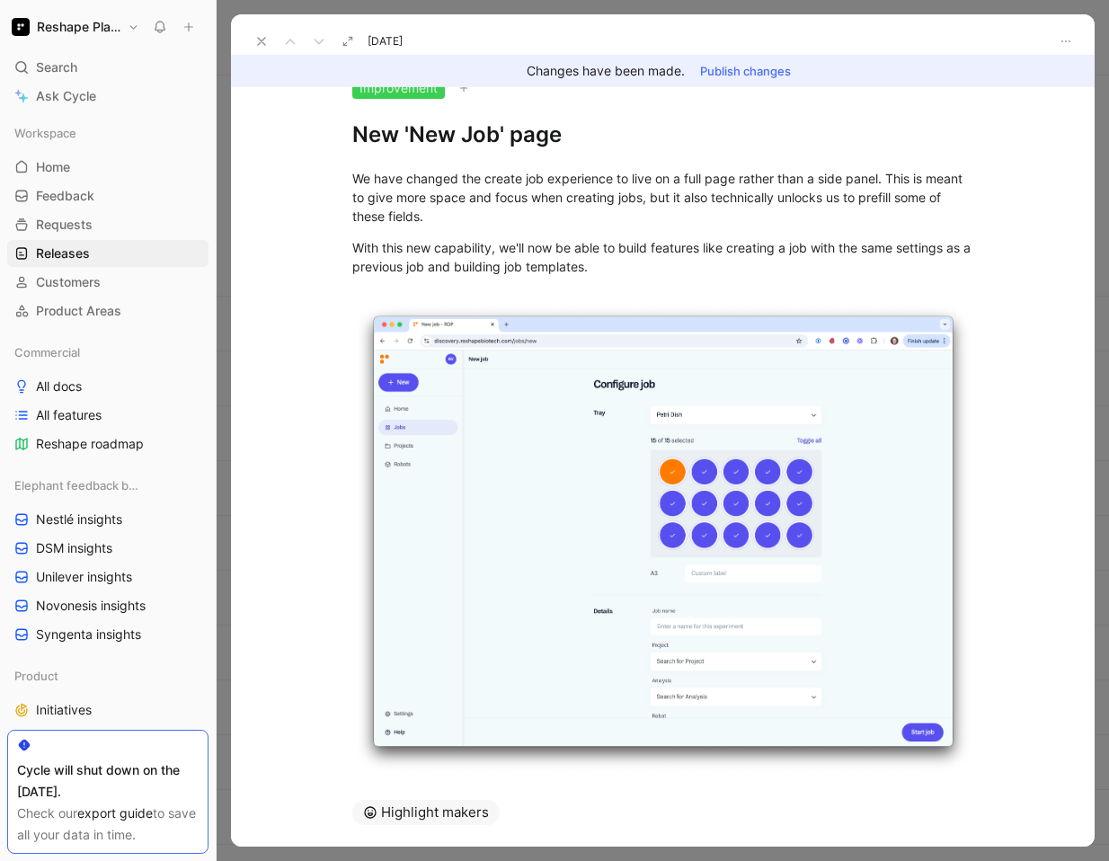
scroll to position [113, 0]
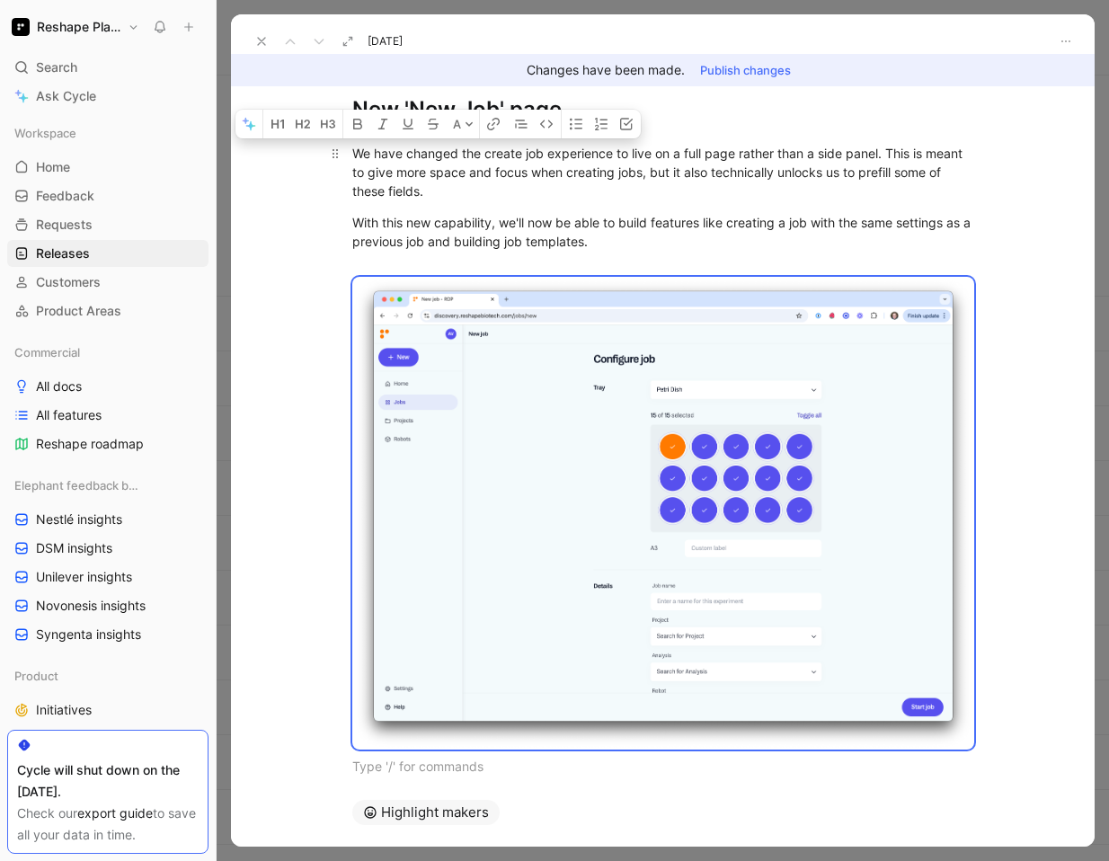
drag, startPoint x: 416, startPoint y: 765, endPoint x: 348, endPoint y: 156, distance: 612.9
click at [348, 156] on div "We have changed the create job experience to live on a full page rather than a …" at bounding box center [662, 459] width 863 height 671
click at [254, 40] on icon at bounding box center [261, 41] width 14 height 14
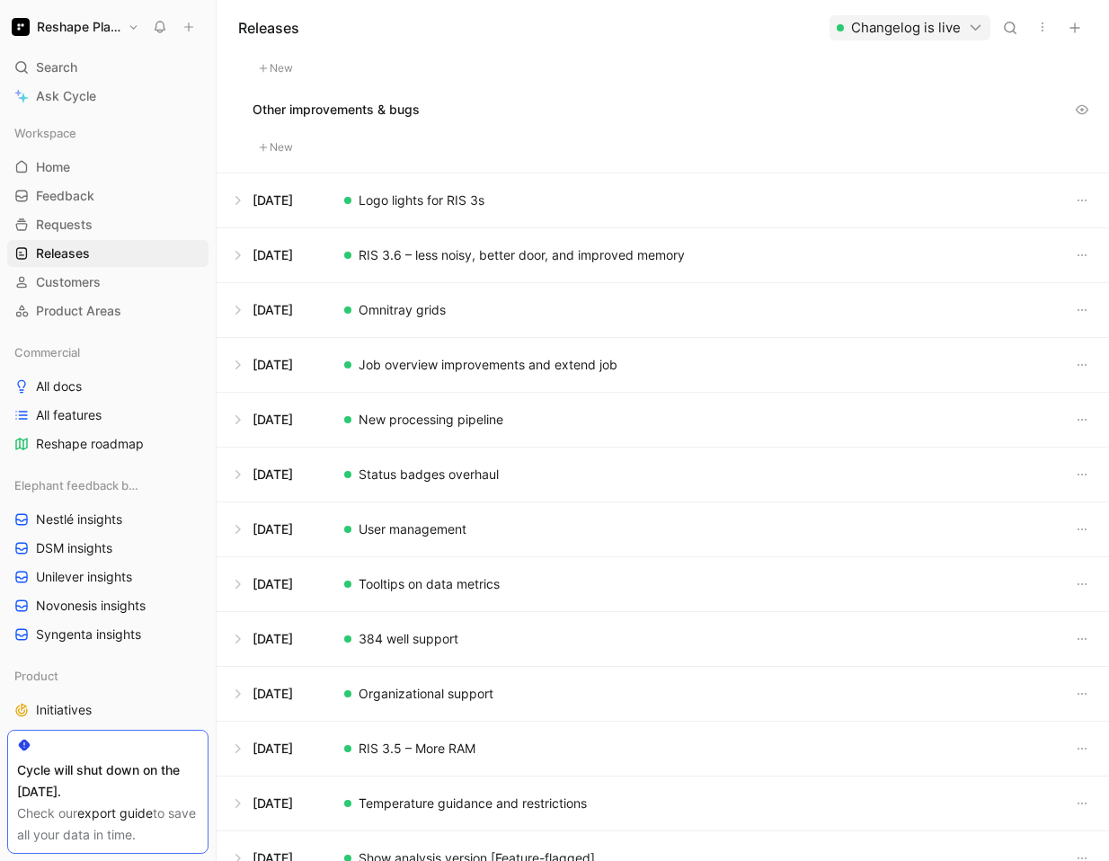
click at [407, 199] on button at bounding box center [662, 200] width 890 height 54
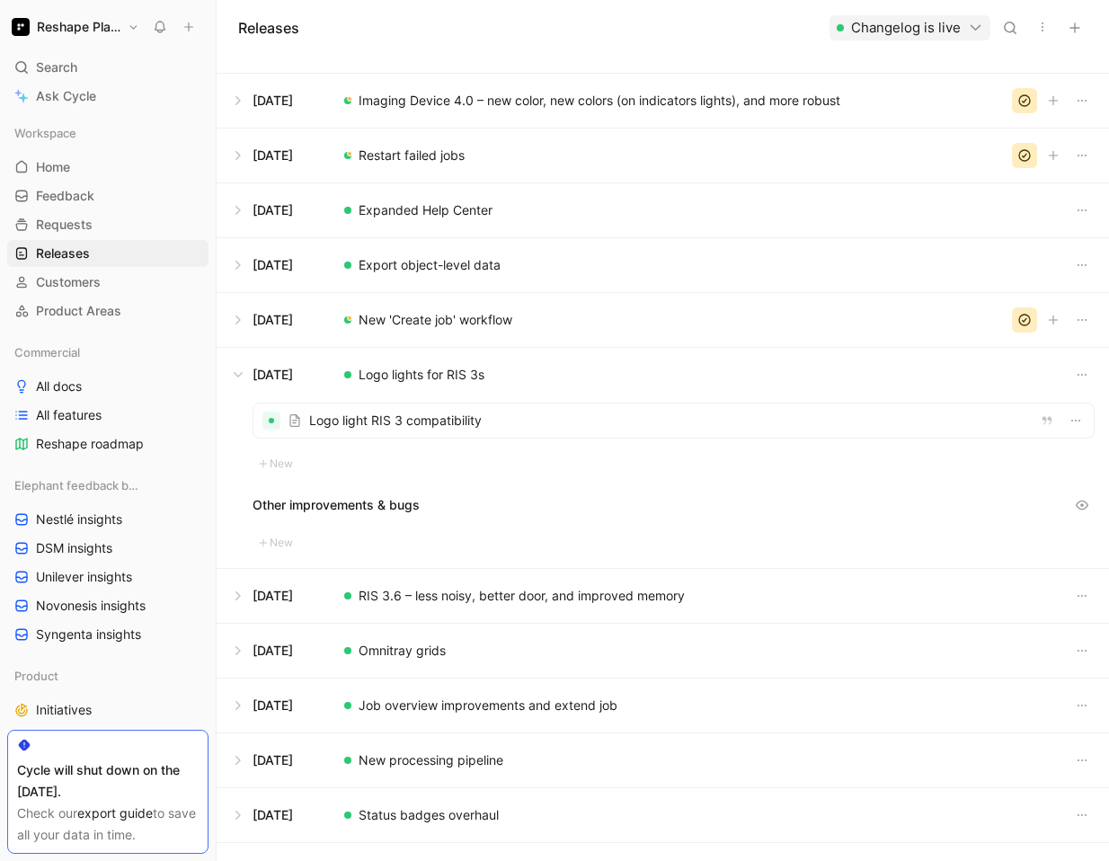
scroll to position [720, 0]
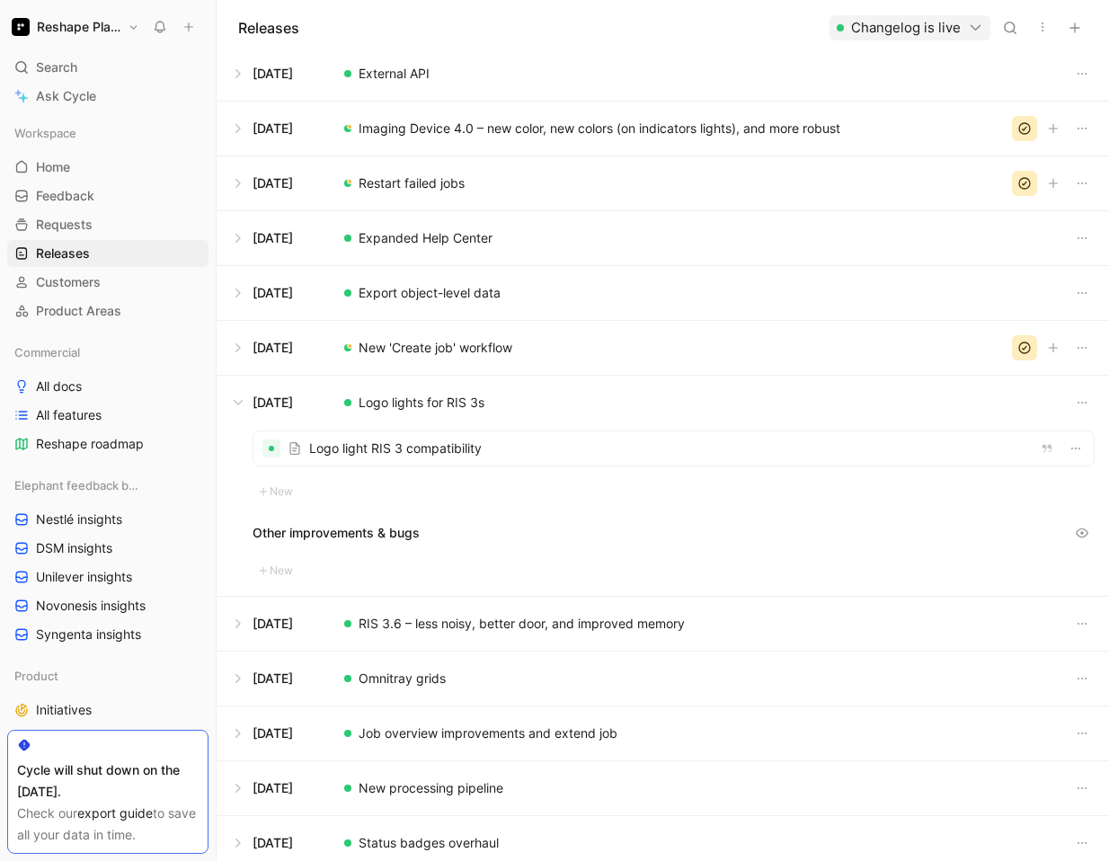
click at [468, 448] on div at bounding box center [673, 448] width 840 height 34
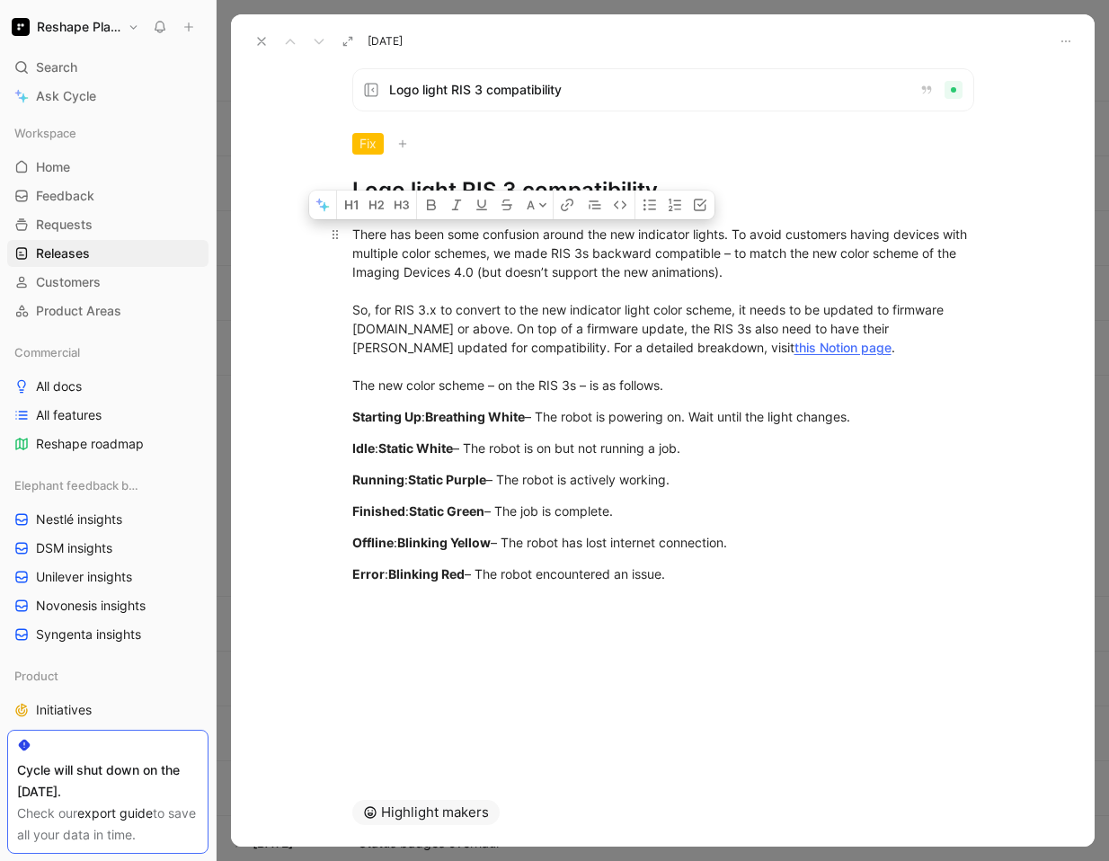
drag, startPoint x: 700, startPoint y: 575, endPoint x: 351, endPoint y: 238, distance: 484.8
click at [351, 238] on div "There has been some confusion around the new indicator lights. To avoid custome…" at bounding box center [662, 419] width 863 height 429
click at [261, 40] on icon at bounding box center [261, 41] width 14 height 14
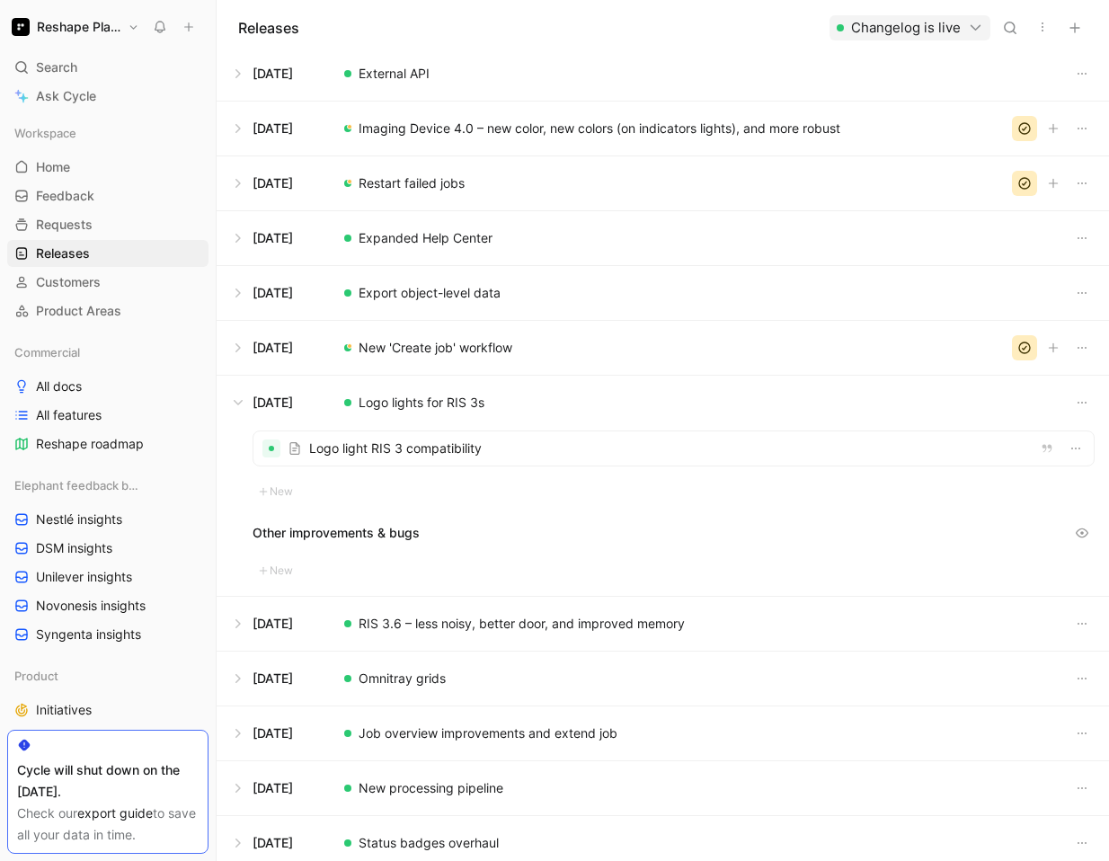
click at [1018, 349] on icon "button" at bounding box center [1024, 347] width 14 height 14
click at [1019, 174] on button "button" at bounding box center [1024, 183] width 25 height 25
click at [1018, 131] on icon "button" at bounding box center [1024, 128] width 14 height 14
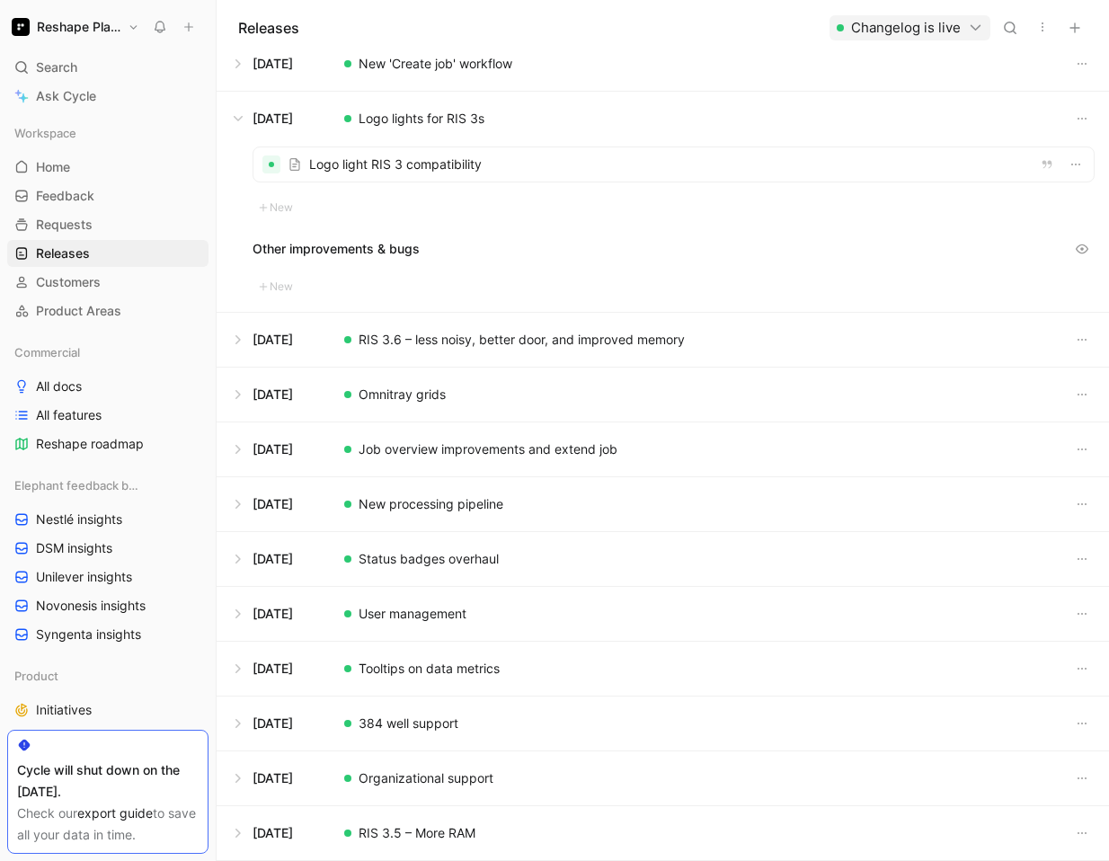
scroll to position [1023, 0]
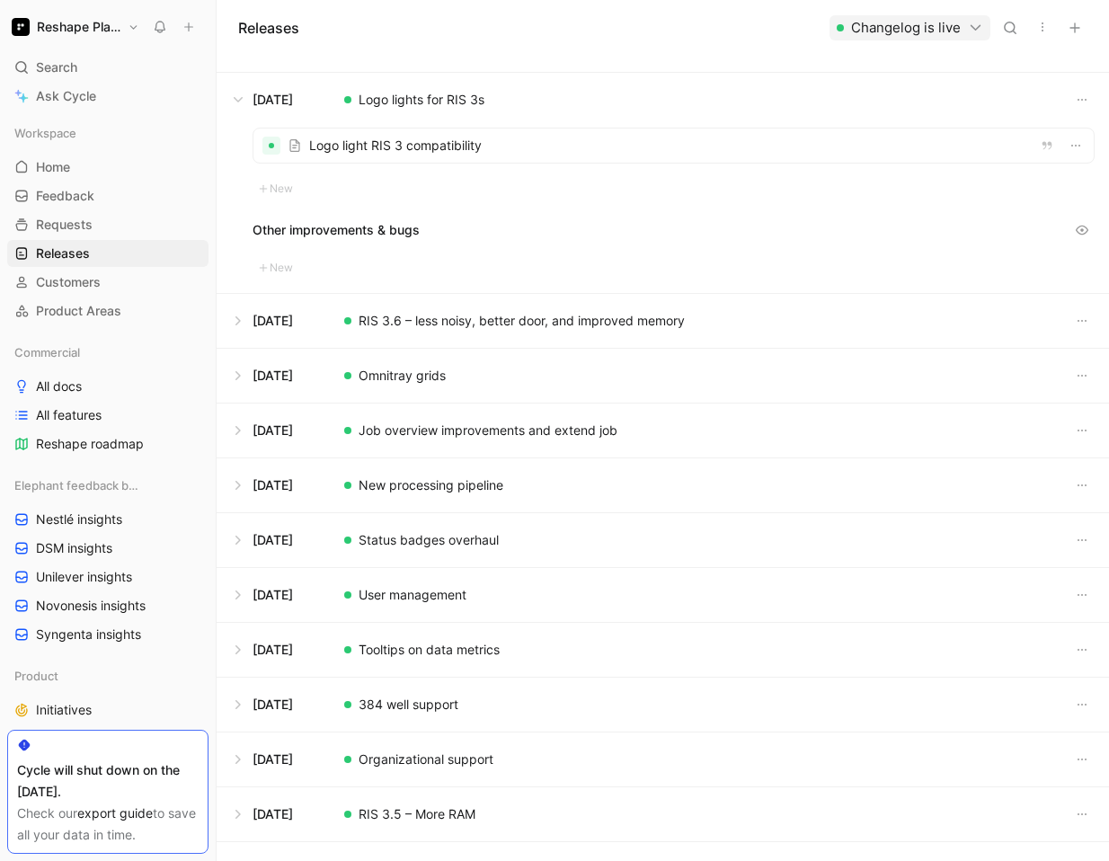
click at [414, 323] on button at bounding box center [662, 321] width 890 height 54
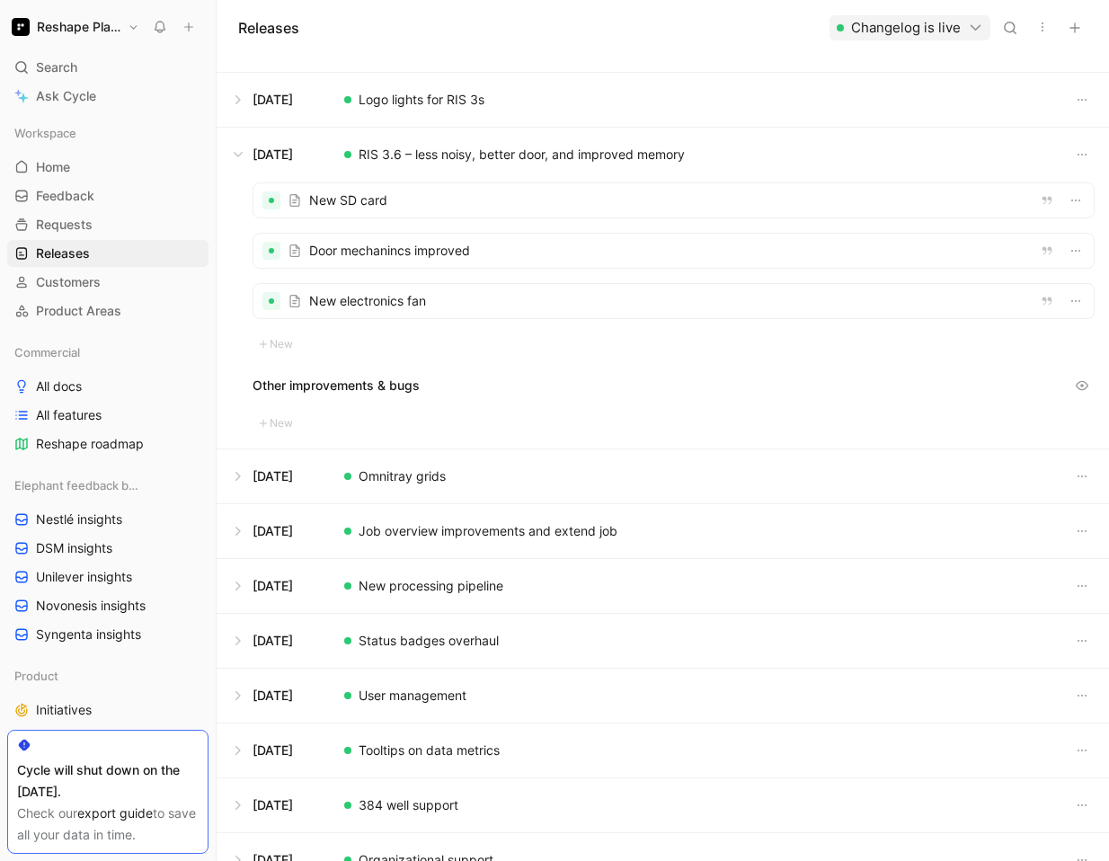
click at [412, 208] on div at bounding box center [673, 200] width 840 height 34
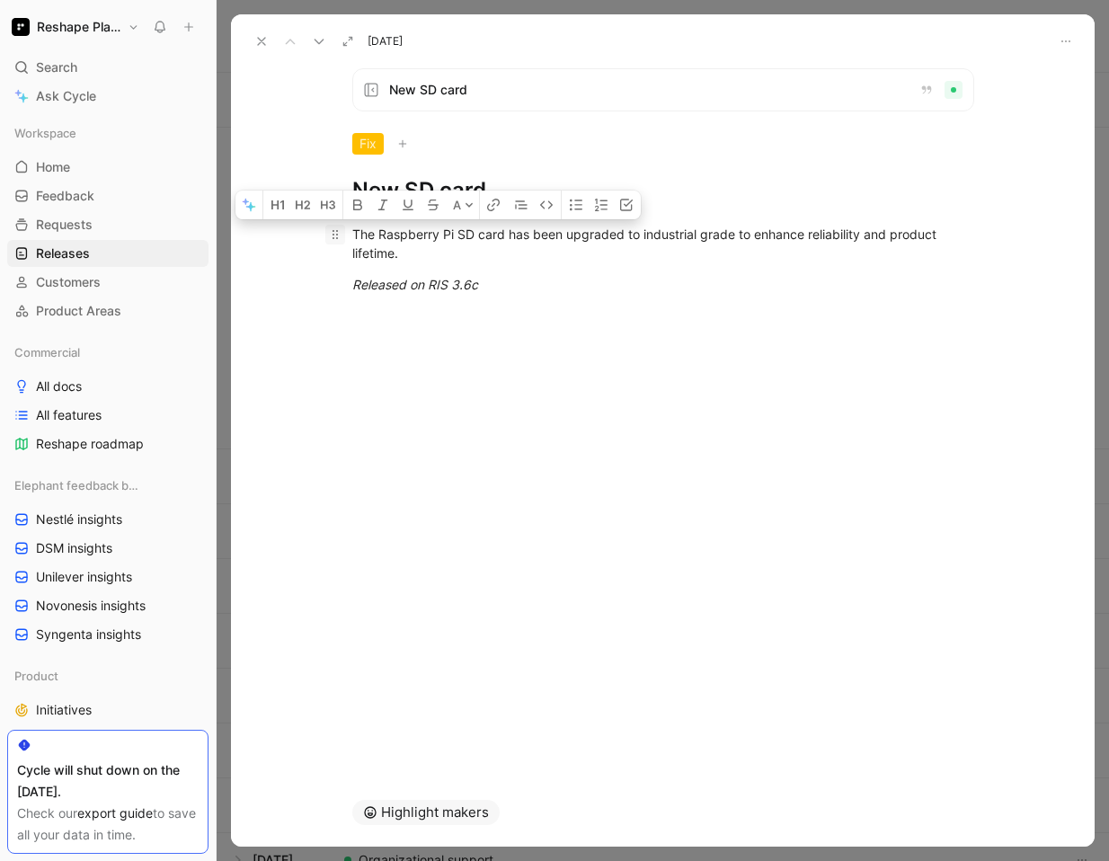
drag, startPoint x: 481, startPoint y: 296, endPoint x: 341, endPoint y: 241, distance: 149.6
click at [341, 241] on div "The Raspberry Pi SD card has been upgraded to industrial grade to enhance relia…" at bounding box center [662, 259] width 863 height 109
click at [320, 41] on use at bounding box center [318, 42] width 8 height 4
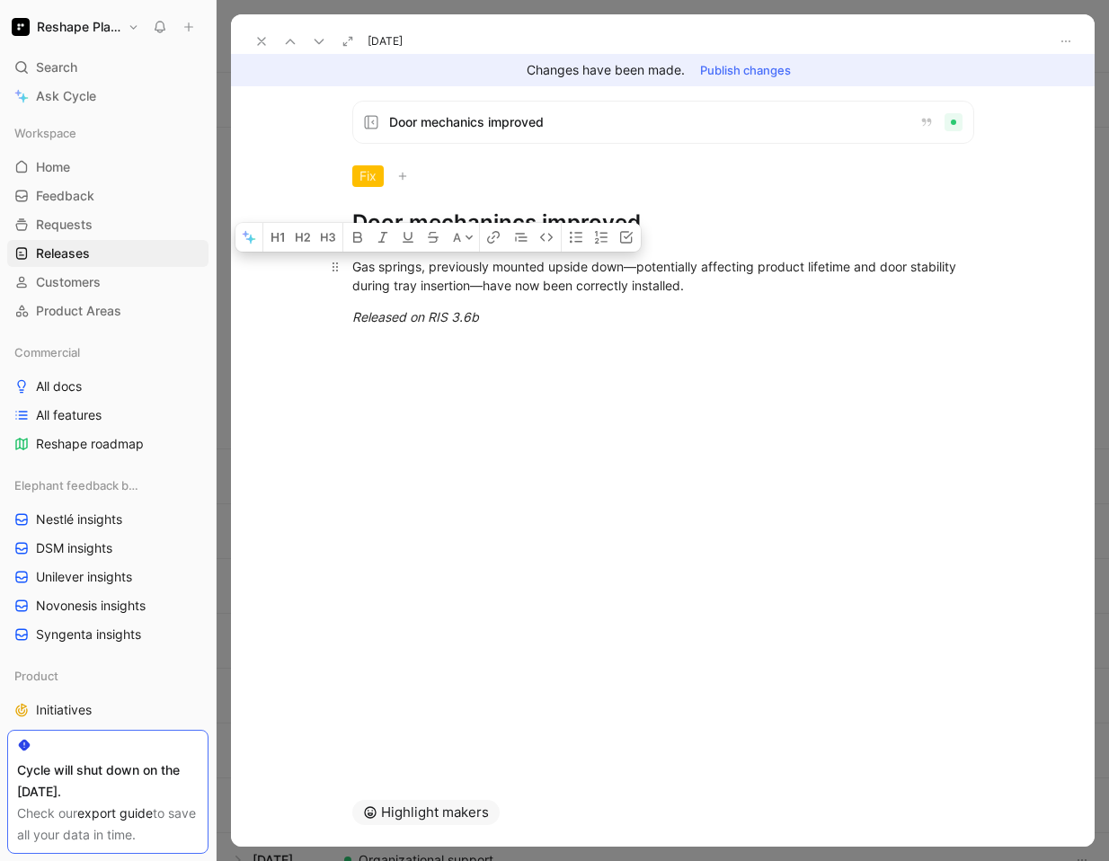
drag, startPoint x: 505, startPoint y: 324, endPoint x: 350, endPoint y: 255, distance: 169.3
click at [350, 255] on div "Gas springs, previously mounted upside down—potentially affecting product lifet…" at bounding box center [662, 291] width 863 height 109
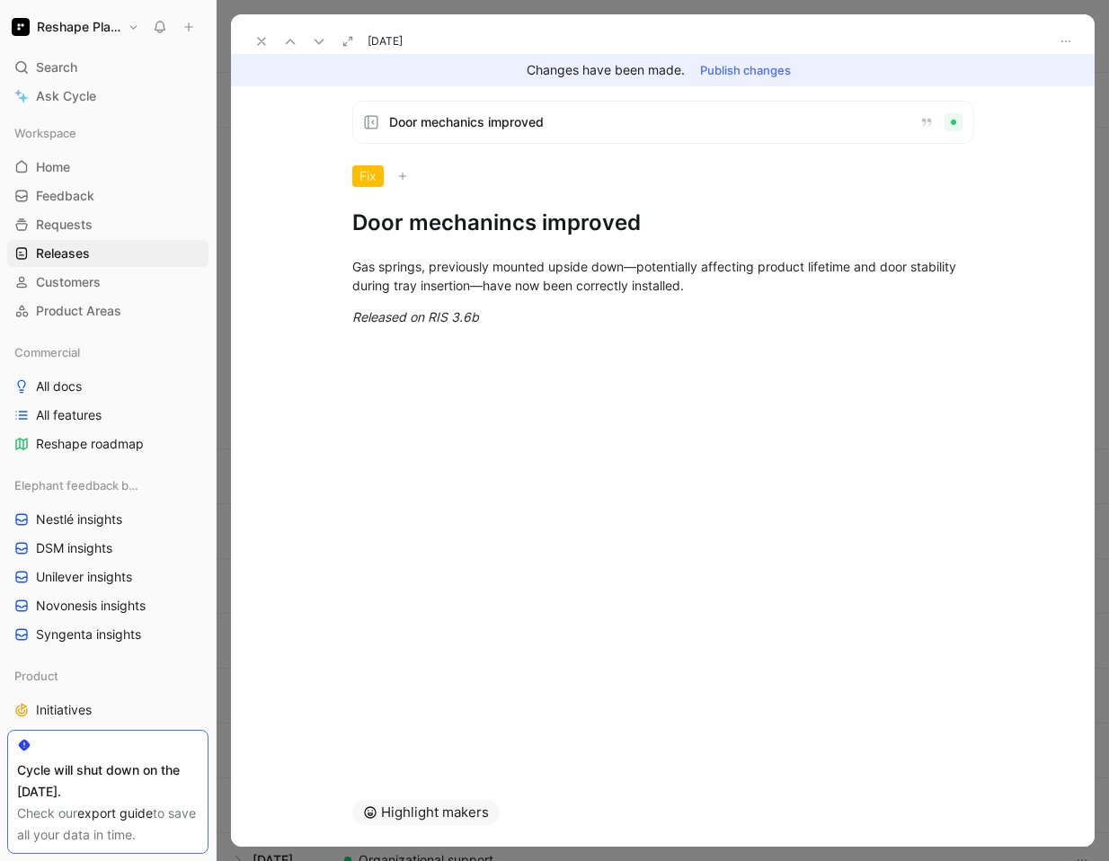
click at [316, 36] on icon at bounding box center [319, 41] width 14 height 14
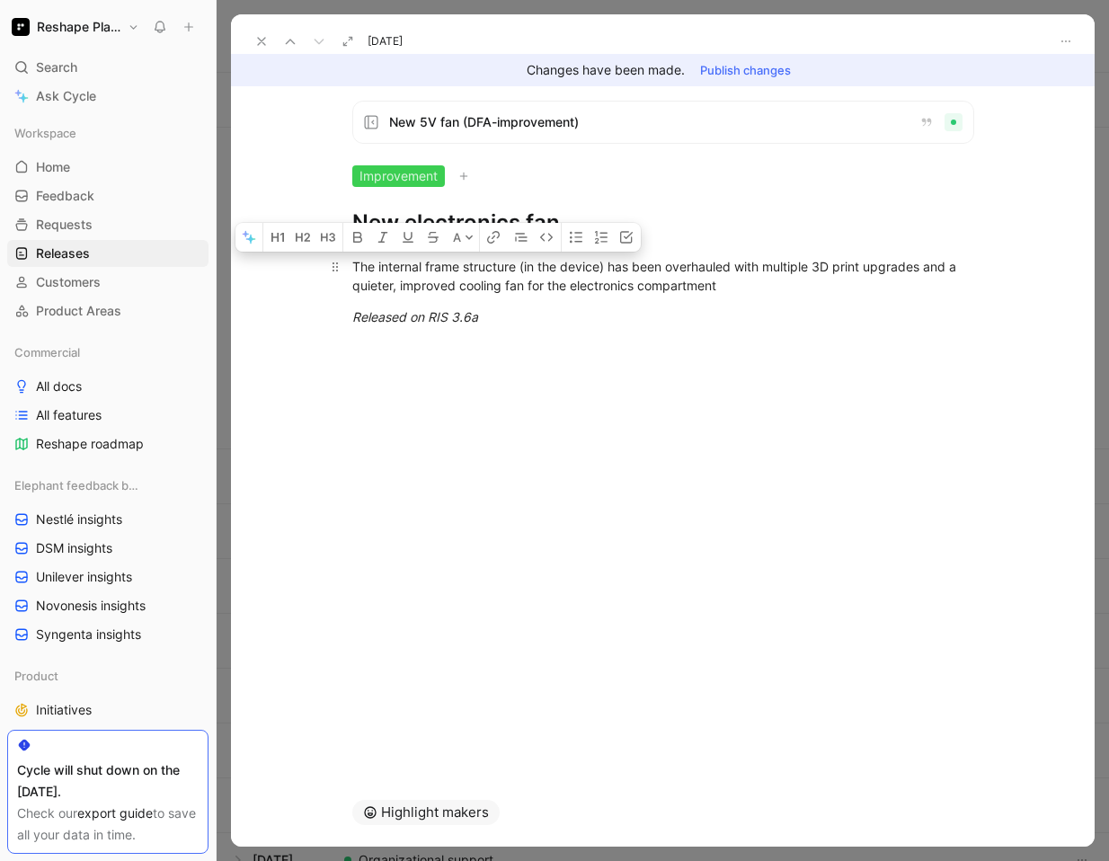
drag, startPoint x: 503, startPoint y: 322, endPoint x: 352, endPoint y: 273, distance: 158.5
click at [352, 273] on div "The internal frame structure (in the device) has been overhauled with multiple …" at bounding box center [662, 291] width 863 height 109
click at [259, 40] on icon at bounding box center [261, 41] width 14 height 14
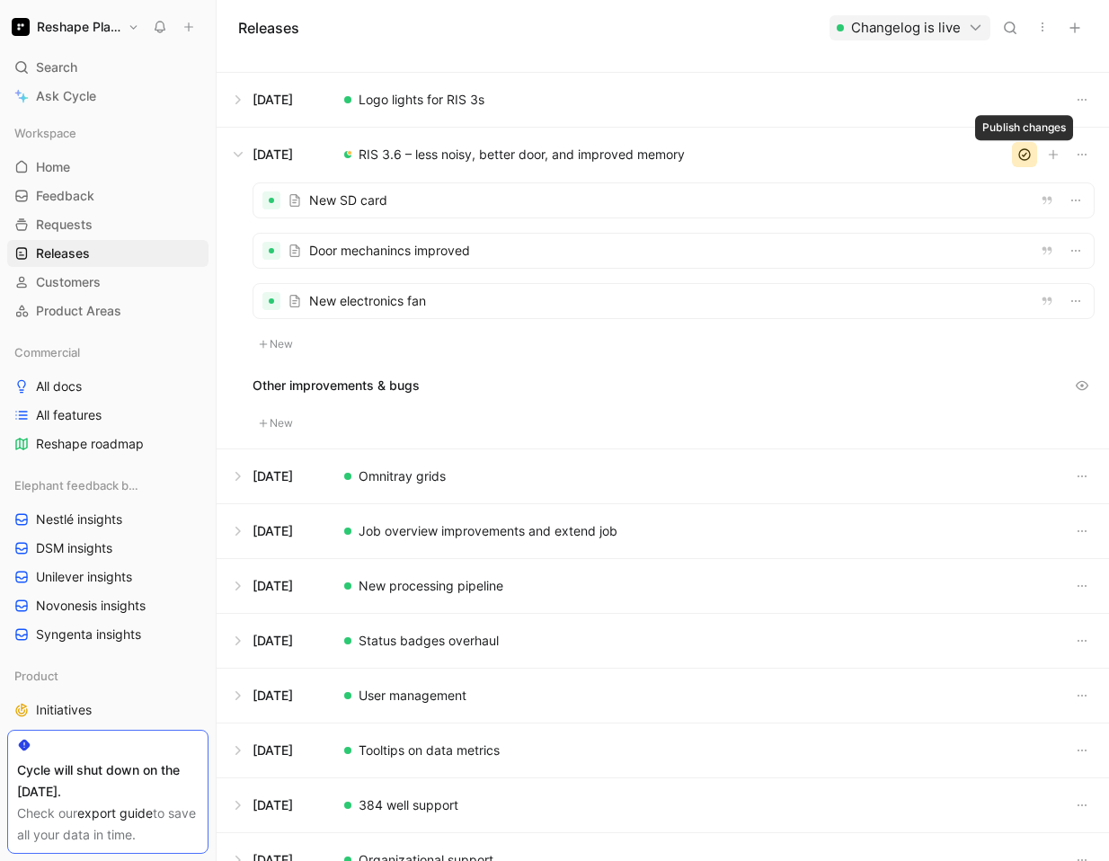
click at [1017, 146] on button "button" at bounding box center [1024, 154] width 25 height 25
click at [384, 471] on button at bounding box center [662, 476] width 890 height 54
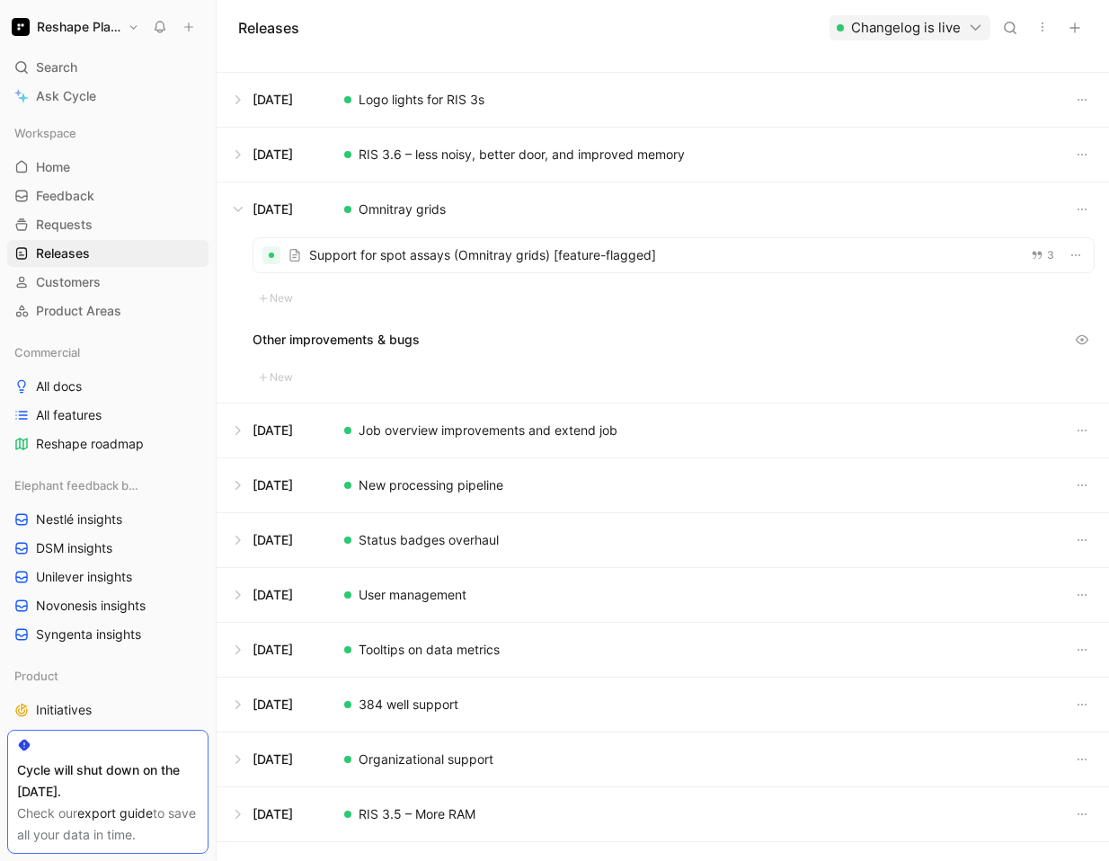
click at [400, 258] on div at bounding box center [673, 255] width 840 height 34
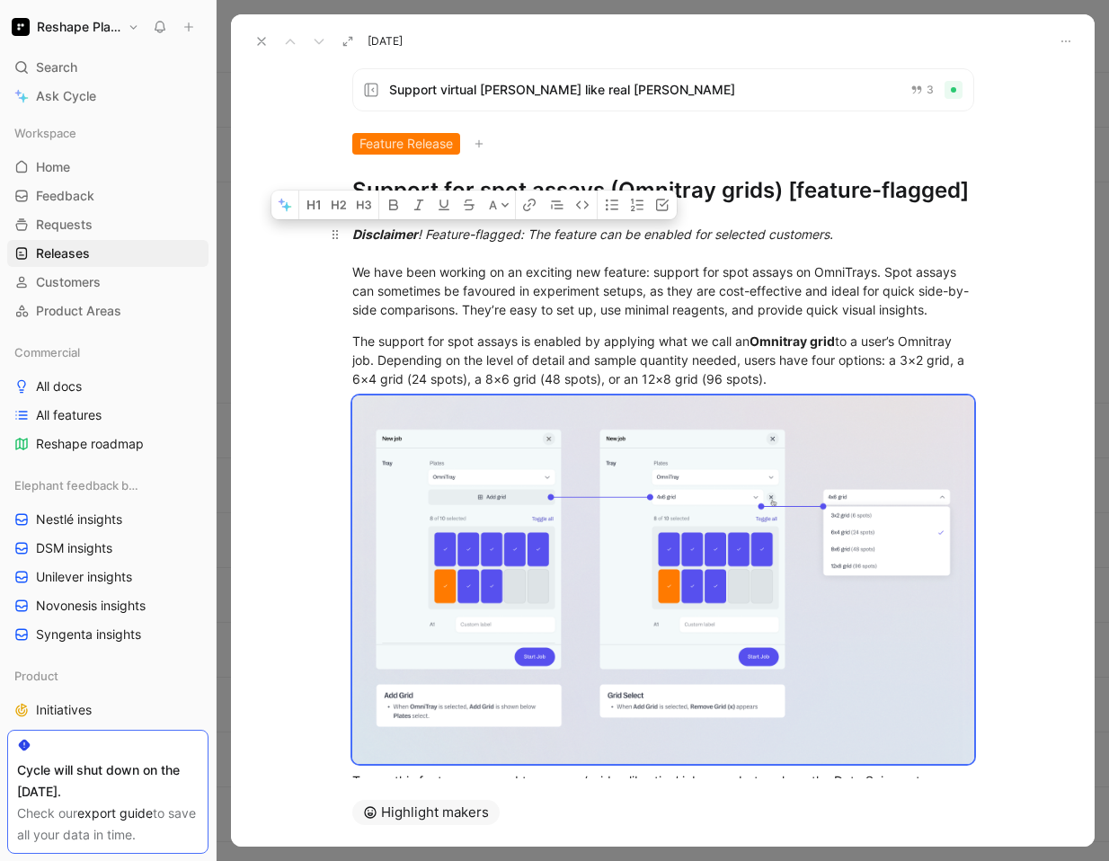
drag, startPoint x: 605, startPoint y: 722, endPoint x: 348, endPoint y: 237, distance: 549.4
click at [348, 237] on div "Disclaimer ! Feature-flagged: The feature can be enabled for selected customers…" at bounding box center [662, 724] width 863 height 1038
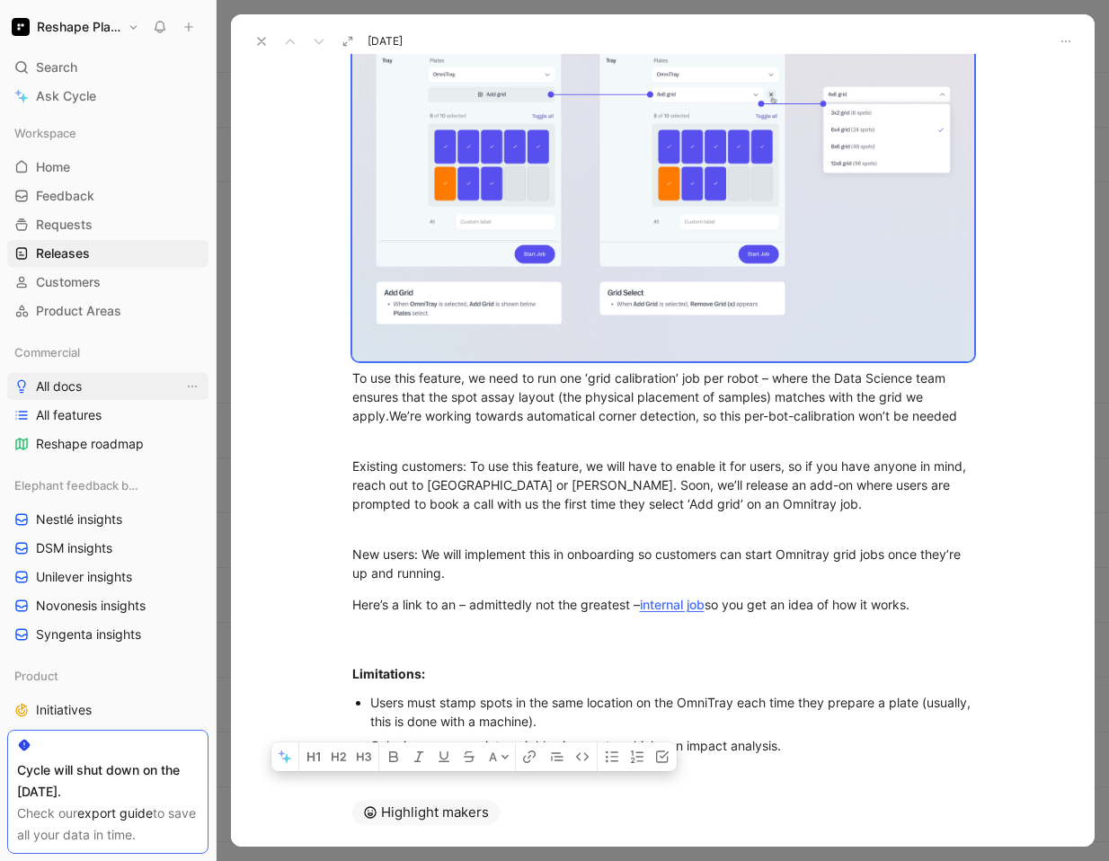
scroll to position [487, 0]
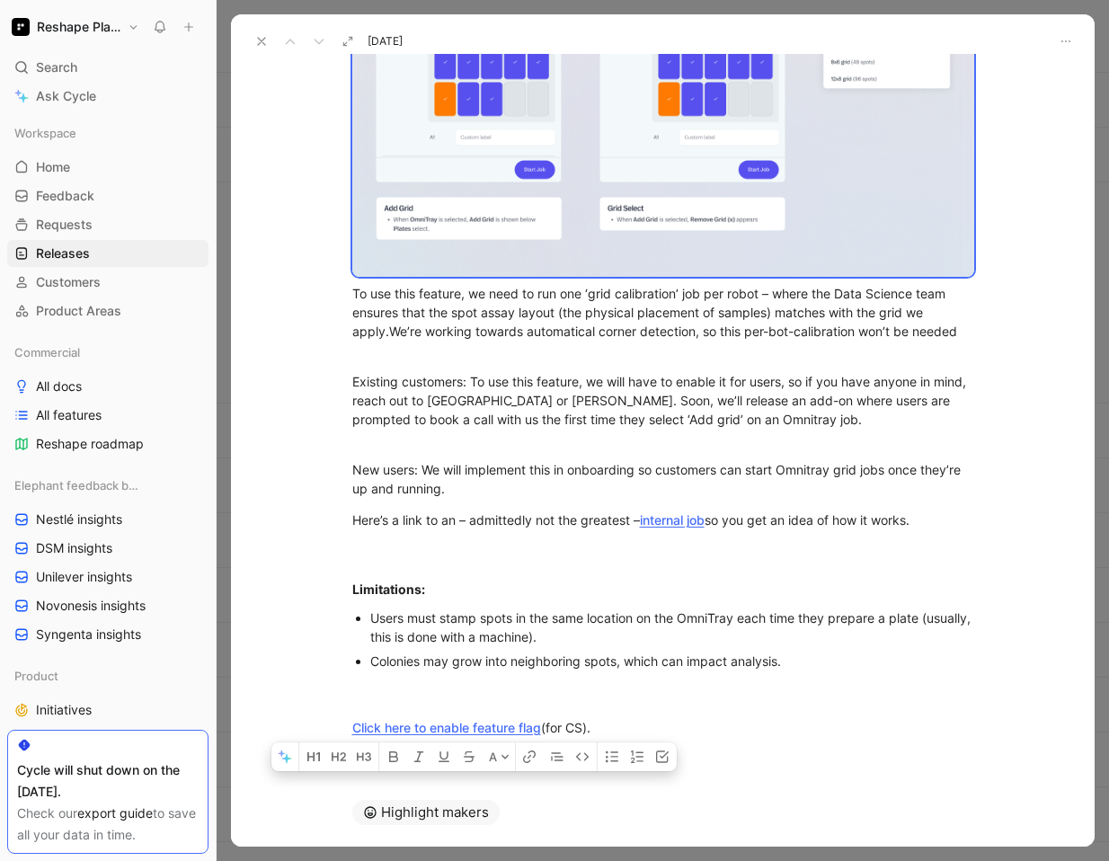
click at [261, 42] on icon at bounding box center [261, 41] width 14 height 14
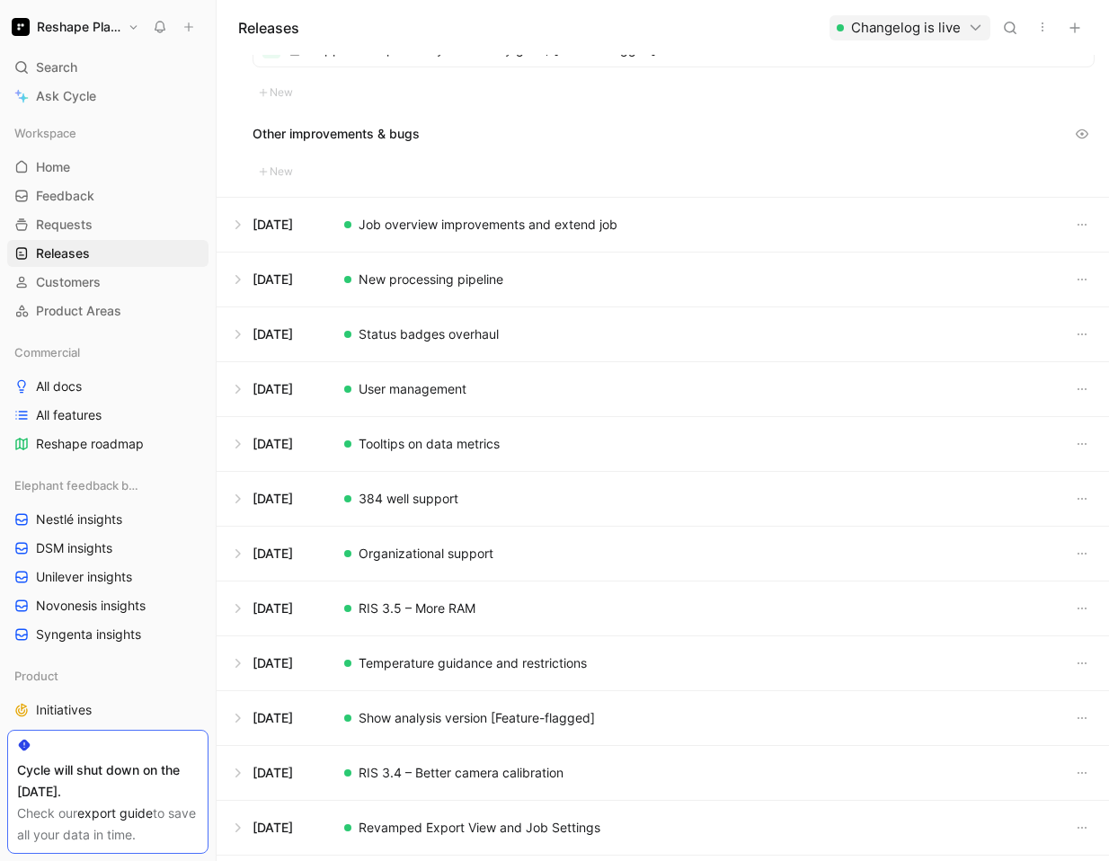
click at [420, 228] on button at bounding box center [662, 225] width 890 height 54
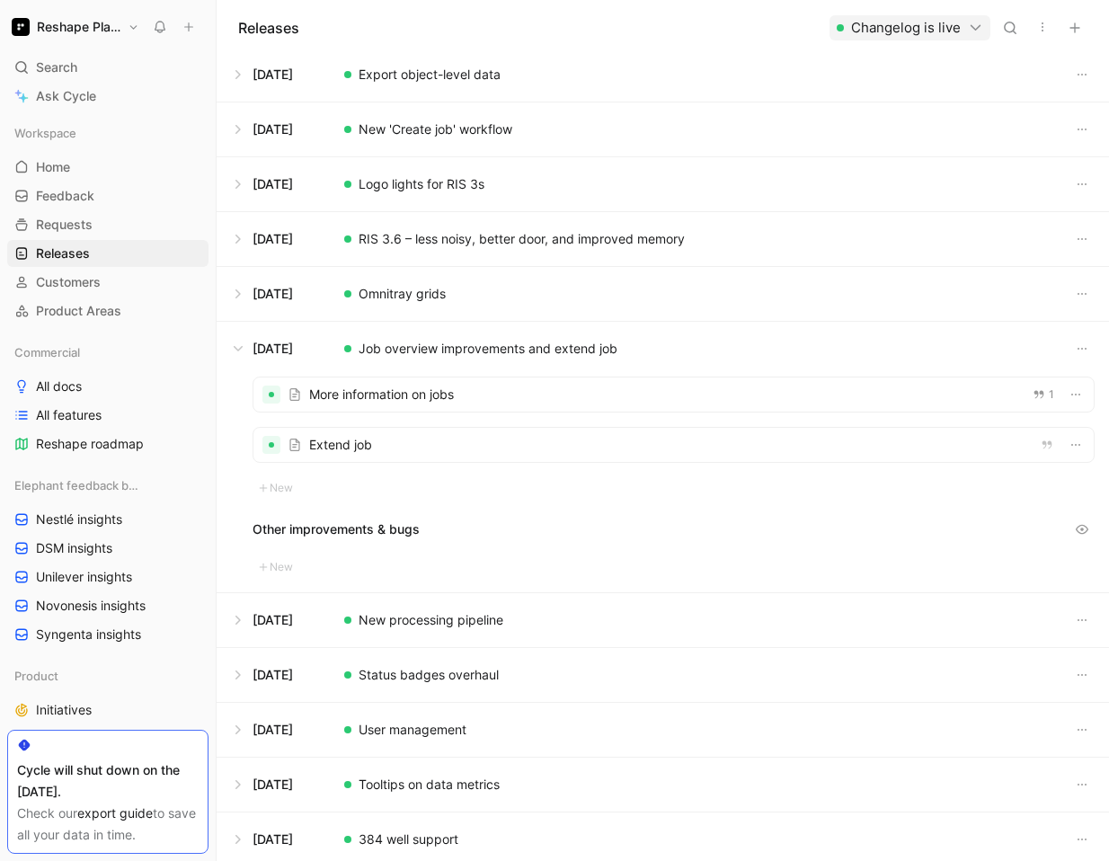
scroll to position [938, 0]
click at [368, 399] on div at bounding box center [673, 395] width 840 height 34
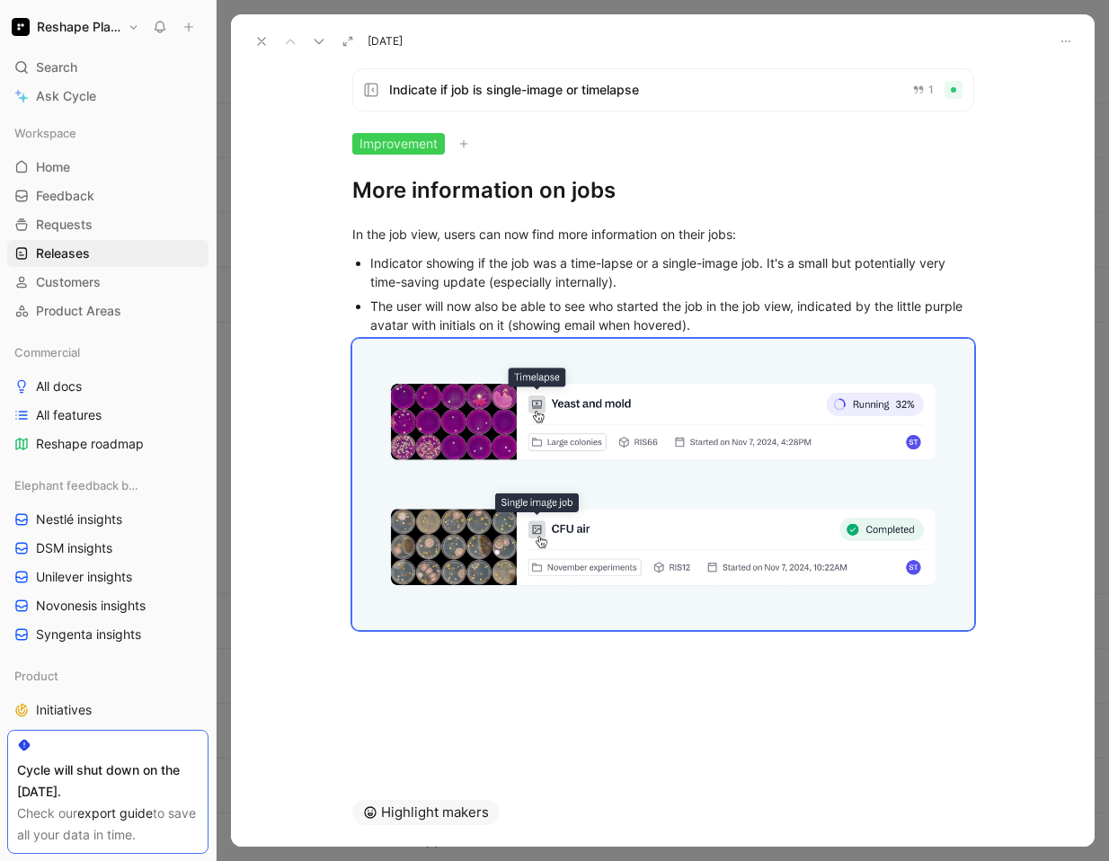
drag, startPoint x: 791, startPoint y: 711, endPoint x: 432, endPoint y: 296, distance: 549.1
click at [432, 296] on div "Indicate if job is single-image or timelapse 1 Improvement More information on …" at bounding box center [662, 416] width 863 height 724
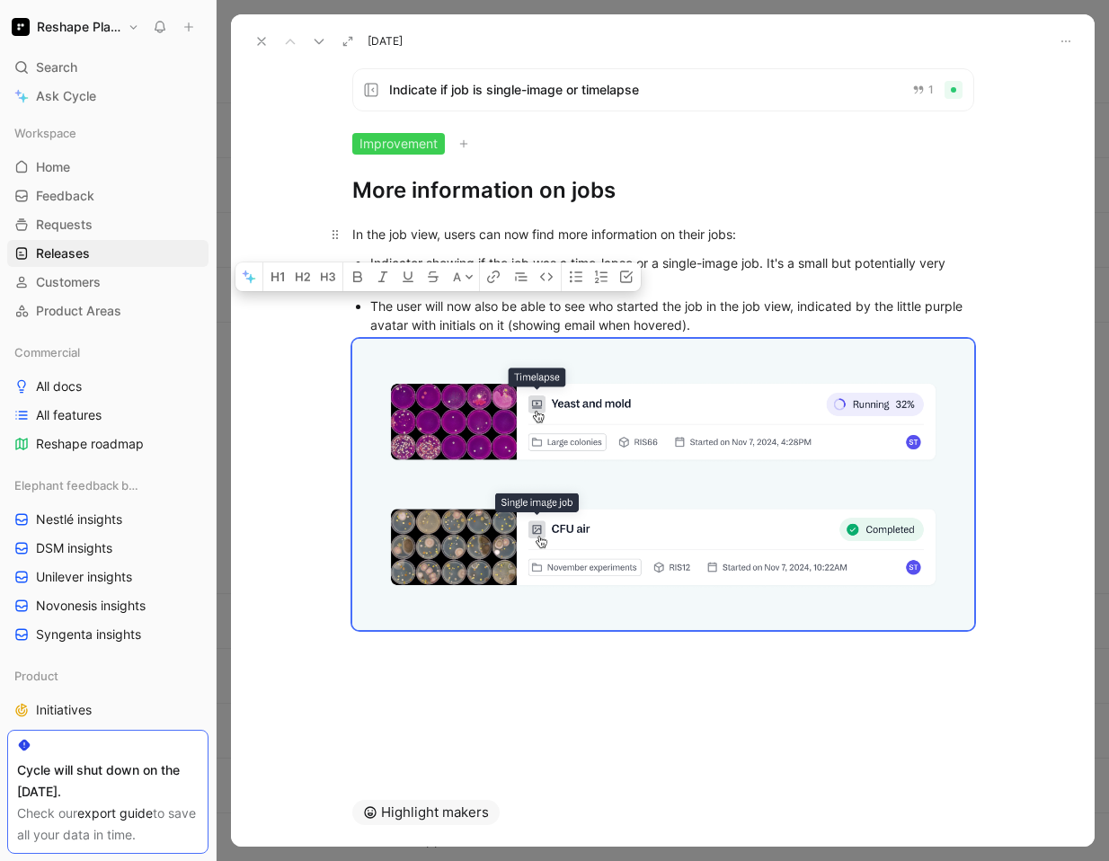
click at [343, 225] on p "In the job view, users can now find more information on their jobs:" at bounding box center [663, 234] width 690 height 30
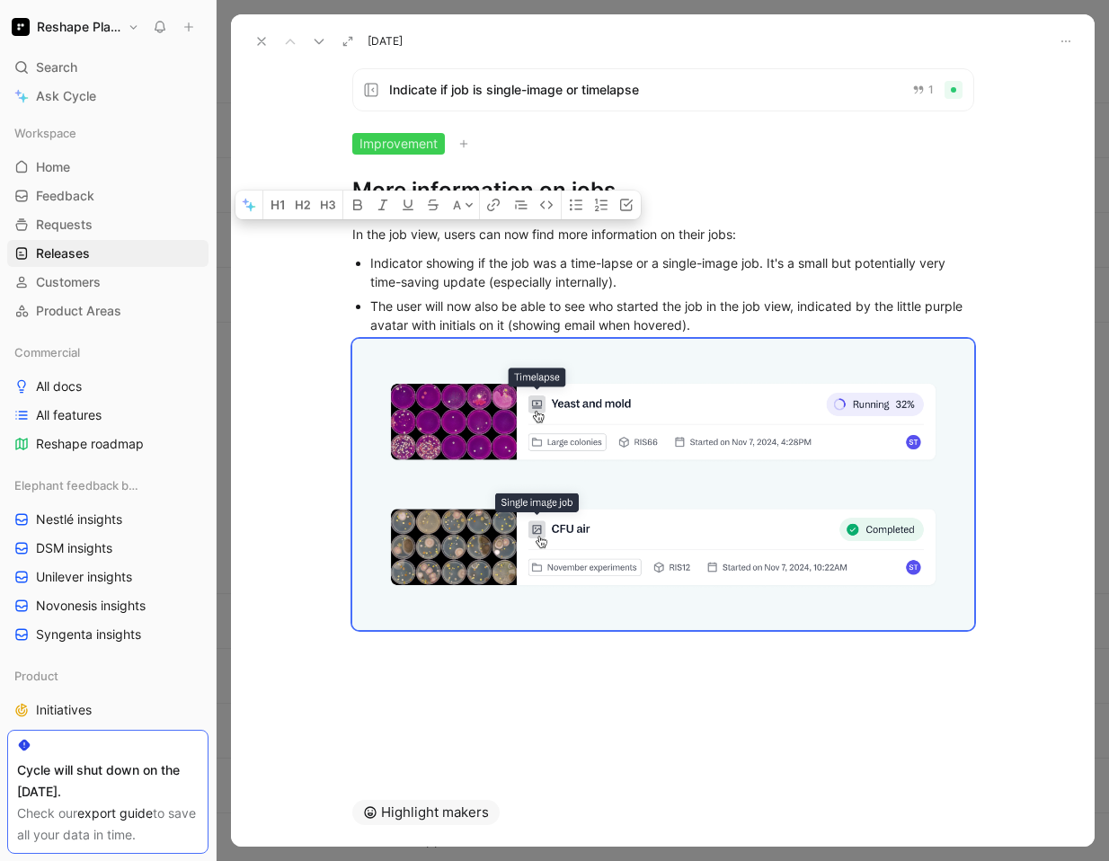
drag, startPoint x: 343, startPoint y: 225, endPoint x: 949, endPoint y: 803, distance: 837.5
click at [949, 803] on div "[DATE] Indicate if job is single-image or timelapse 1 Improvement More informat…" at bounding box center [662, 430] width 863 height 832
click at [317, 42] on use at bounding box center [318, 42] width 8 height 4
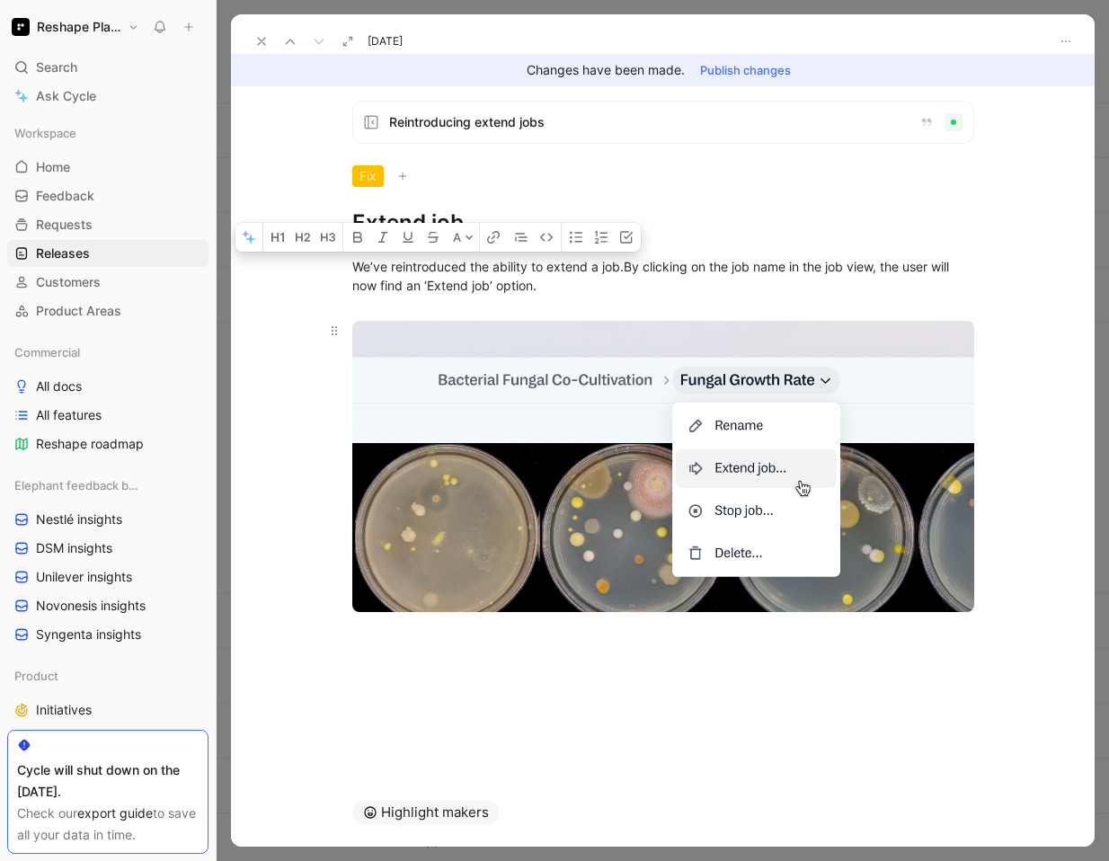
drag, startPoint x: 354, startPoint y: 263, endPoint x: 496, endPoint y: 570, distance: 337.6
click at [496, 570] on div "We’ve reintroduced the ability to extend a job. By clicking on the job name in …" at bounding box center [662, 431] width 863 height 389
click at [370, 633] on div at bounding box center [662, 637] width 863 height 22
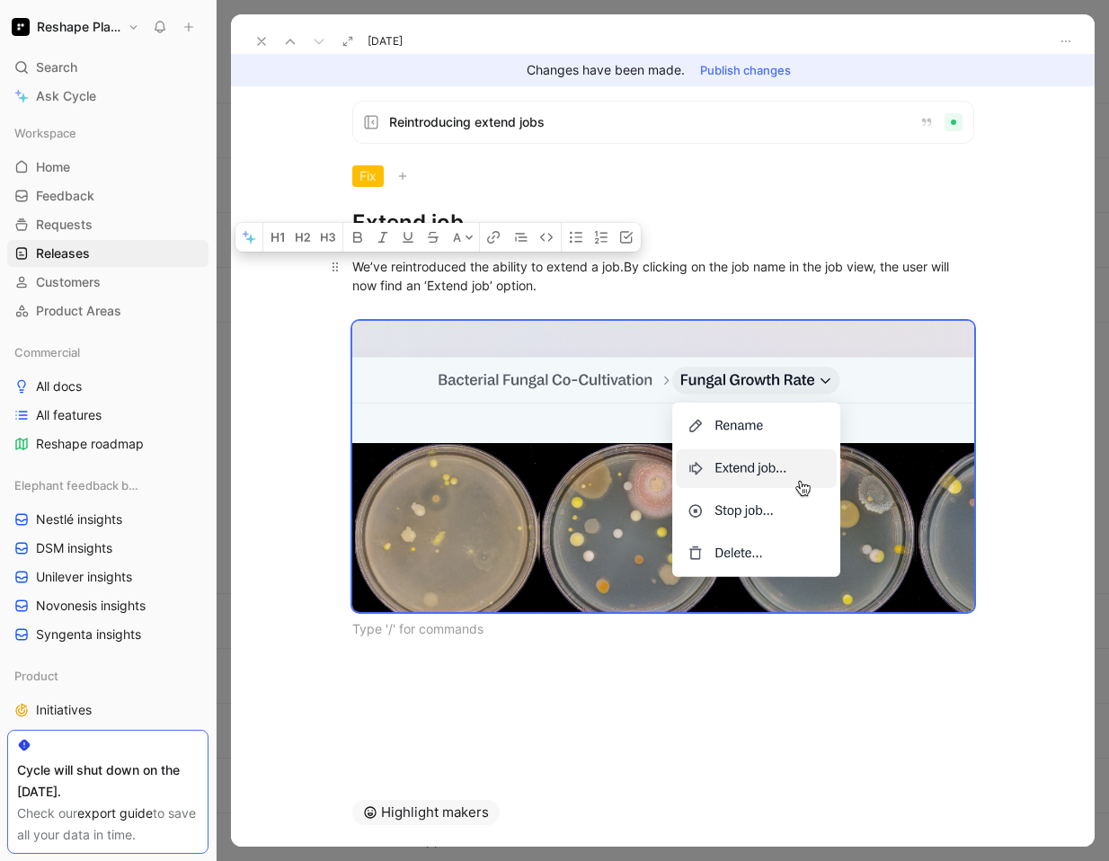
drag, startPoint x: 382, startPoint y: 632, endPoint x: 351, endPoint y: 263, distance: 370.5
click at [351, 263] on div "We’ve reintroduced the ability to extend a job. By clicking on the job name in …" at bounding box center [662, 447] width 863 height 420
click at [261, 40] on icon at bounding box center [261, 41] width 14 height 14
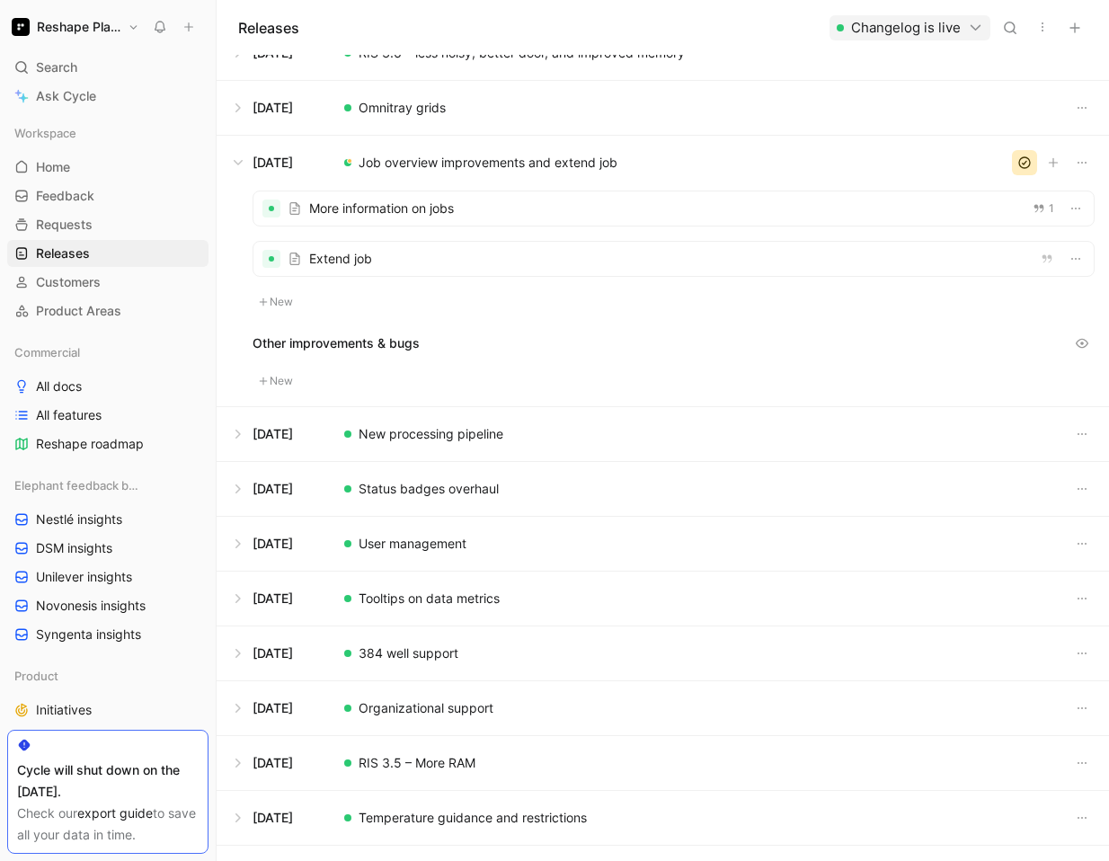
scroll to position [1154, 0]
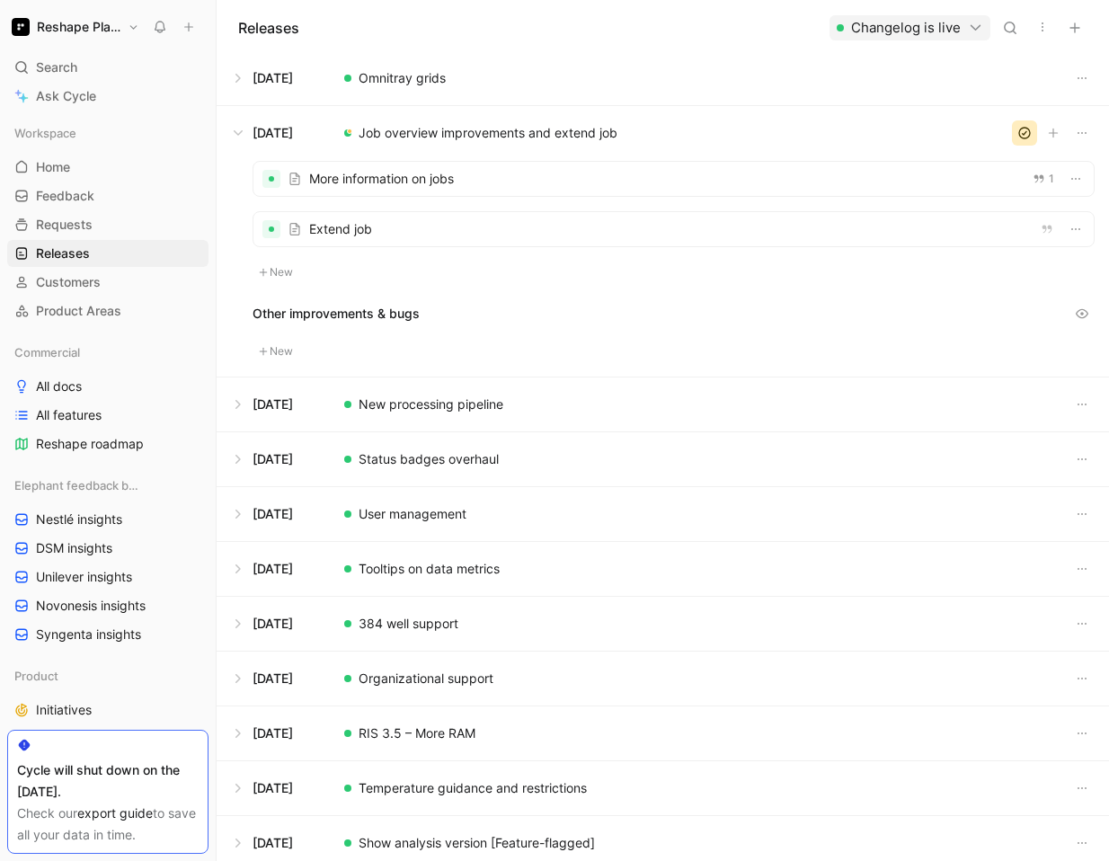
click at [420, 416] on button at bounding box center [662, 404] width 890 height 54
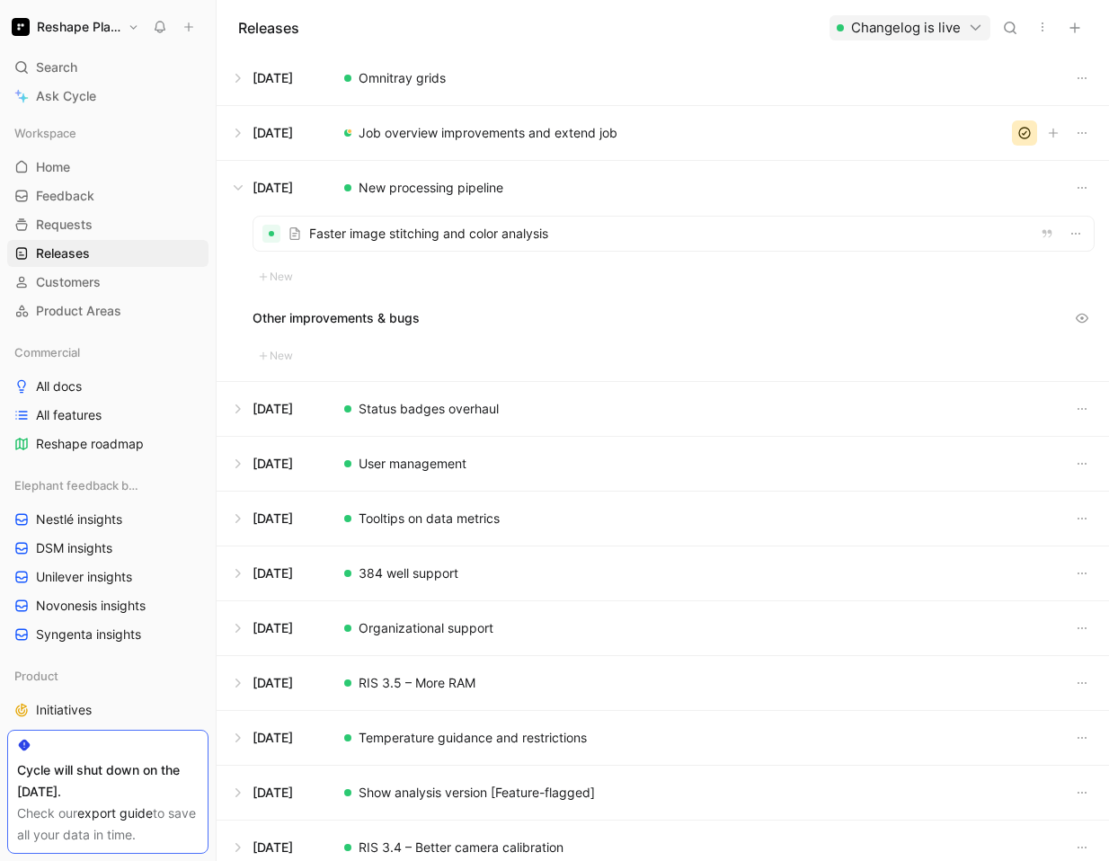
click at [379, 234] on div at bounding box center [673, 234] width 840 height 34
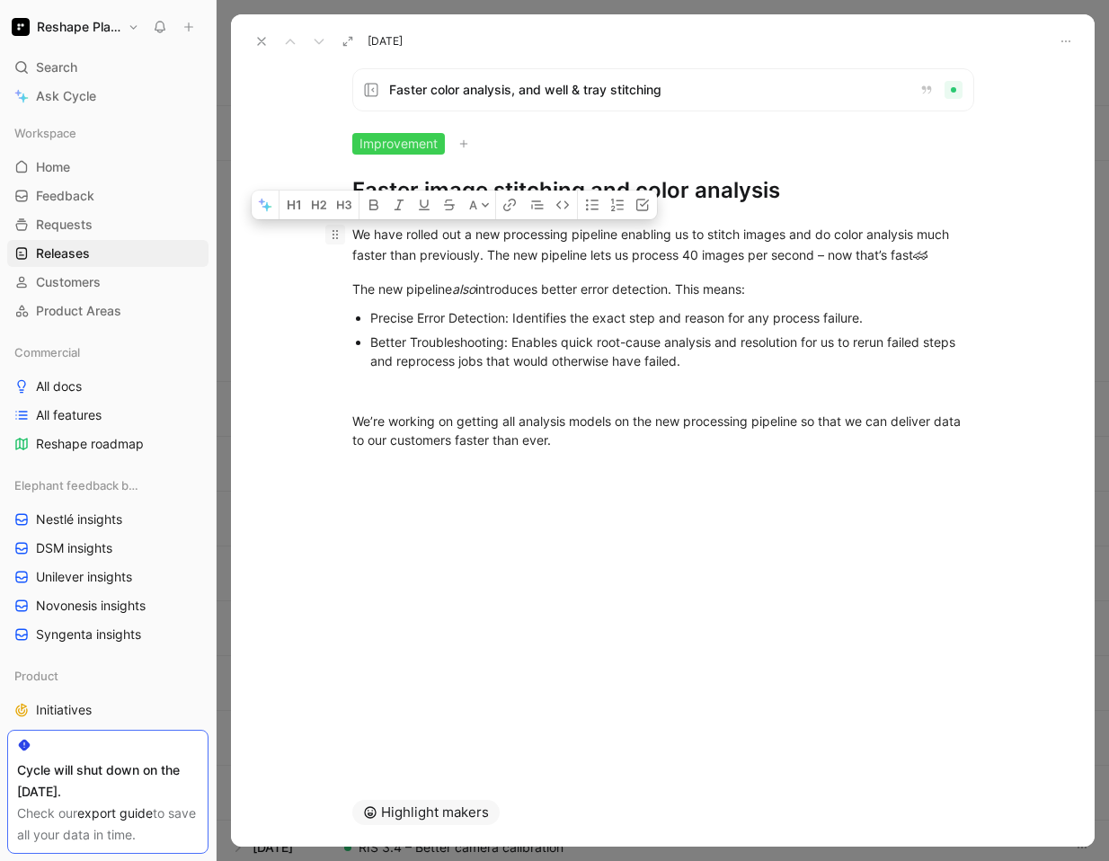
drag, startPoint x: 612, startPoint y: 454, endPoint x: 328, endPoint y: 241, distance: 354.9
click at [328, 241] on div "We have rolled out a new processing pipeline enabling us to stitch images and d…" at bounding box center [662, 337] width 863 height 264
click at [257, 44] on icon at bounding box center [261, 41] width 14 height 14
click at [257, 44] on div "Releases Changelog is live" at bounding box center [663, 27] width 892 height 55
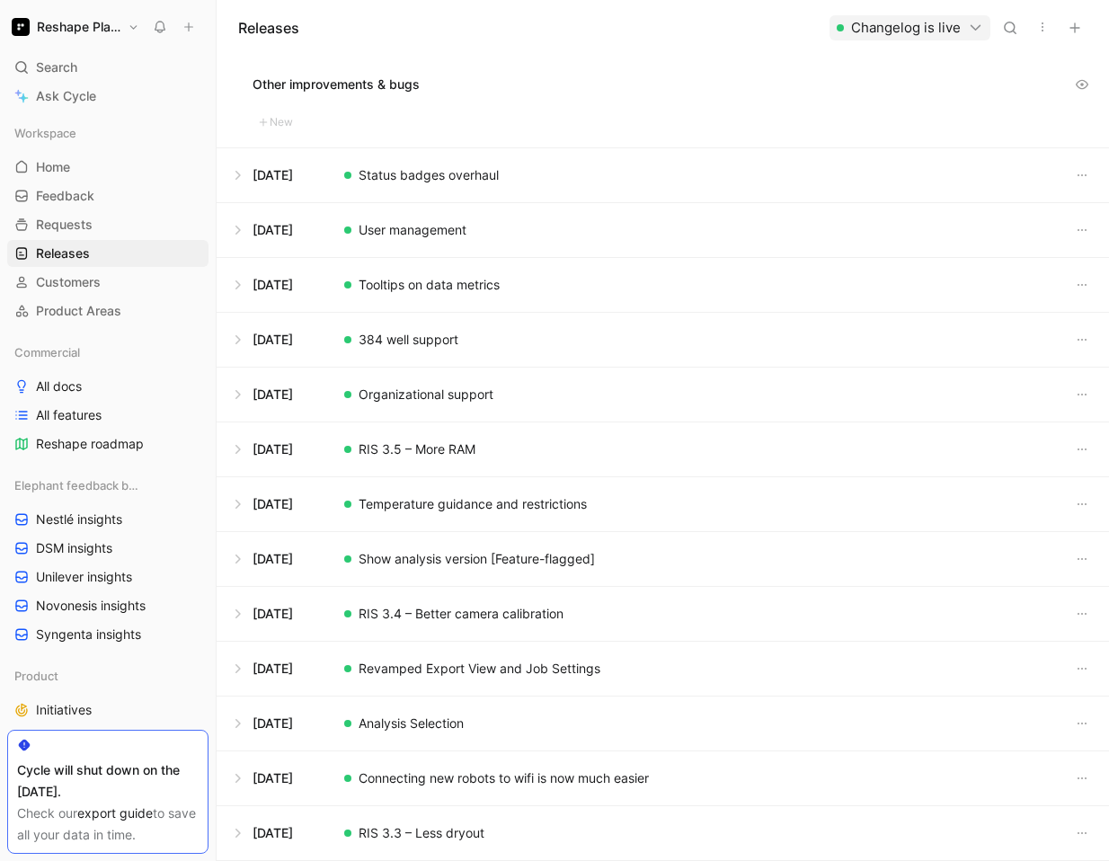
click at [423, 184] on button at bounding box center [662, 175] width 890 height 54
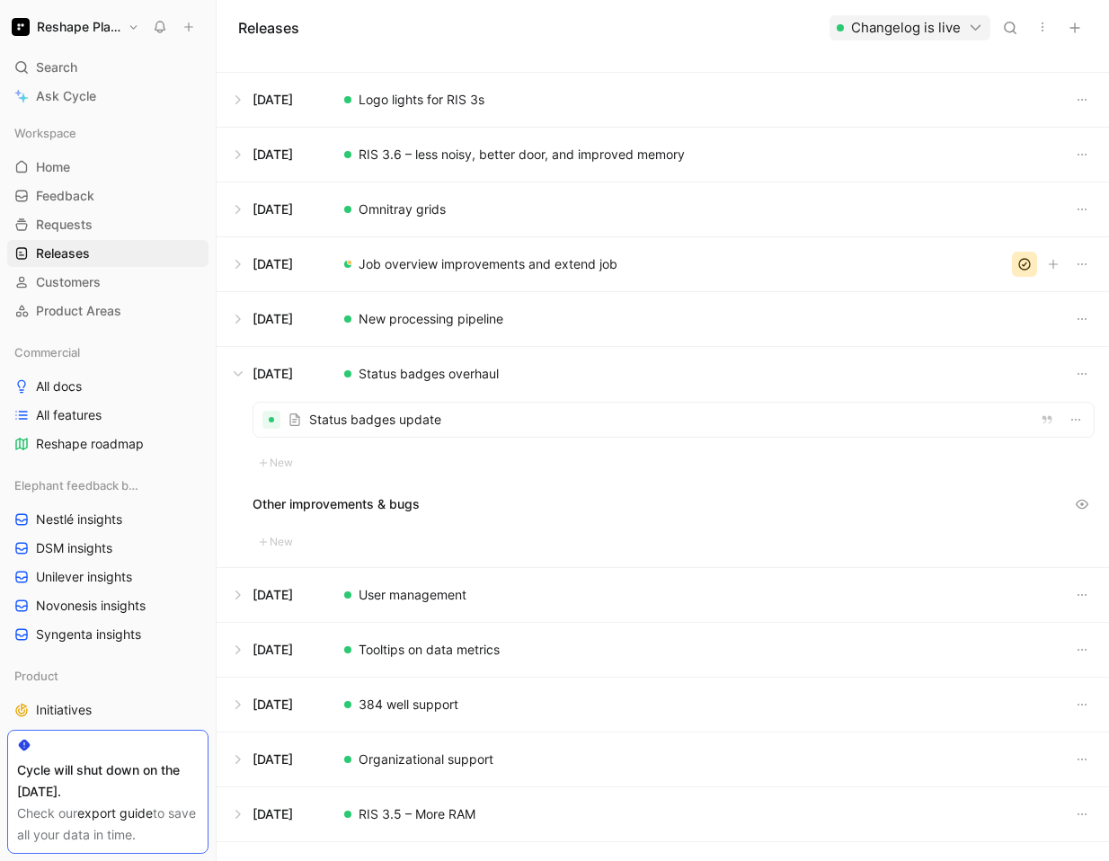
scroll to position [1022, 0]
click at [449, 429] on div at bounding box center [673, 420] width 840 height 34
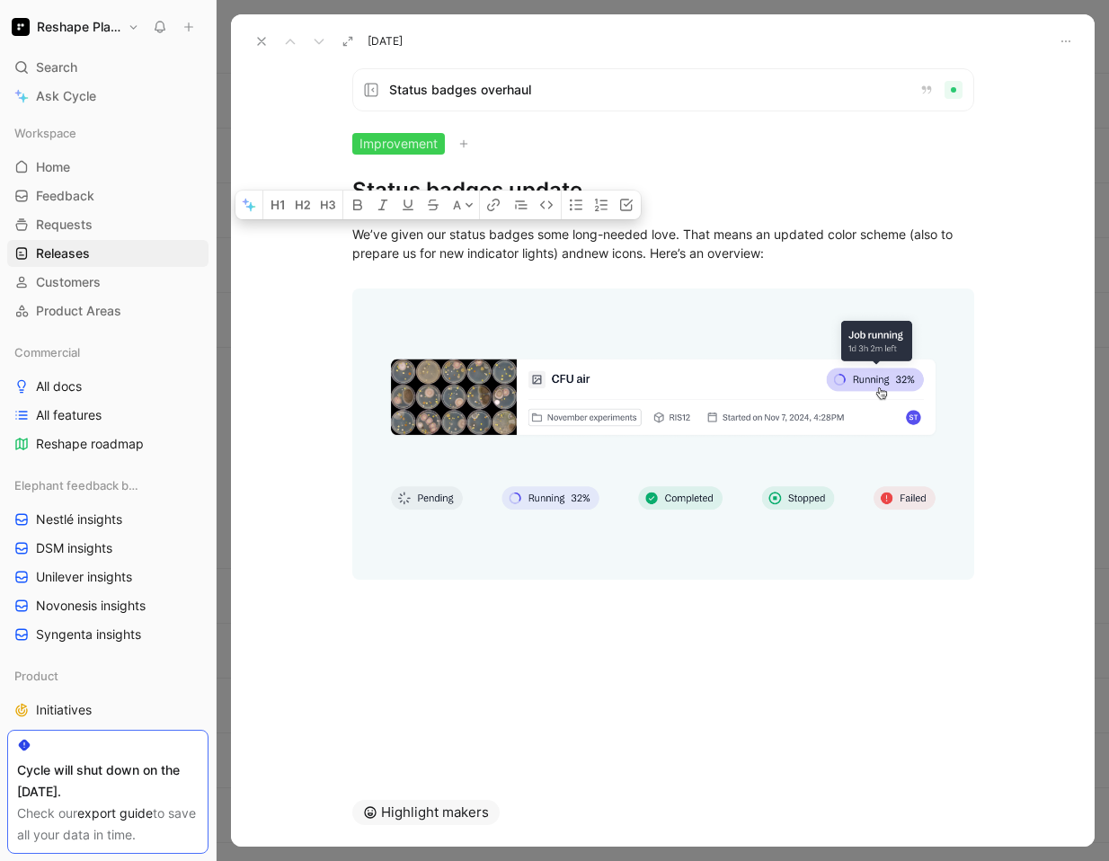
drag, startPoint x: 355, startPoint y: 235, endPoint x: 879, endPoint y: 722, distance: 715.8
click at [879, 722] on div "Status badges overhaul Improvement Status badges update A We’ve given our statu…" at bounding box center [662, 416] width 863 height 724
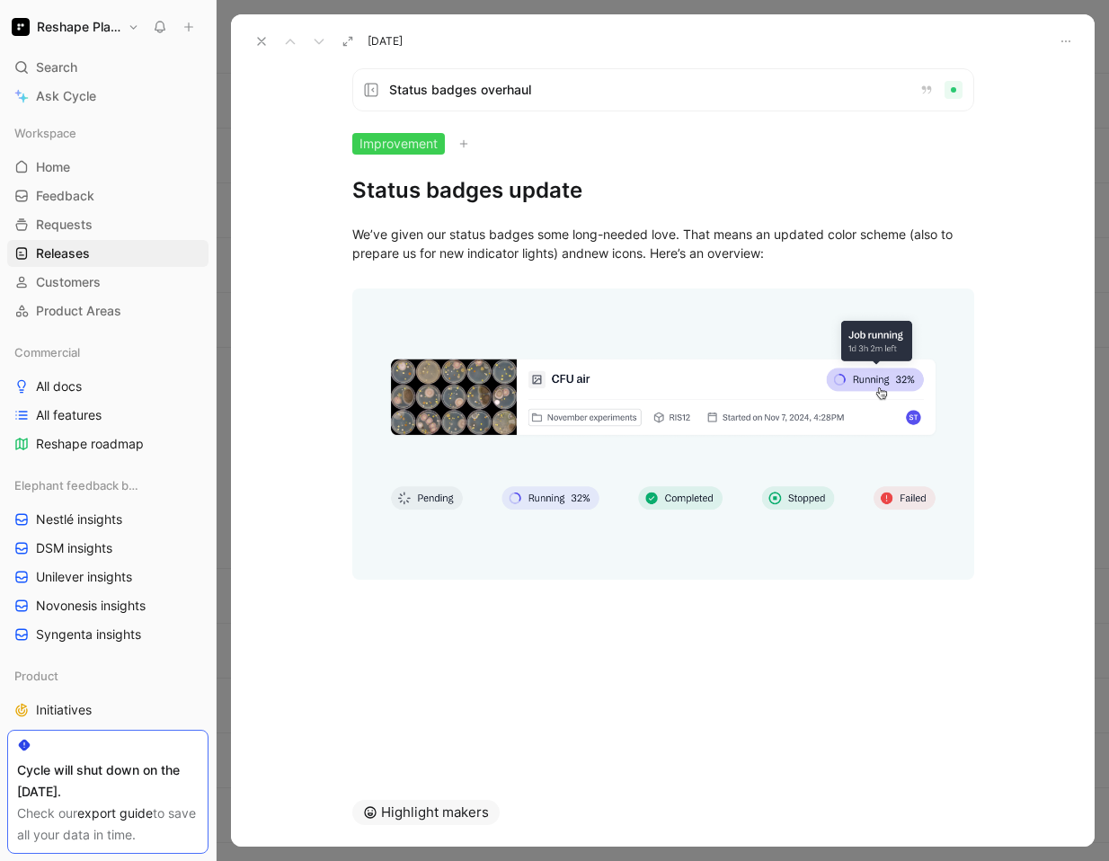
click at [505, 604] on div at bounding box center [662, 605] width 863 height 22
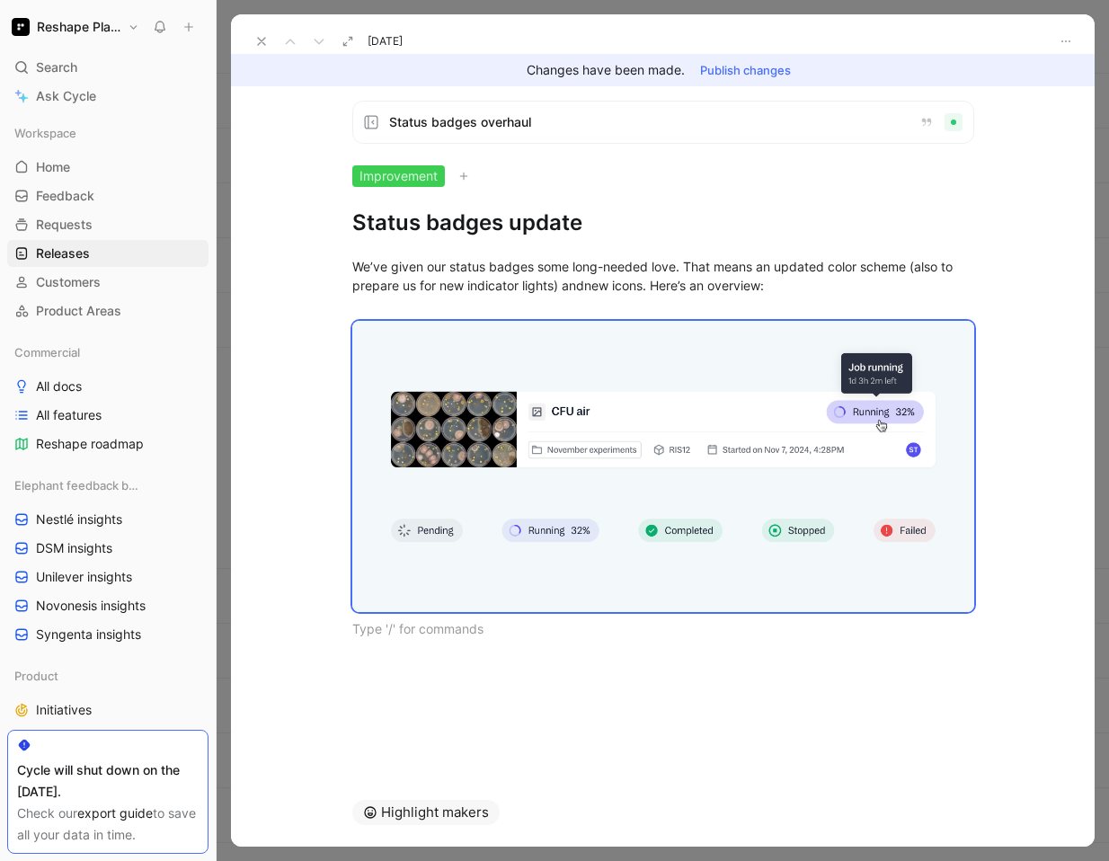
drag, startPoint x: 474, startPoint y: 632, endPoint x: 354, endPoint y: 250, distance: 400.3
click at [354, 250] on div "We’ve given our status badges some long-needed love. That means an updated colo…" at bounding box center [662, 447] width 863 height 420
click at [261, 45] on icon at bounding box center [261, 41] width 14 height 14
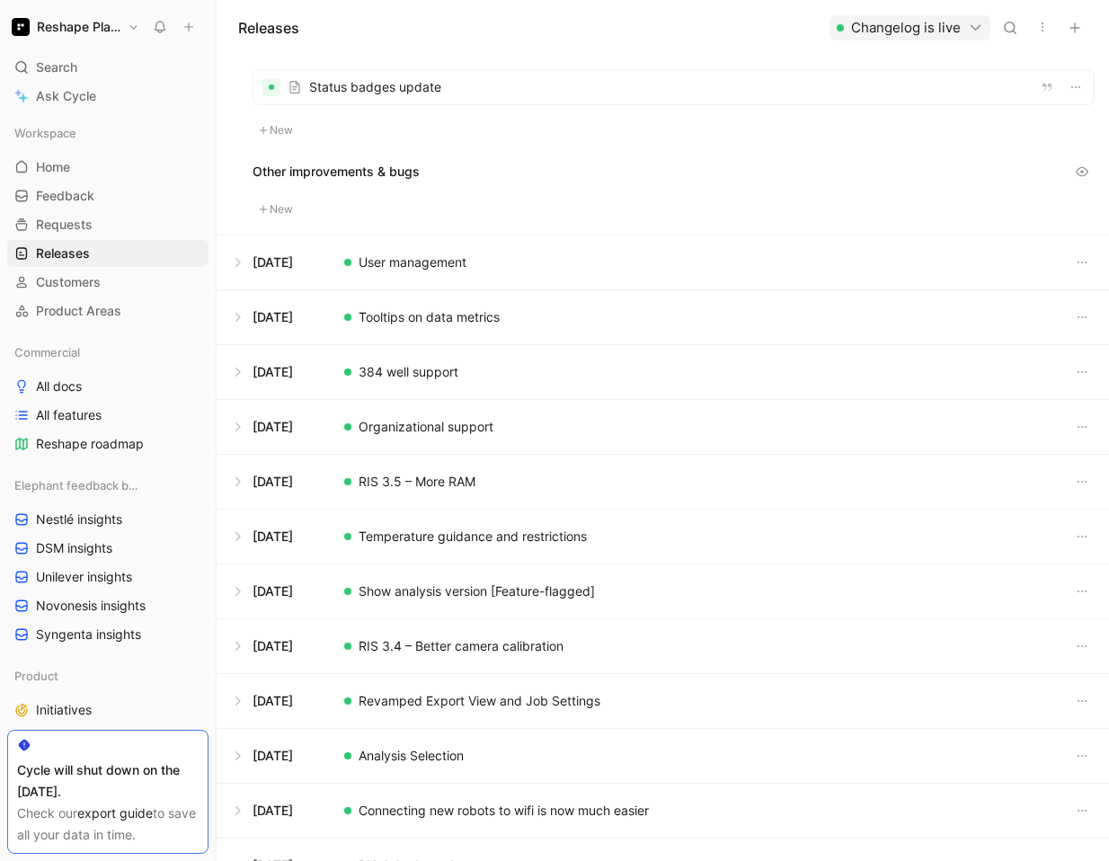
click at [473, 269] on button at bounding box center [662, 262] width 890 height 54
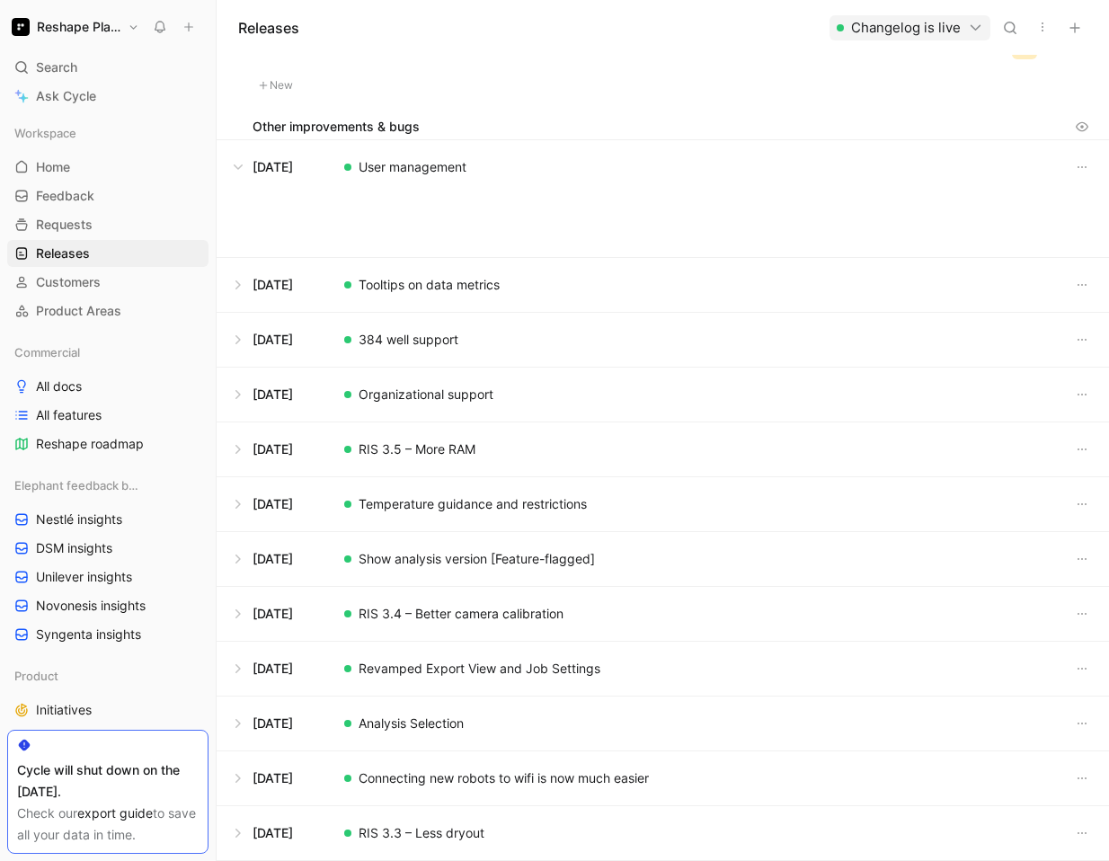
scroll to position [1356, 0]
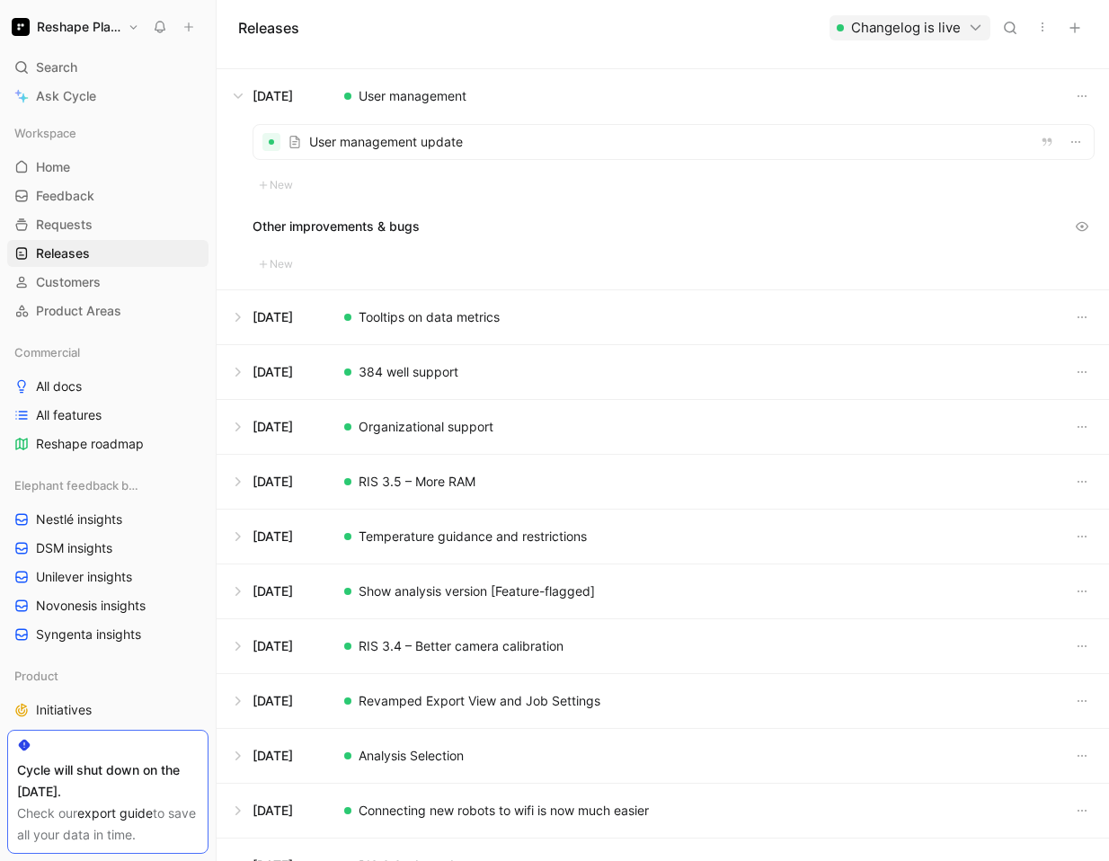
click at [411, 158] on div "User management update" at bounding box center [673, 142] width 842 height 36
click at [395, 144] on div at bounding box center [673, 142] width 840 height 34
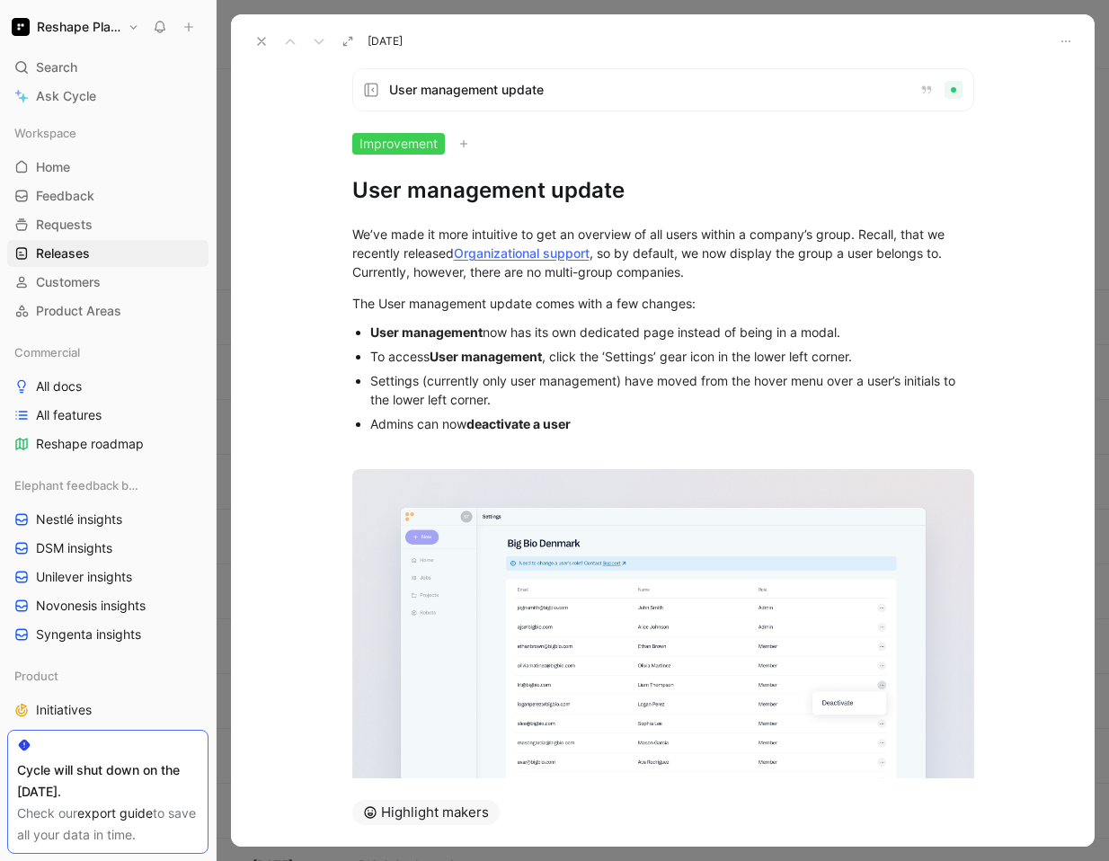
drag, startPoint x: 619, startPoint y: 434, endPoint x: 581, endPoint y: 412, distance: 43.5
click at [581, 412] on p "Admins can now deactivate a user" at bounding box center [672, 423] width 604 height 24
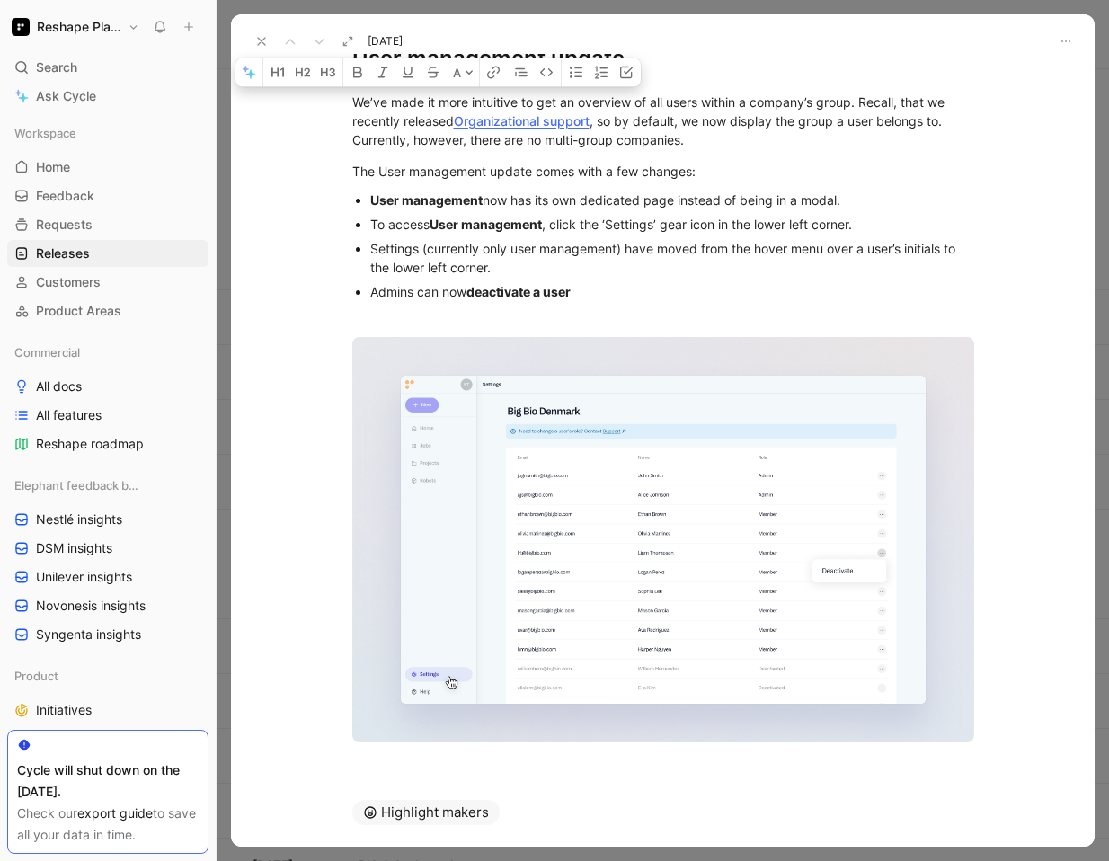
drag, startPoint x: 356, startPoint y: 234, endPoint x: 390, endPoint y: 763, distance: 530.2
click at [390, 763] on div "A We’ve made it more intuitive to get an overview of all users within a company…" at bounding box center [662, 425] width 863 height 705
click at [390, 763] on div at bounding box center [662, 767] width 863 height 22
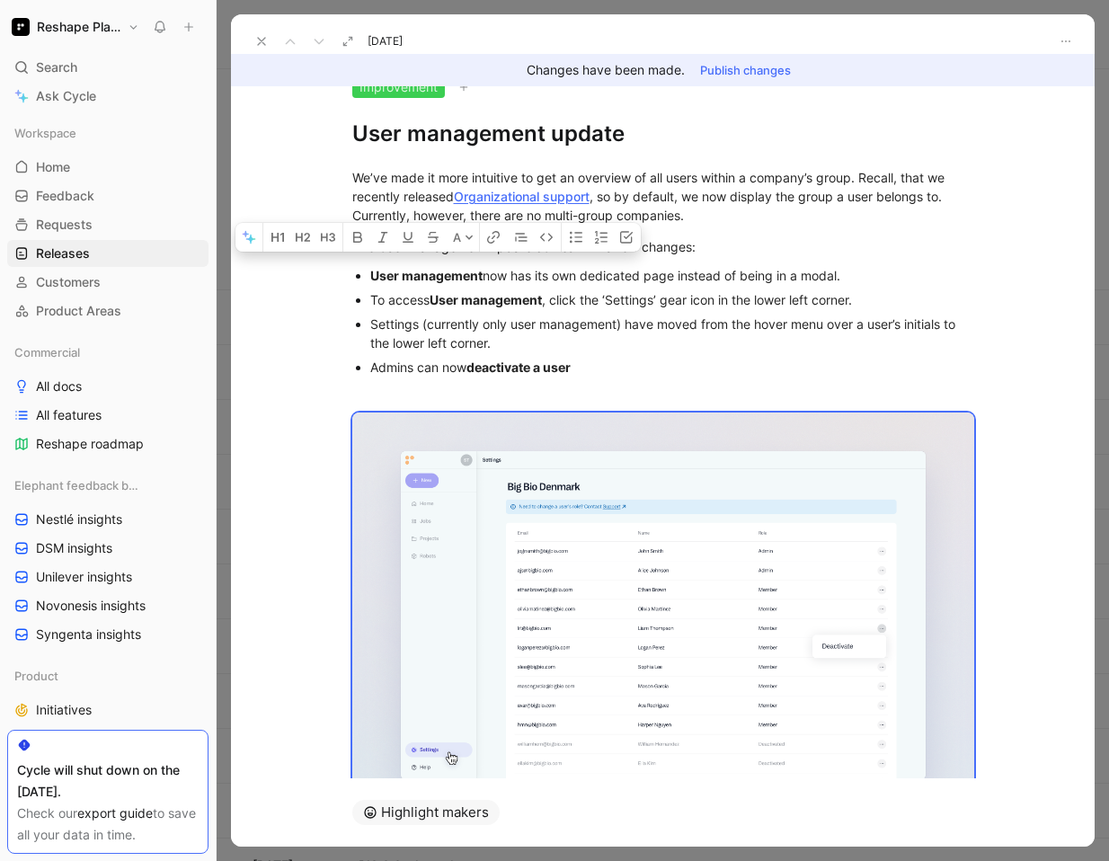
scroll to position [0, 0]
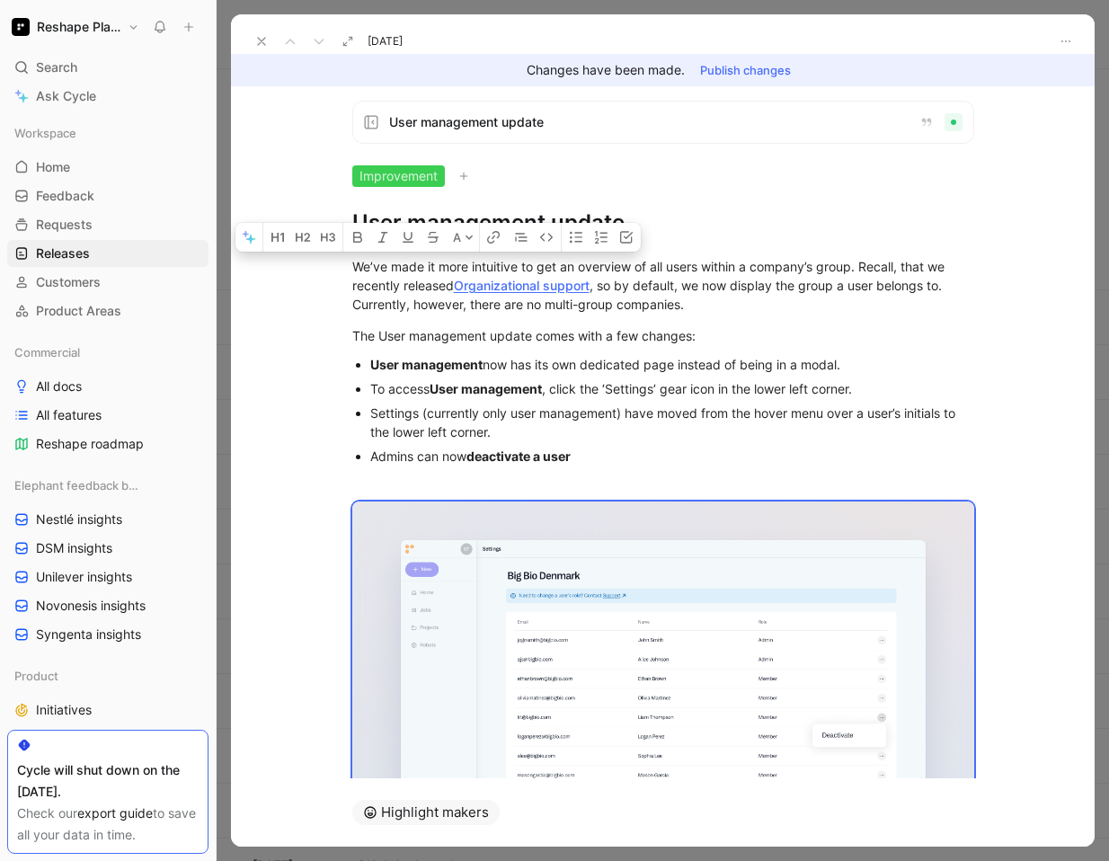
drag, startPoint x: 393, startPoint y: 767, endPoint x: 349, endPoint y: 131, distance: 637.6
click at [349, 131] on div "User management update Improvement User management update A We’ve made it more …" at bounding box center [662, 432] width 863 height 692
click at [261, 40] on use at bounding box center [261, 41] width 7 height 7
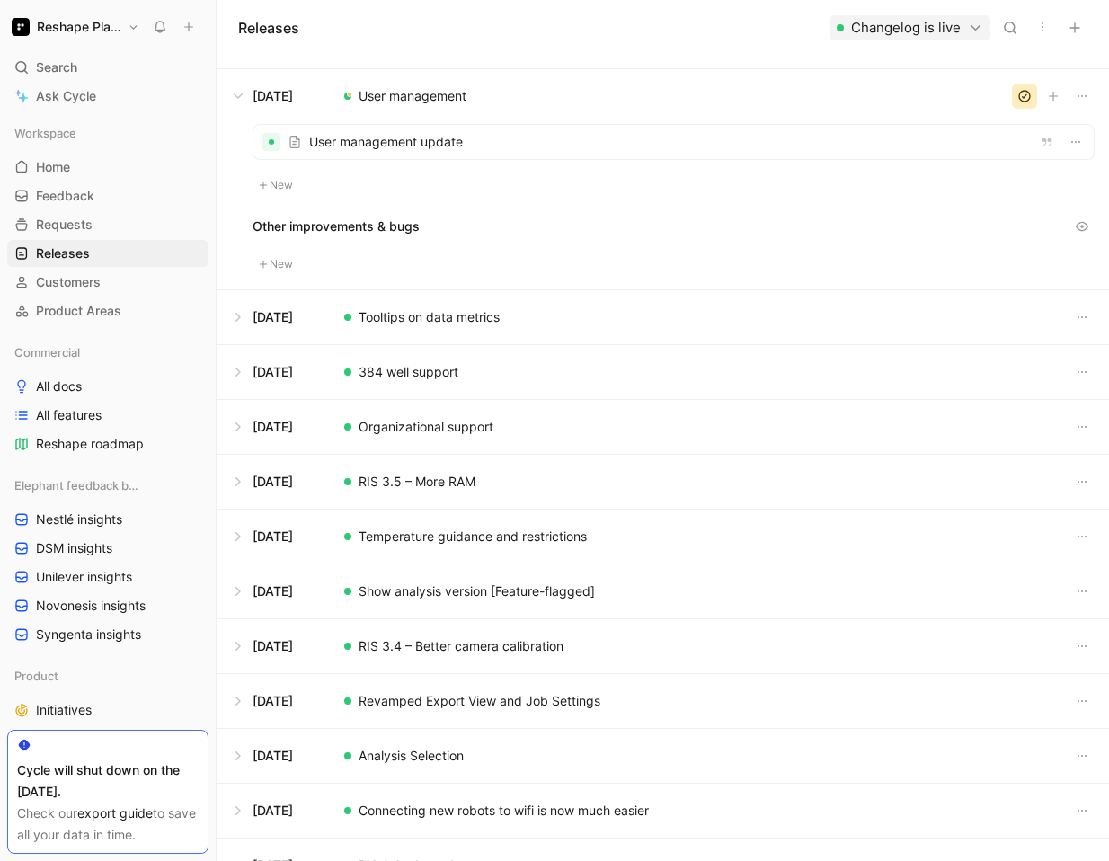
scroll to position [1388, 0]
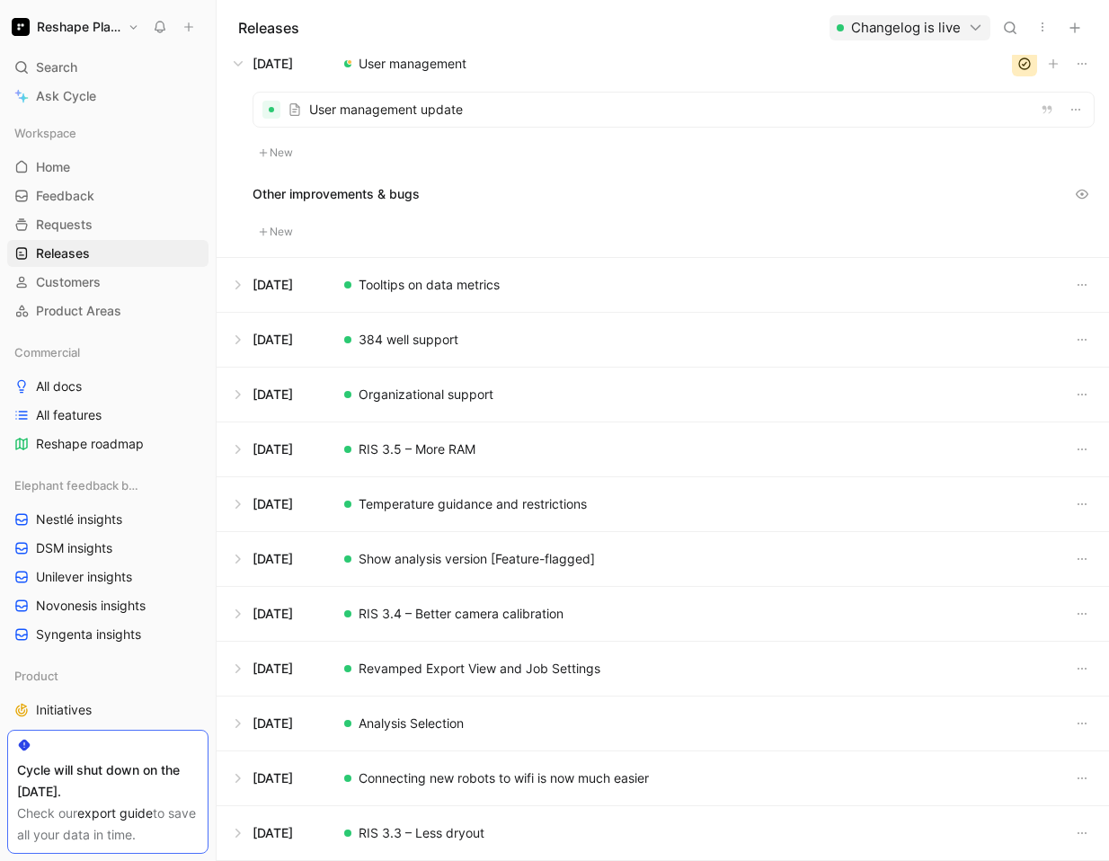
click at [428, 282] on button at bounding box center [662, 285] width 890 height 54
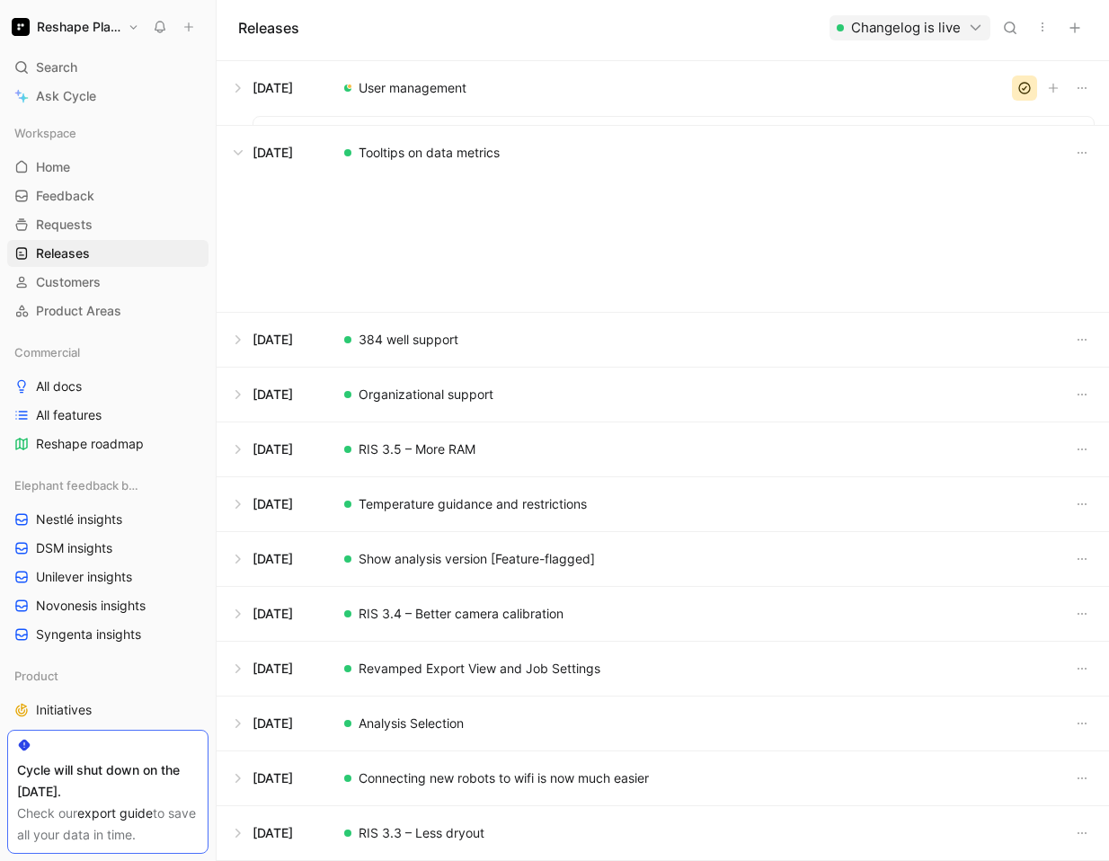
scroll to position [1388, 0]
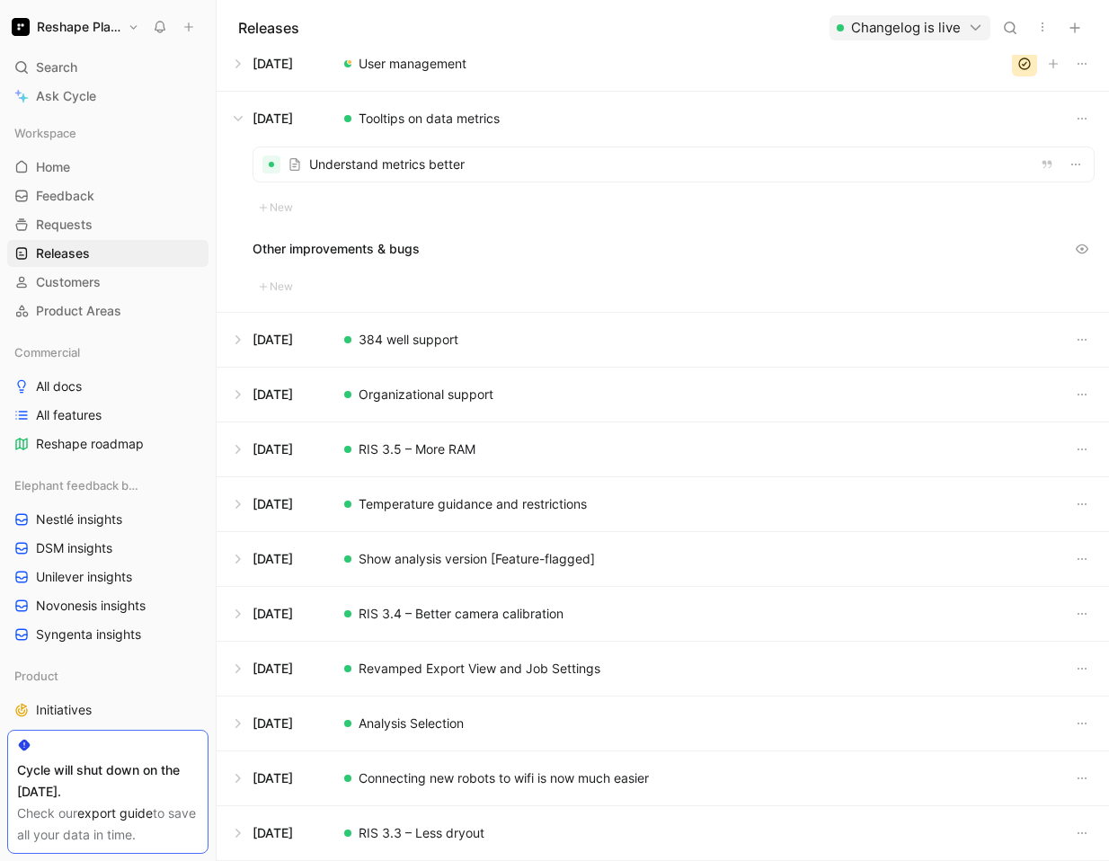
click at [333, 162] on div at bounding box center [673, 164] width 840 height 34
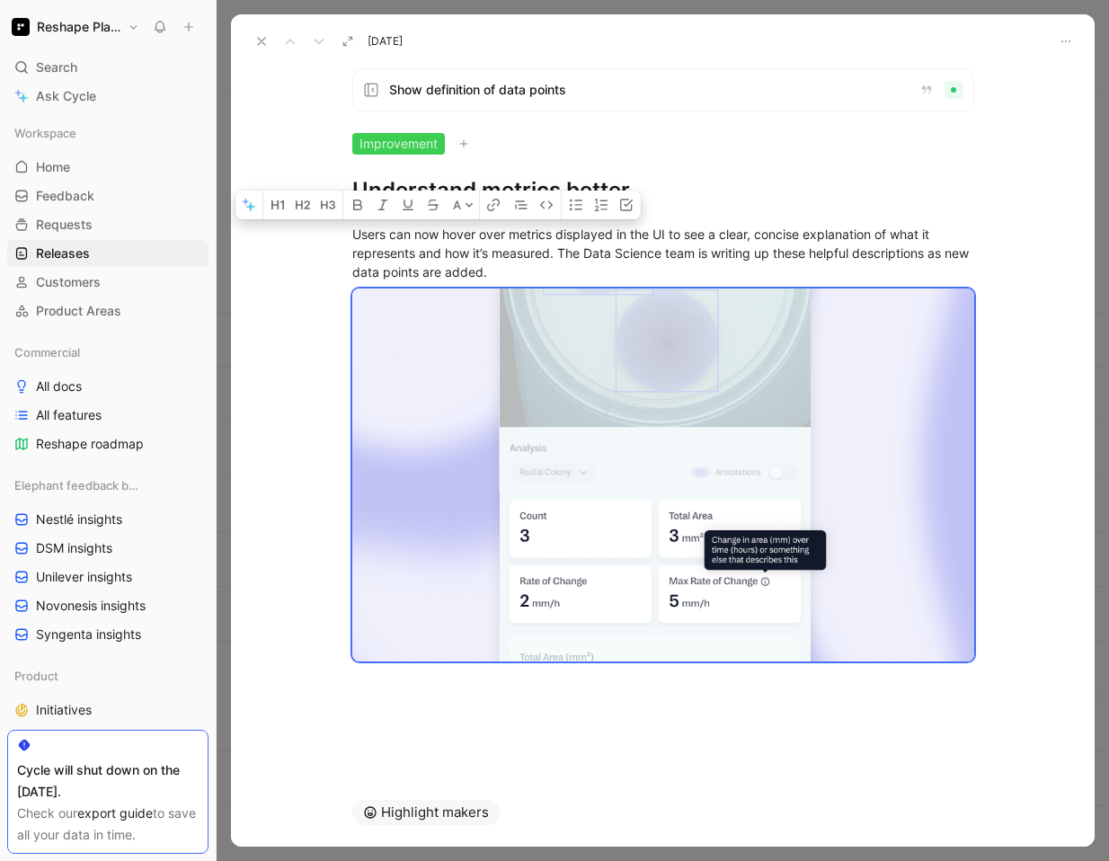
drag, startPoint x: 356, startPoint y: 234, endPoint x: 854, endPoint y: 709, distance: 688.8
click at [857, 719] on div "A Users can now hover over metrics displayed in the UI to see a clear, concise …" at bounding box center [662, 467] width 863 height 524
click at [525, 709] on div at bounding box center [662, 718] width 863 height 22
drag, startPoint x: 525, startPoint y: 708, endPoint x: 355, endPoint y: 234, distance: 503.0
click at [355, 235] on div "A Users can now hover over metrics displayed in the UI to see a clear, concise …" at bounding box center [662, 467] width 863 height 524
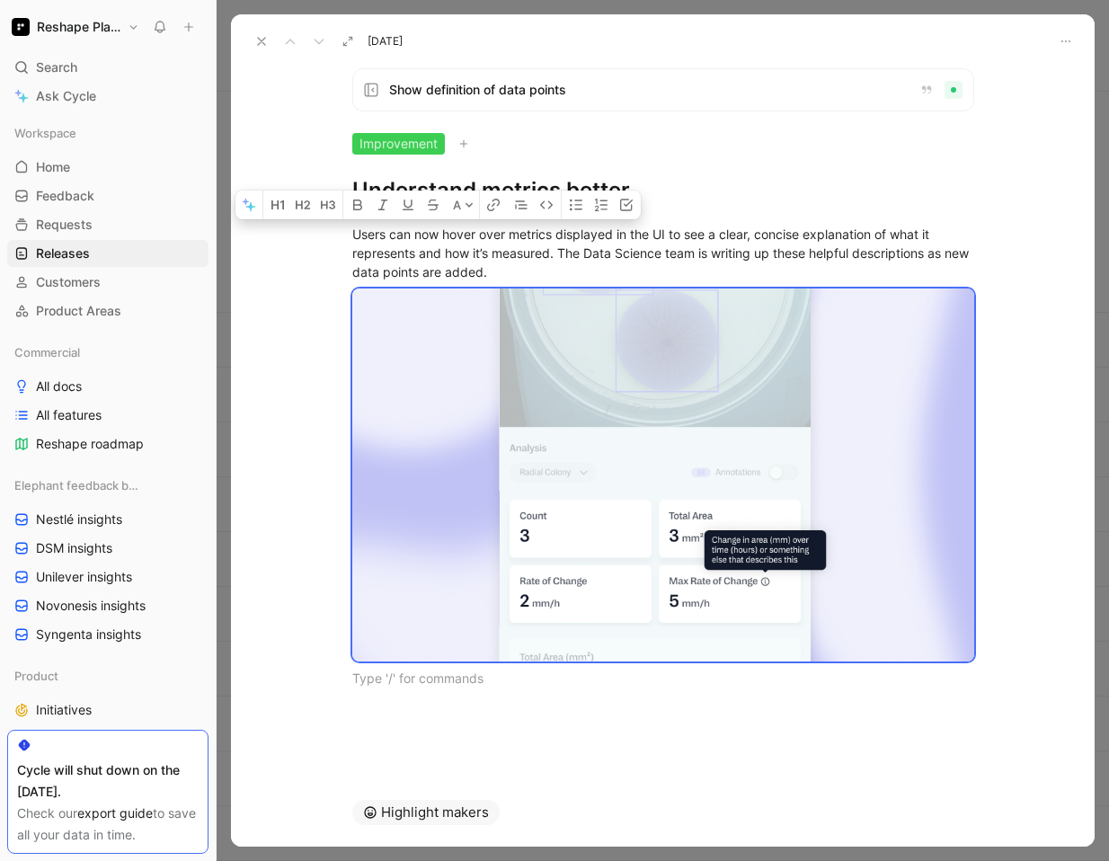
click at [262, 44] on icon at bounding box center [261, 41] width 14 height 14
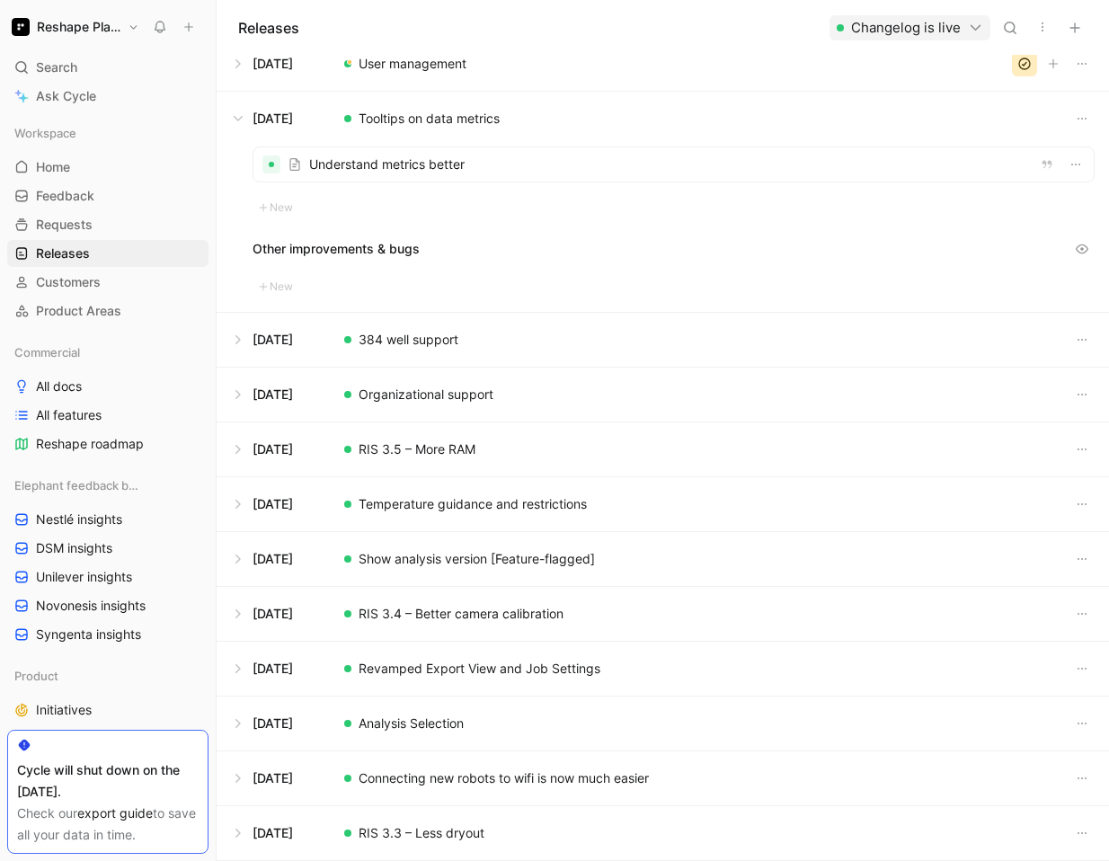
click at [377, 332] on button at bounding box center [662, 340] width 890 height 54
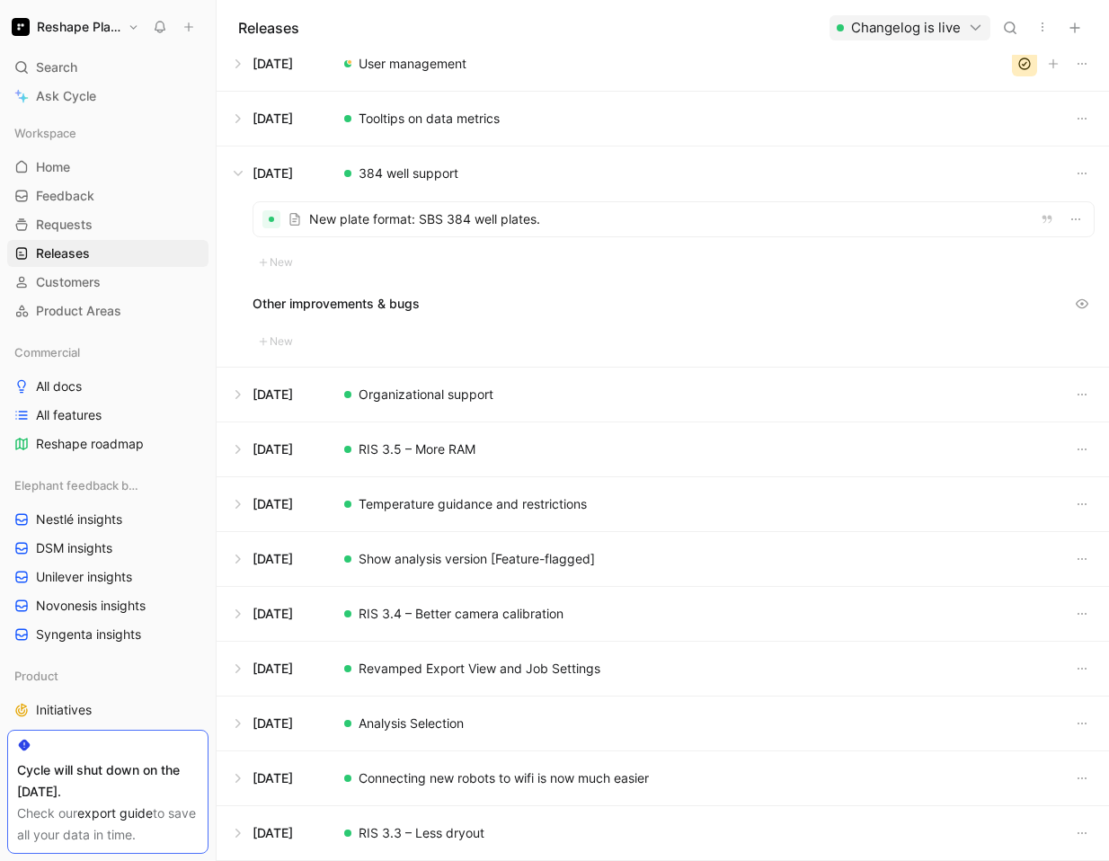
scroll to position [1388, 0]
click at [376, 218] on div at bounding box center [673, 219] width 840 height 34
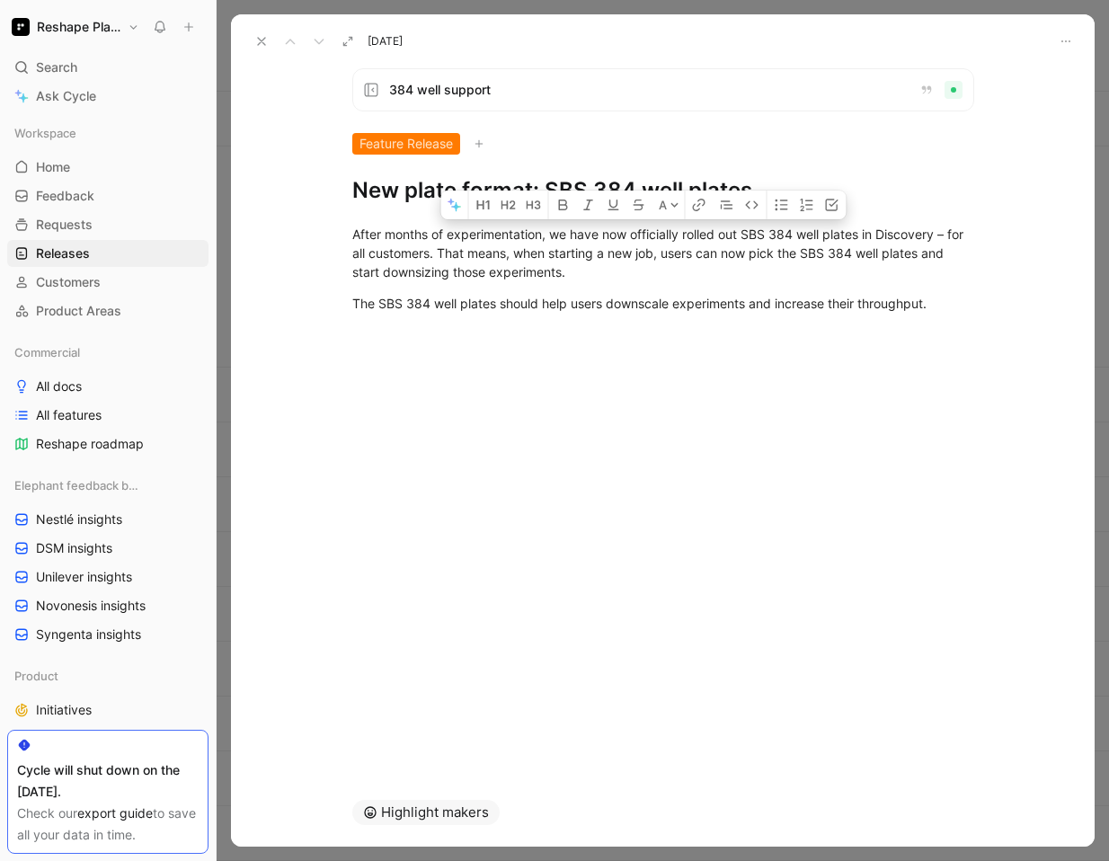
drag, startPoint x: 351, startPoint y: 236, endPoint x: 897, endPoint y: 347, distance: 557.3
click at [897, 347] on div "A After months of experimentation, we have now officially rolled out SBS 384 we…" at bounding box center [662, 279] width 863 height 149
click at [261, 41] on use at bounding box center [261, 41] width 7 height 7
click at [261, 41] on div "Releases Changelog is live" at bounding box center [663, 27] width 892 height 55
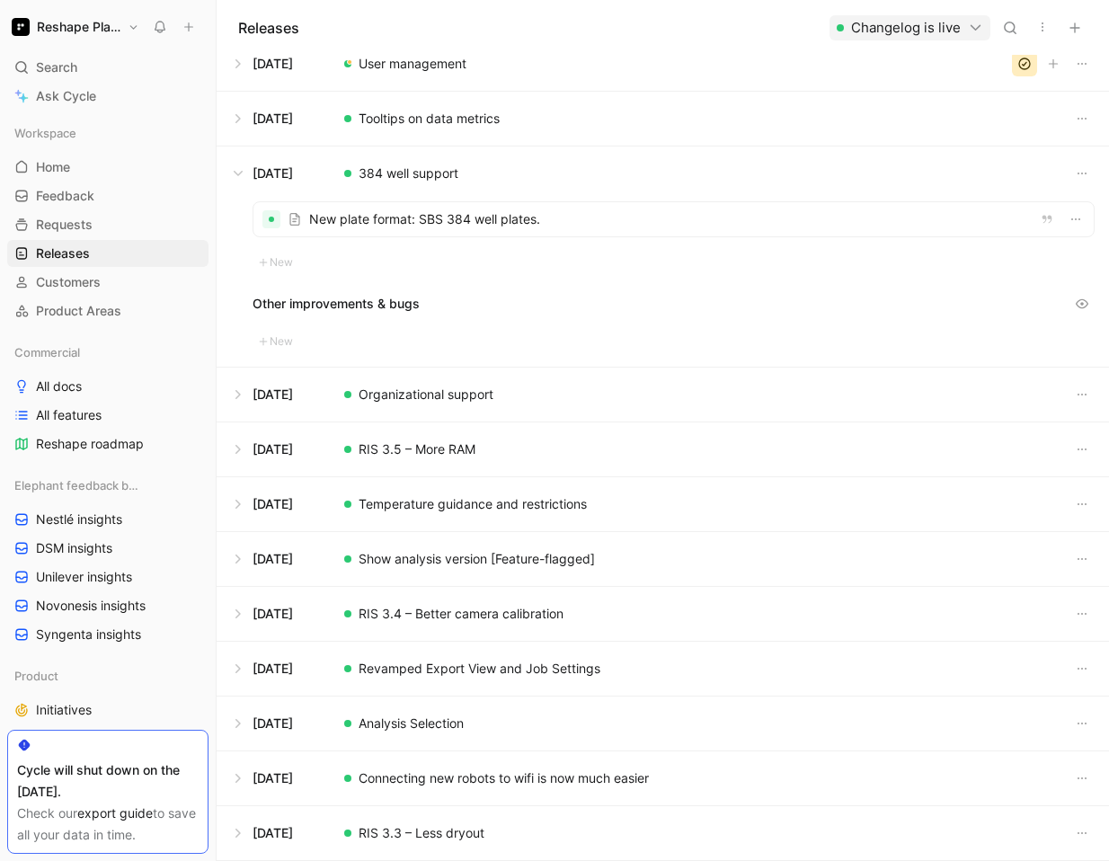
click at [437, 402] on button at bounding box center [662, 394] width 890 height 54
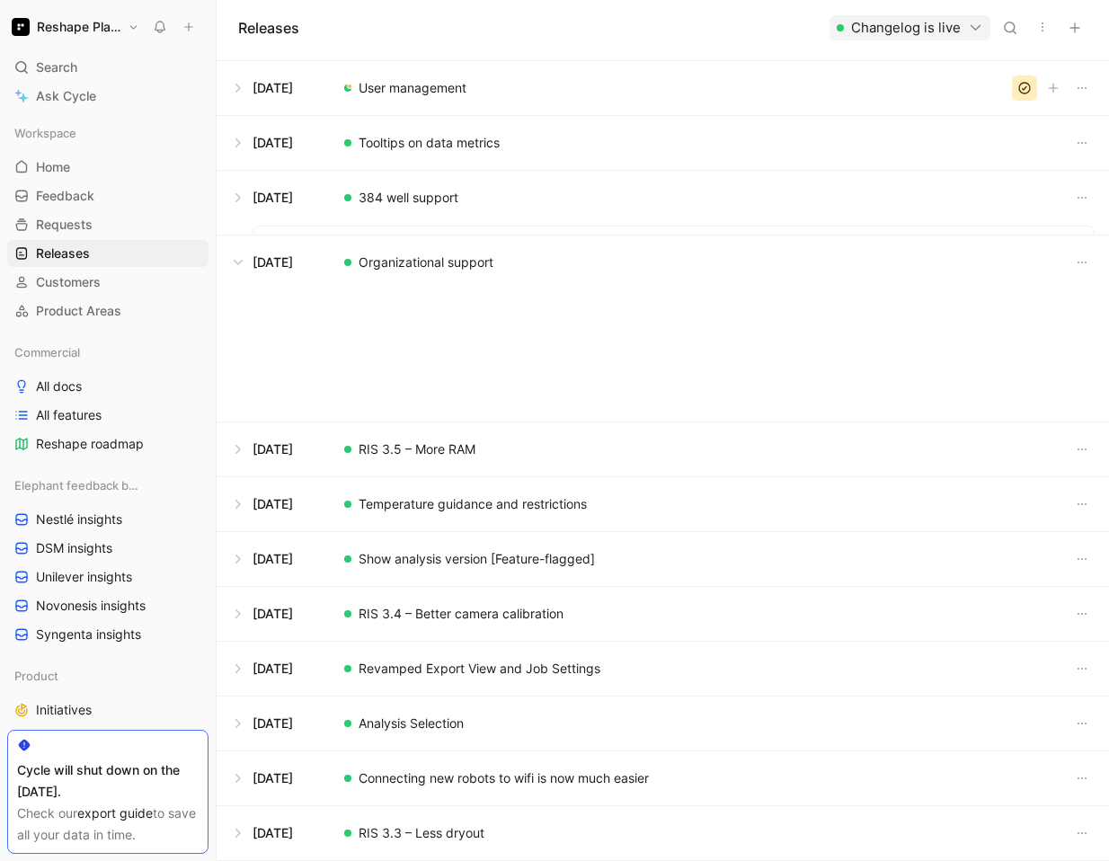
scroll to position [1388, 0]
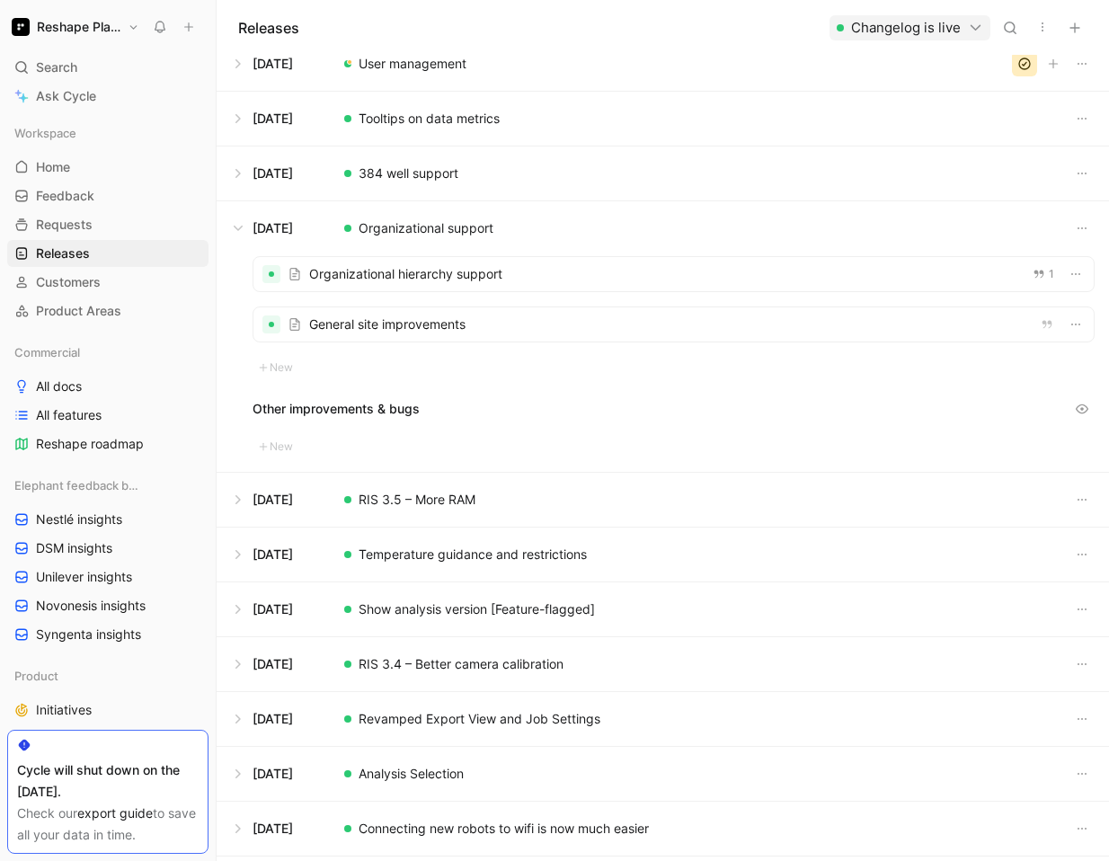
click at [370, 274] on div at bounding box center [673, 274] width 840 height 34
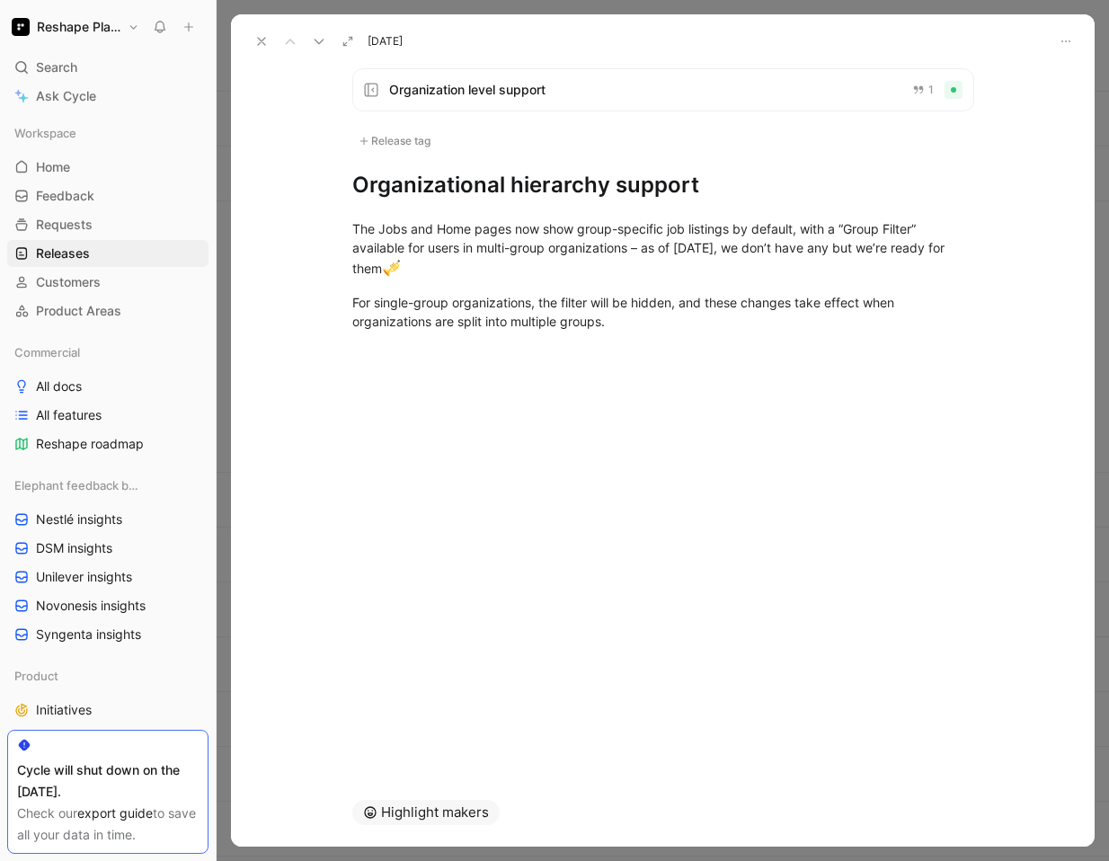
drag, startPoint x: 633, startPoint y: 325, endPoint x: 278, endPoint y: 229, distance: 368.5
click at [277, 229] on div "The Jobs and Home pages now show group-specific job listings by default, with a…" at bounding box center [662, 274] width 863 height 151
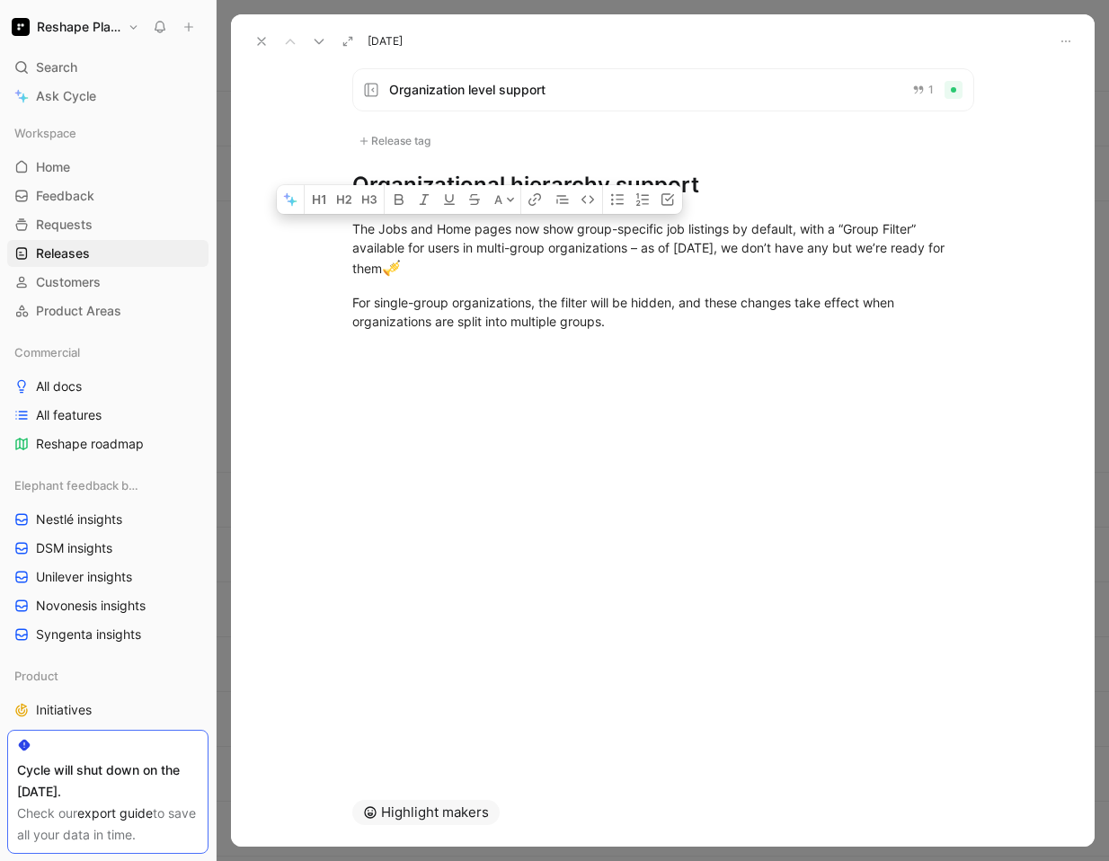
click at [729, 180] on h1 "Organizational hierarchy support" at bounding box center [663, 185] width 622 height 29
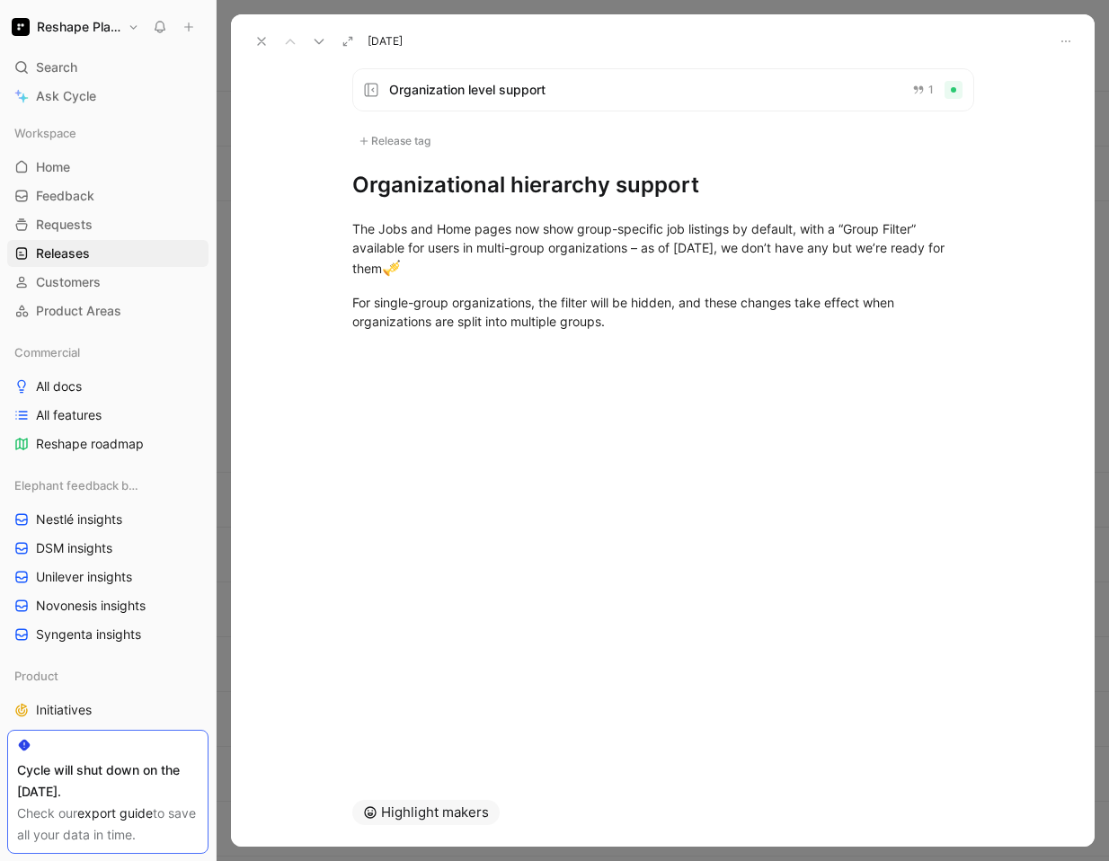
drag, startPoint x: 731, startPoint y: 189, endPoint x: 355, endPoint y: 179, distance: 376.5
click at [355, 179] on h1 "Organizational hierarchy support" at bounding box center [663, 185] width 622 height 29
click at [321, 40] on icon at bounding box center [319, 41] width 14 height 14
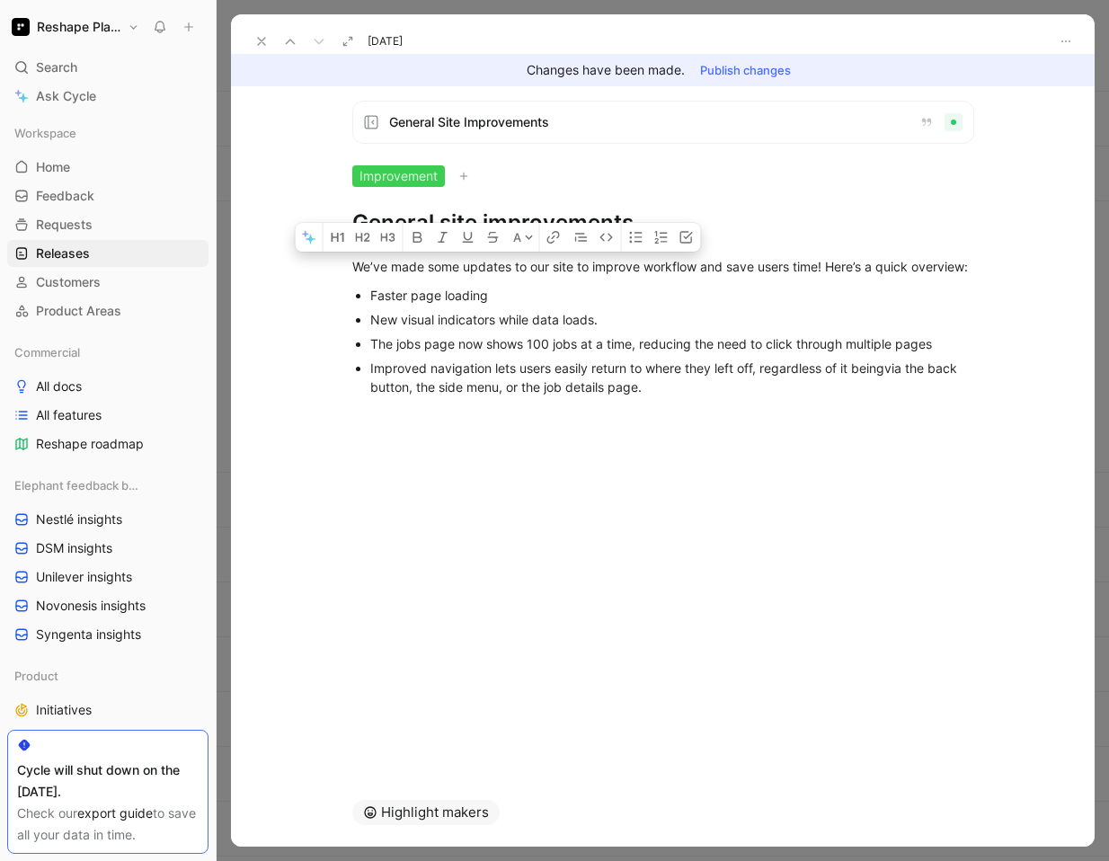
drag, startPoint x: 661, startPoint y: 401, endPoint x: 307, endPoint y: 244, distance: 386.9
click at [307, 244] on div "We’ve made some updates to our site to improve workflow and save users time! He…" at bounding box center [662, 325] width 863 height 176
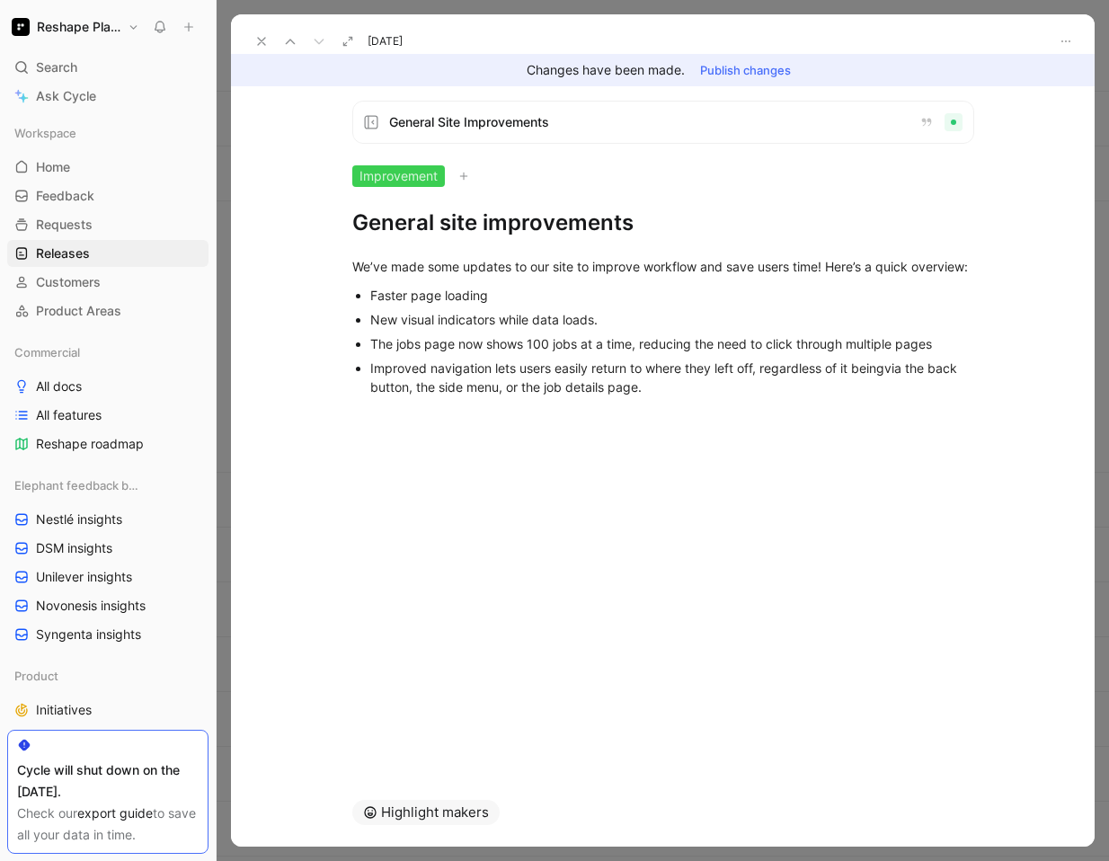
drag, startPoint x: 649, startPoint y: 216, endPoint x: 296, endPoint y: 219, distance: 353.1
click at [296, 219] on div "General Site Improvements Improvement General site improvements We’ve made some…" at bounding box center [662, 432] width 863 height 692
click at [261, 39] on icon at bounding box center [261, 41] width 14 height 14
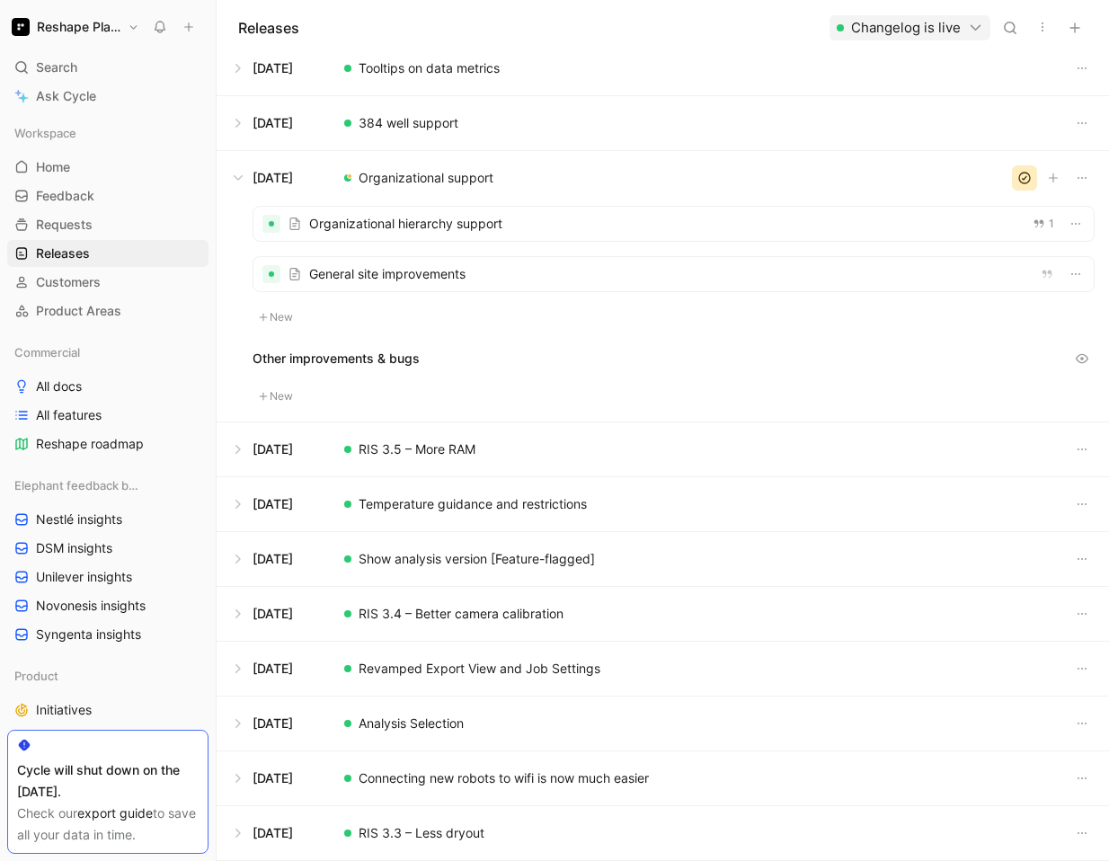
click at [437, 441] on button at bounding box center [662, 449] width 890 height 54
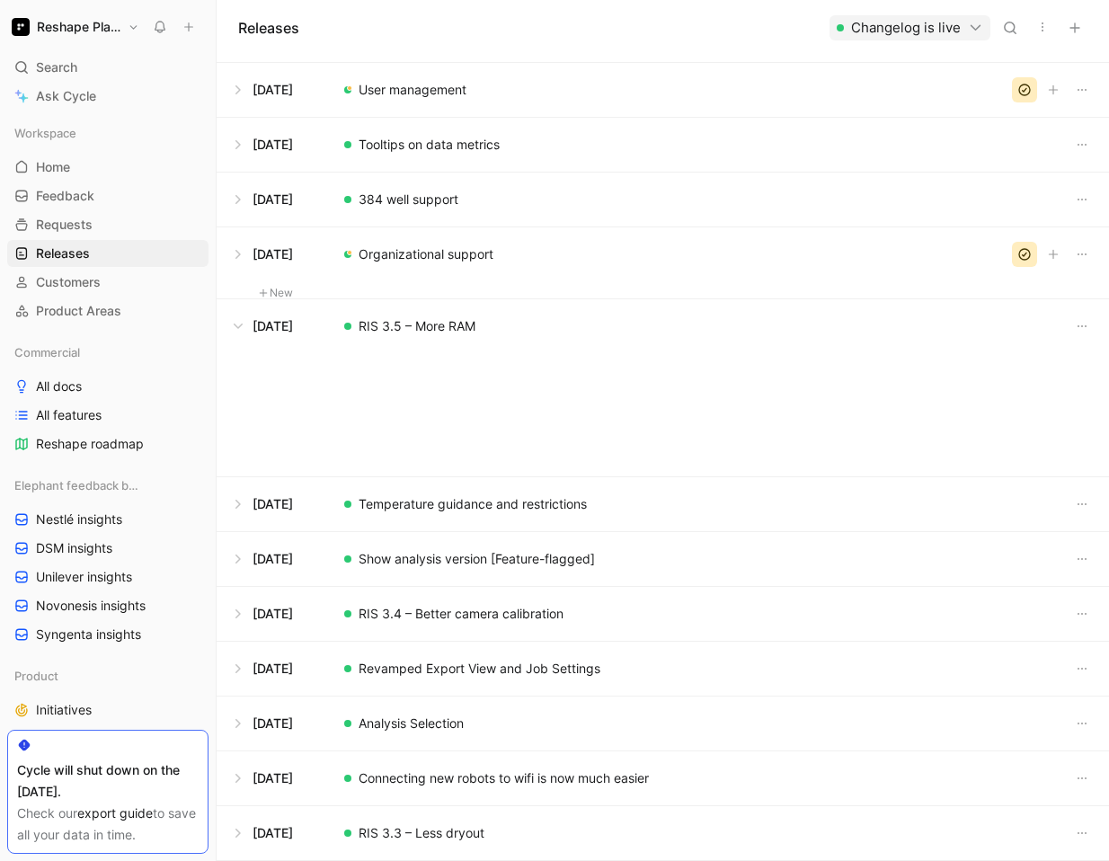
scroll to position [1388, 0]
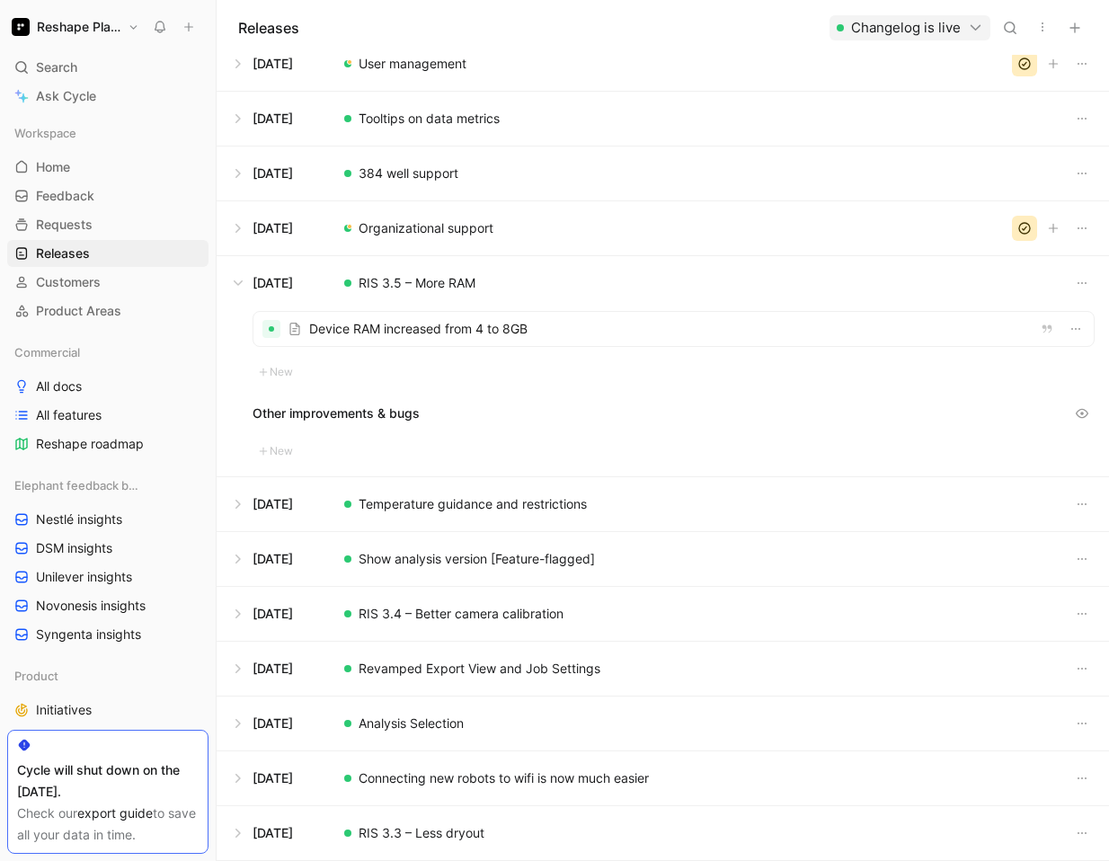
click at [411, 337] on div at bounding box center [673, 329] width 840 height 34
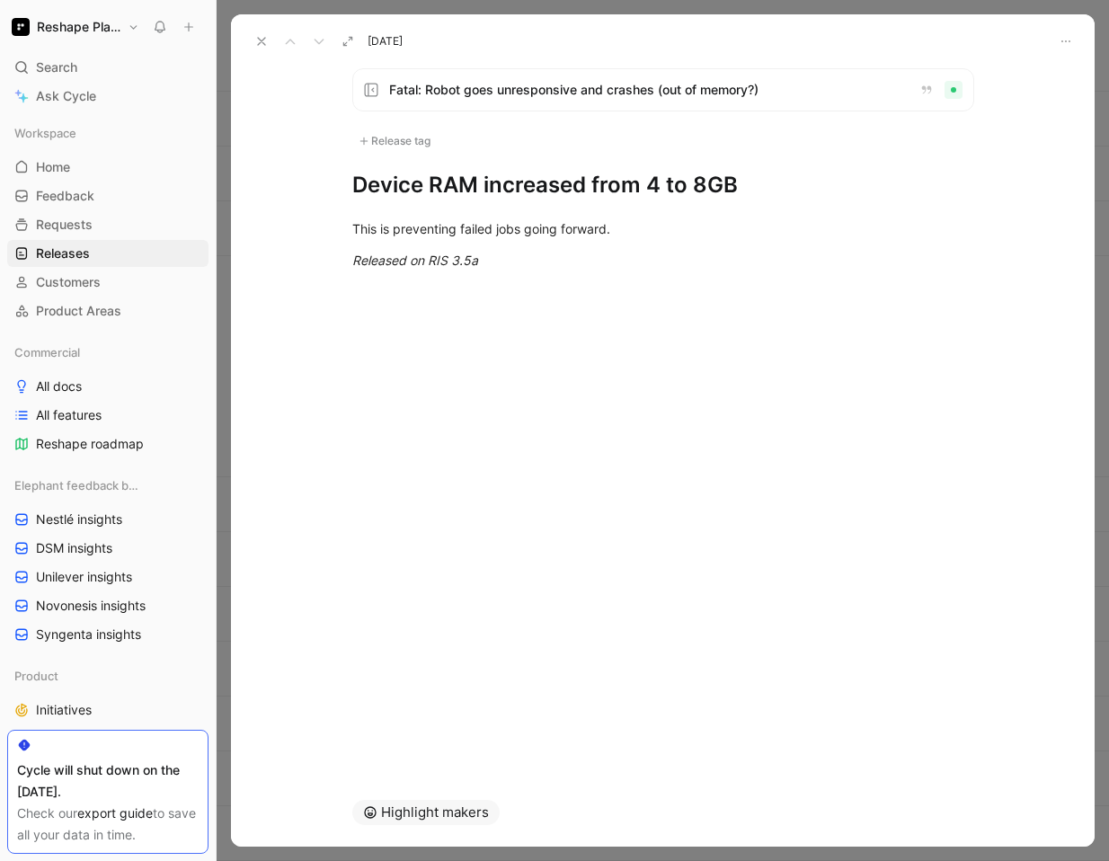
drag, startPoint x: 507, startPoint y: 261, endPoint x: 287, endPoint y: 225, distance: 222.1
click at [287, 225] on div "This is preventing failed jobs going forward. Released on RIS 3.5a" at bounding box center [662, 244] width 863 height 90
click at [263, 41] on icon at bounding box center [261, 41] width 14 height 14
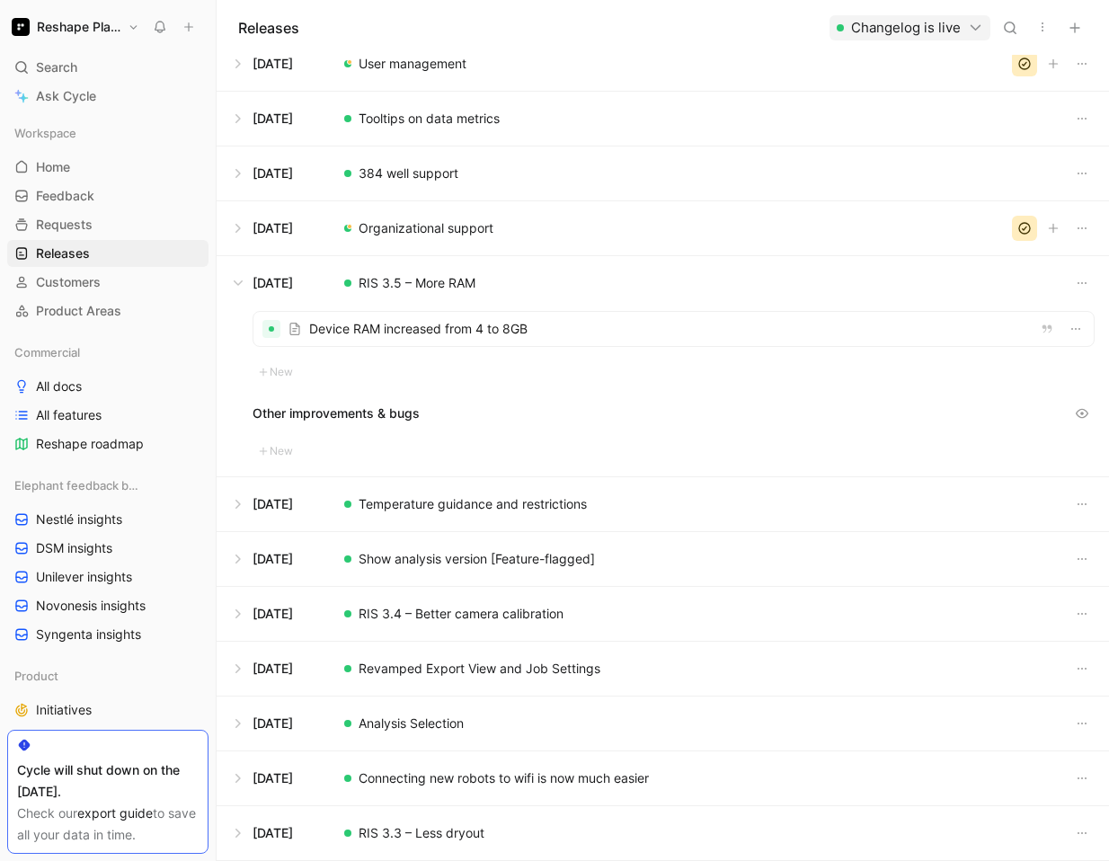
click at [456, 491] on button at bounding box center [662, 504] width 890 height 54
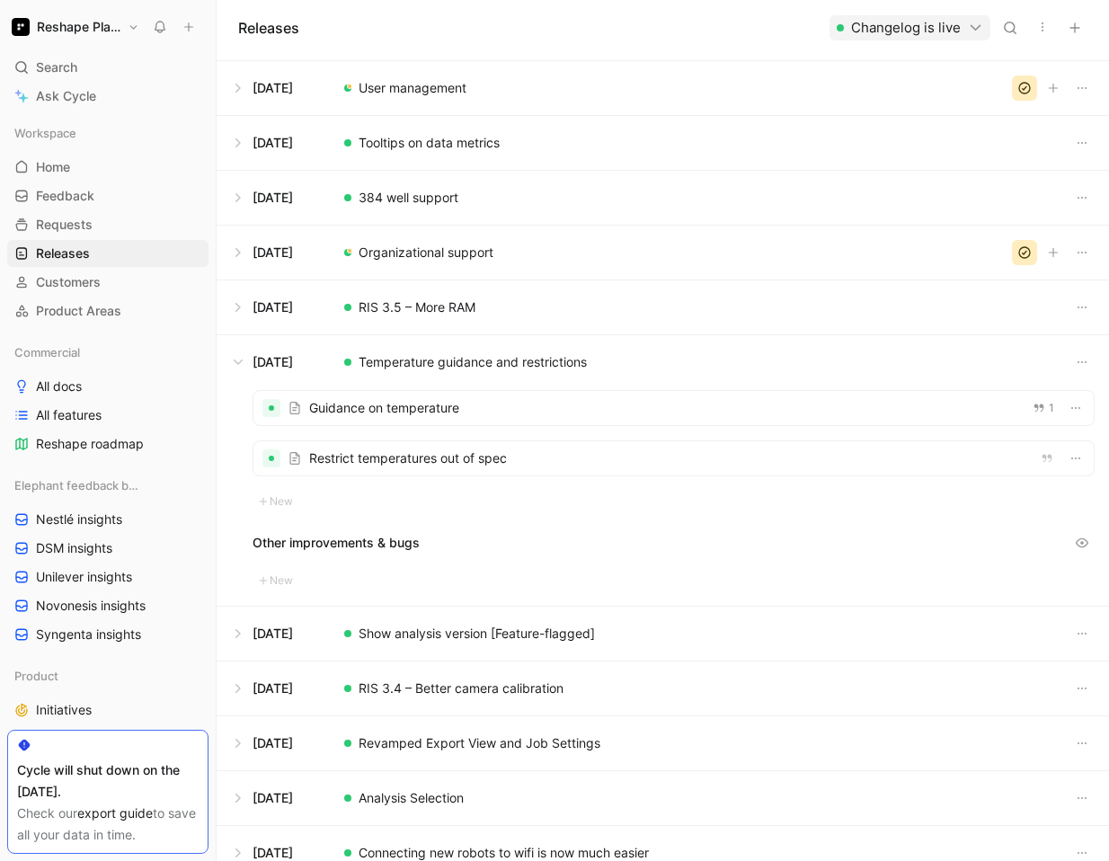
scroll to position [1388, 0]
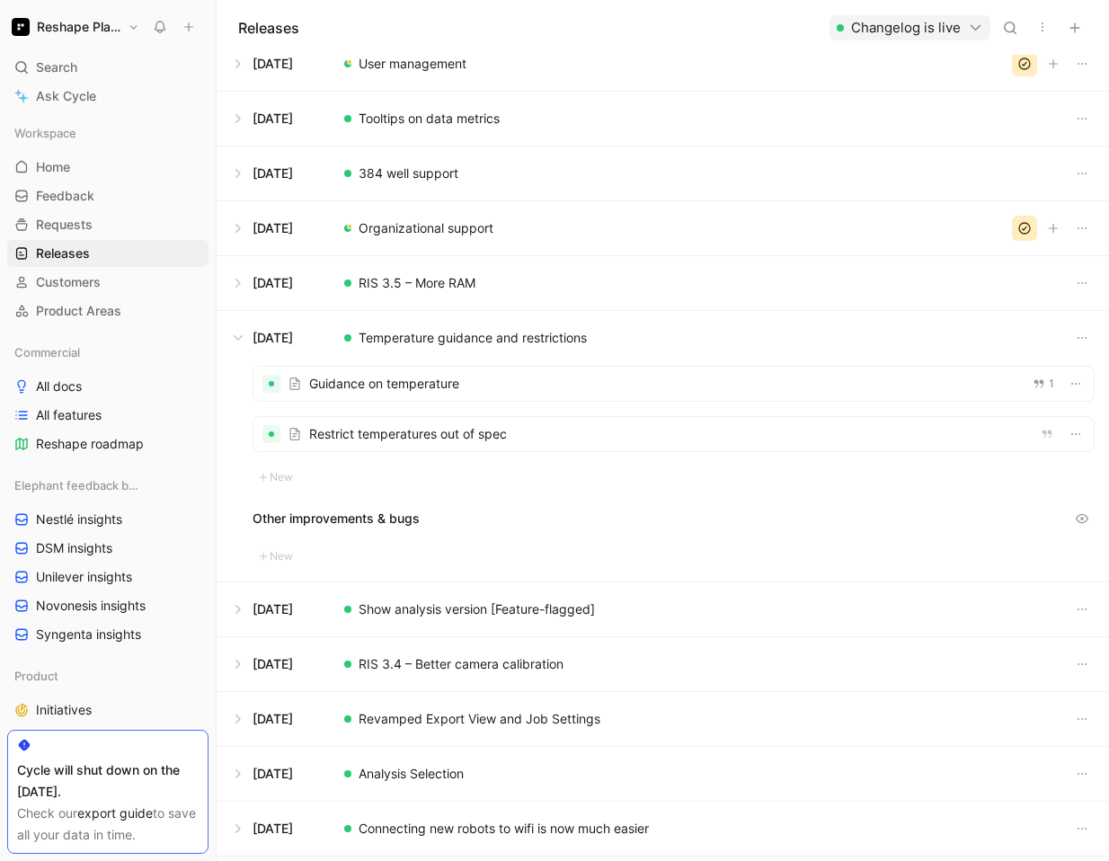
click at [409, 386] on div at bounding box center [673, 384] width 840 height 34
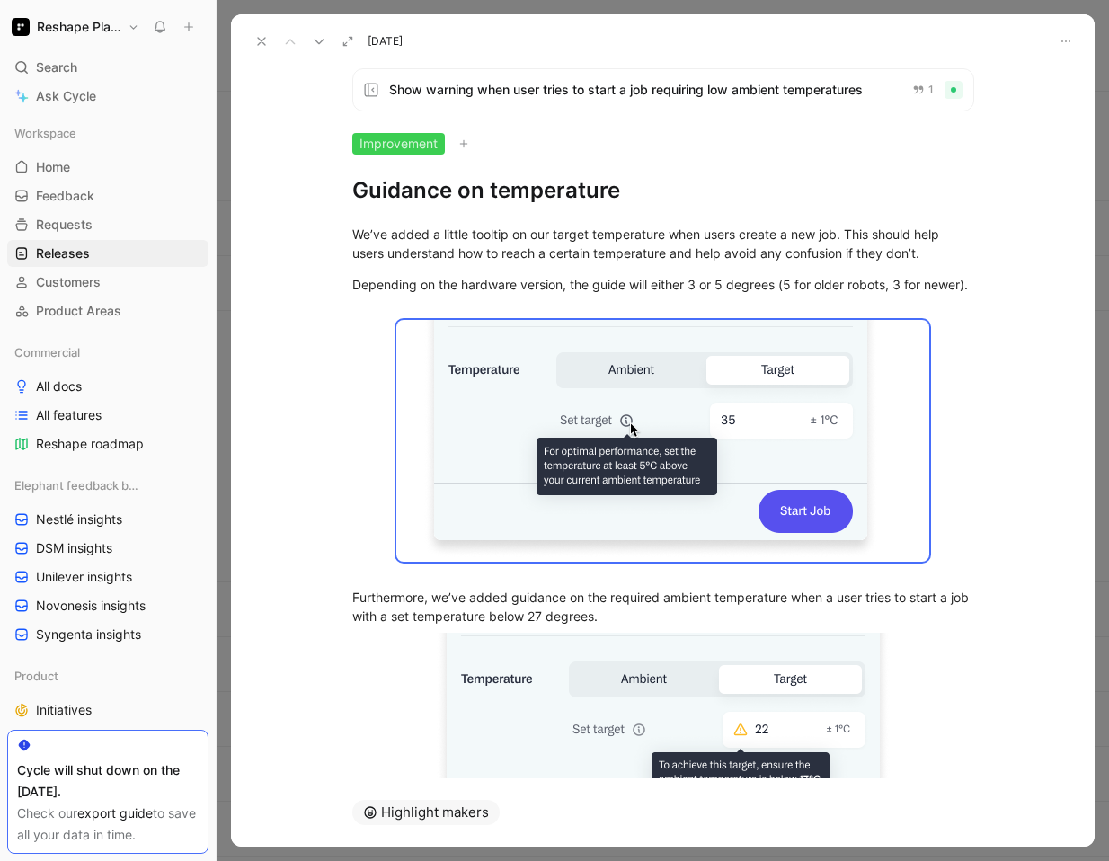
scroll to position [214, 0]
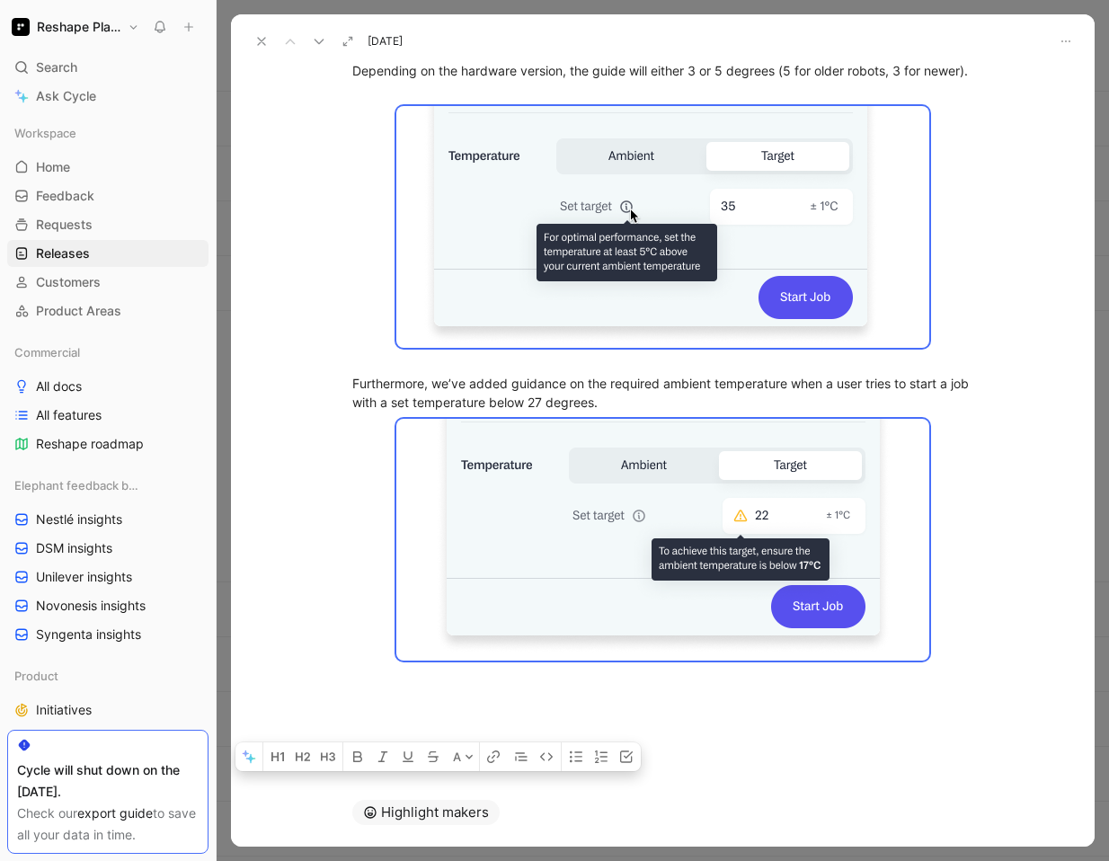
drag, startPoint x: 351, startPoint y: 232, endPoint x: 1019, endPoint y: 1065, distance: 1067.3
click at [1019, 816] on html "Reshape Platform Search ⌘ K Ask Cycle Workspace Home G then H Feedback G then F…" at bounding box center [554, 430] width 1109 height 861
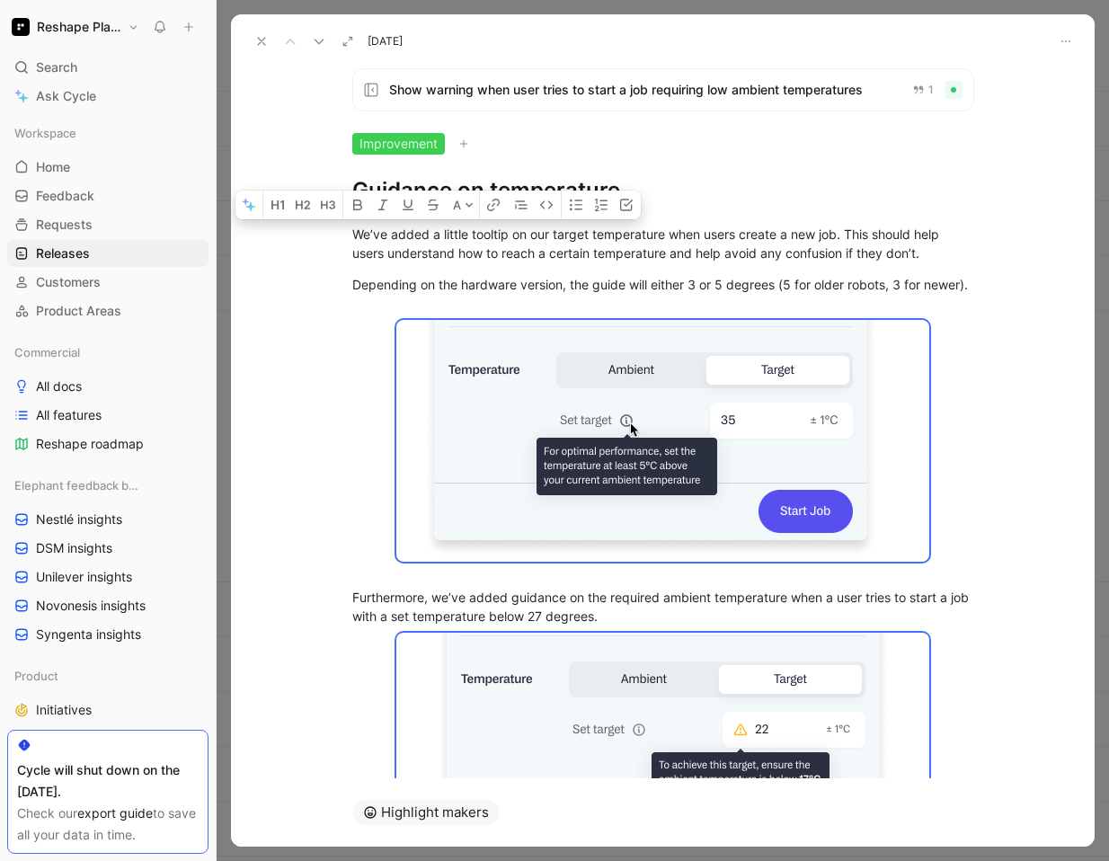
click at [650, 179] on h1 "Guidance on temperature" at bounding box center [663, 190] width 622 height 29
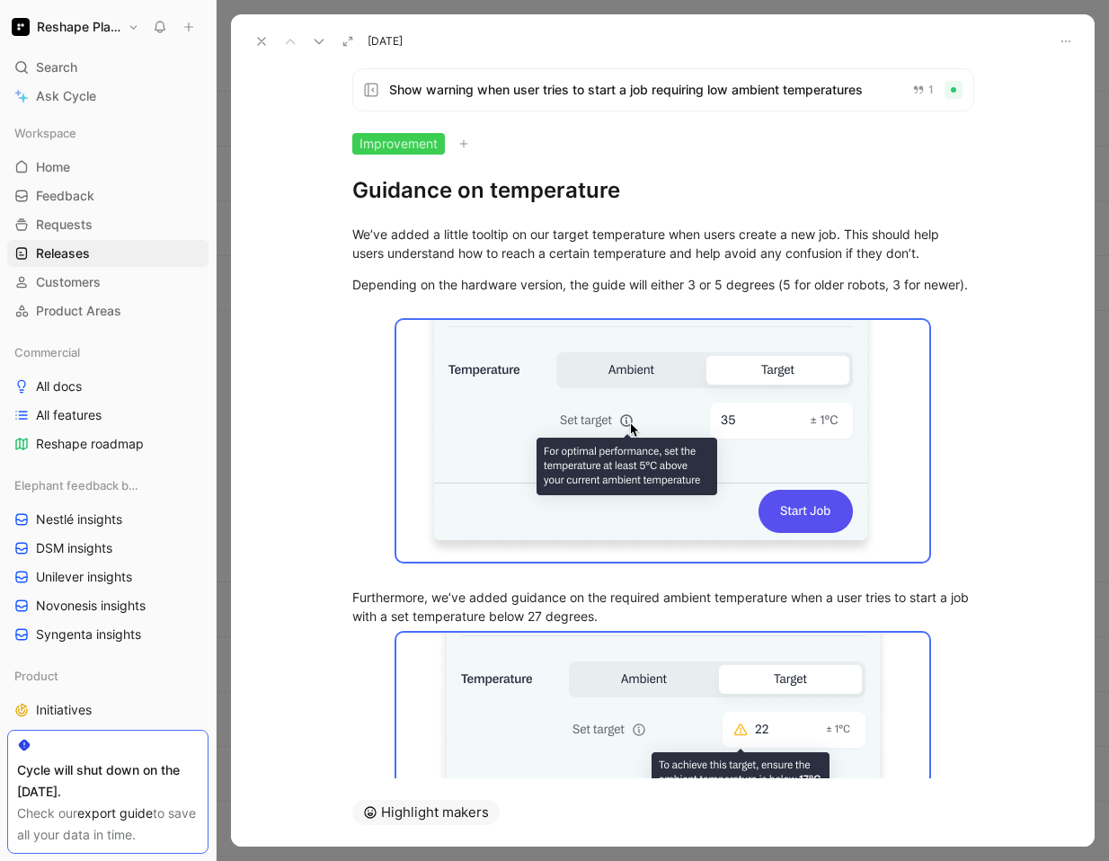
drag, startPoint x: 632, startPoint y: 193, endPoint x: 301, endPoint y: 164, distance: 332.7
click at [302, 165] on div "Show warning when user tries to start a job requiring low ambient temperatures …" at bounding box center [662, 416] width 863 height 724
click at [322, 41] on use at bounding box center [318, 42] width 8 height 4
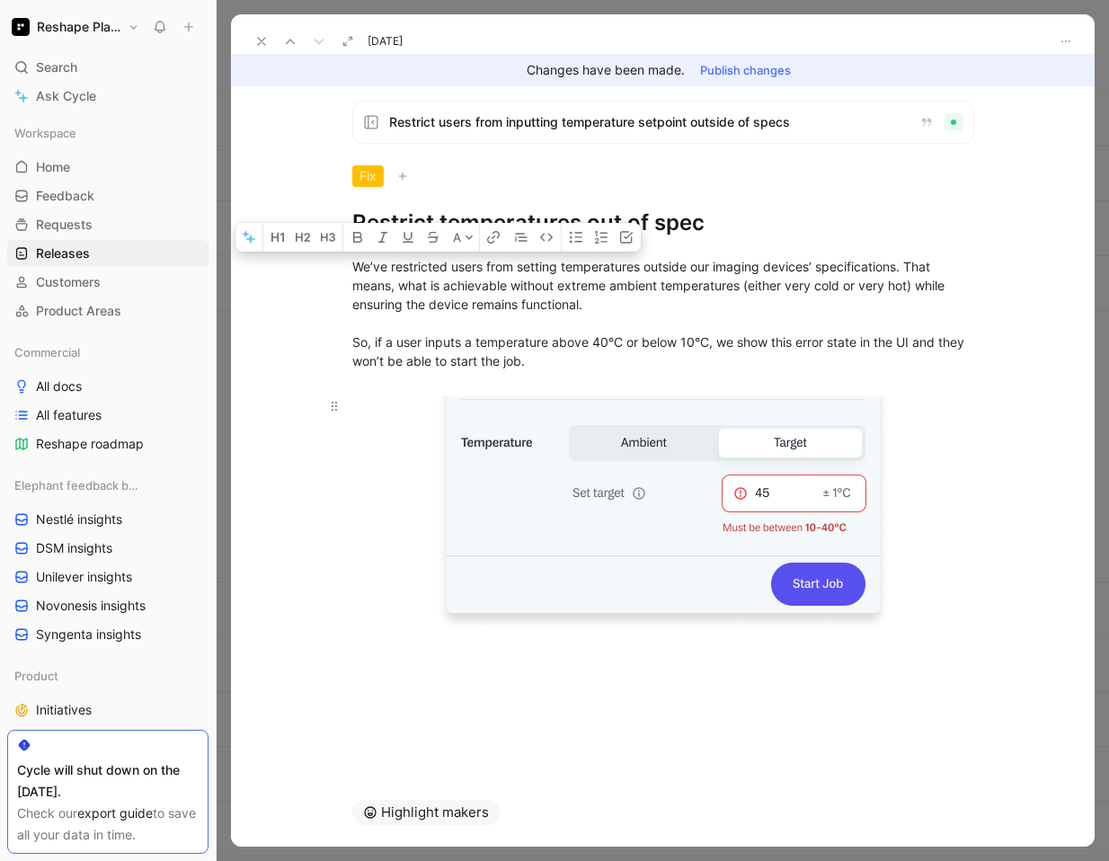
drag, startPoint x: 349, startPoint y: 264, endPoint x: 705, endPoint y: 550, distance: 456.3
click at [705, 550] on div "We’ve restricted users from setting temperatures outside our imaging devices’ s…" at bounding box center [662, 444] width 863 height 415
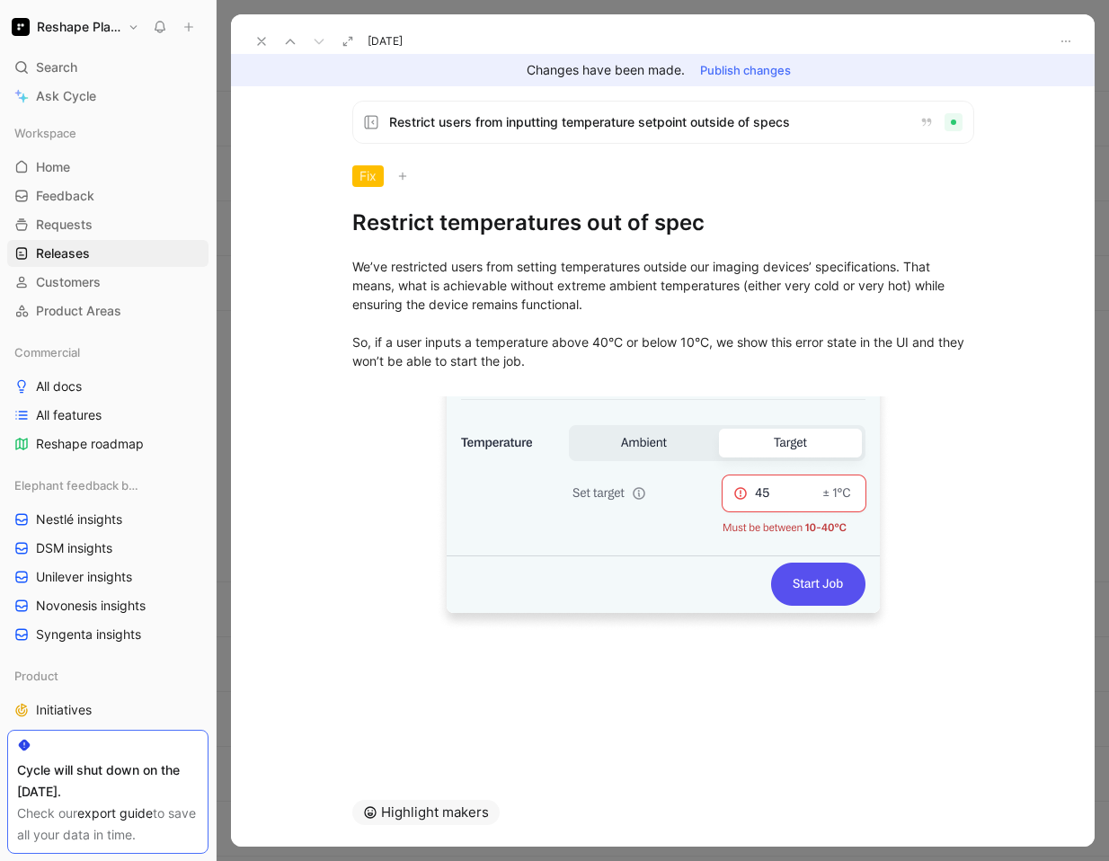
click at [544, 682] on div "Restrict users from inputting temperature setpoint outside of specs Fix Restric…" at bounding box center [662, 432] width 863 height 692
drag, startPoint x: 517, startPoint y: 658, endPoint x: 374, endPoint y: 189, distance: 491.1
click at [374, 189] on div "Restrict users from inputting temperature setpoint outside of specs Fix Restric…" at bounding box center [662, 432] width 863 height 692
click at [535, 656] on div at bounding box center [662, 663] width 863 height 22
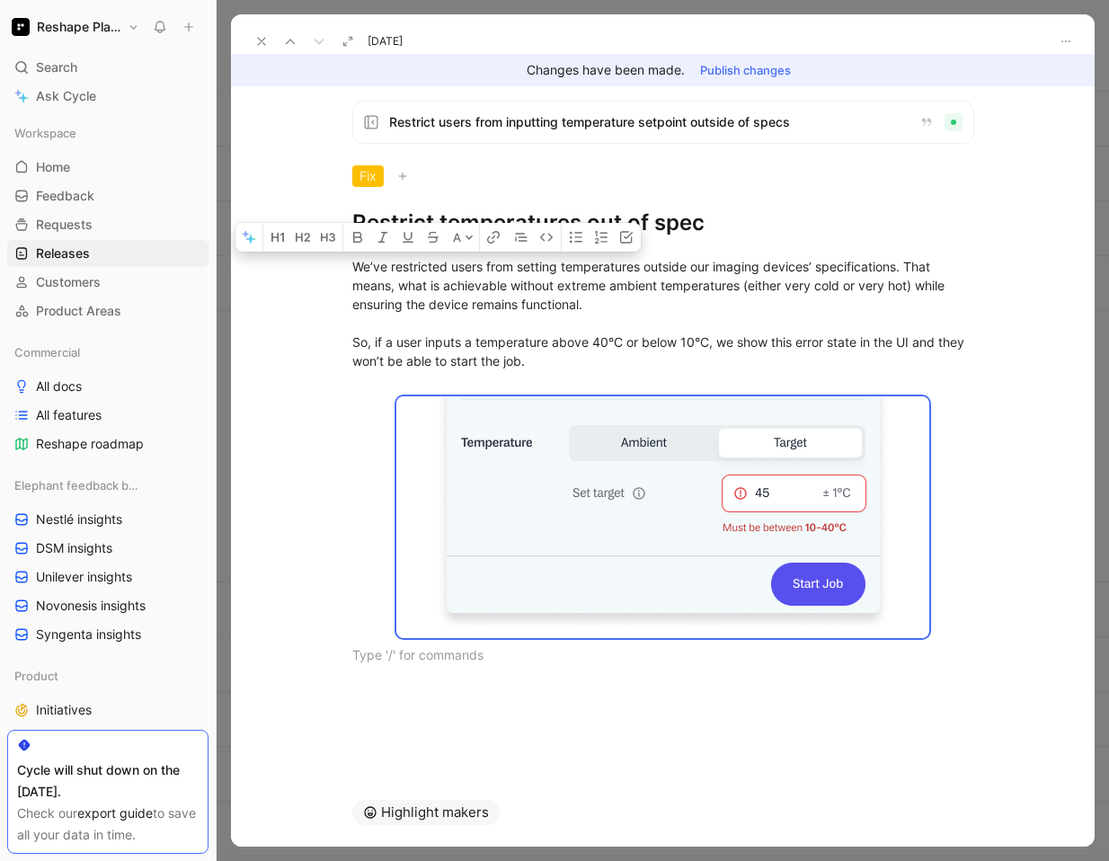
drag, startPoint x: 535, startPoint y: 656, endPoint x: 338, endPoint y: 217, distance: 480.9
click at [338, 217] on div "Restrict users from inputting temperature setpoint outside of specs Fix Restric…" at bounding box center [662, 432] width 863 height 692
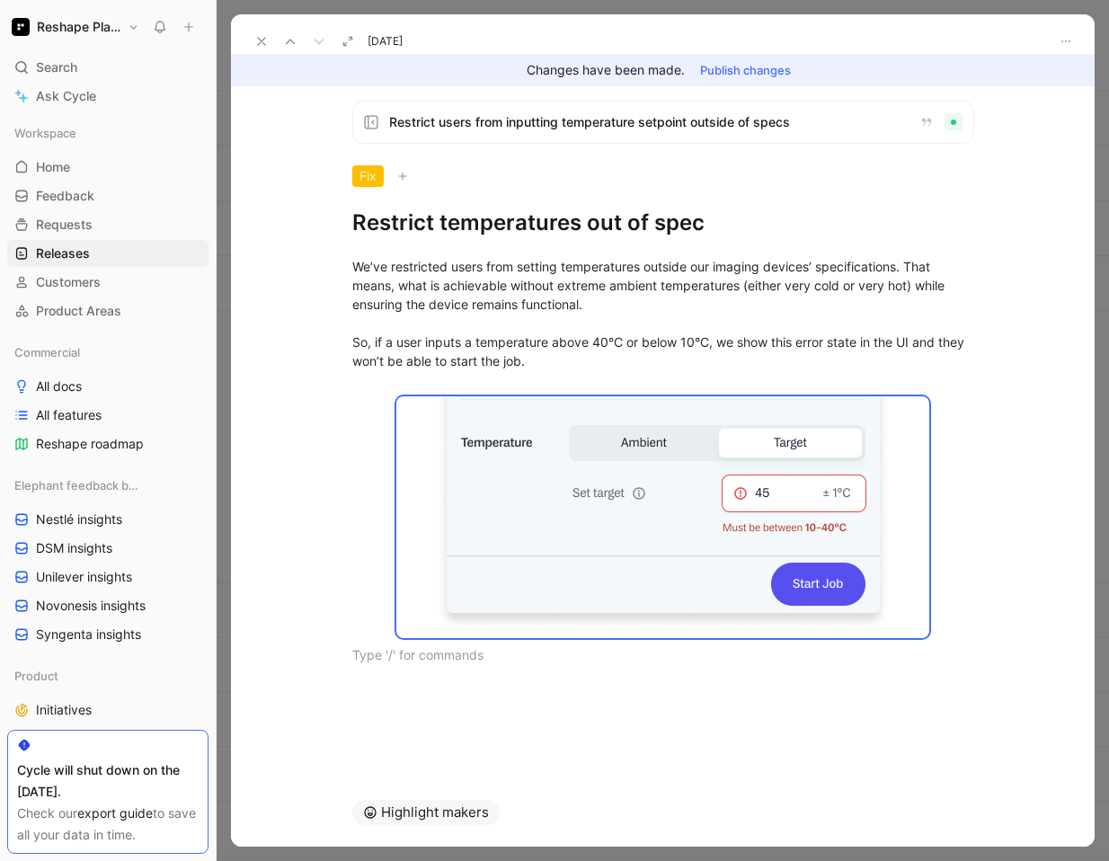
drag, startPoint x: 723, startPoint y: 225, endPoint x: 341, endPoint y: 221, distance: 381.8
click at [341, 221] on div "Restrict users from inputting temperature setpoint outside of specs Fix Restric…" at bounding box center [663, 169] width 690 height 137
click at [257, 40] on icon at bounding box center [261, 41] width 14 height 14
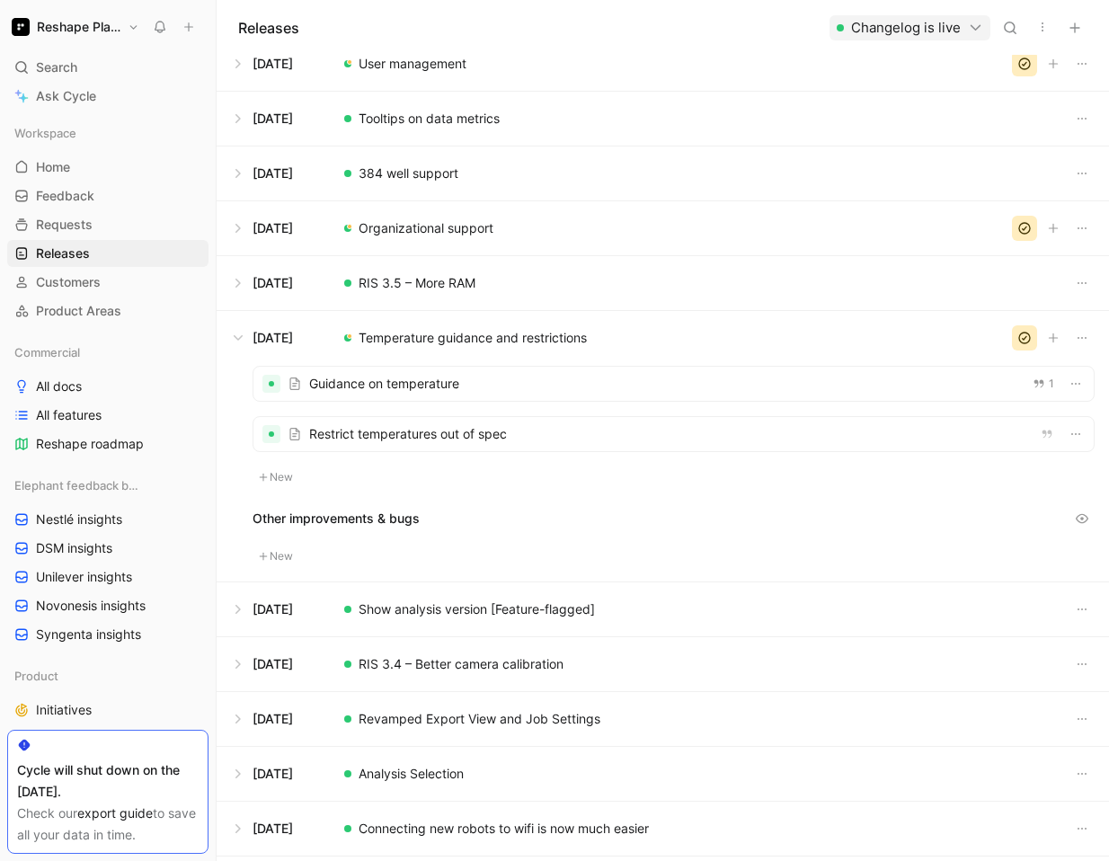
scroll to position [1438, 0]
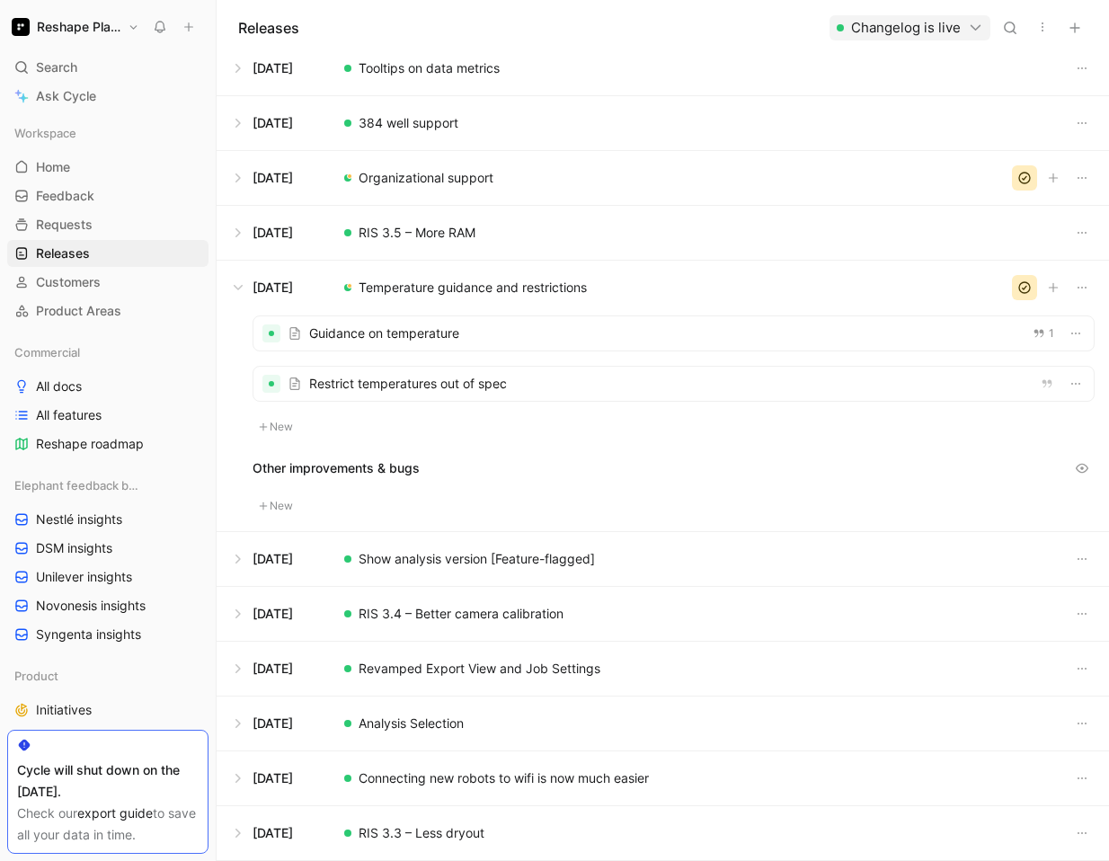
click at [392, 551] on button at bounding box center [662, 559] width 890 height 54
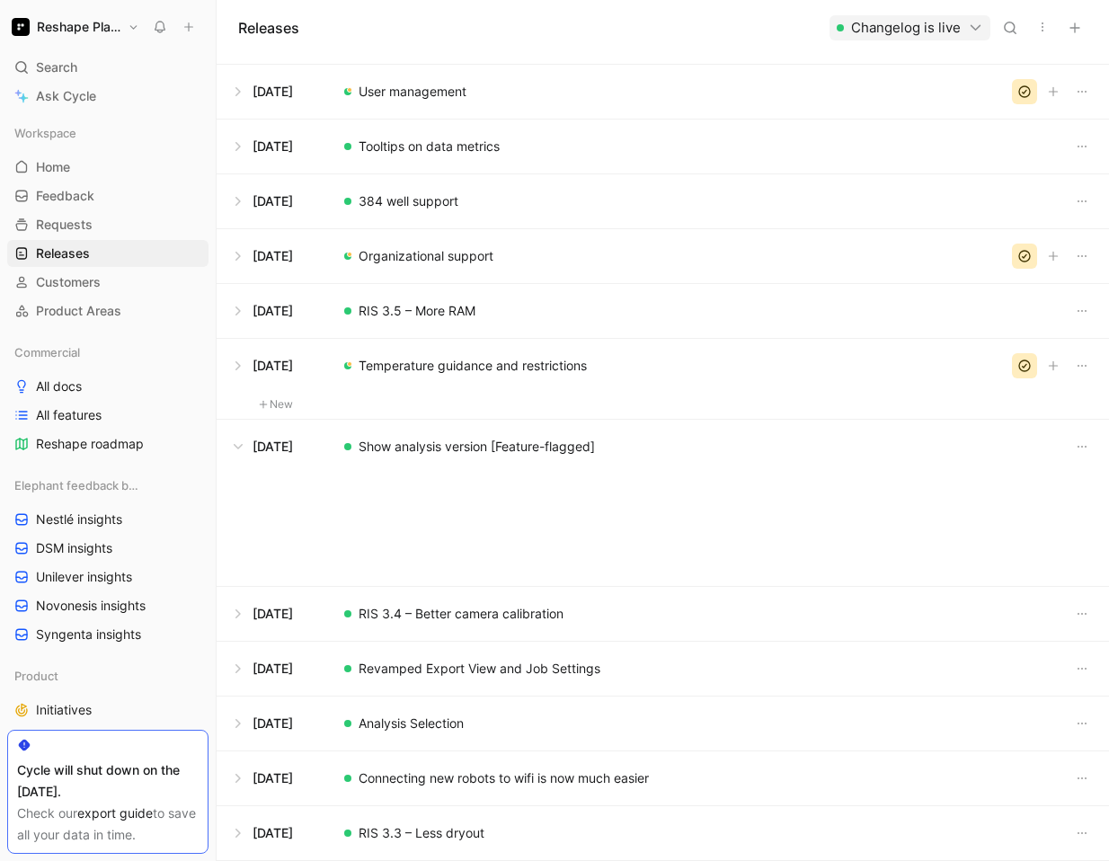
scroll to position [1388, 0]
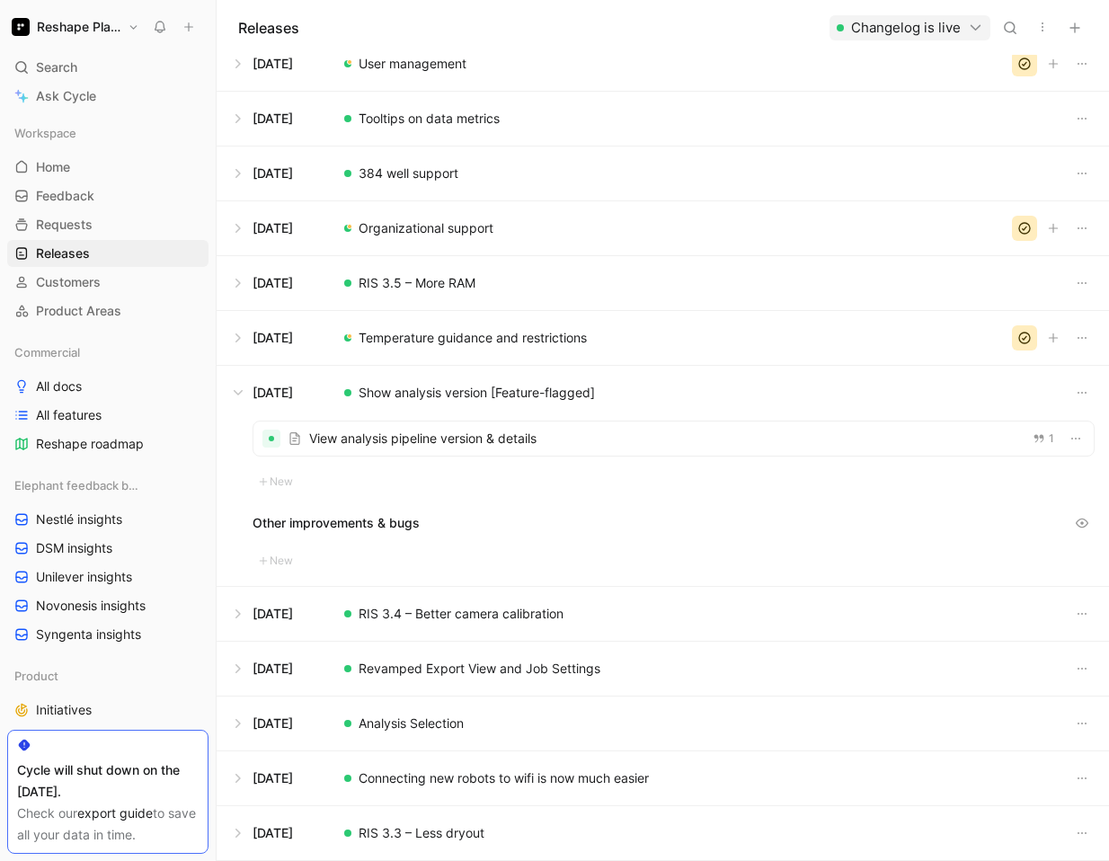
click at [488, 426] on div at bounding box center [673, 438] width 840 height 34
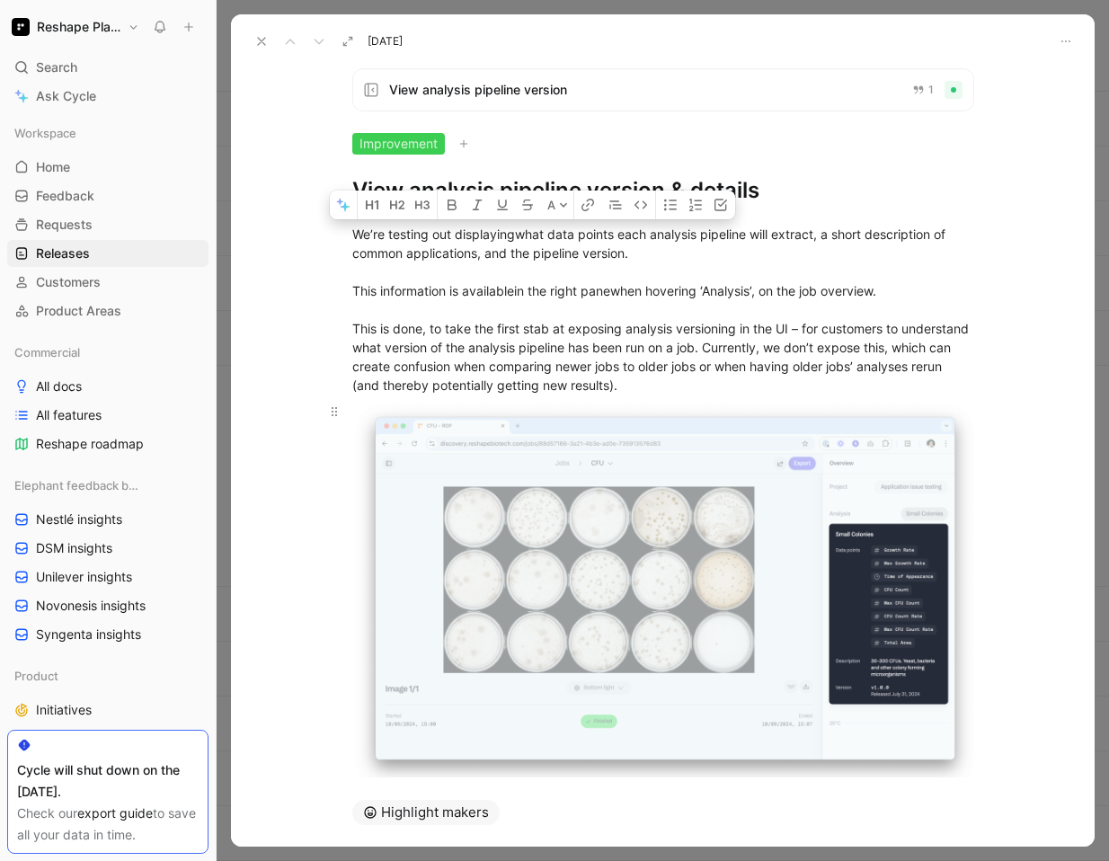
drag, startPoint x: 354, startPoint y: 232, endPoint x: 786, endPoint y: 716, distance: 649.0
click at [786, 716] on div "We’re testing out displaying what data points each analysis pipeline will extra…" at bounding box center [662, 498] width 863 height 587
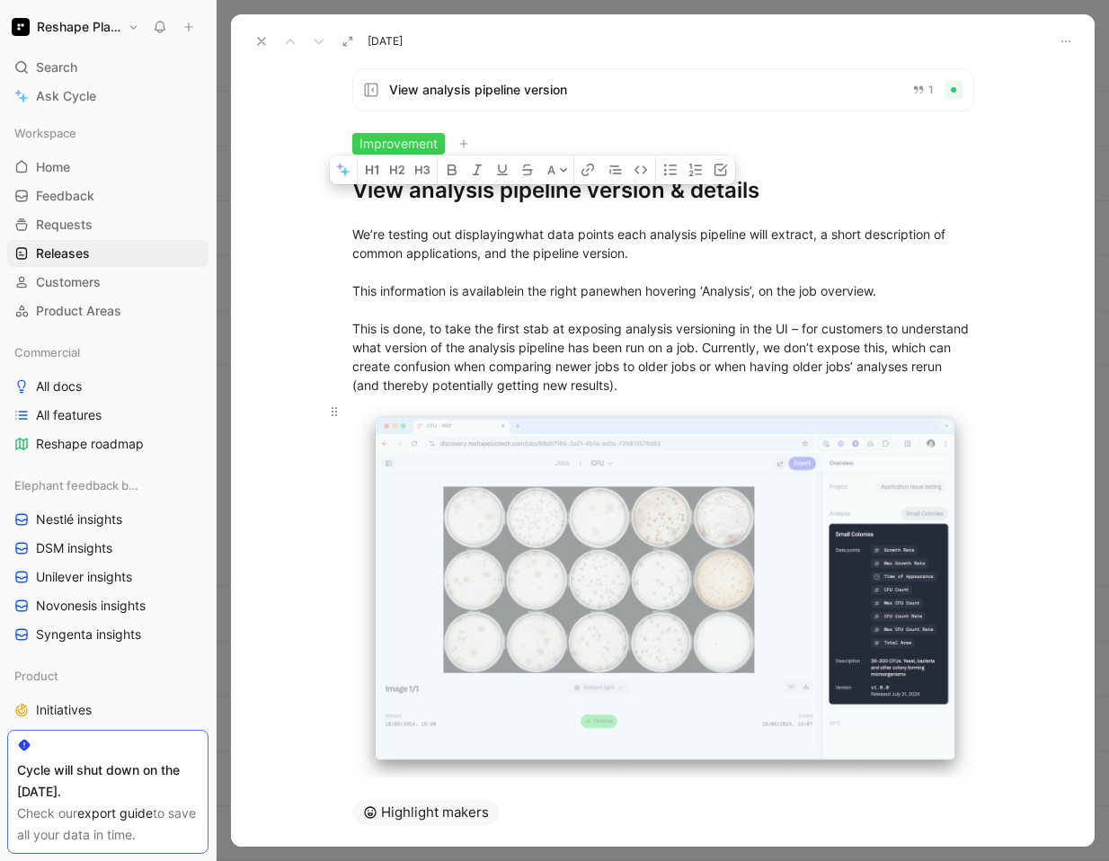
scroll to position [35, 0]
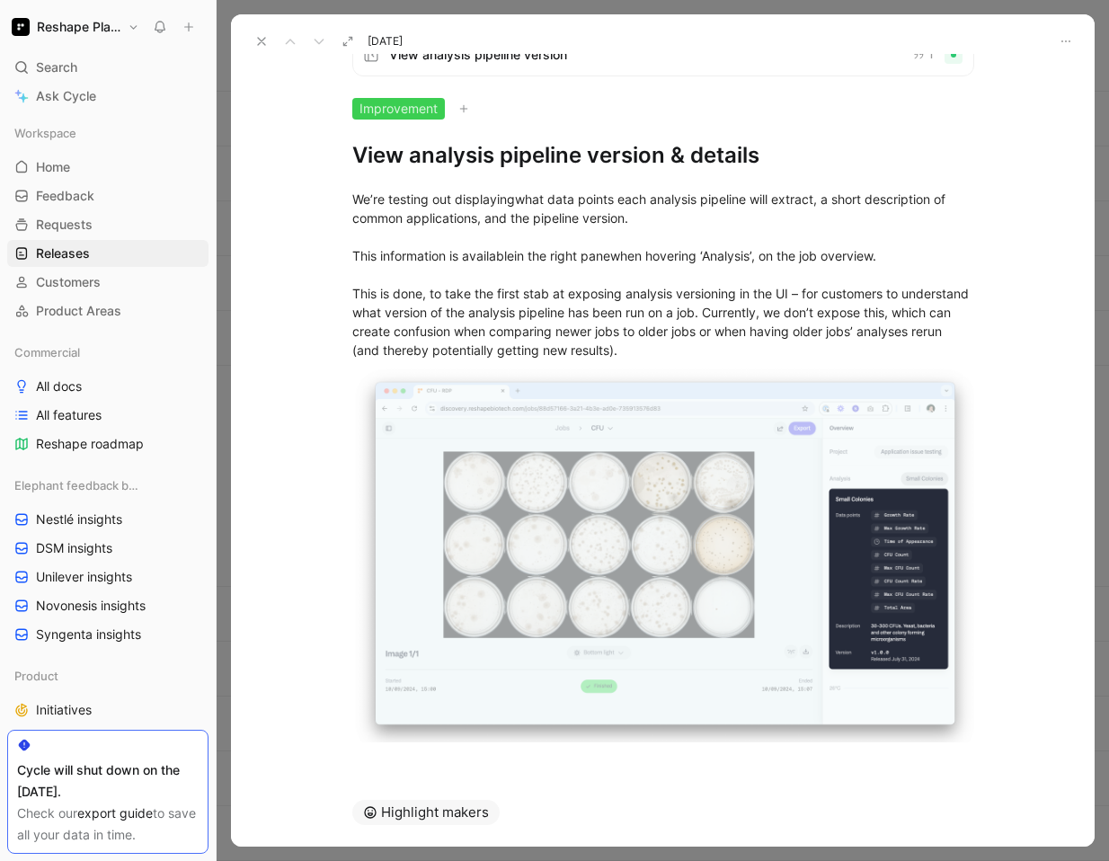
click at [535, 761] on div at bounding box center [662, 767] width 863 height 22
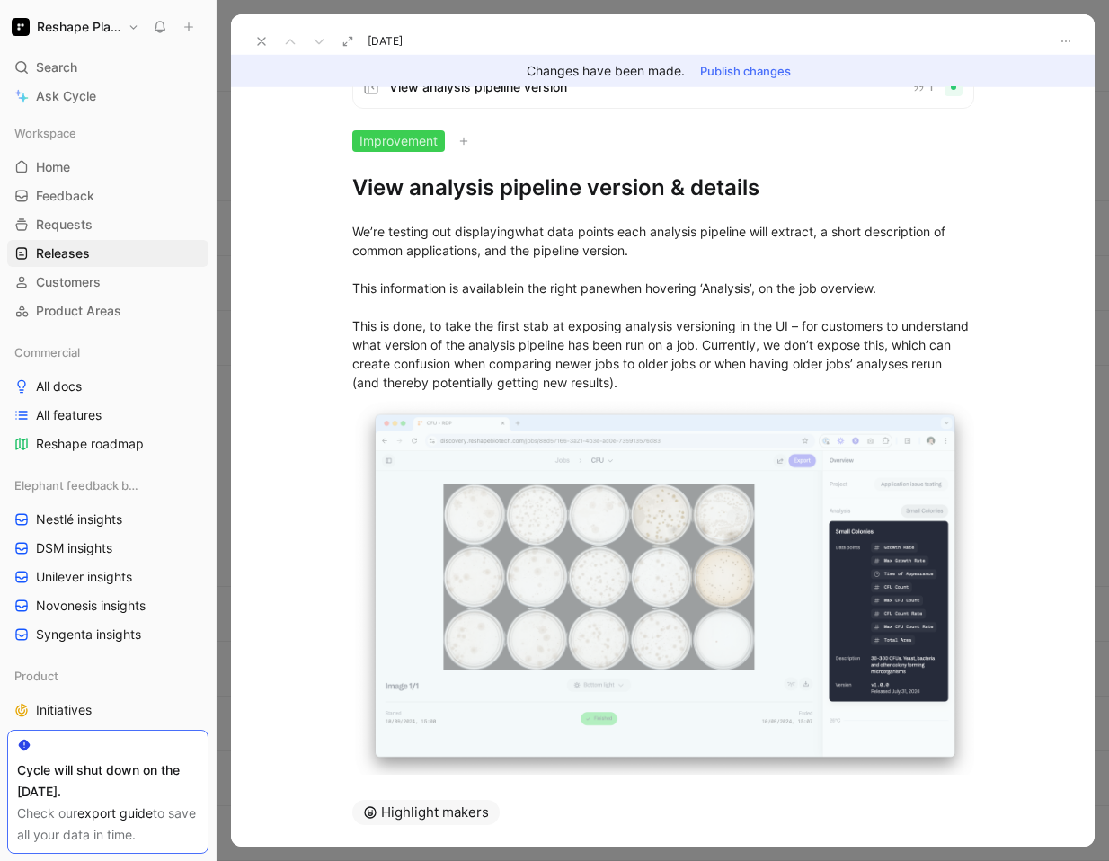
scroll to position [60, 0]
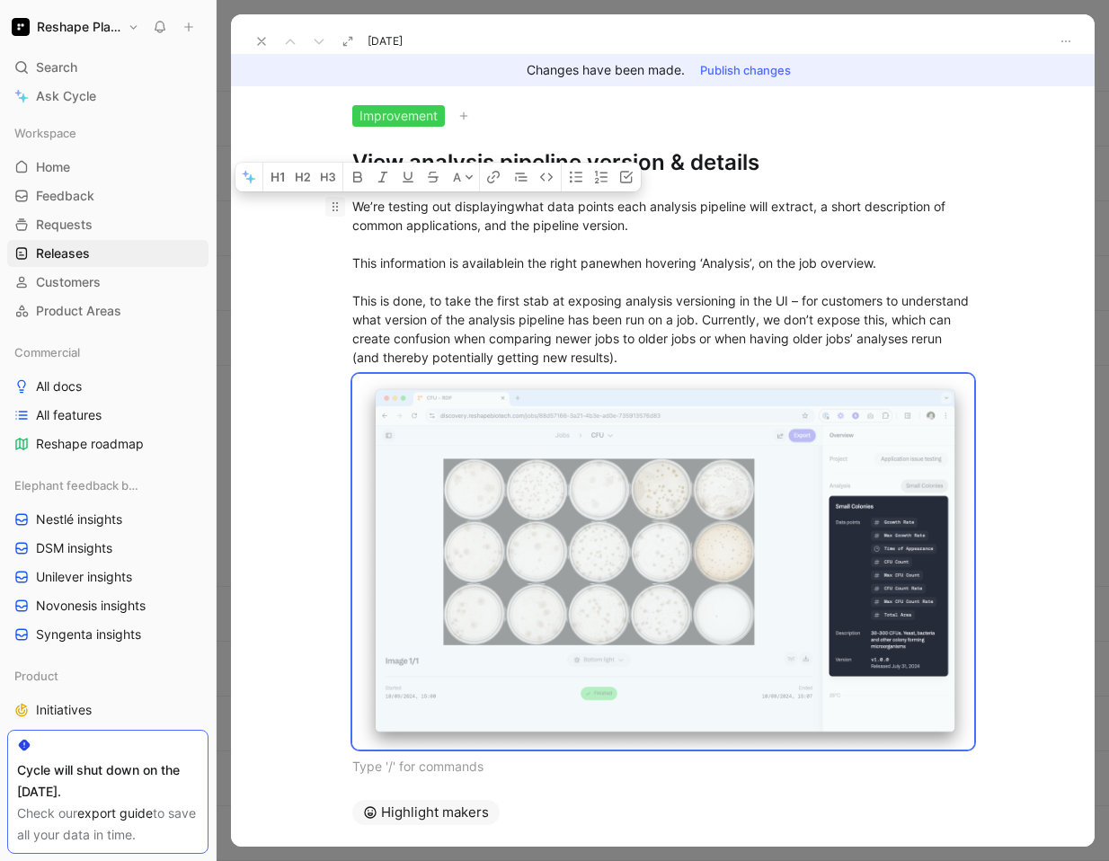
drag, startPoint x: 535, startPoint y: 761, endPoint x: 340, endPoint y: 200, distance: 593.5
click at [340, 200] on div "We’re testing out displaying what data points each analysis pipeline will extra…" at bounding box center [662, 486] width 863 height 618
click at [261, 46] on icon at bounding box center [261, 41] width 14 height 14
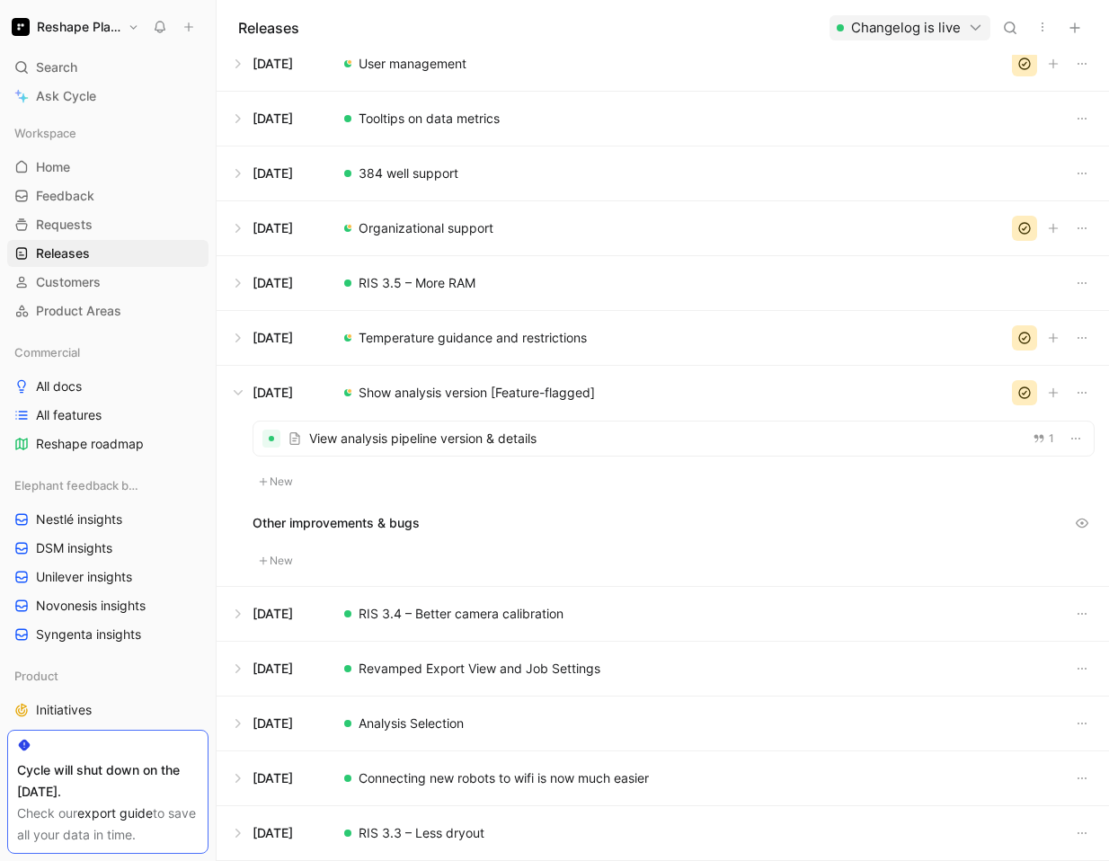
click at [502, 623] on button at bounding box center [662, 614] width 890 height 54
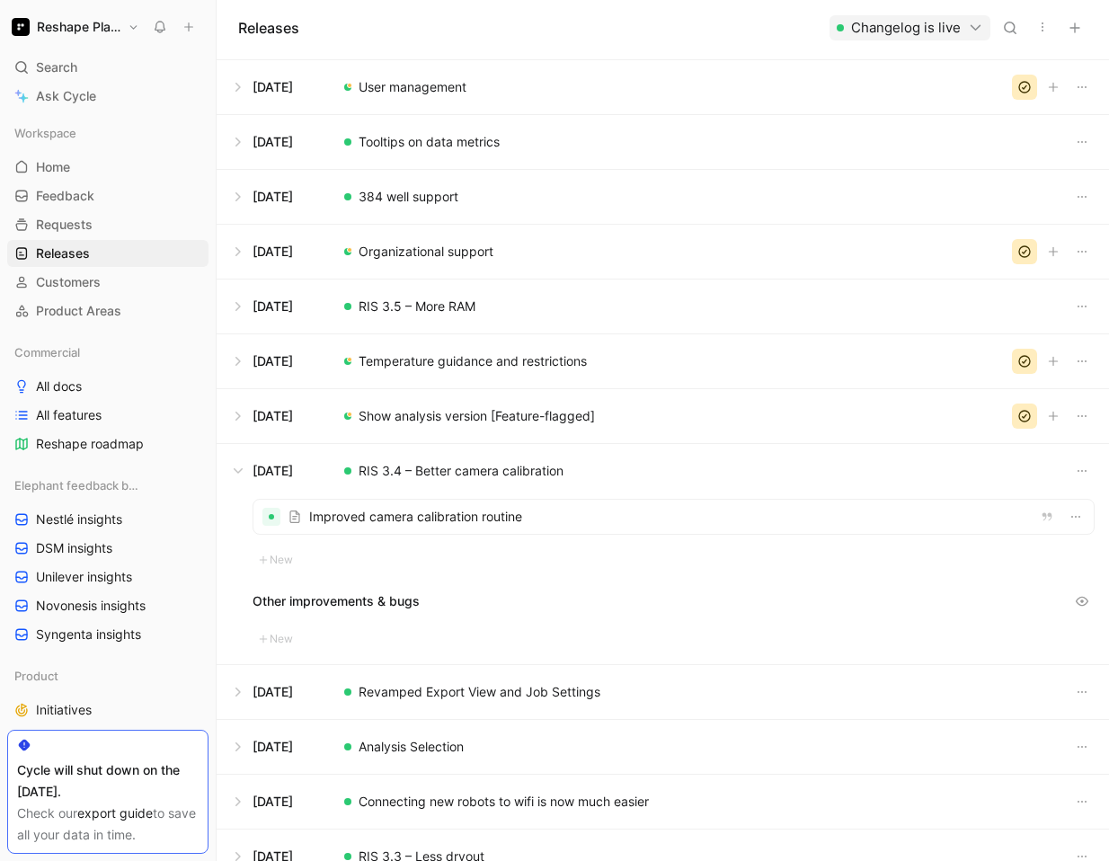
scroll to position [1388, 0]
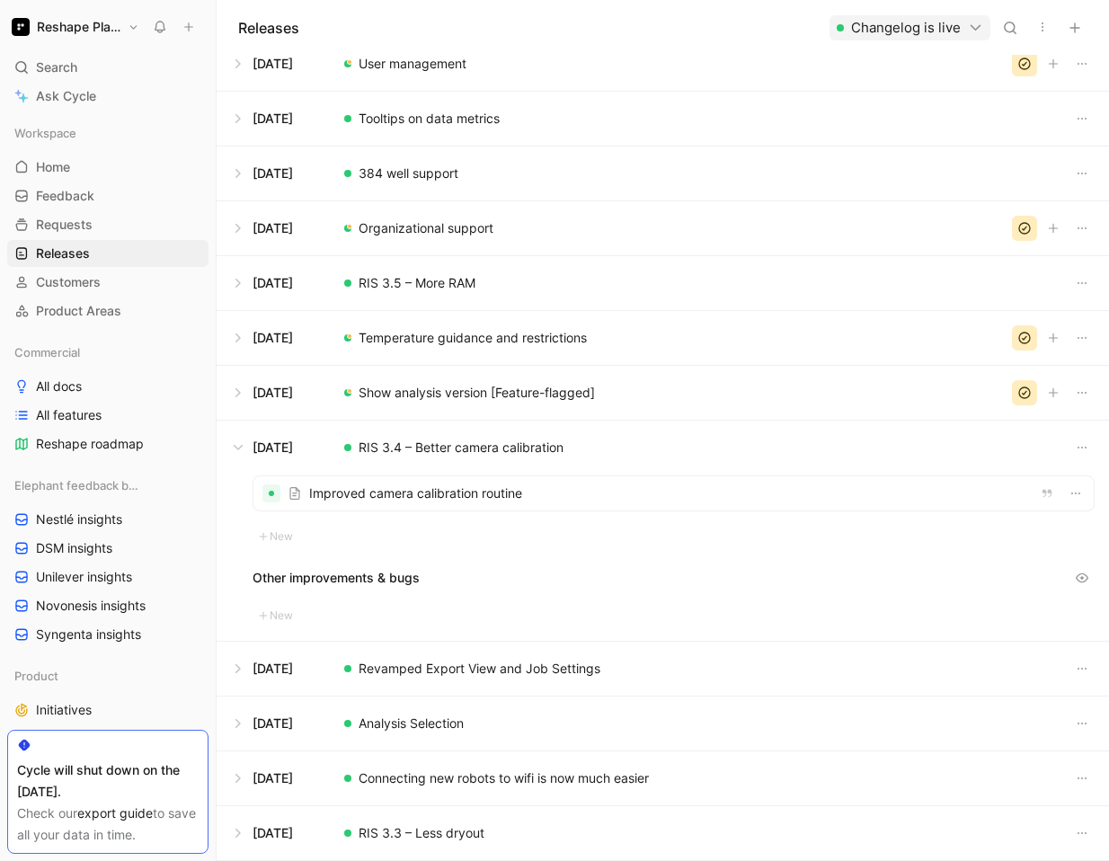
click at [405, 500] on div at bounding box center [673, 493] width 840 height 34
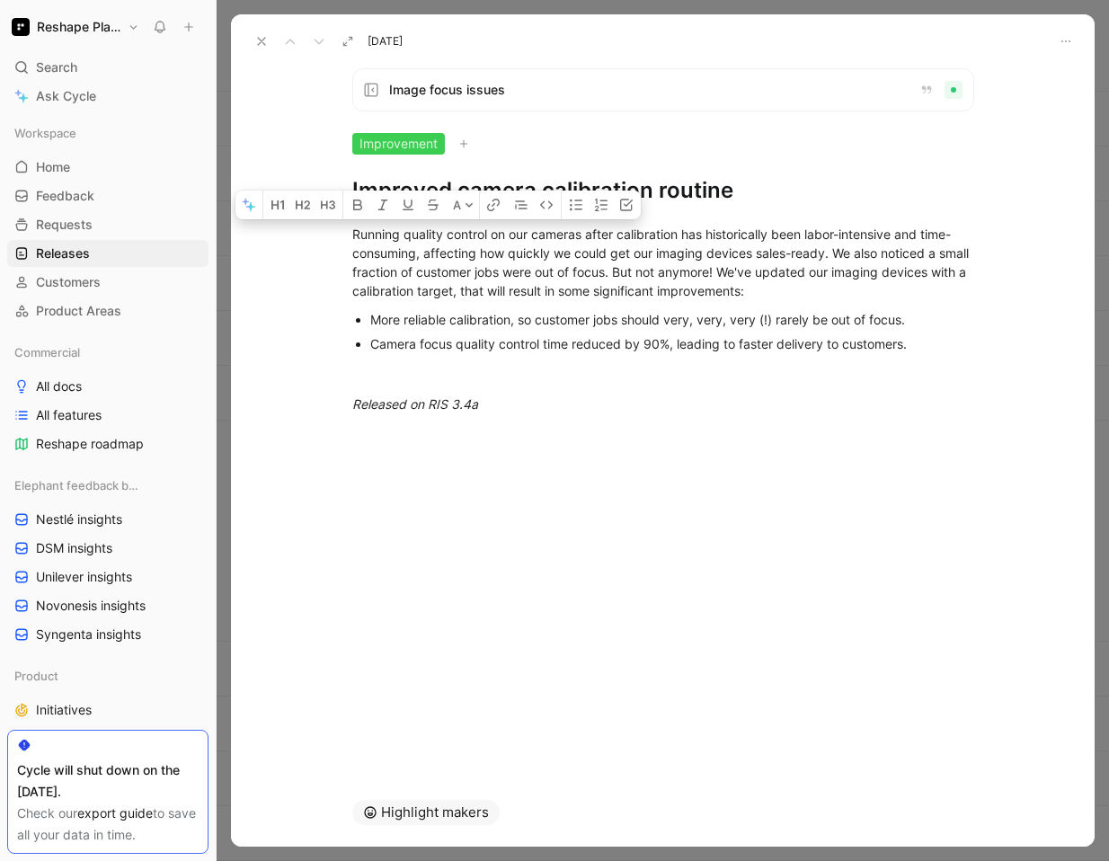
drag, startPoint x: 504, startPoint y: 409, endPoint x: 346, endPoint y: 172, distance: 284.3
click at [346, 172] on div "Image focus issues Improvement Improved camera calibration routine A Running qu…" at bounding box center [662, 416] width 863 height 724
click at [265, 42] on icon at bounding box center [261, 41] width 14 height 14
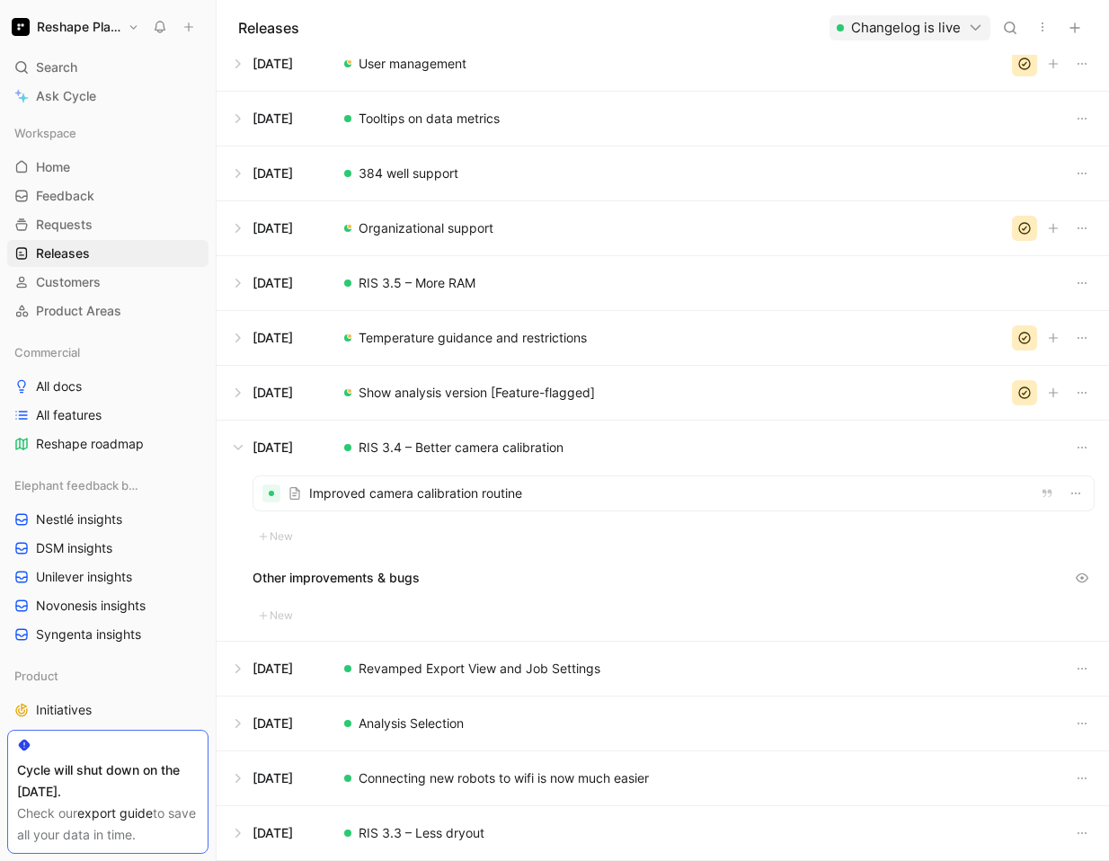
click at [411, 669] on button at bounding box center [662, 668] width 890 height 54
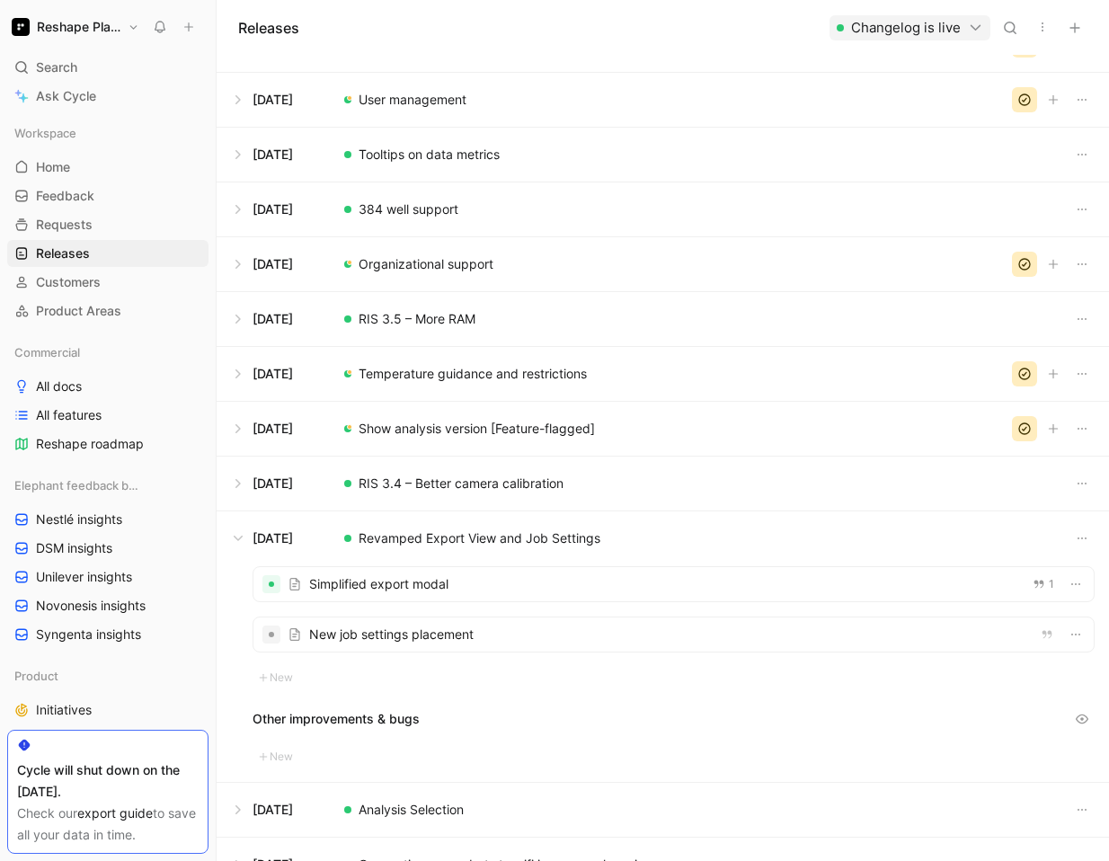
scroll to position [1388, 0]
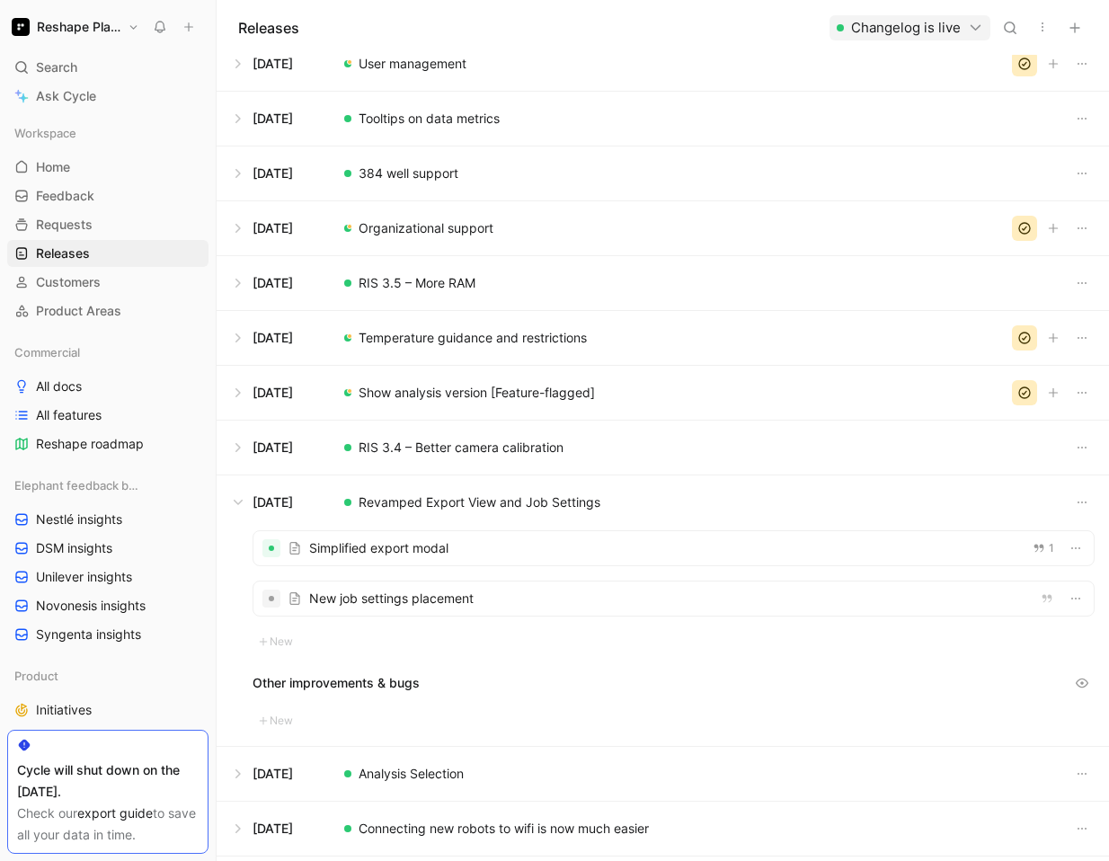
click at [393, 598] on div at bounding box center [673, 598] width 840 height 34
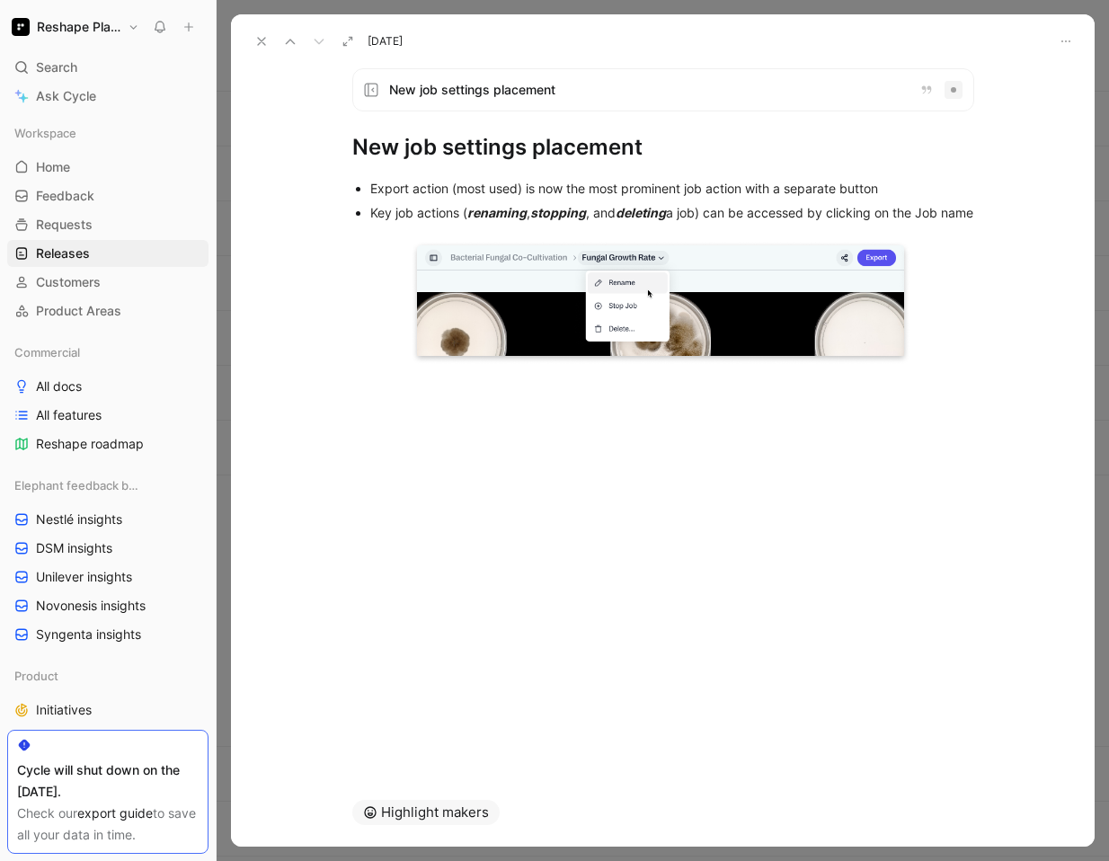
click at [286, 45] on icon at bounding box center [290, 41] width 14 height 14
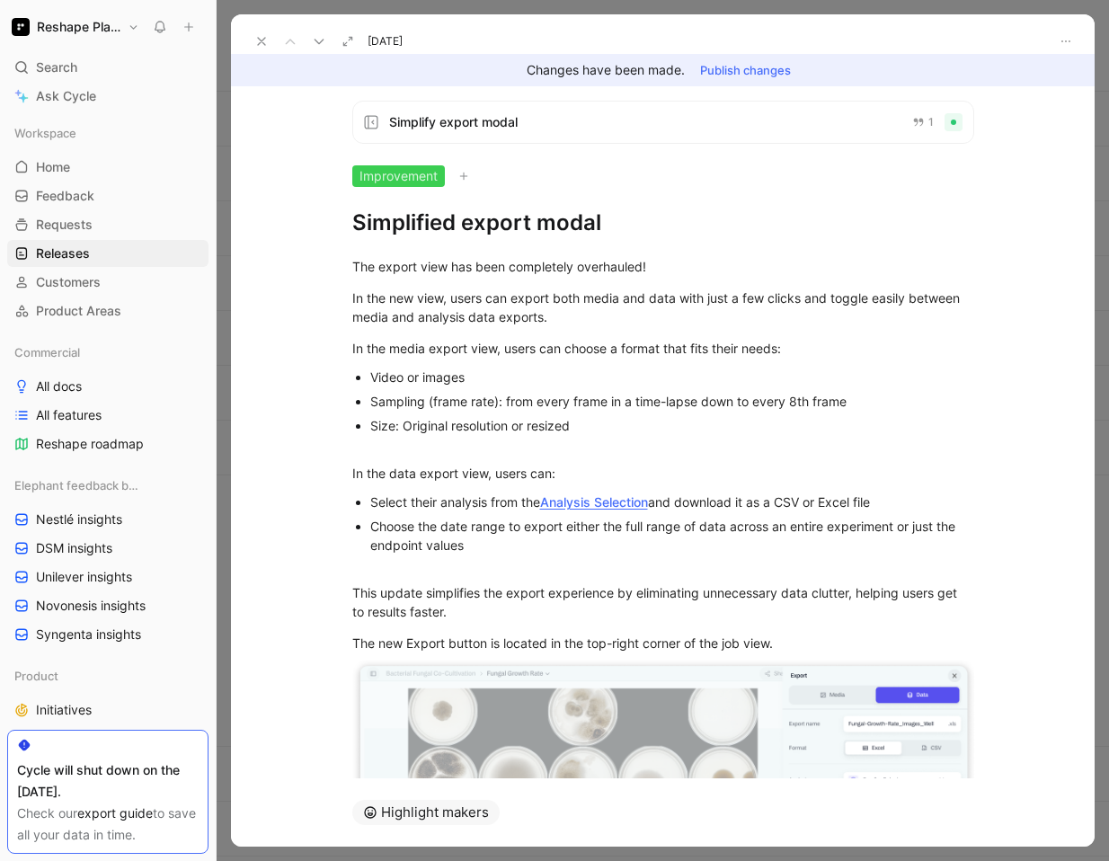
scroll to position [228, 0]
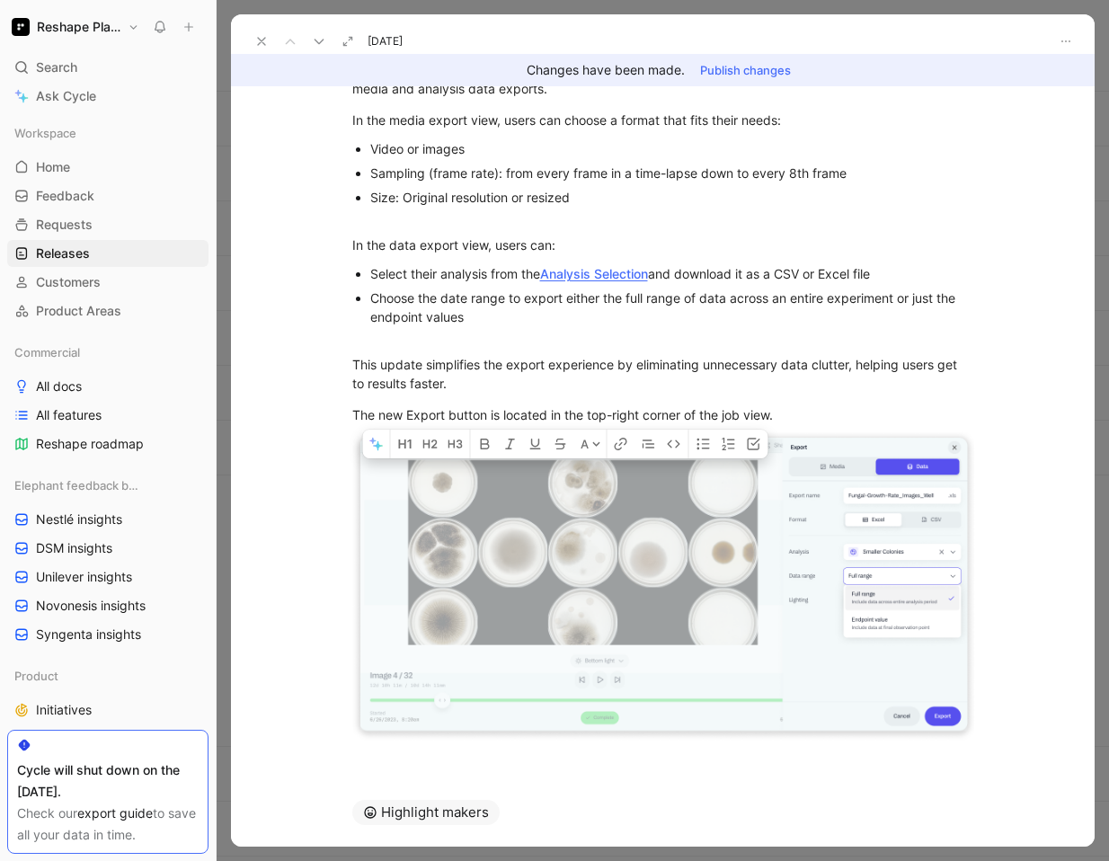
drag, startPoint x: 351, startPoint y: 267, endPoint x: 400, endPoint y: 777, distance: 512.6
click at [399, 779] on div "[DATE] Changes have been made. Publish changes Simplify export modal 1 Improvem…" at bounding box center [662, 430] width 863 height 832
click at [410, 745] on div "The export view has been completely overhauled! In the new view, users can expo…" at bounding box center [662, 382] width 863 height 747
drag, startPoint x: 405, startPoint y: 754, endPoint x: 457, endPoint y: 510, distance: 249.0
click at [457, 510] on div "The export view has been completely overhauled! In the new view, users can expo…" at bounding box center [662, 382] width 863 height 747
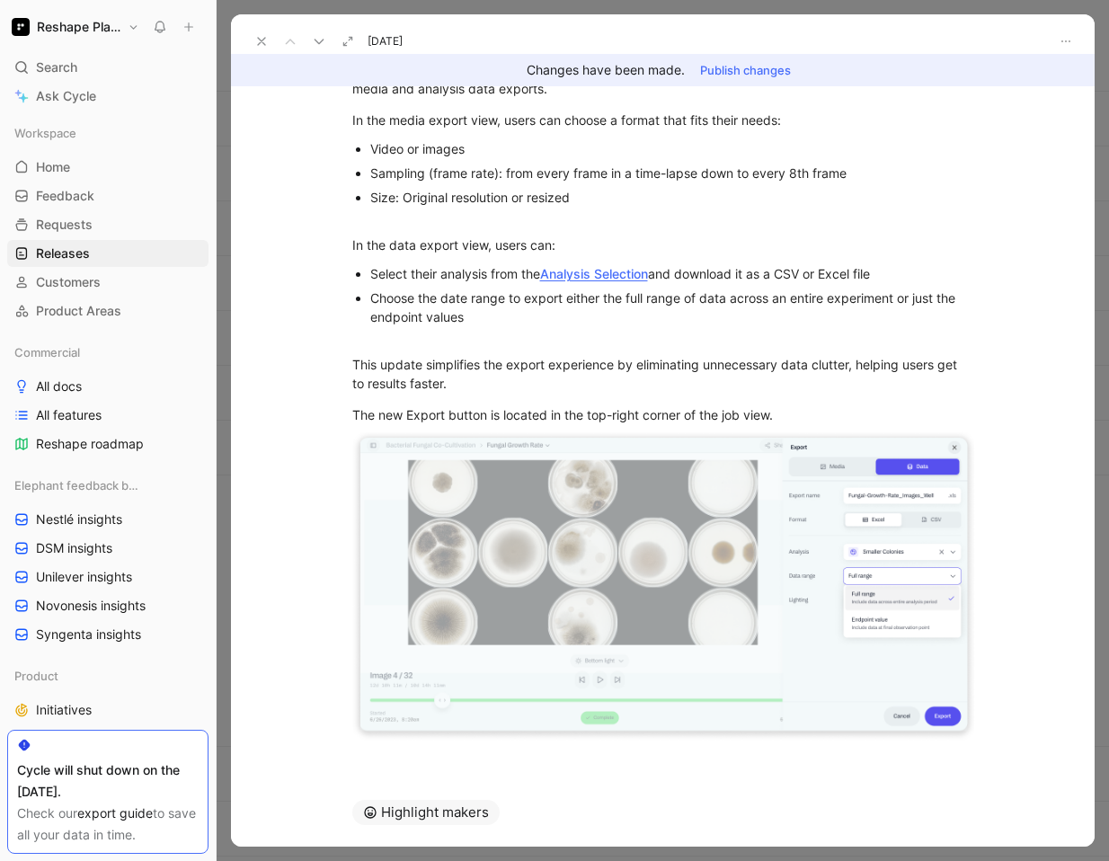
click at [464, 762] on div at bounding box center [662, 767] width 863 height 22
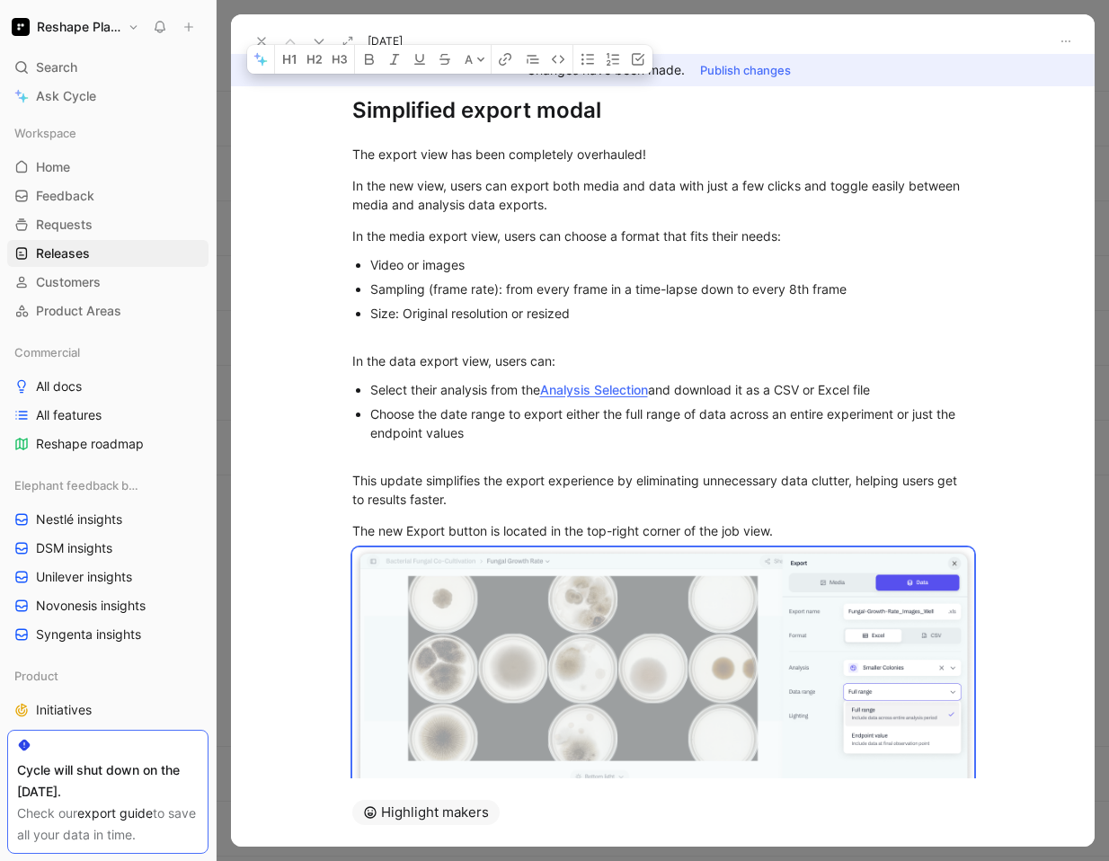
scroll to position [0, 0]
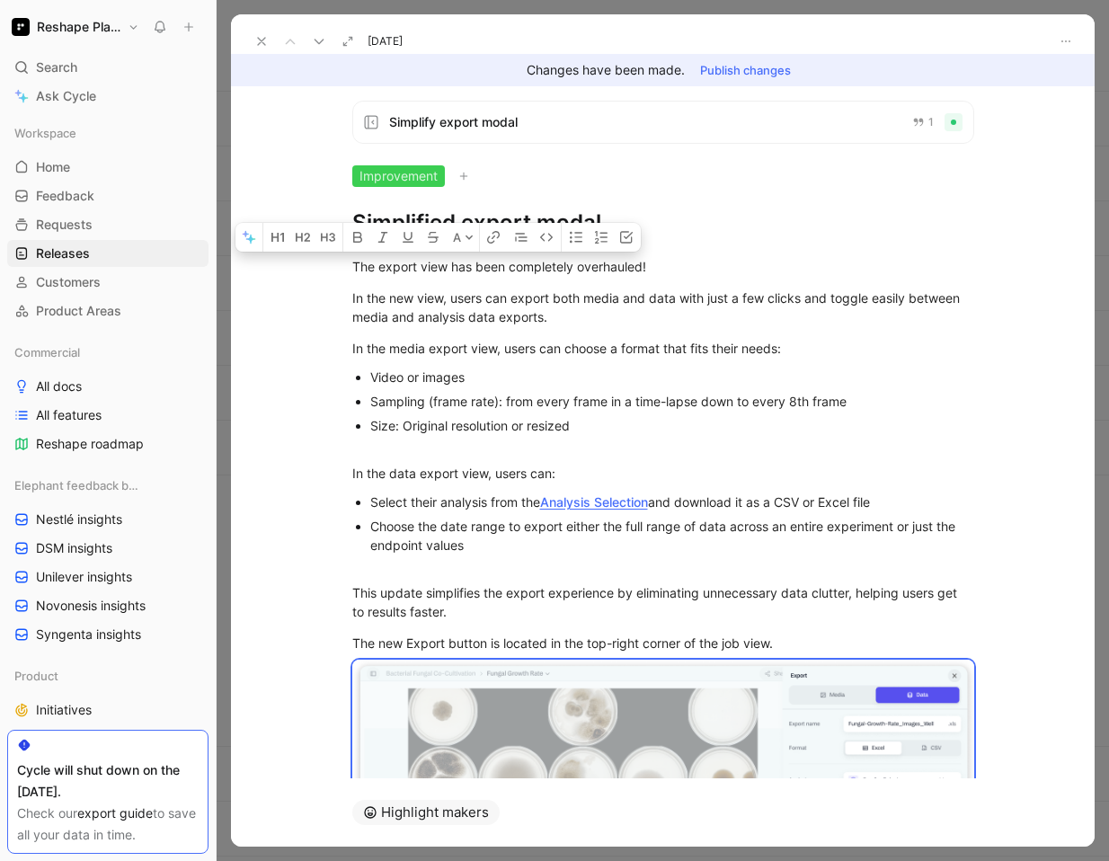
drag, startPoint x: 464, startPoint y: 762, endPoint x: 292, endPoint y: -40, distance: 819.5
click at [292, 0] on html "Reshape Platform Search ⌘ K Ask Cycle Workspace Home G then H Feedback G then F…" at bounding box center [554, 430] width 1109 height 861
click at [610, 223] on button "button" at bounding box center [600, 237] width 25 height 29
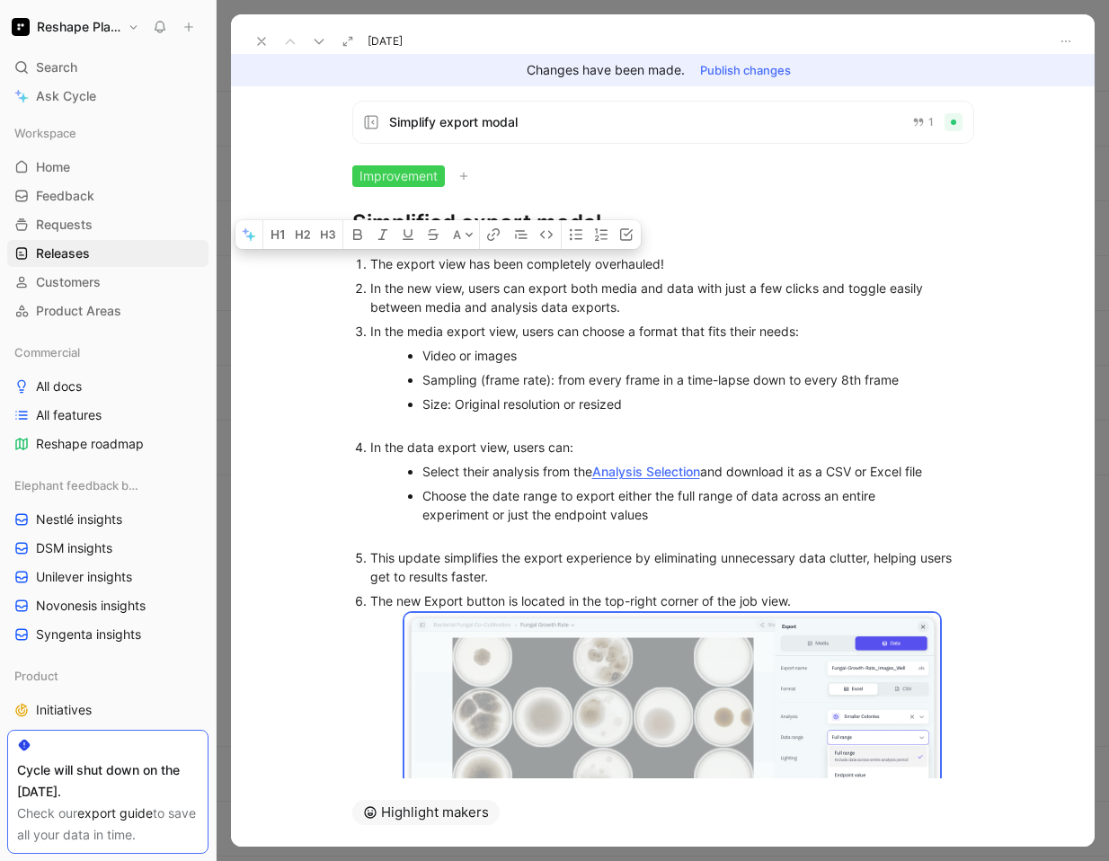
scroll to position [228, 0]
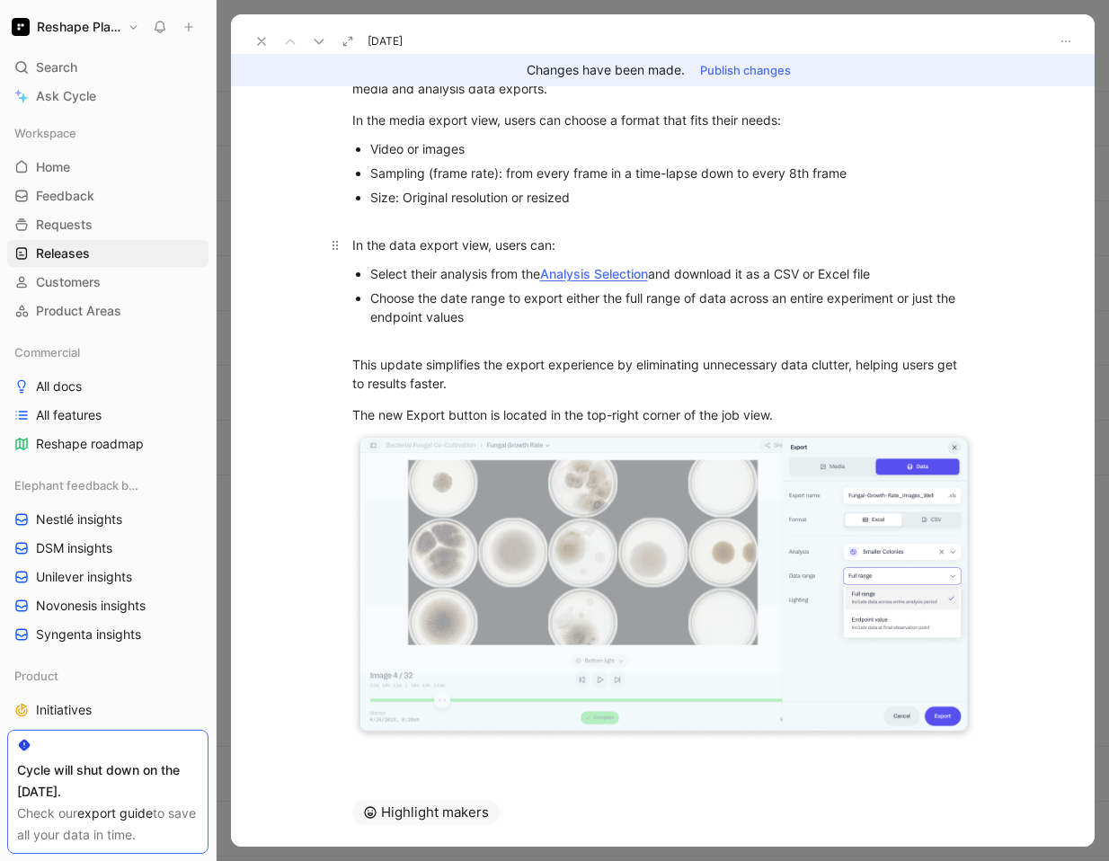
click at [720, 248] on div "In the data export view, users can:" at bounding box center [663, 244] width 622 height 19
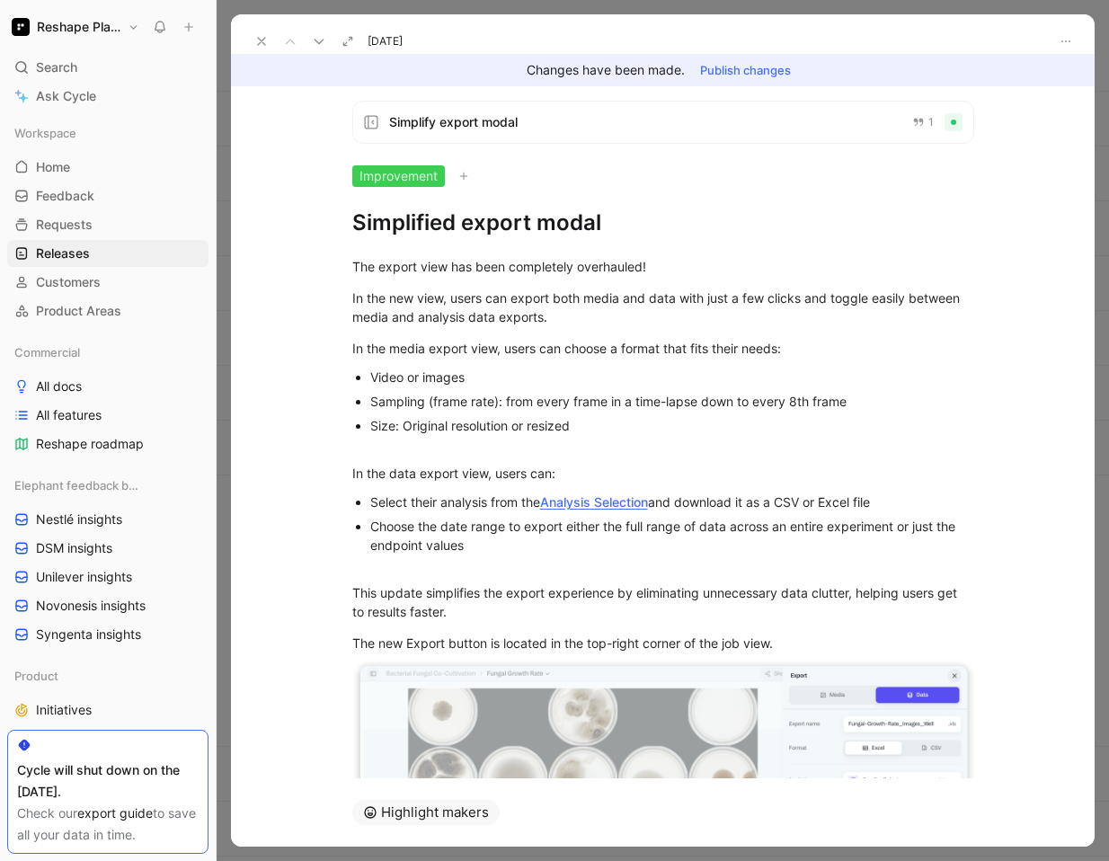
drag, startPoint x: 614, startPoint y: 234, endPoint x: 244, endPoint y: 218, distance: 370.4
click at [244, 218] on div "Simplify export modal 1 Improvement Simplified export modal The export view has…" at bounding box center [662, 432] width 863 height 692
click at [318, 38] on icon at bounding box center [319, 41] width 14 height 14
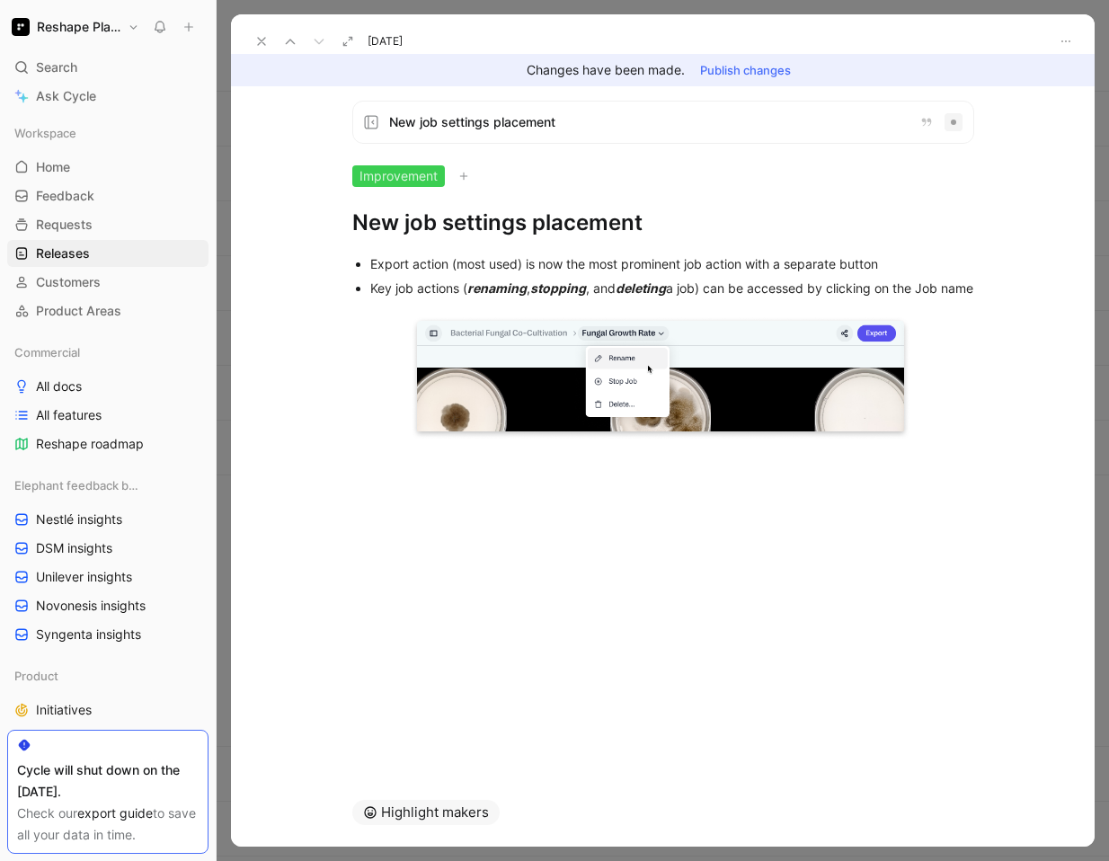
click at [488, 506] on div "New job settings placement Improvement New job settings placement Export action…" at bounding box center [662, 432] width 863 height 692
click at [468, 484] on div at bounding box center [662, 474] width 863 height 22
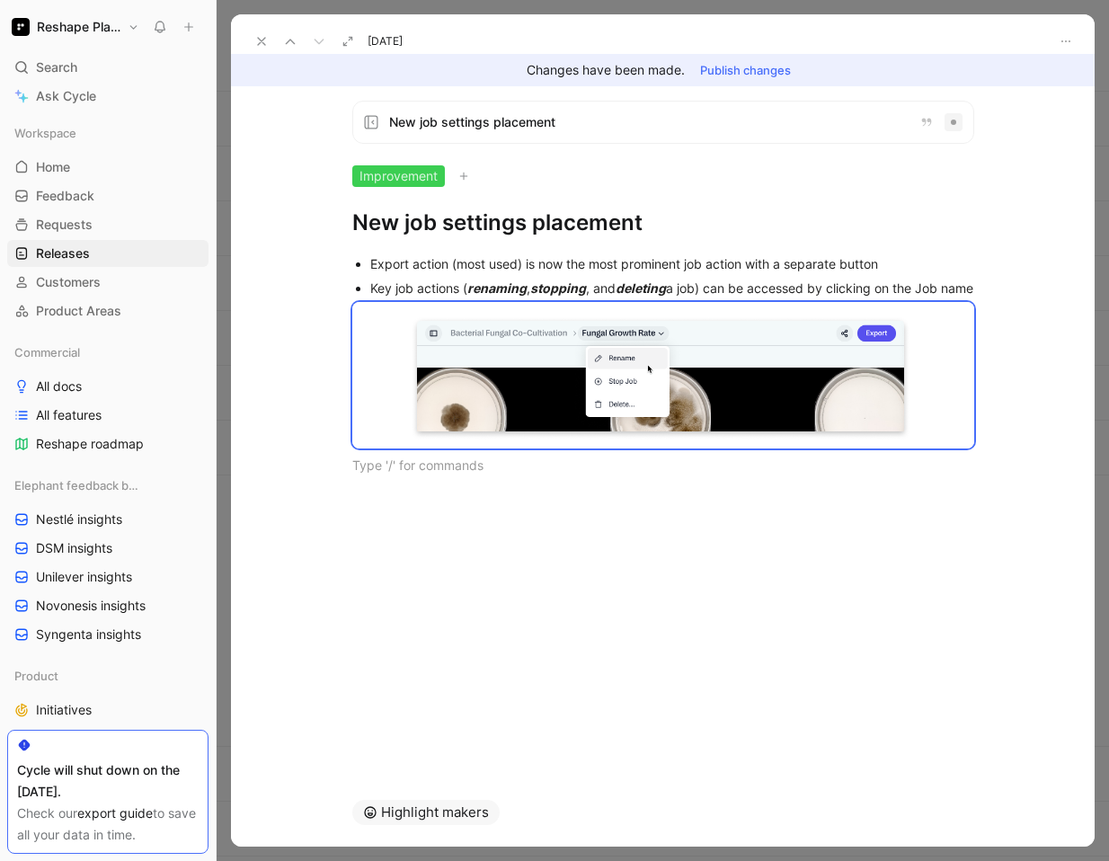
drag, startPoint x: 468, startPoint y: 487, endPoint x: 365, endPoint y: 260, distance: 249.7
click at [365, 260] on div "Export action (most used) is now the most prominent job action with a separate …" at bounding box center [662, 365] width 863 height 257
drag, startPoint x: 658, startPoint y: 216, endPoint x: 308, endPoint y: 226, distance: 350.5
click at [308, 226] on div "New job settings placement Improvement New job settings placement Export action…" at bounding box center [662, 432] width 863 height 692
click at [261, 38] on icon at bounding box center [261, 41] width 14 height 14
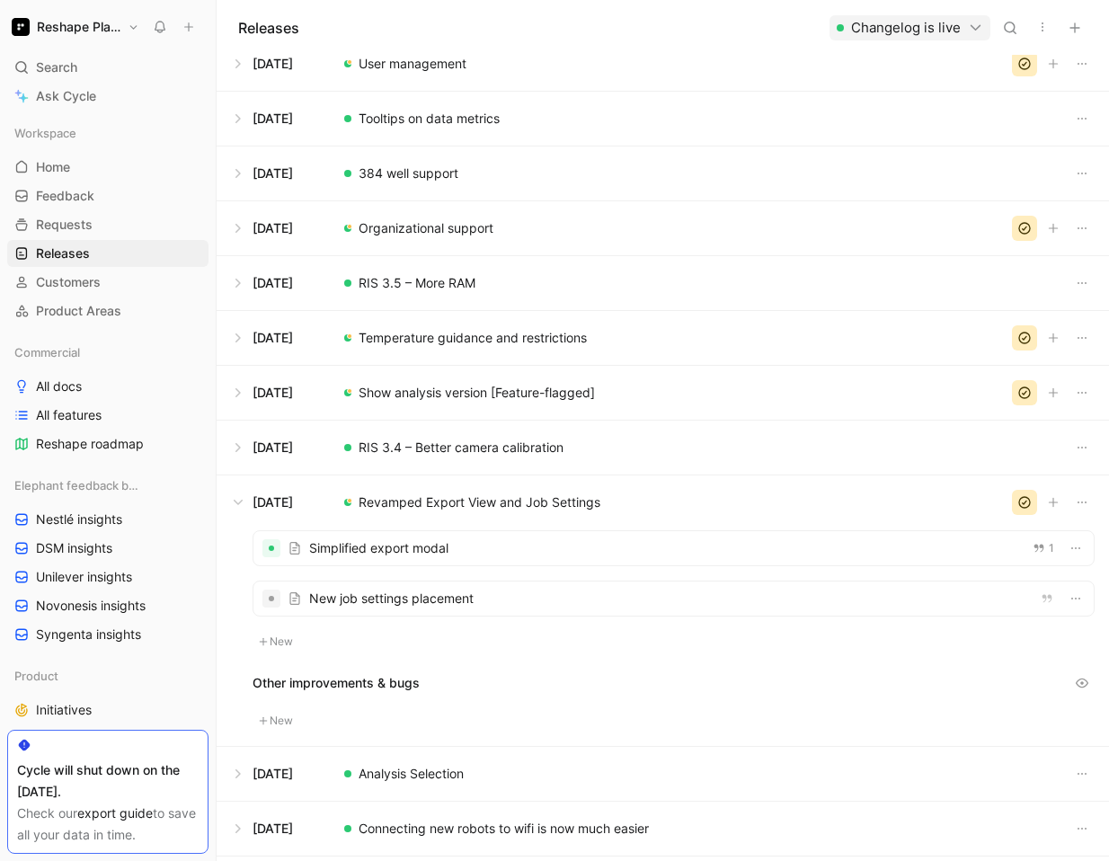
click at [261, 38] on h1 "Releases" at bounding box center [268, 28] width 61 height 22
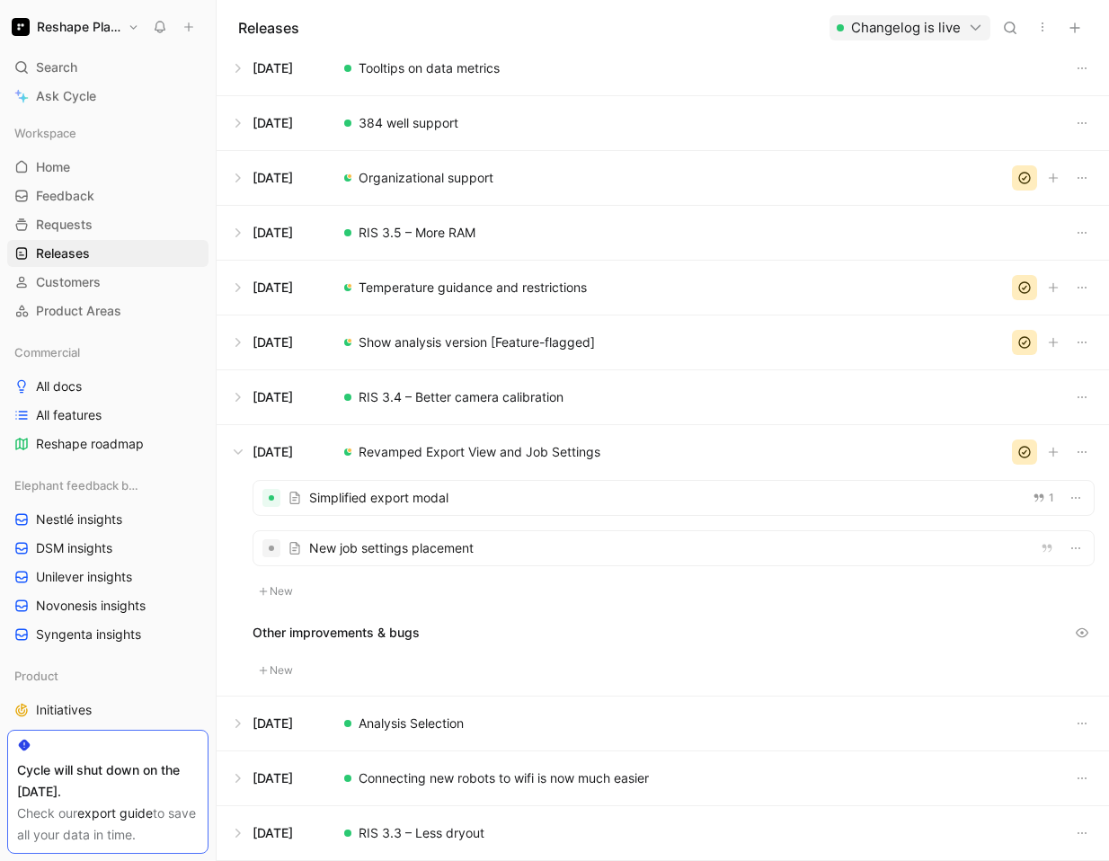
click at [401, 720] on button at bounding box center [662, 723] width 890 height 54
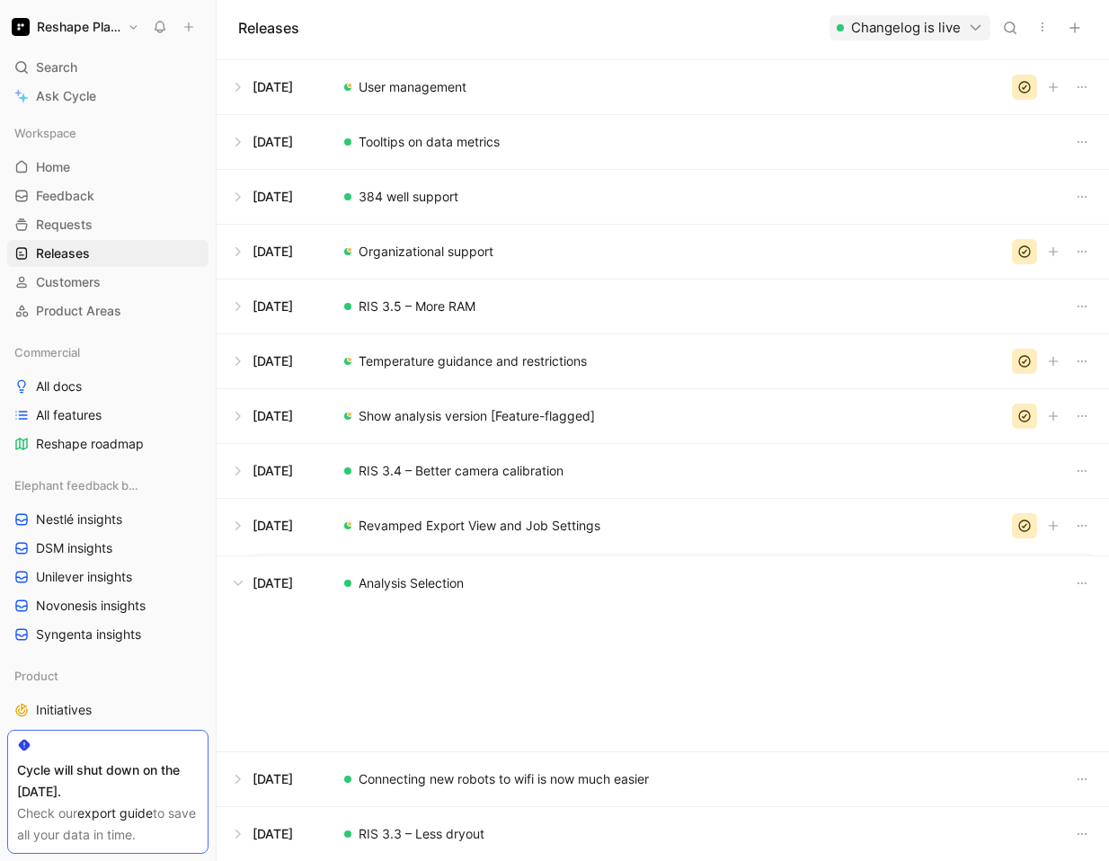
scroll to position [1438, 0]
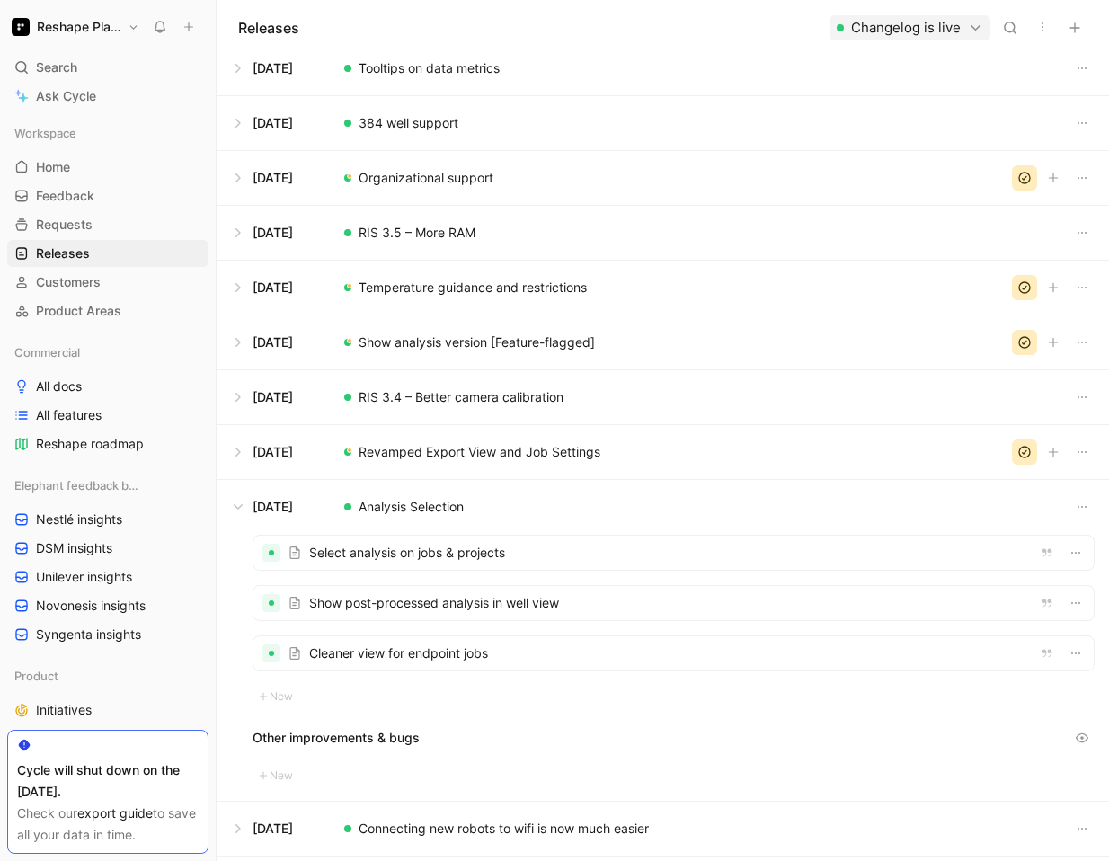
click at [408, 561] on div at bounding box center [673, 552] width 840 height 34
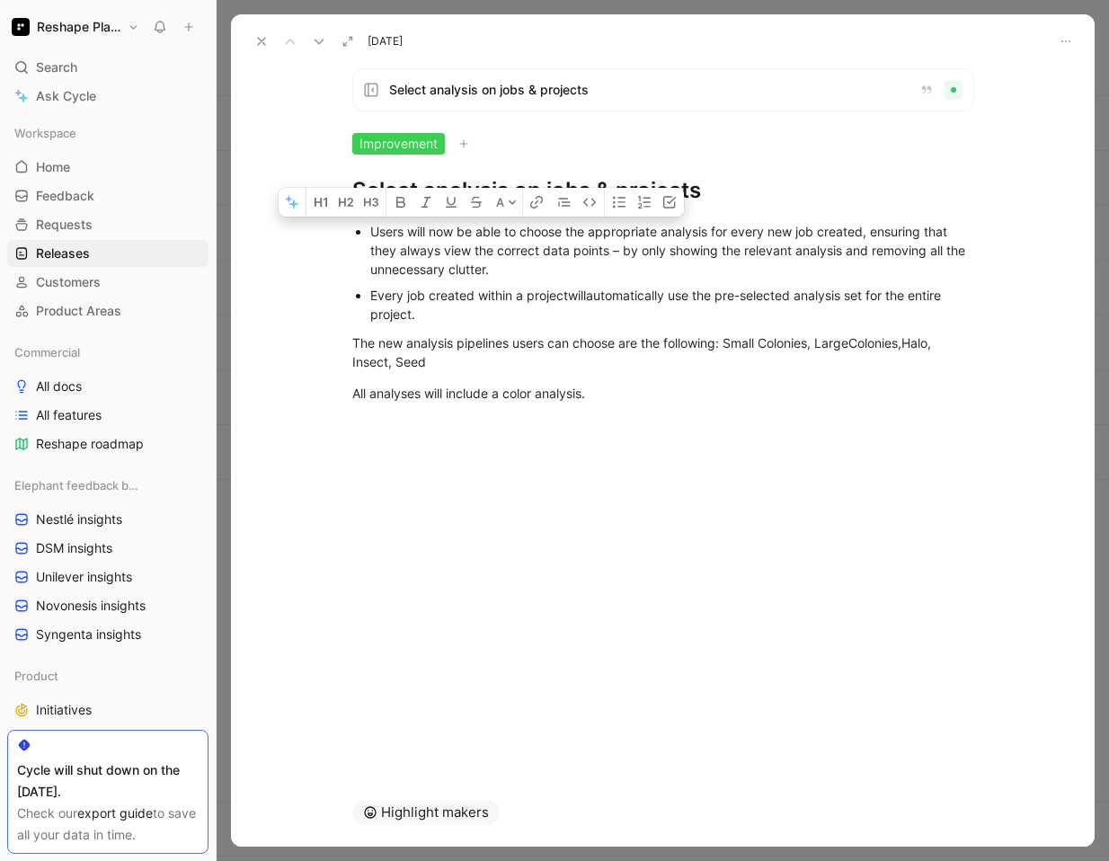
drag, startPoint x: 628, startPoint y: 399, endPoint x: 355, endPoint y: 193, distance: 341.9
click at [355, 193] on div "Select analysis on jobs & projects Improvement Select analysis on jobs & projec…" at bounding box center [662, 416] width 863 height 724
click at [732, 196] on h1 "Select analysis on jobs & projects" at bounding box center [663, 190] width 622 height 29
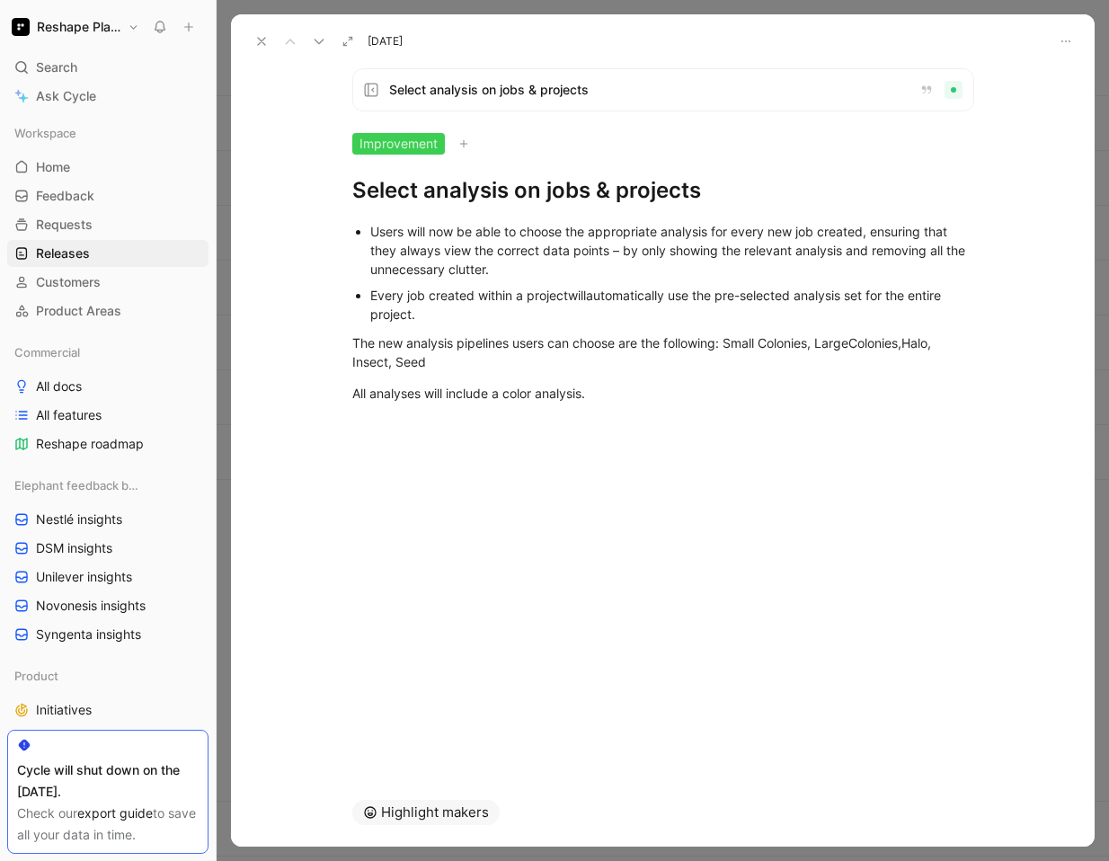
drag, startPoint x: 729, startPoint y: 194, endPoint x: 212, endPoint y: 183, distance: 516.7
click at [212, 183] on div "Reshape Platform Search ⌘ K Ask Cycle Workspace Home G then H Feedback G then F…" at bounding box center [554, 430] width 1109 height 861
click at [320, 42] on use at bounding box center [318, 42] width 8 height 4
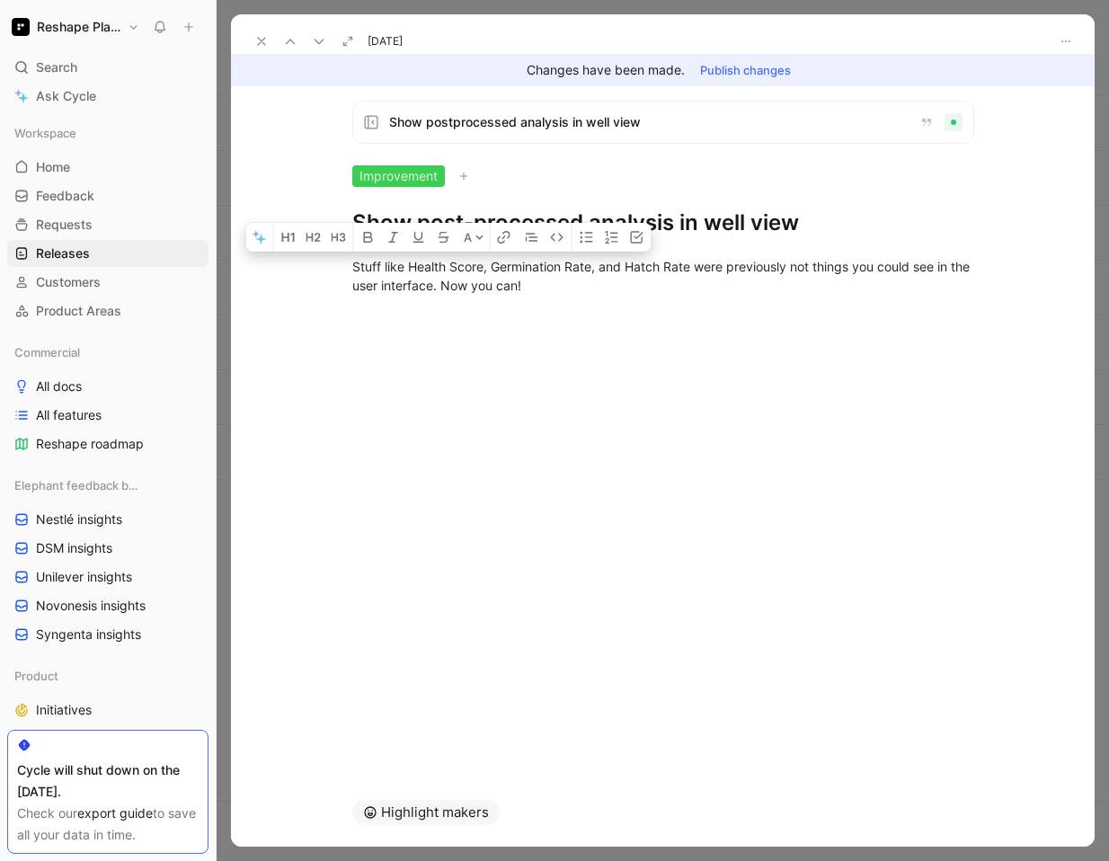
drag, startPoint x: 570, startPoint y: 296, endPoint x: 351, endPoint y: 239, distance: 226.4
click at [351, 239] on div "Stuff like Health Score, Germination Rate, and Hatch Rate were previously not t…" at bounding box center [662, 275] width 863 height 77
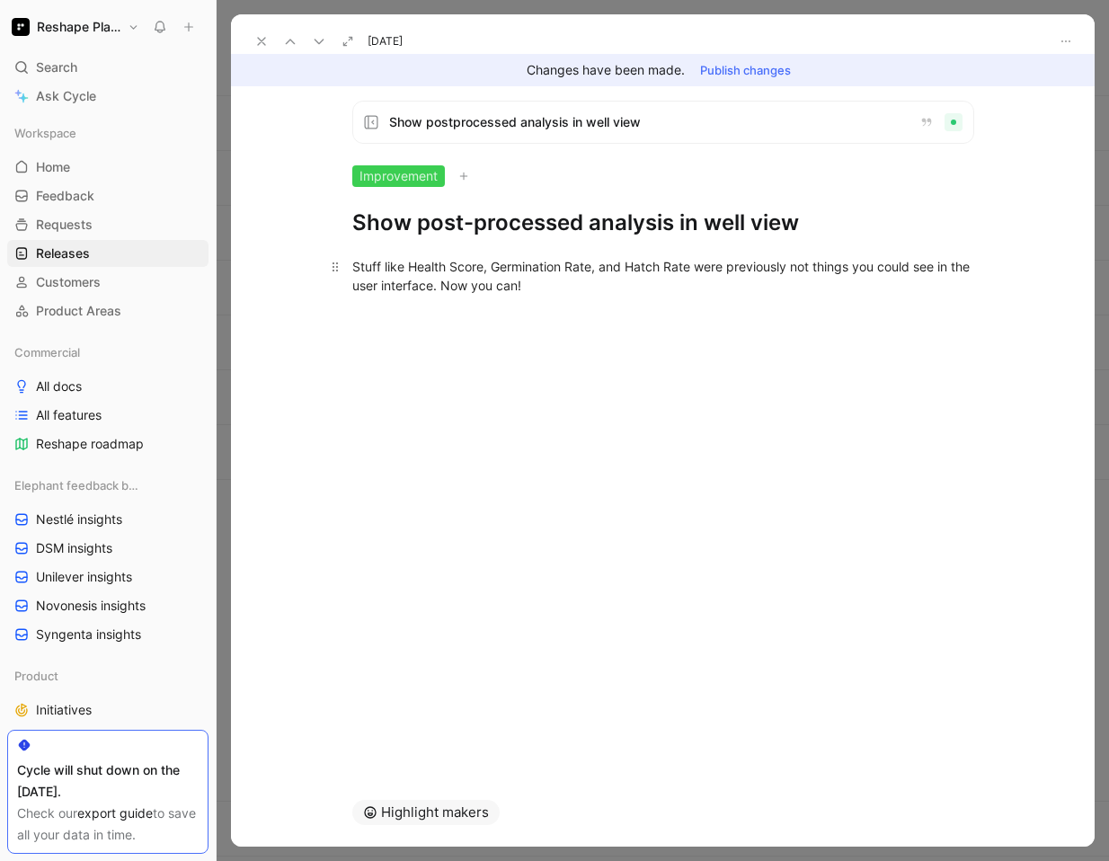
click at [633, 287] on div "Stuff like Health Score, Germination Rate, and Hatch Rate were previously not t…" at bounding box center [663, 276] width 622 height 38
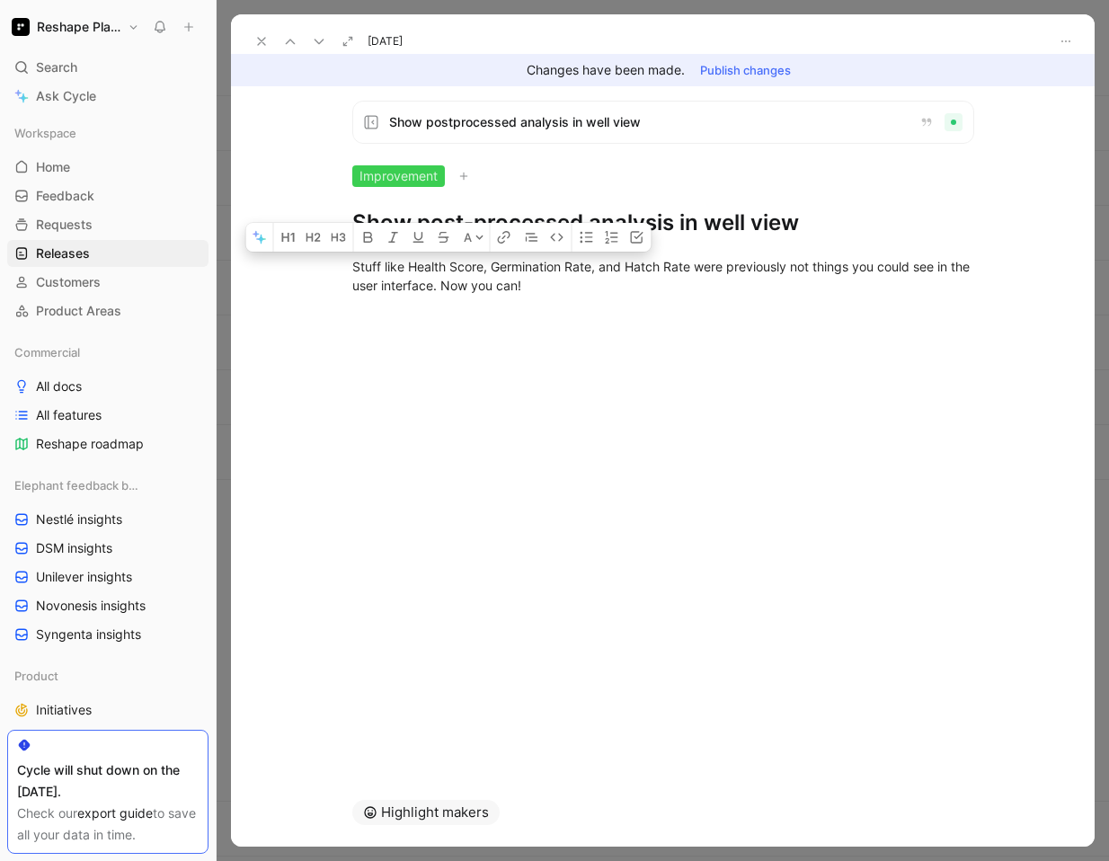
drag, startPoint x: 573, startPoint y: 298, endPoint x: 337, endPoint y: 248, distance: 241.6
click at [337, 248] on div "Stuff like Health Score, Germination Rate, and Hatch Rate were previously not t…" at bounding box center [662, 275] width 863 height 77
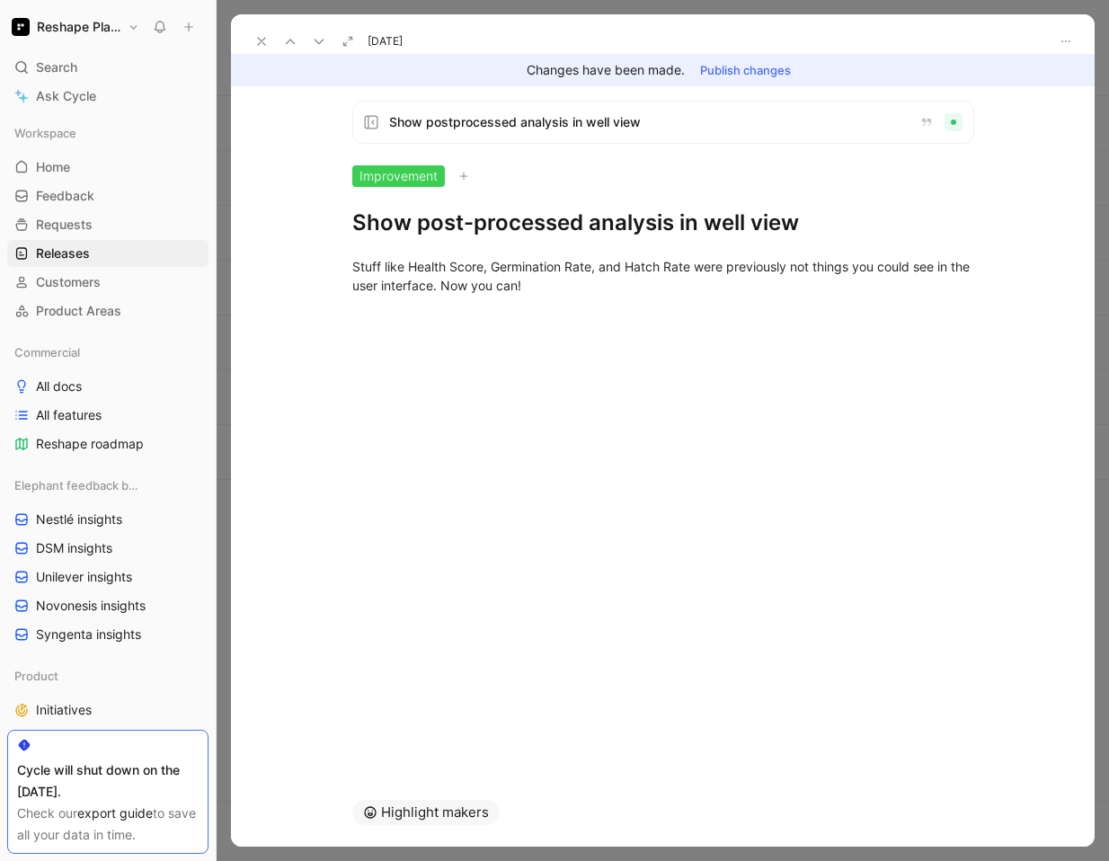
drag, startPoint x: 807, startPoint y: 234, endPoint x: 349, endPoint y: 217, distance: 458.4
click at [349, 217] on div "Show postprocessed analysis in well view Improvement Show post-processed analys…" at bounding box center [663, 169] width 690 height 137
click at [320, 40] on icon at bounding box center [319, 41] width 14 height 14
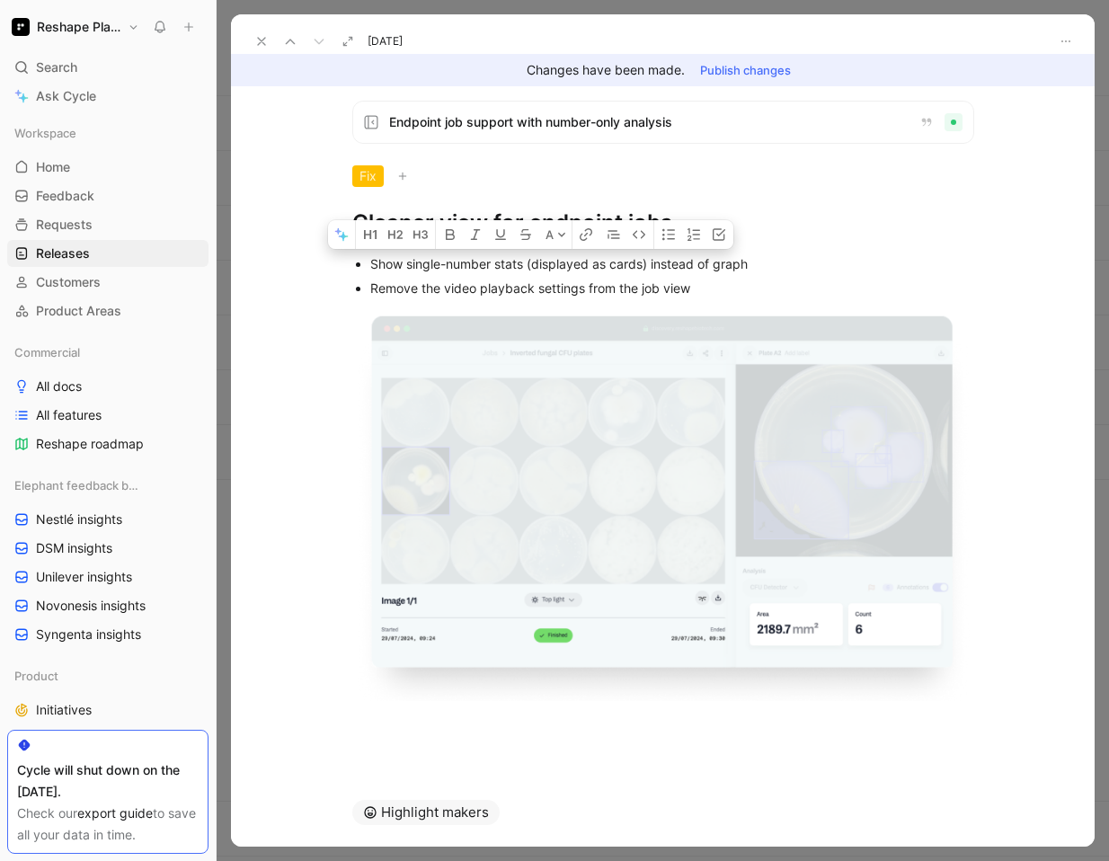
drag, startPoint x: 372, startPoint y: 259, endPoint x: 616, endPoint y: 722, distance: 524.0
click at [619, 723] on div "A Show single-number stats (displayed as cards) instead of graph Remove the vid…" at bounding box center [662, 486] width 863 height 499
click at [601, 722] on div at bounding box center [662, 726] width 863 height 22
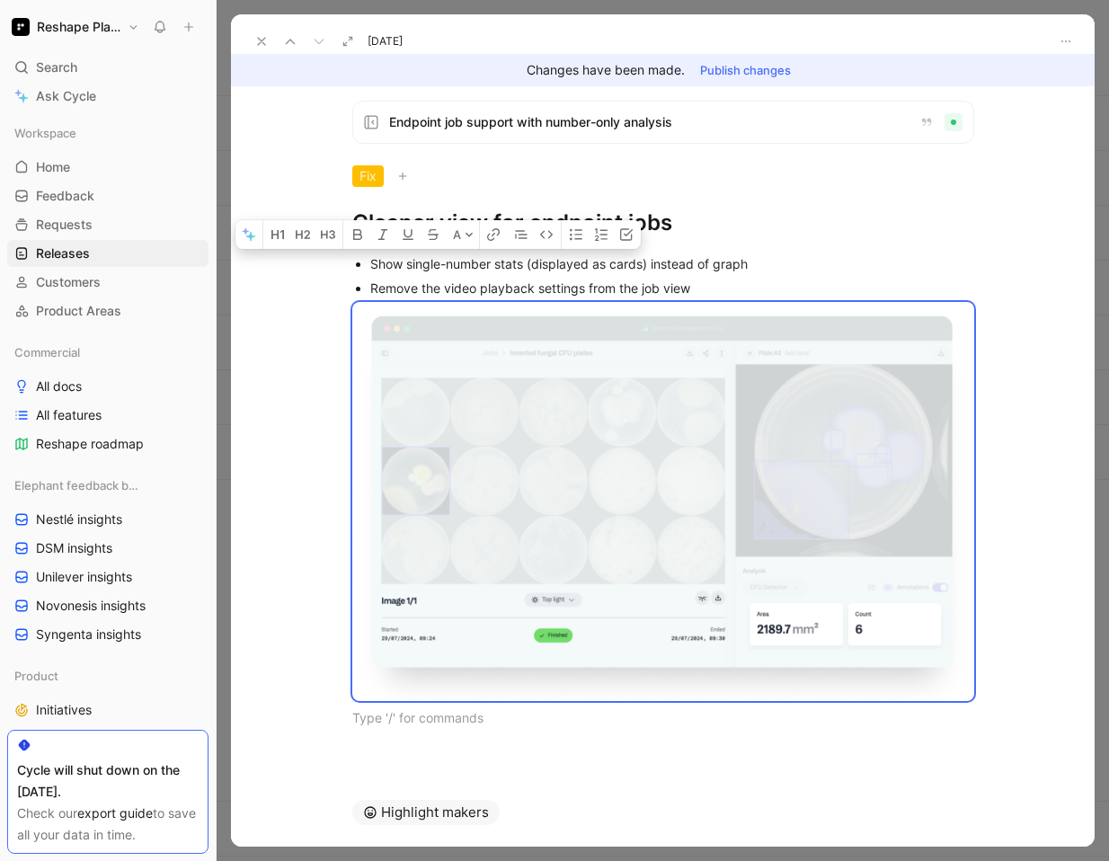
drag, startPoint x: 561, startPoint y: 725, endPoint x: 350, endPoint y: 243, distance: 525.8
click at [350, 243] on div "Show single-number stats (displayed as cards) instead of graph Remove the video…" at bounding box center [662, 491] width 863 height 509
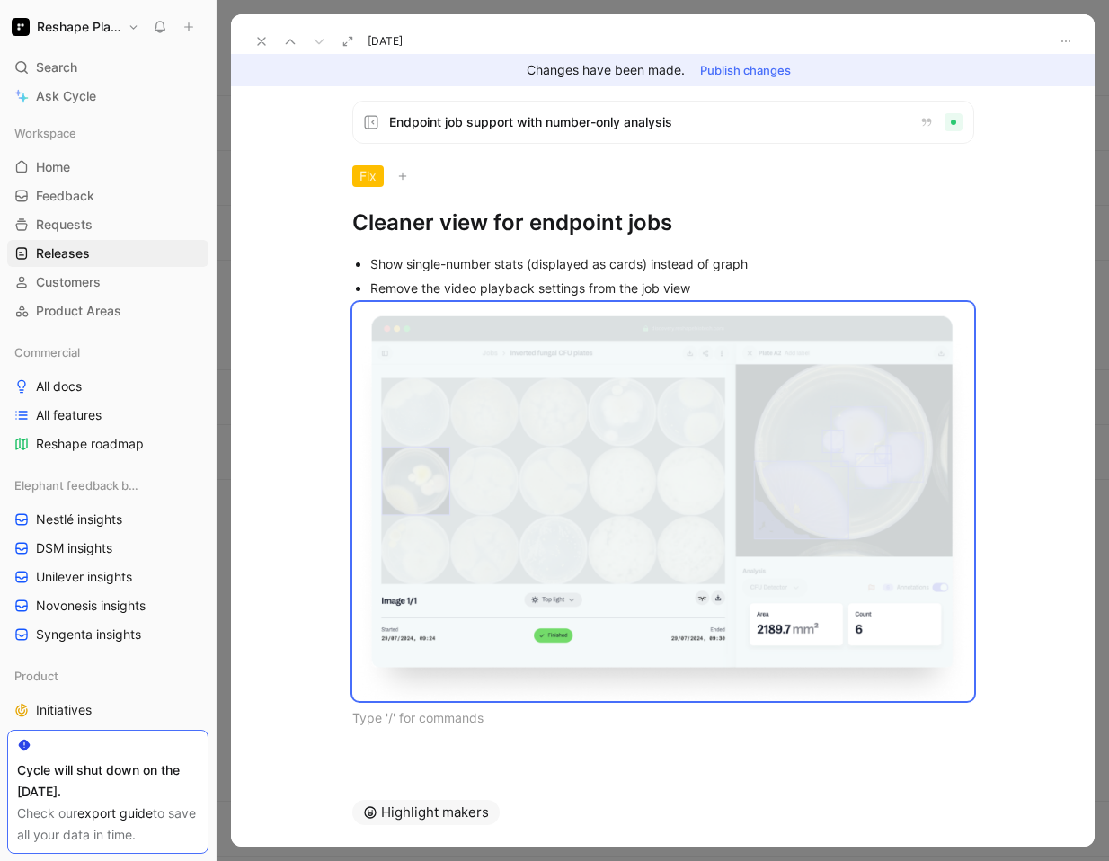
drag, startPoint x: 718, startPoint y: 216, endPoint x: 291, endPoint y: 200, distance: 427.0
click at [291, 200] on div "Endpoint job support with number-only analysis Fix Cleaner view for endpoint jo…" at bounding box center [662, 432] width 863 height 692
click at [256, 40] on icon at bounding box center [261, 41] width 14 height 14
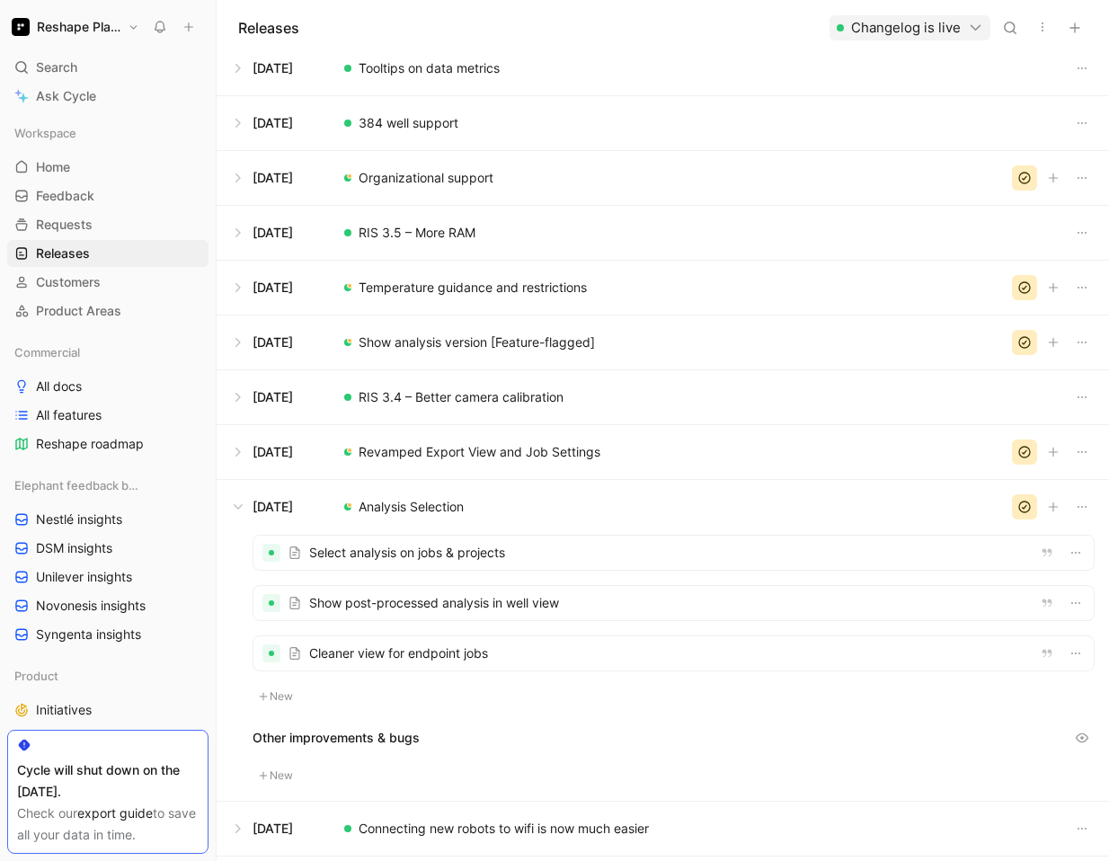
scroll to position [1489, 0]
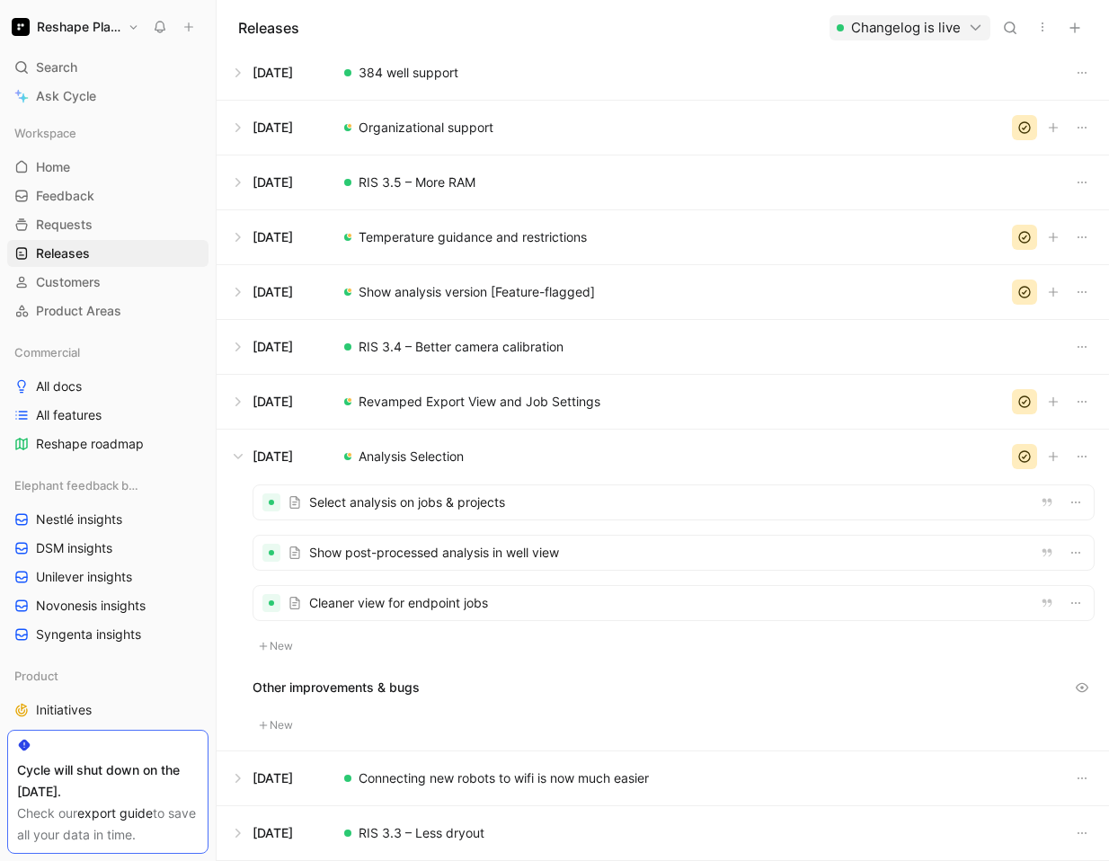
click at [421, 816] on button at bounding box center [662, 833] width 890 height 54
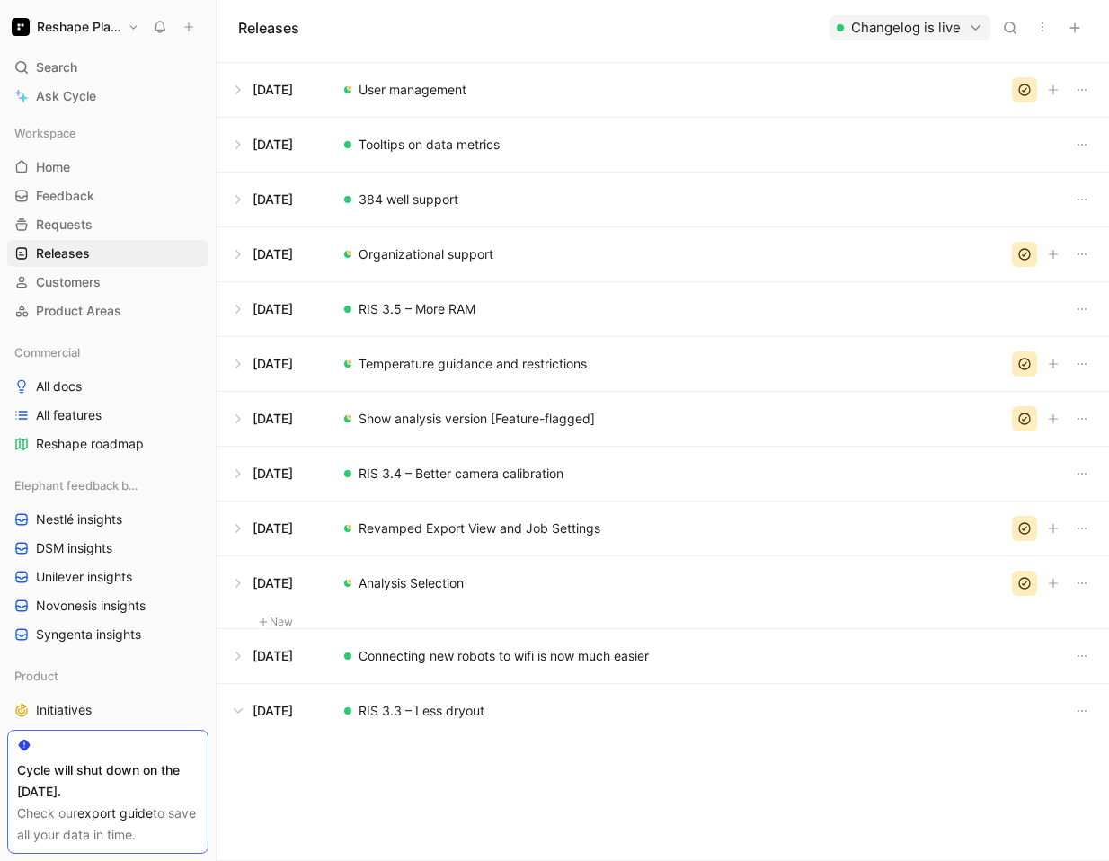
scroll to position [1388, 0]
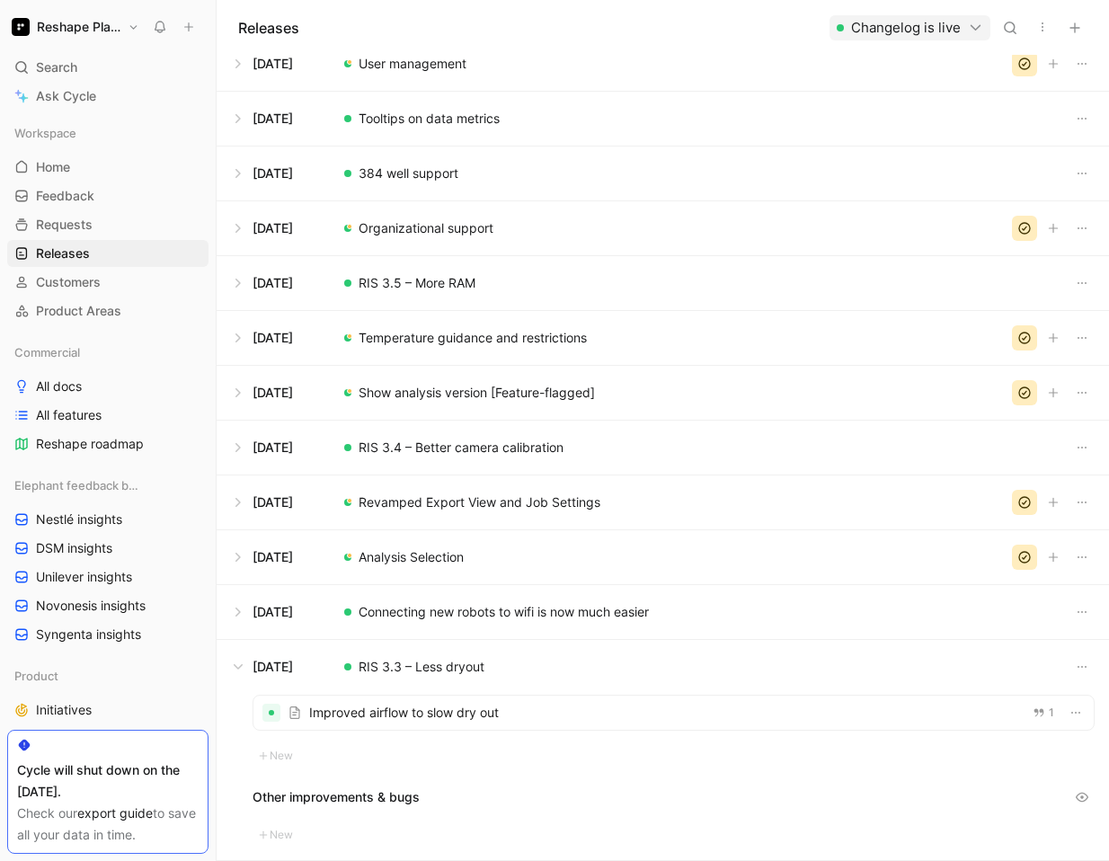
click at [452, 724] on div at bounding box center [673, 712] width 840 height 34
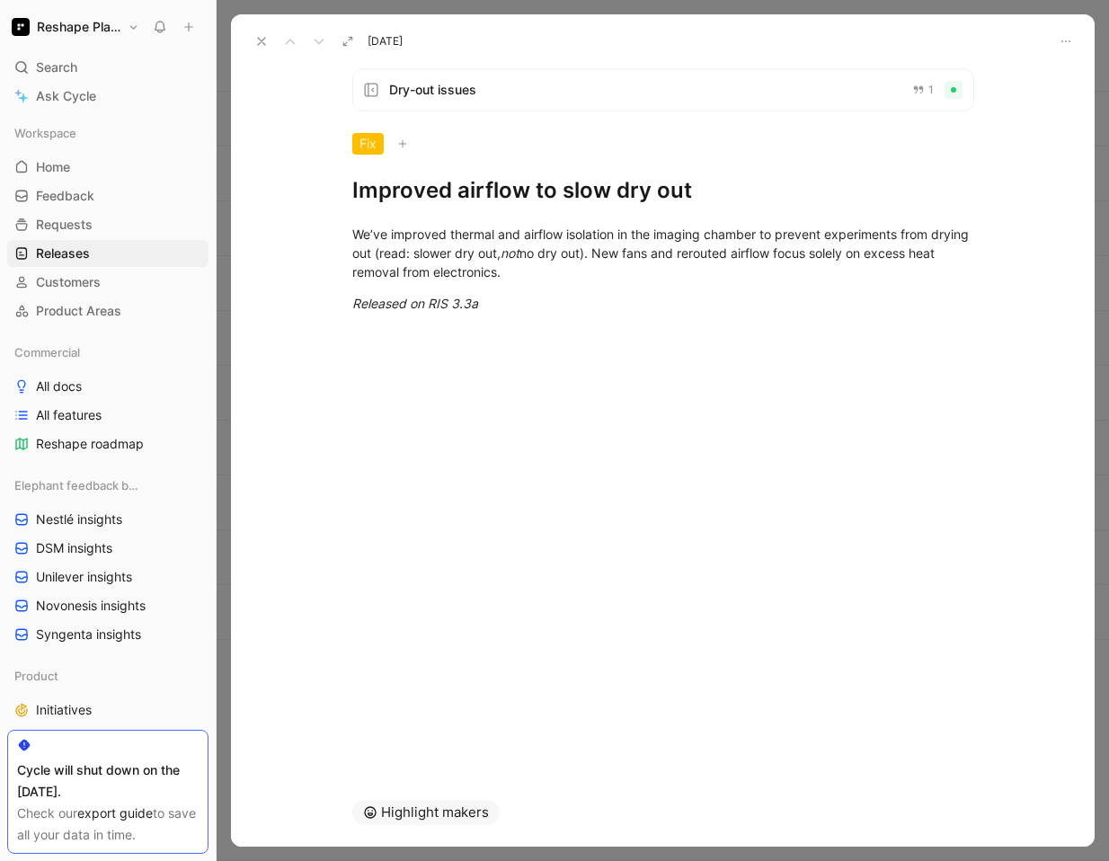
drag, startPoint x: 503, startPoint y: 303, endPoint x: 321, endPoint y: 218, distance: 201.0
click at [321, 218] on div "We’ve improved thermal and airflow isolation in the imaging chamber to prevent …" at bounding box center [662, 269] width 863 height 128
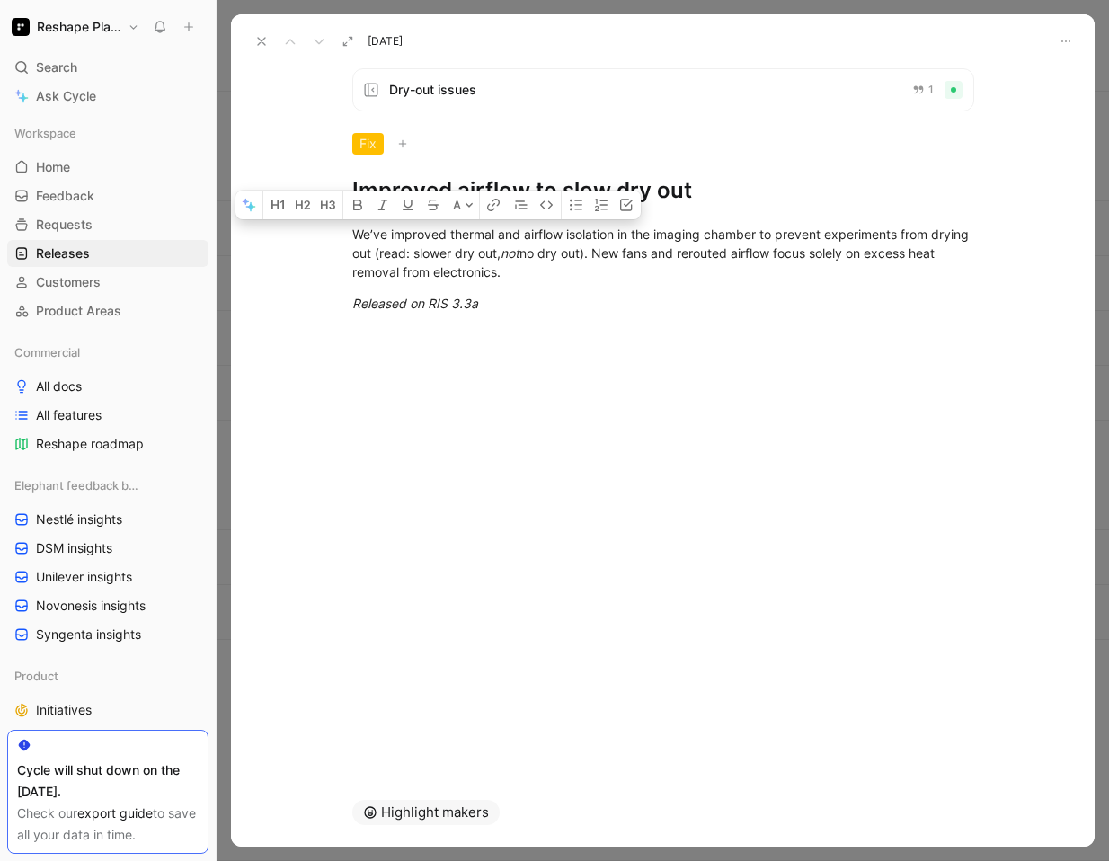
click at [266, 43] on icon at bounding box center [261, 41] width 14 height 14
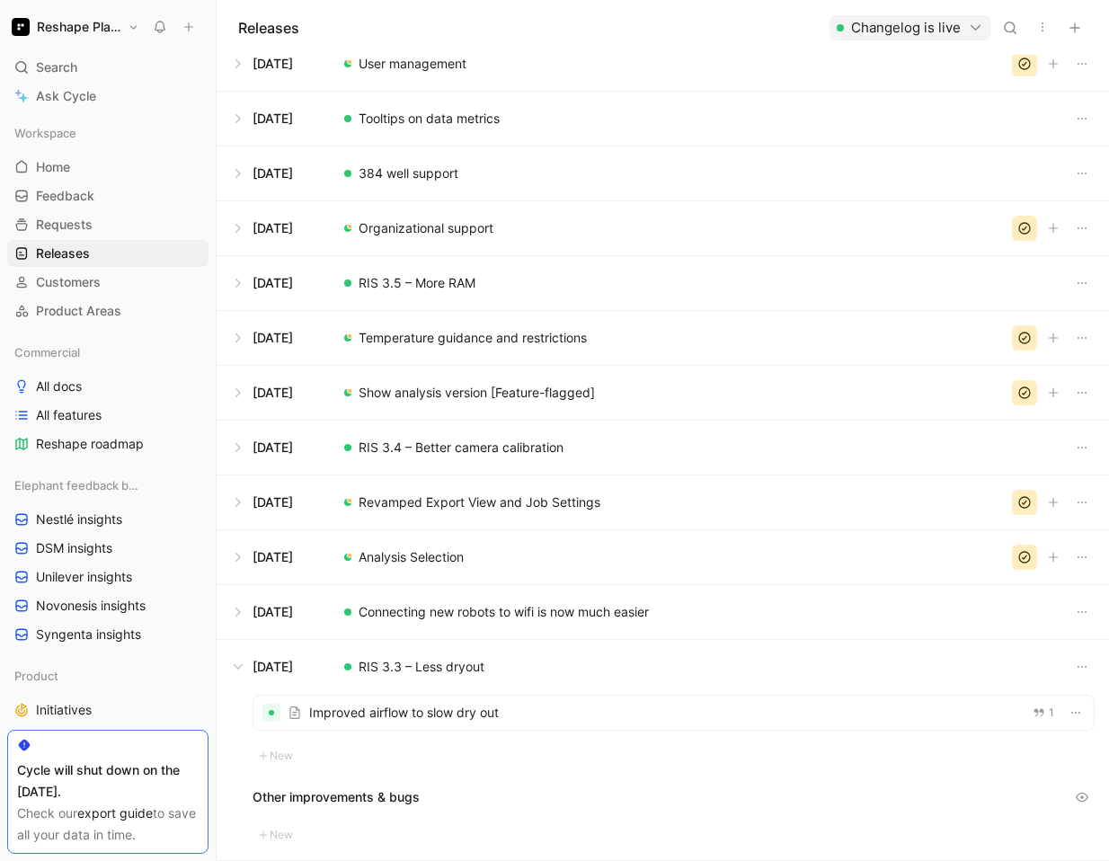
click at [422, 618] on button at bounding box center [662, 612] width 890 height 54
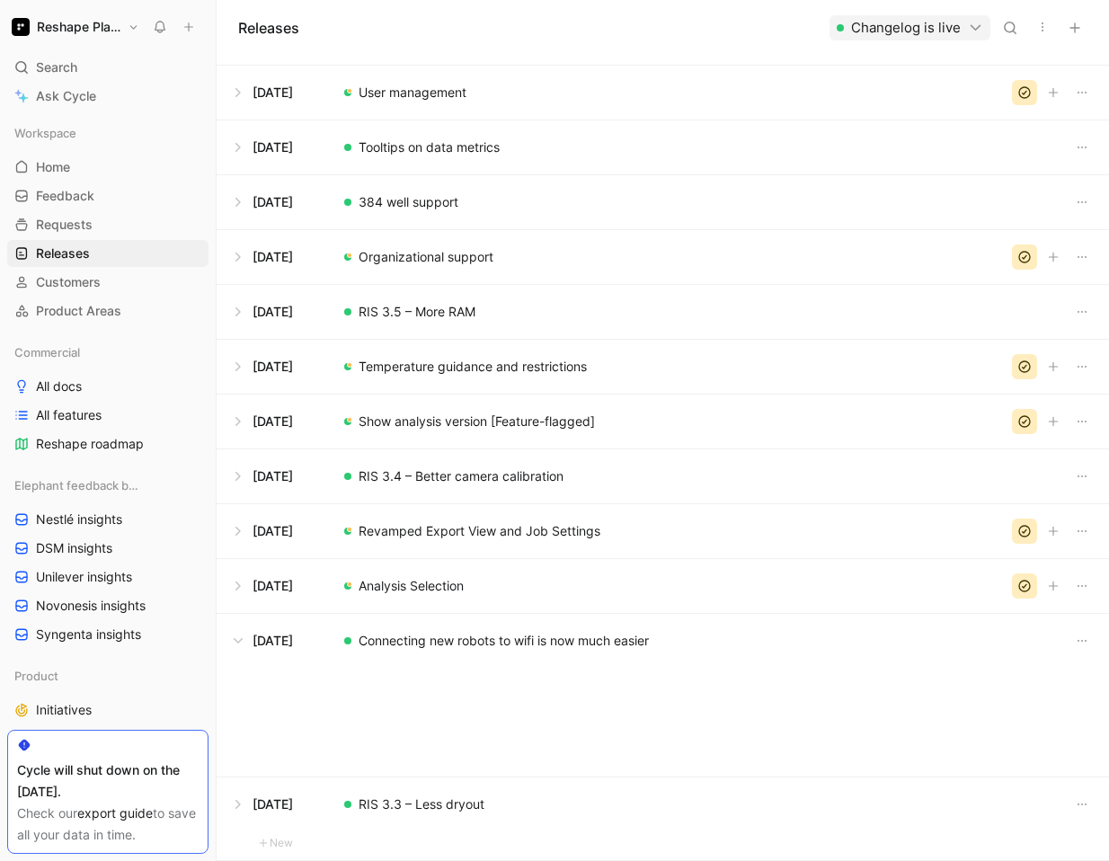
scroll to position [1388, 0]
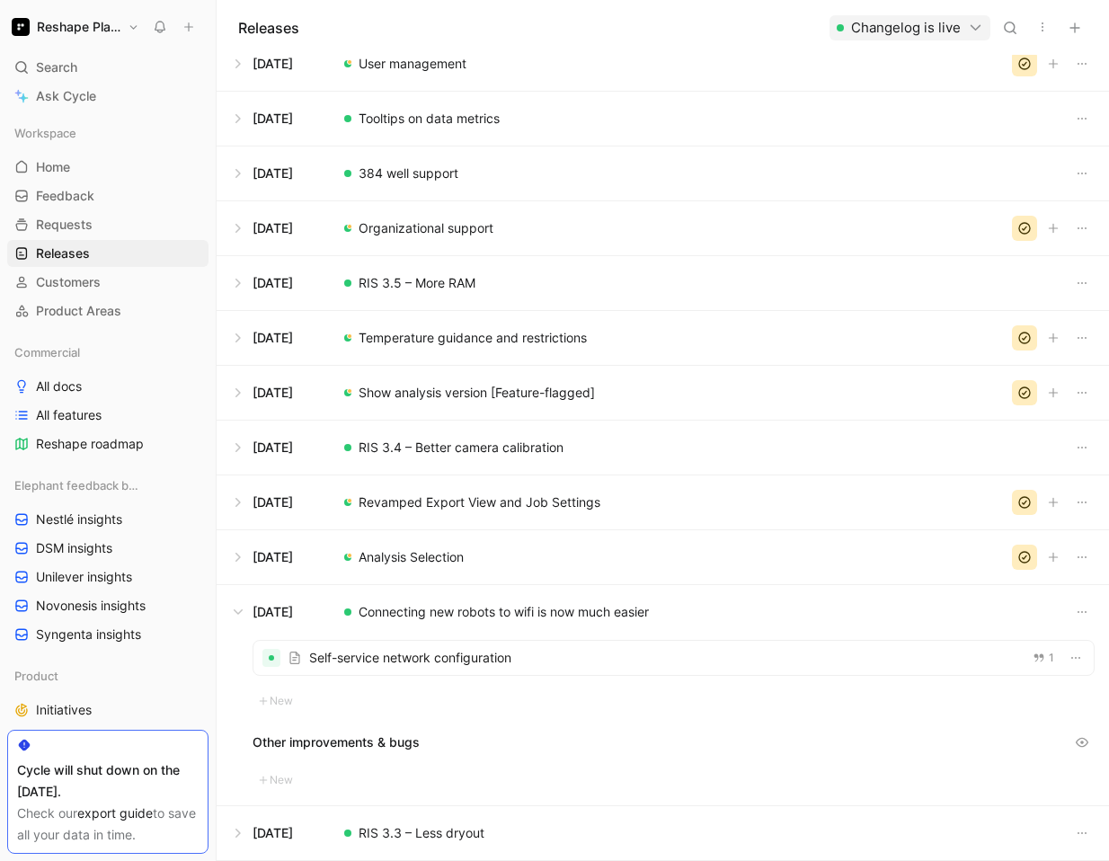
click at [425, 666] on div at bounding box center [673, 658] width 840 height 34
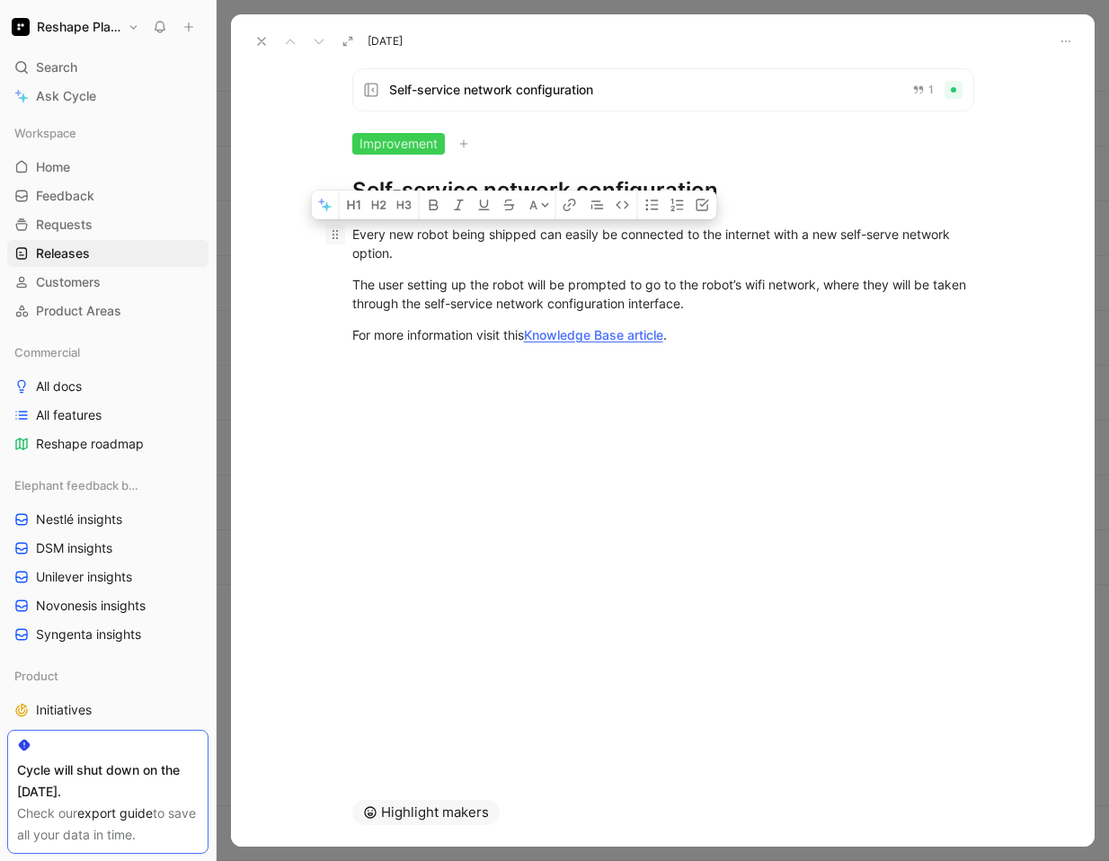
drag, startPoint x: 692, startPoint y: 339, endPoint x: 324, endPoint y: 233, distance: 382.4
click at [324, 233] on div "Every new robot being shipped can easily be connected to the internet with a ne…" at bounding box center [662, 284] width 863 height 159
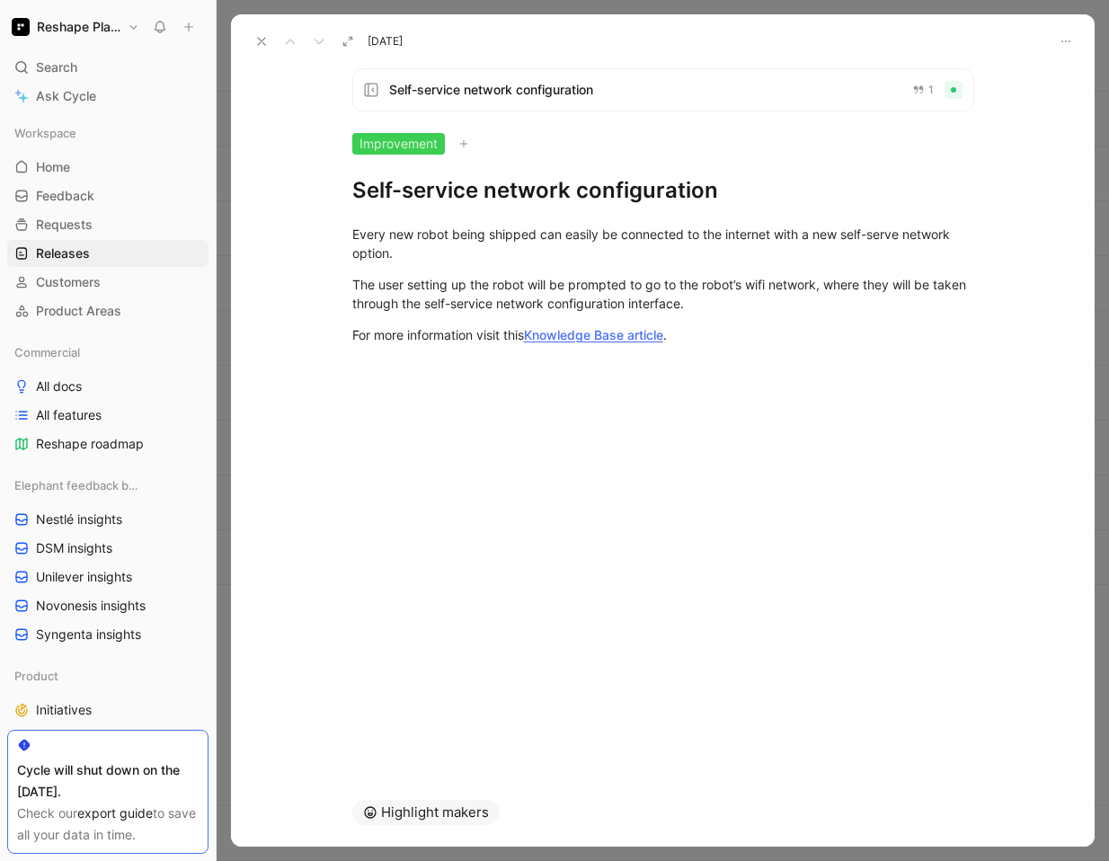
click at [256, 38] on icon at bounding box center [261, 41] width 14 height 14
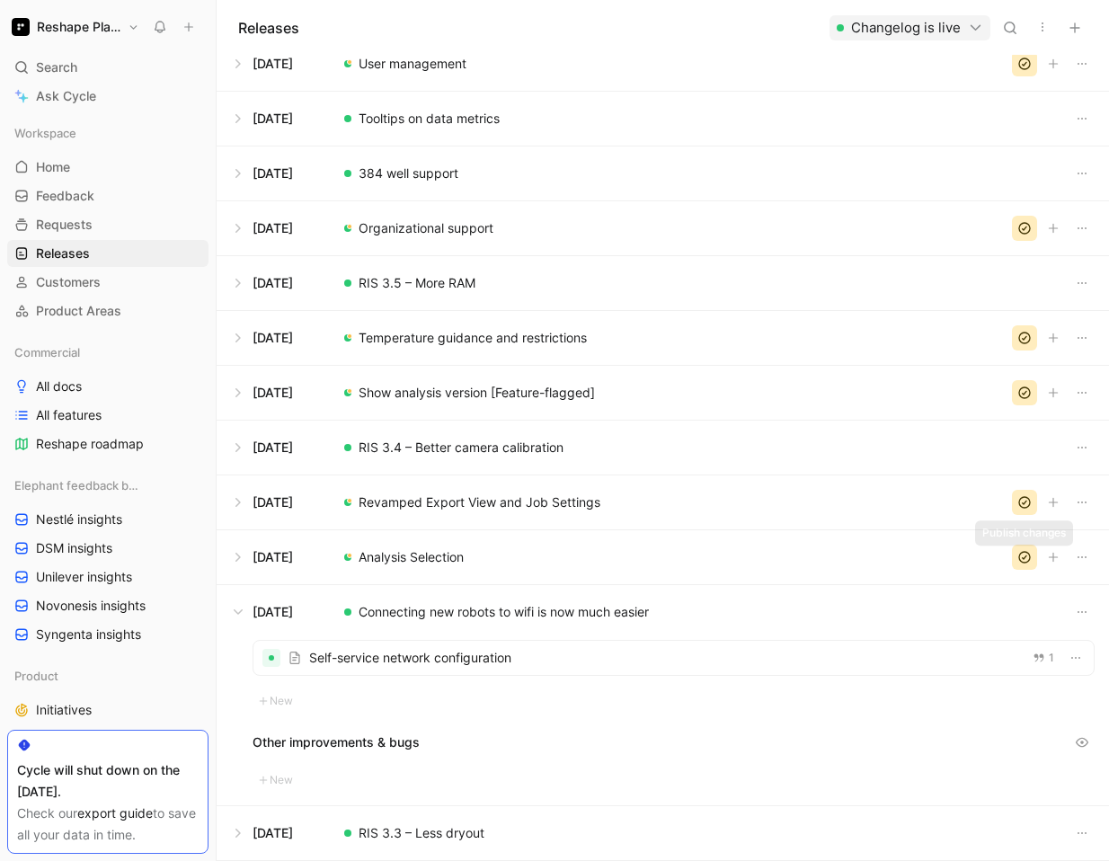
click at [1019, 558] on icon "button" at bounding box center [1024, 557] width 11 height 11
click at [1021, 495] on icon "button" at bounding box center [1024, 502] width 14 height 14
click at [1025, 391] on icon "button" at bounding box center [1024, 392] width 14 height 14
click at [1021, 331] on icon "button" at bounding box center [1024, 338] width 14 height 14
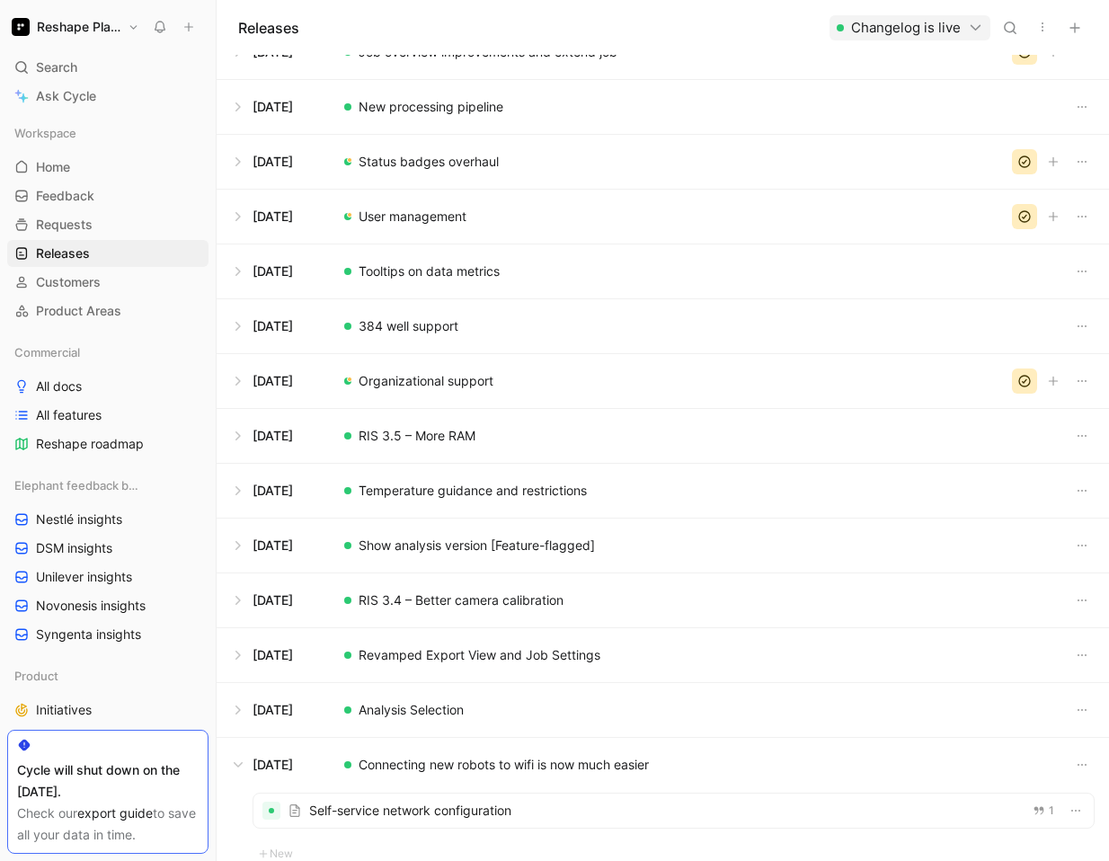
scroll to position [1222, 0]
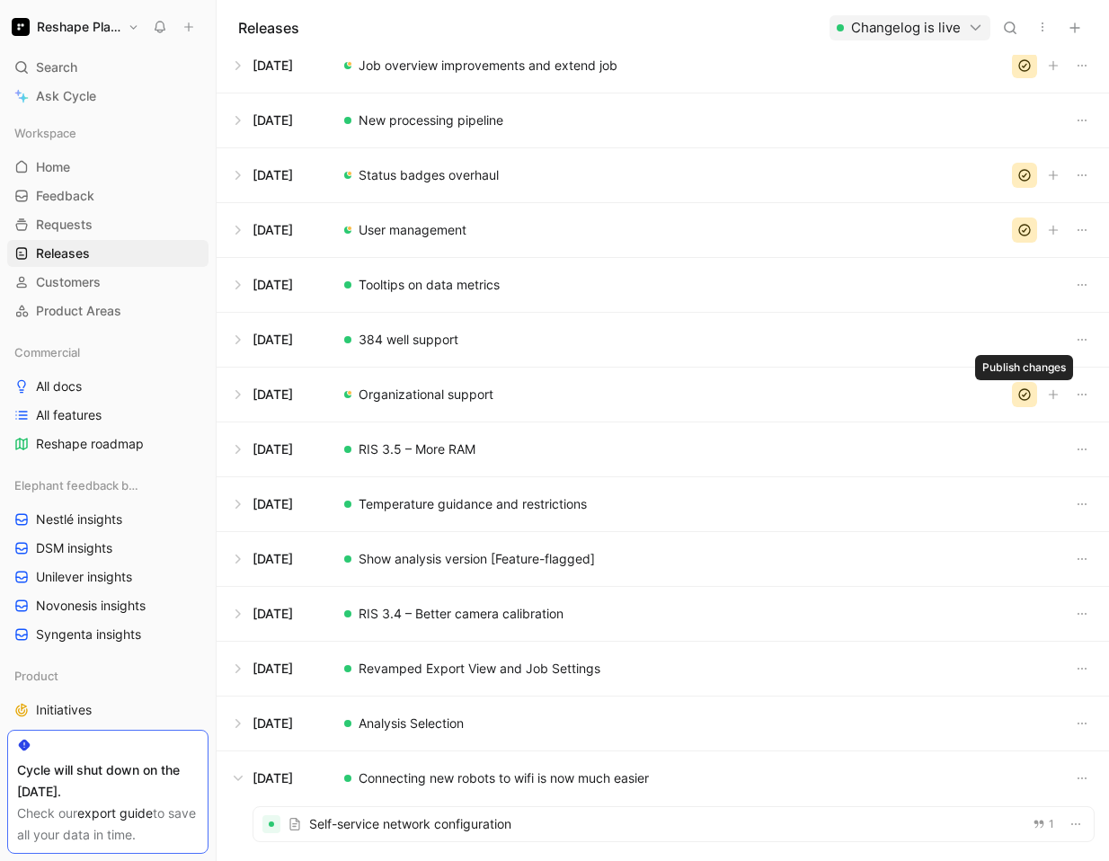
click at [1022, 395] on icon "button" at bounding box center [1024, 394] width 11 height 11
click at [1014, 228] on button "button" at bounding box center [1024, 229] width 25 height 25
click at [1025, 181] on icon "button" at bounding box center [1024, 175] width 14 height 14
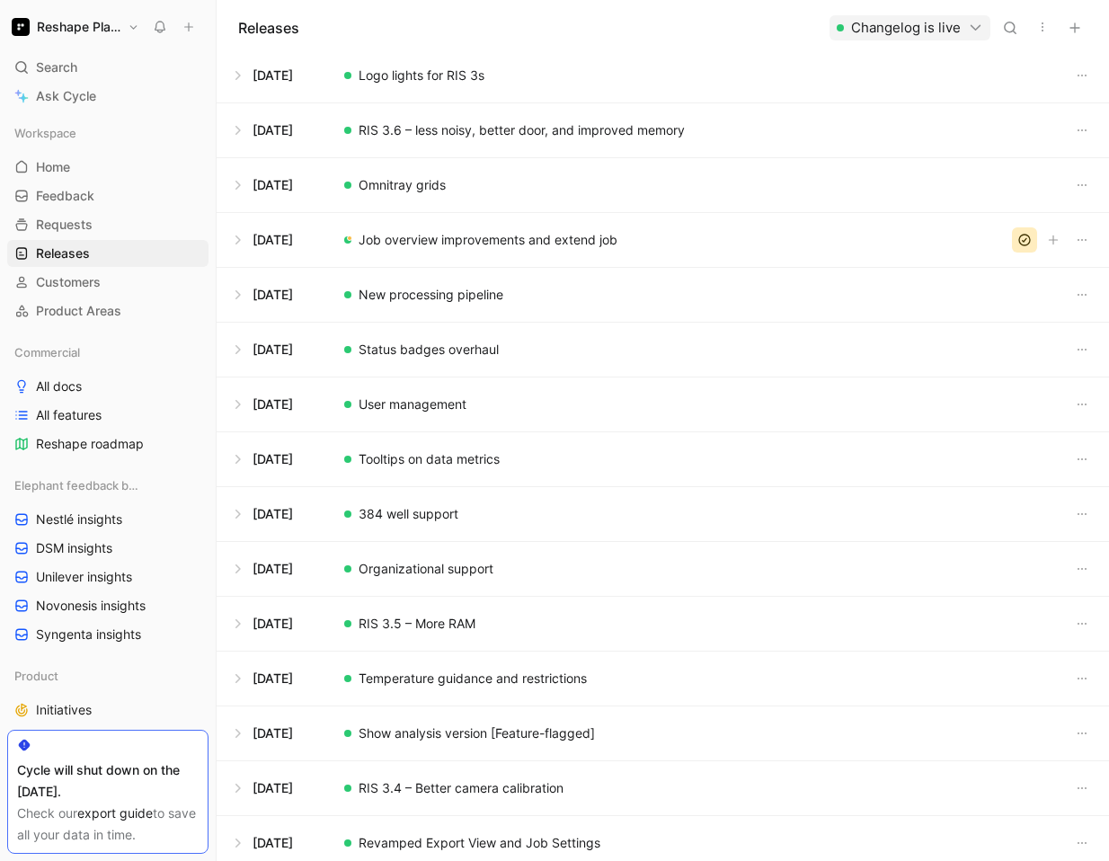
scroll to position [936, 0]
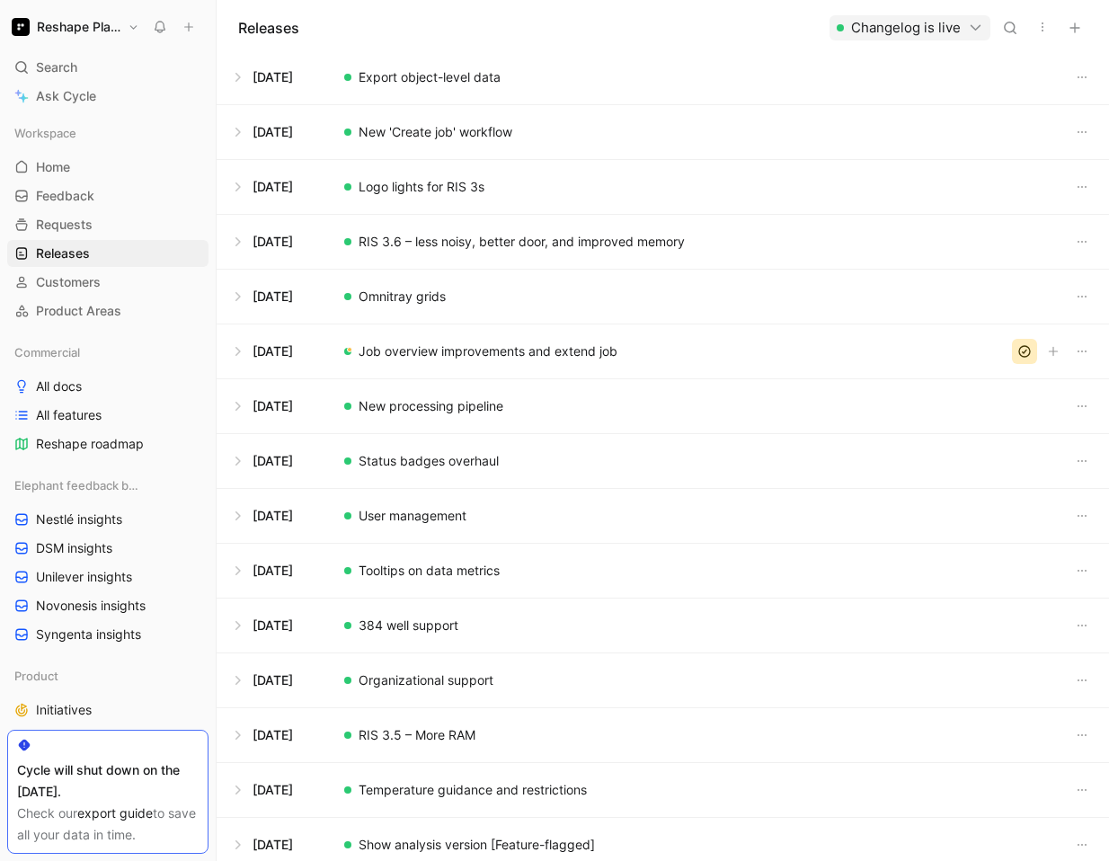
click at [1027, 351] on icon "button" at bounding box center [1024, 351] width 14 height 14
